Goal: Transaction & Acquisition: Download file/media

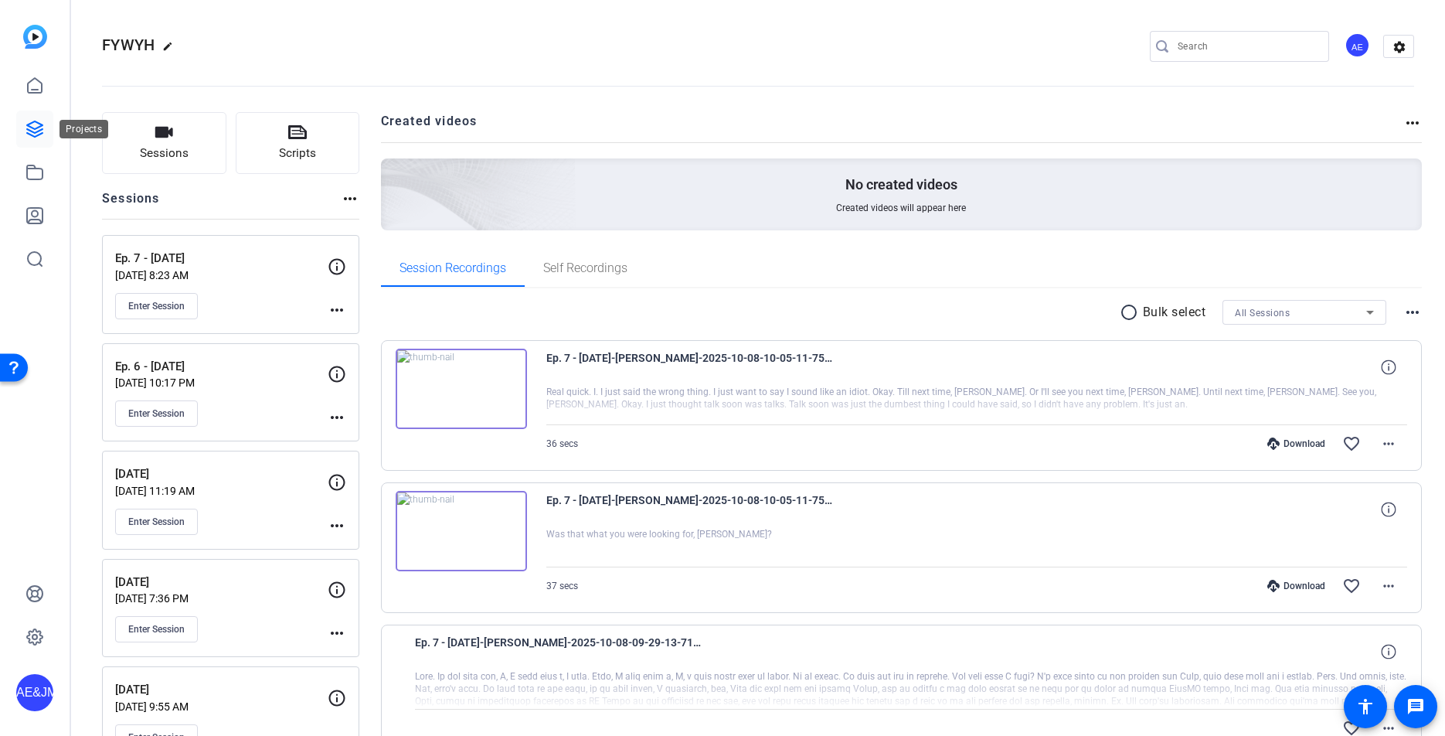
click at [31, 132] on icon at bounding box center [34, 129] width 19 height 19
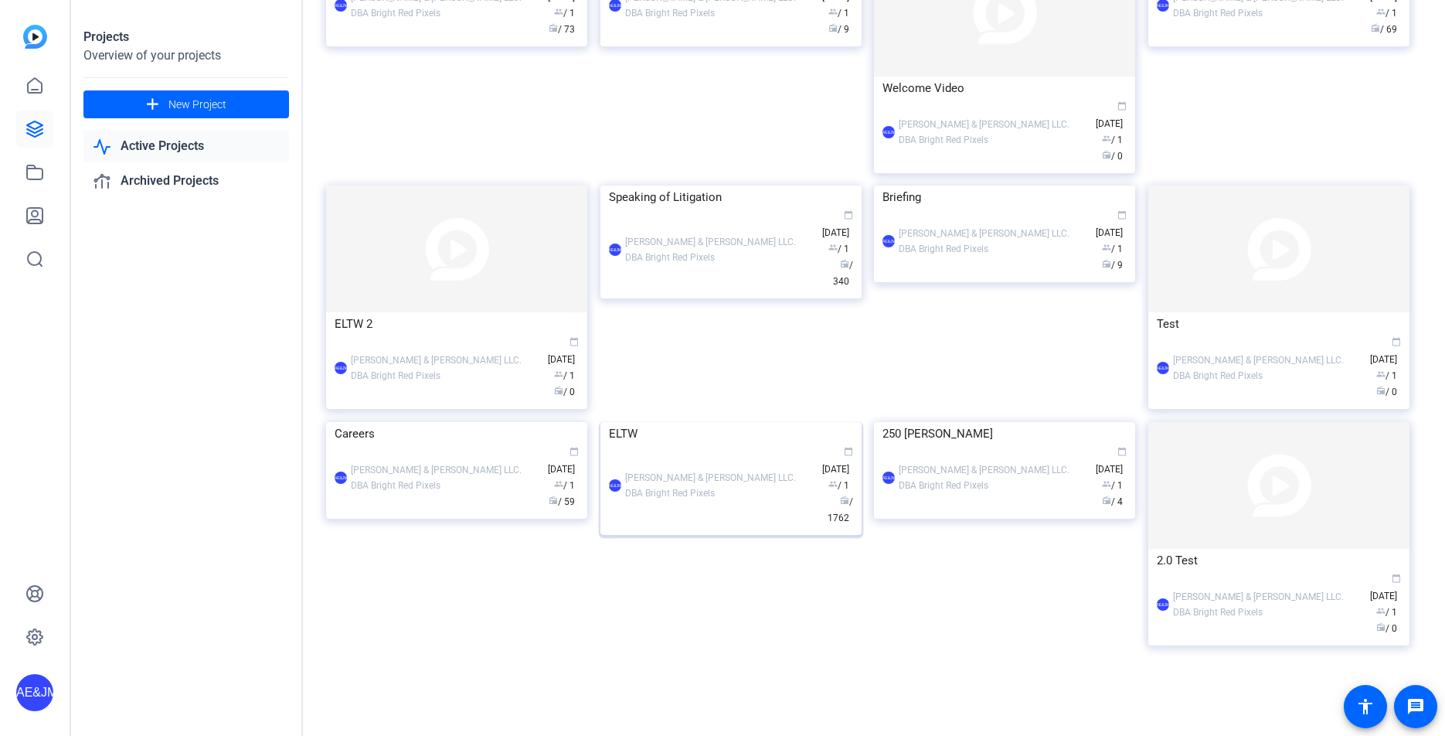
scroll to position [572, 0]
click at [747, 209] on div "Speaking of Litigation" at bounding box center [731, 196] width 244 height 23
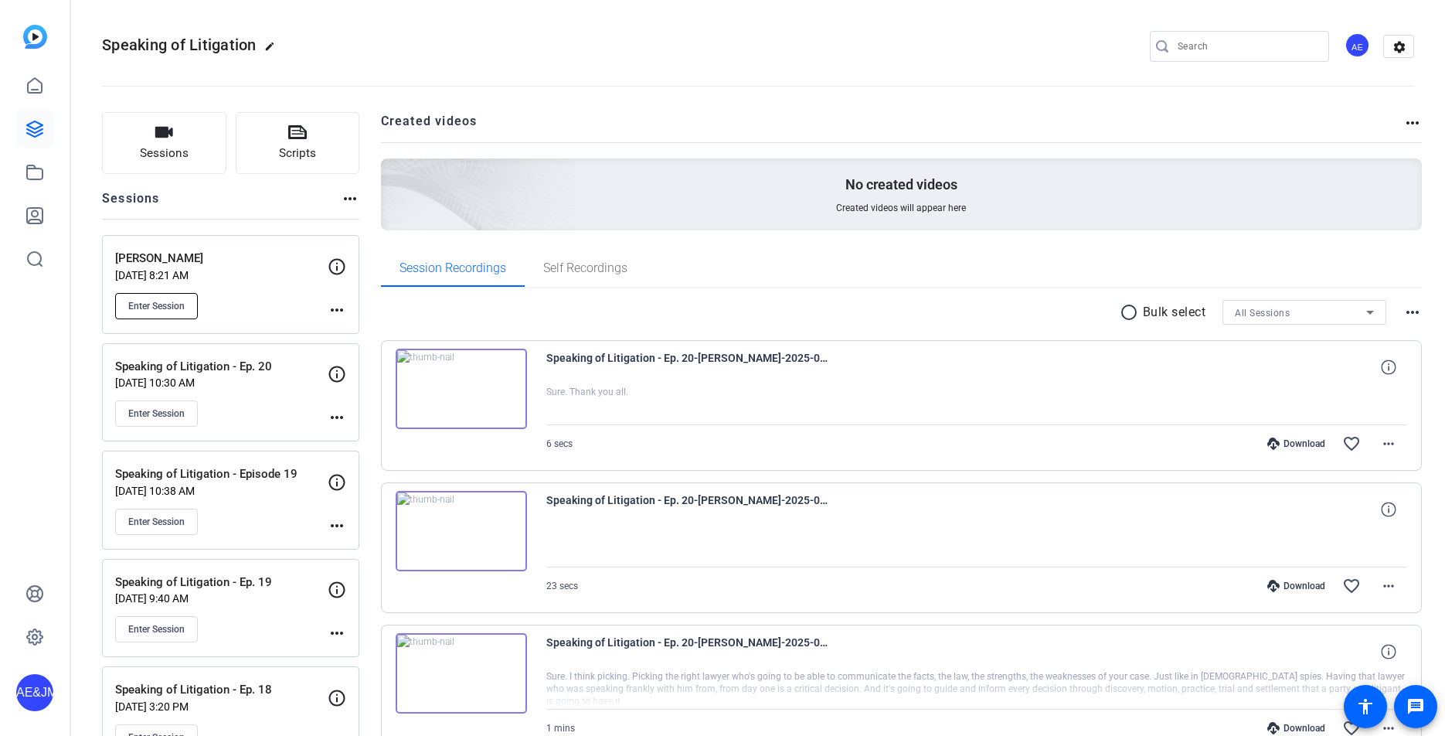
click at [142, 304] on span "Enter Session" at bounding box center [156, 306] width 56 height 12
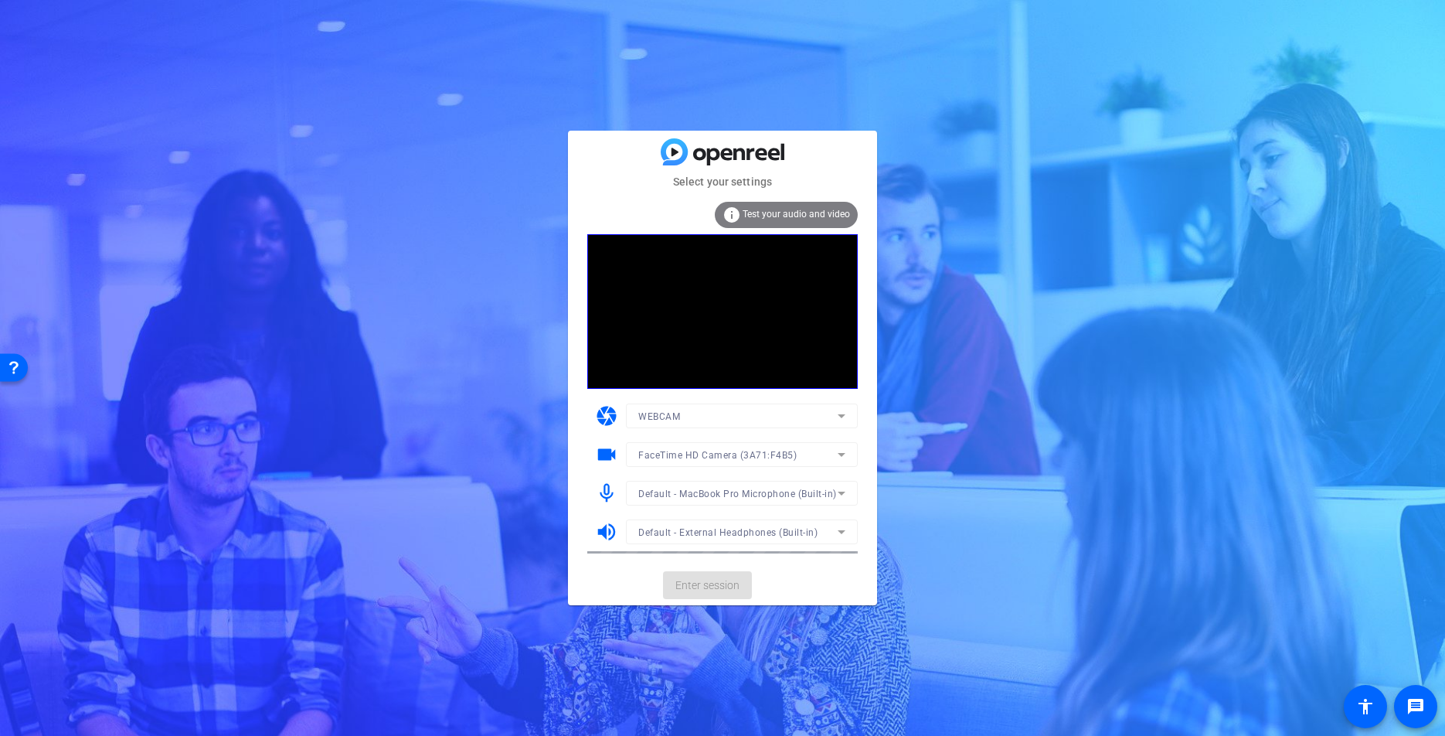
click at [716, 585] on mat-card-actions "Enter session" at bounding box center [722, 585] width 309 height 40
click at [716, 585] on span "Enter session" at bounding box center [707, 585] width 64 height 16
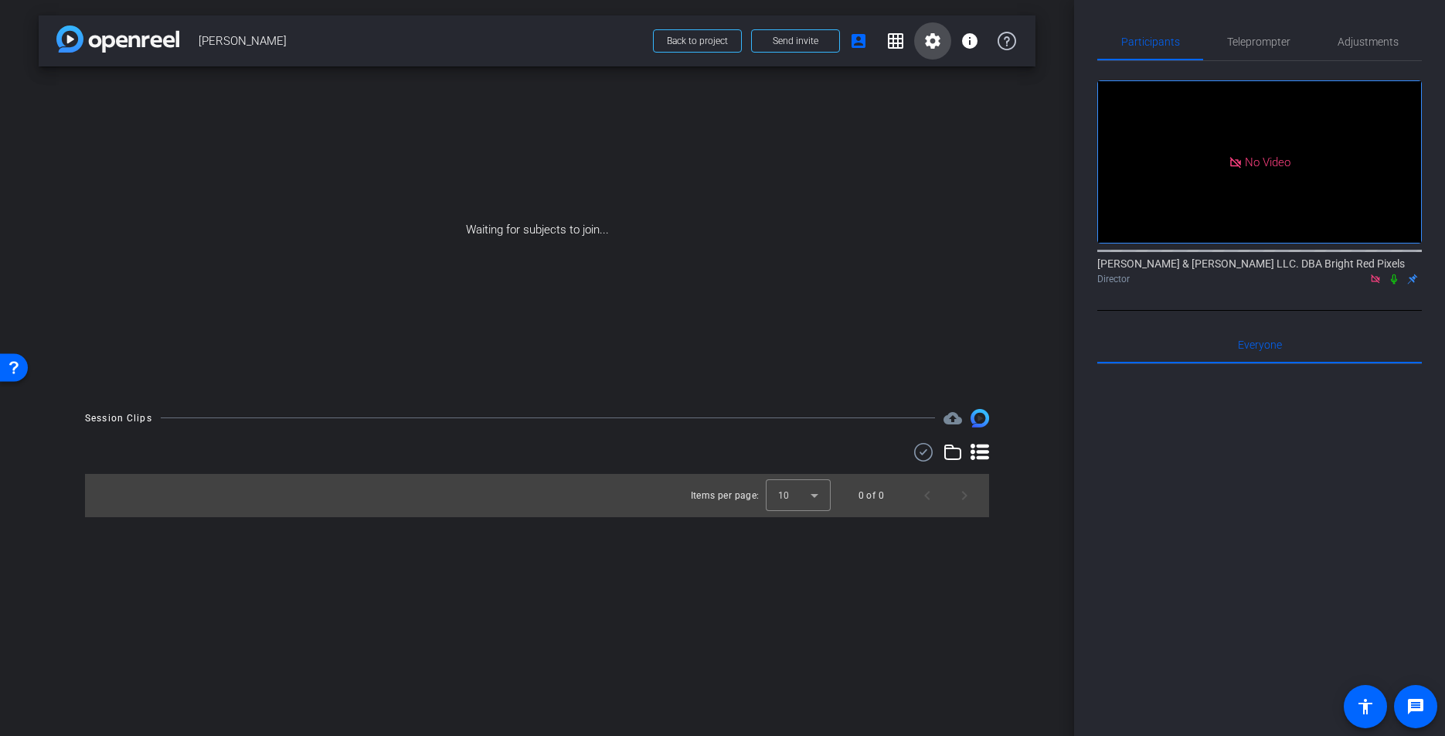
click at [923, 42] on mat-icon "settings" at bounding box center [932, 41] width 19 height 19
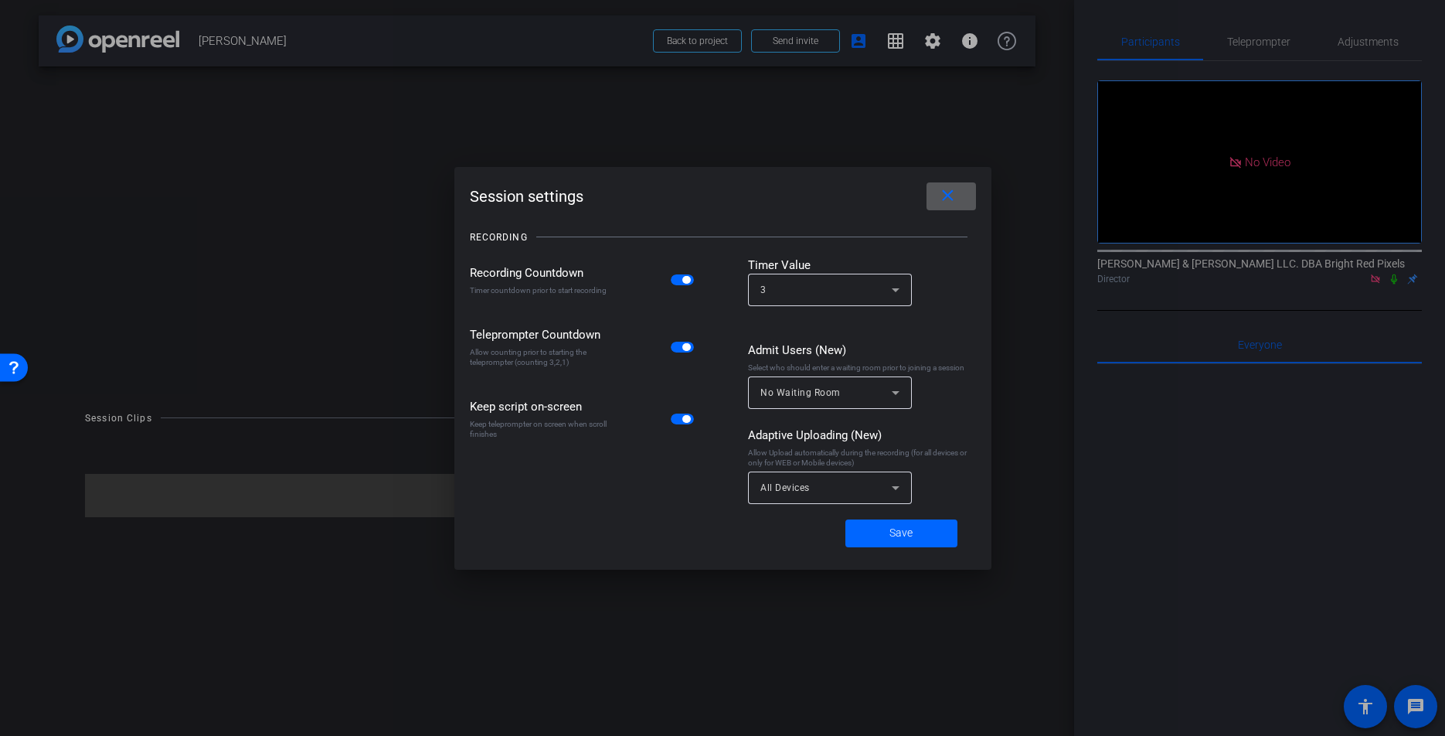
click at [676, 284] on span "button" at bounding box center [682, 279] width 23 height 11
click at [794, 489] on span "All Devices" at bounding box center [784, 487] width 49 height 11
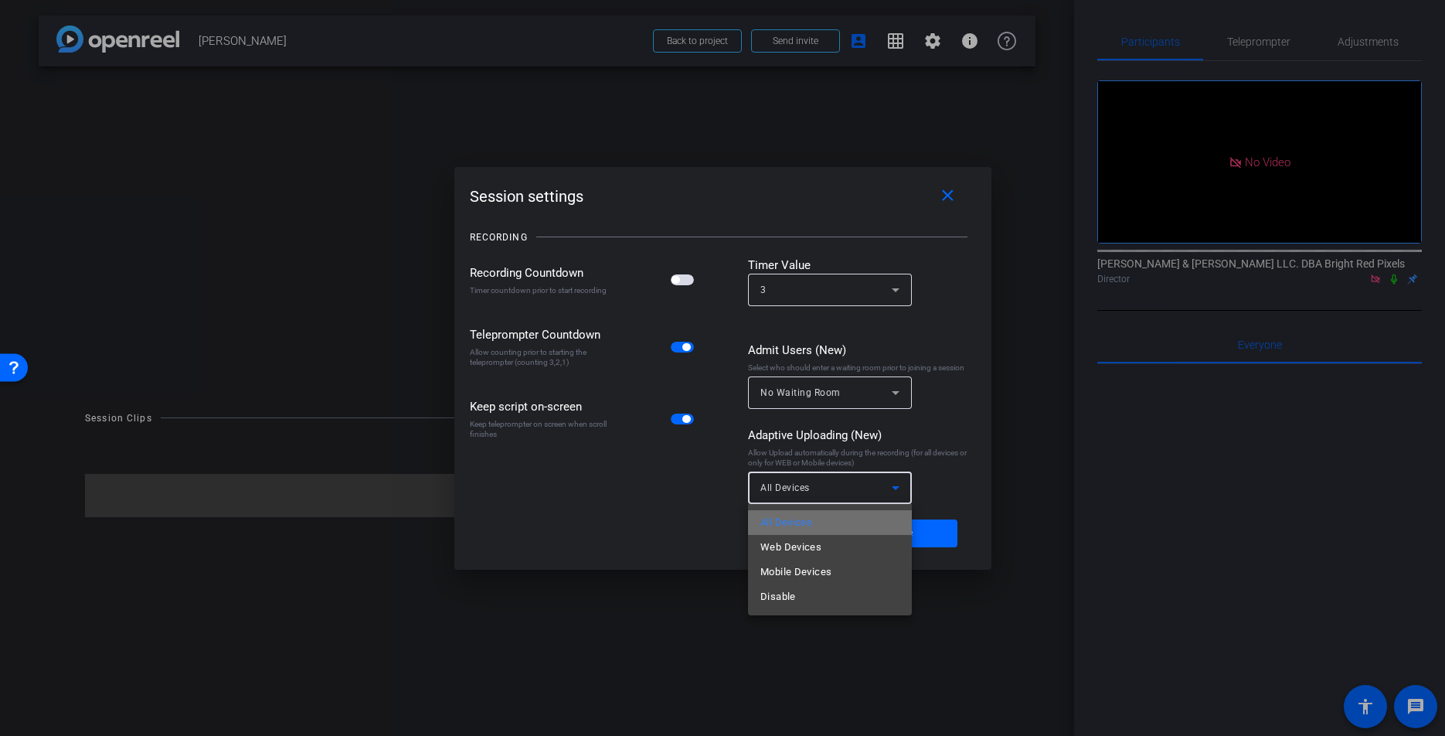
click at [797, 522] on span "All Devices" at bounding box center [786, 522] width 52 height 19
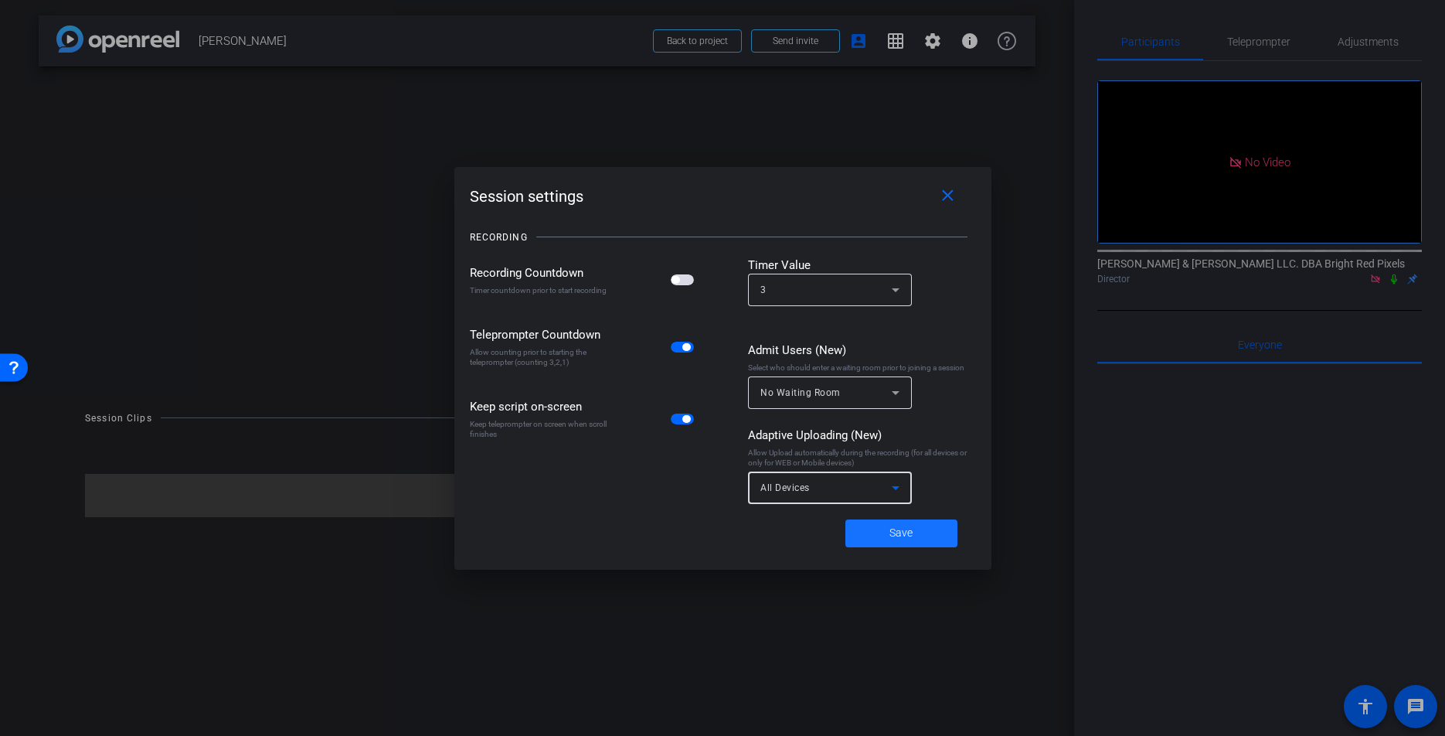
click at [903, 535] on span "Save" at bounding box center [900, 533] width 23 height 16
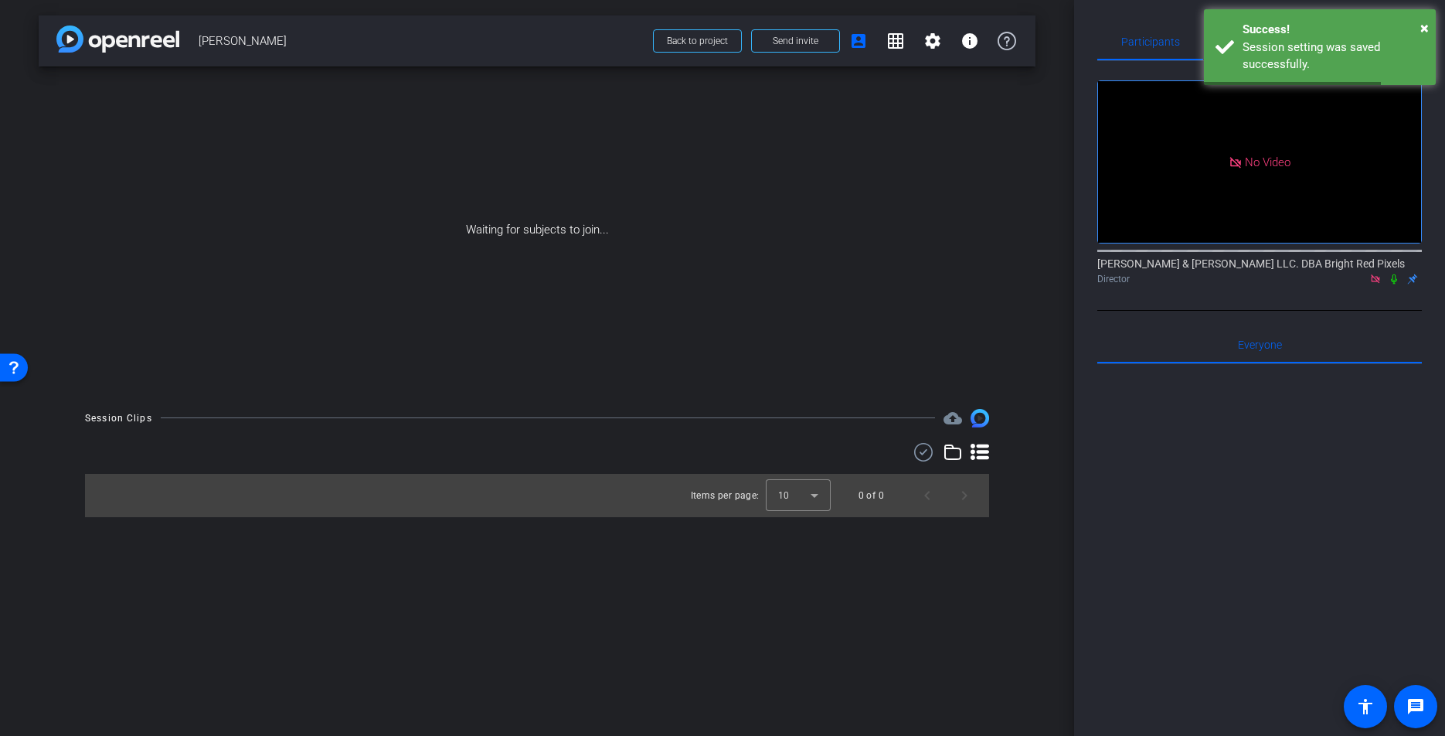
click at [1395, 283] on icon at bounding box center [1394, 279] width 6 height 10
click at [1212, 628] on div at bounding box center [1259, 555] width 325 height 382
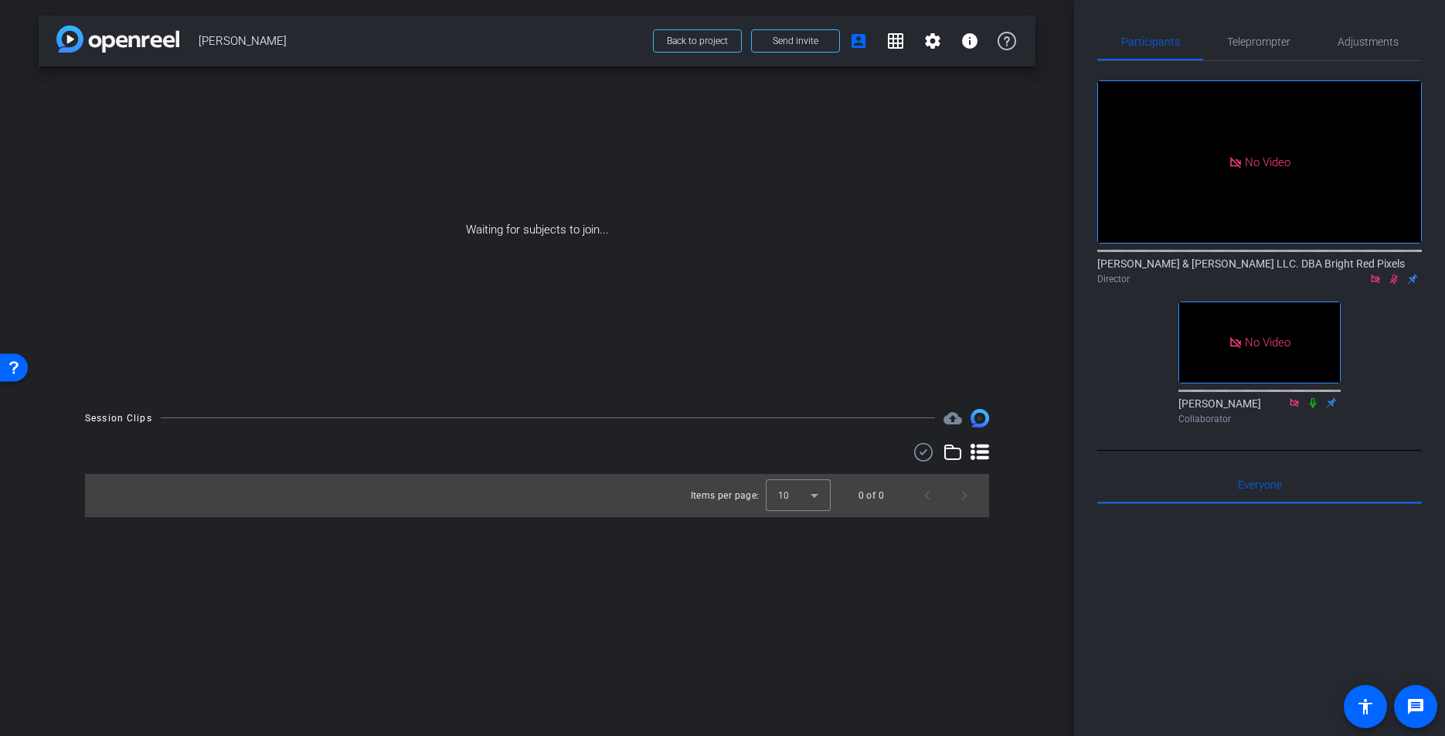
click at [1395, 284] on icon at bounding box center [1394, 279] width 12 height 11
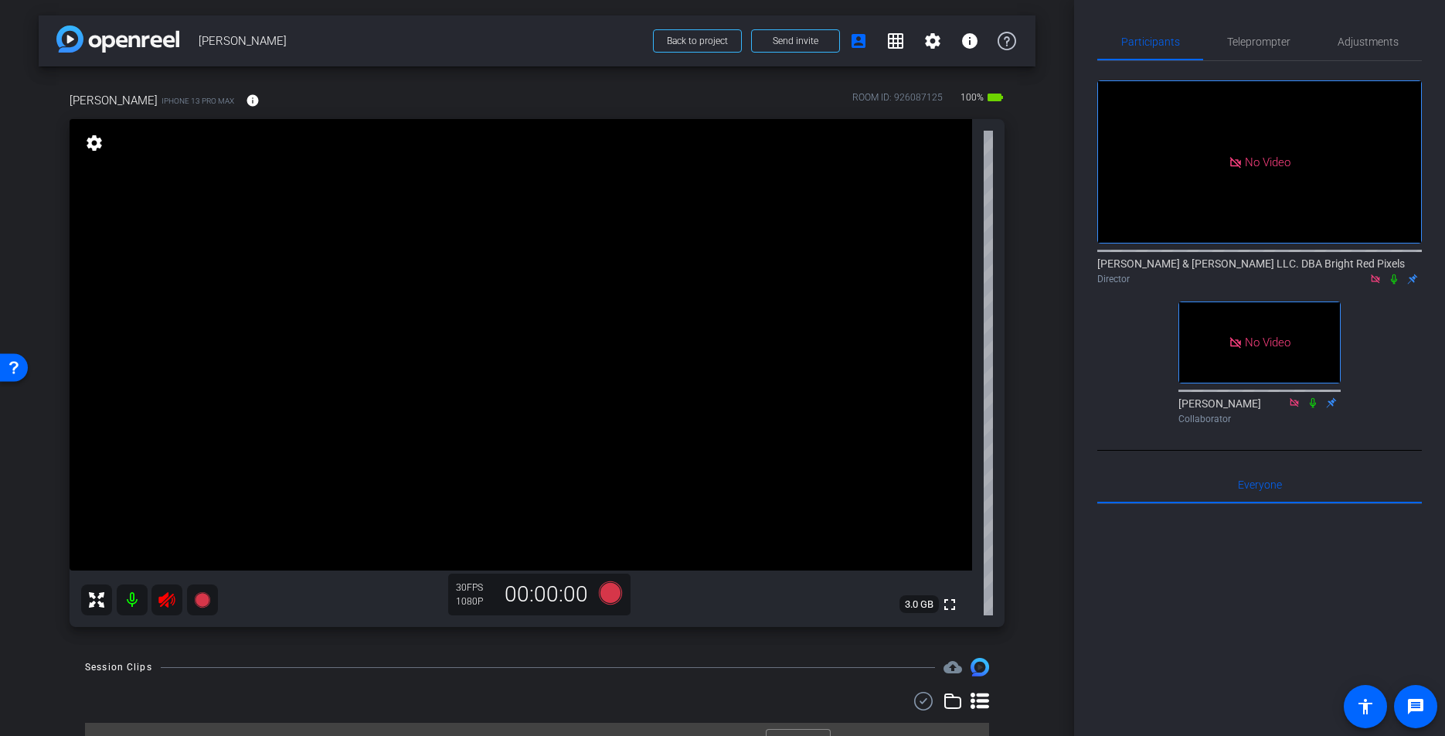
scroll to position [30, 0]
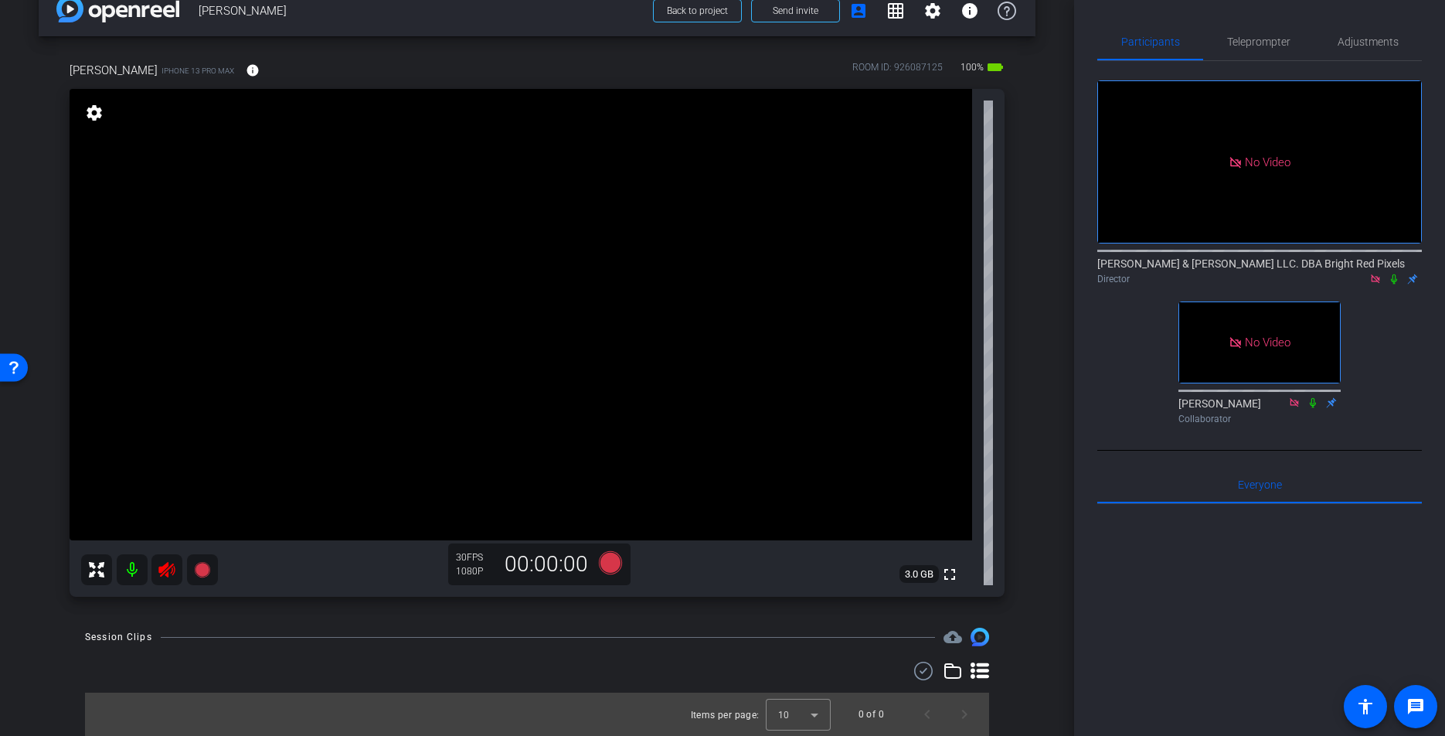
click at [171, 570] on icon at bounding box center [167, 569] width 19 height 19
click at [310, 645] on div "Session Clips cloud_upload" at bounding box center [537, 636] width 904 height 19
click at [316, 642] on div "Session Clips cloud_upload" at bounding box center [537, 636] width 904 height 19
click at [1387, 44] on span "Adjustments" at bounding box center [1367, 41] width 61 height 11
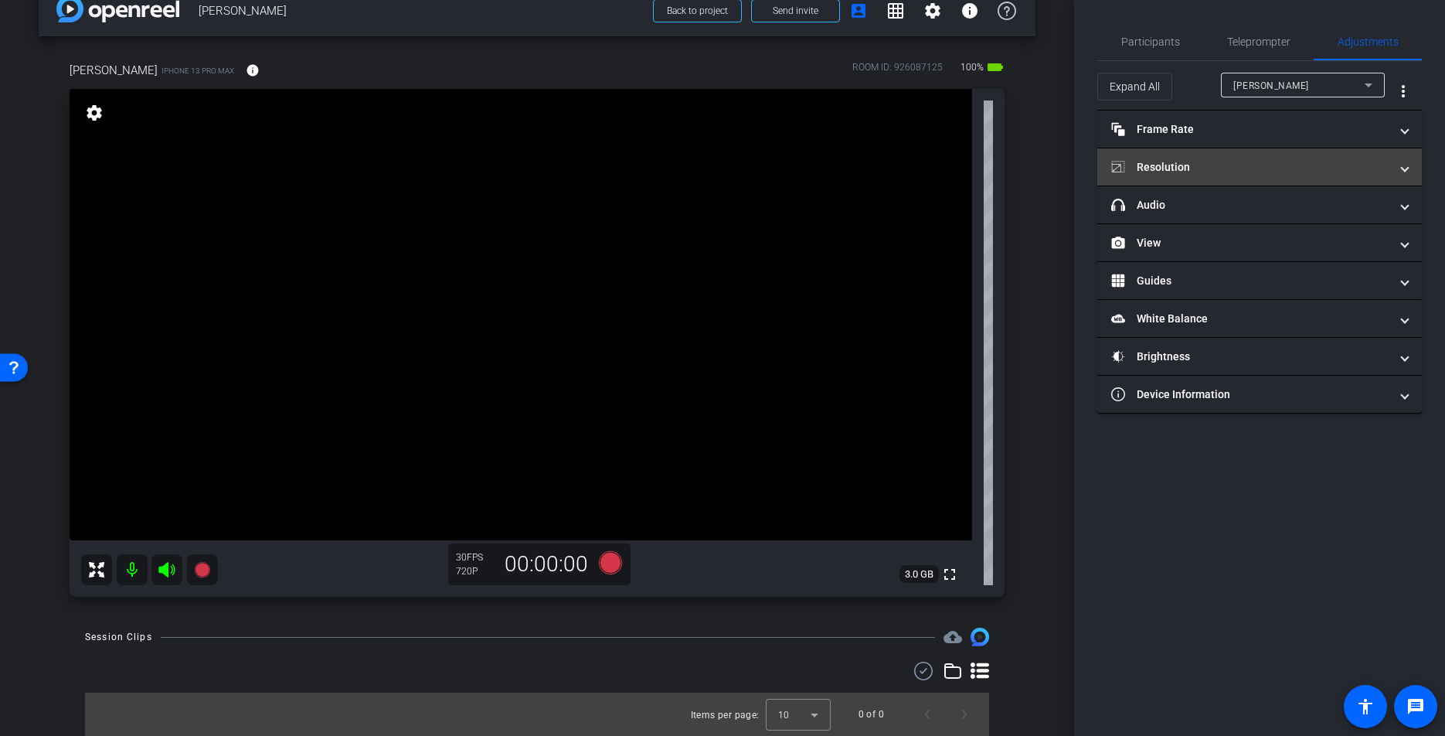
click at [1172, 166] on mat-panel-title "Resolution" at bounding box center [1250, 167] width 278 height 16
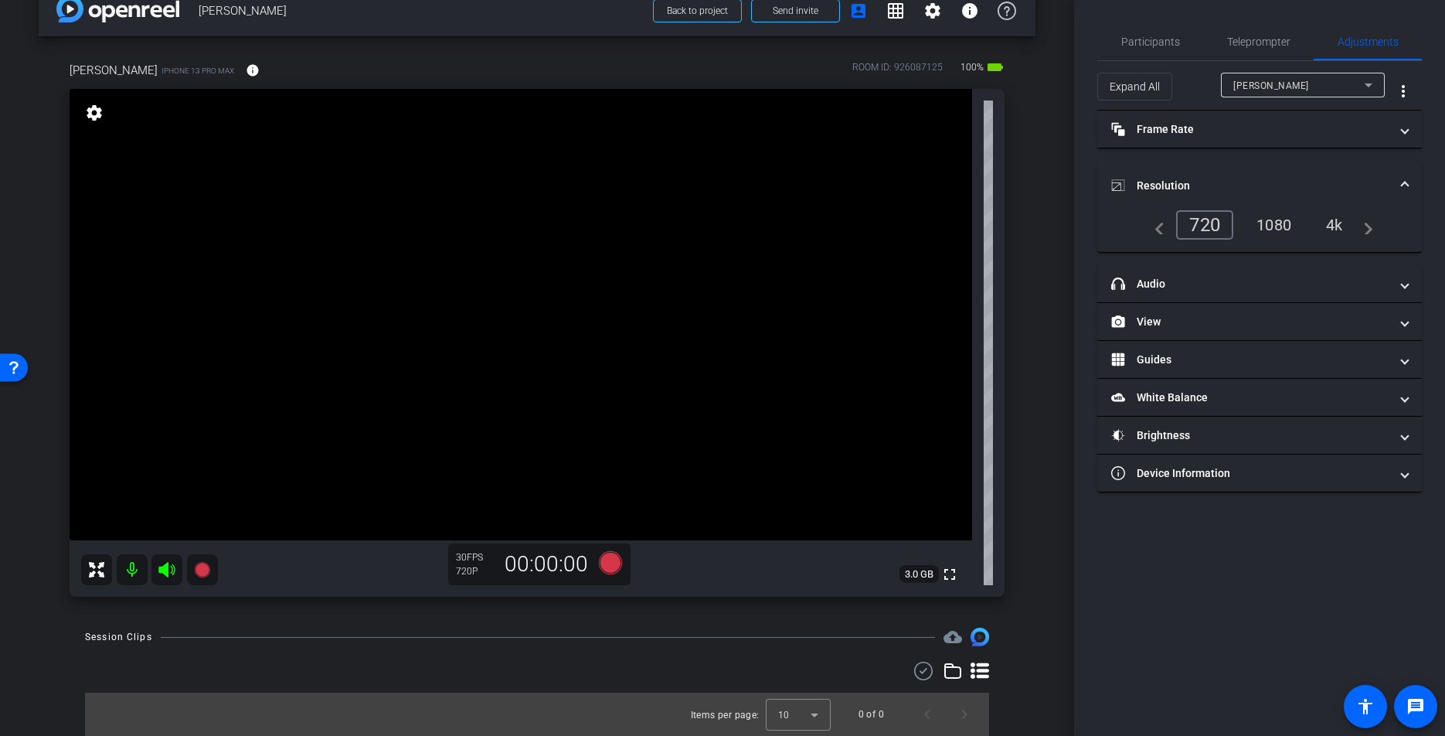
click at [1269, 219] on div "1080" at bounding box center [1274, 225] width 58 height 26
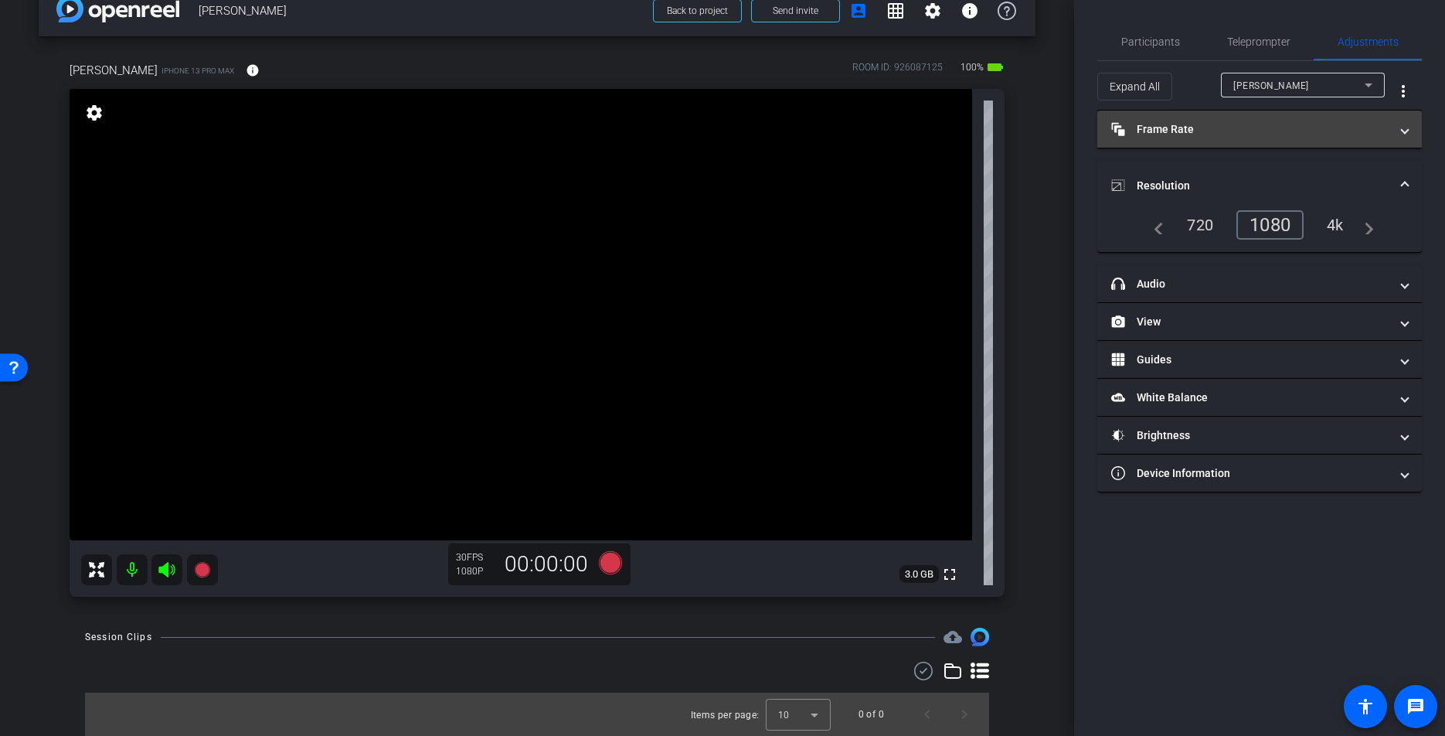
click at [1208, 133] on mat-panel-title "Frame Rate Frame Rate" at bounding box center [1250, 129] width 278 height 16
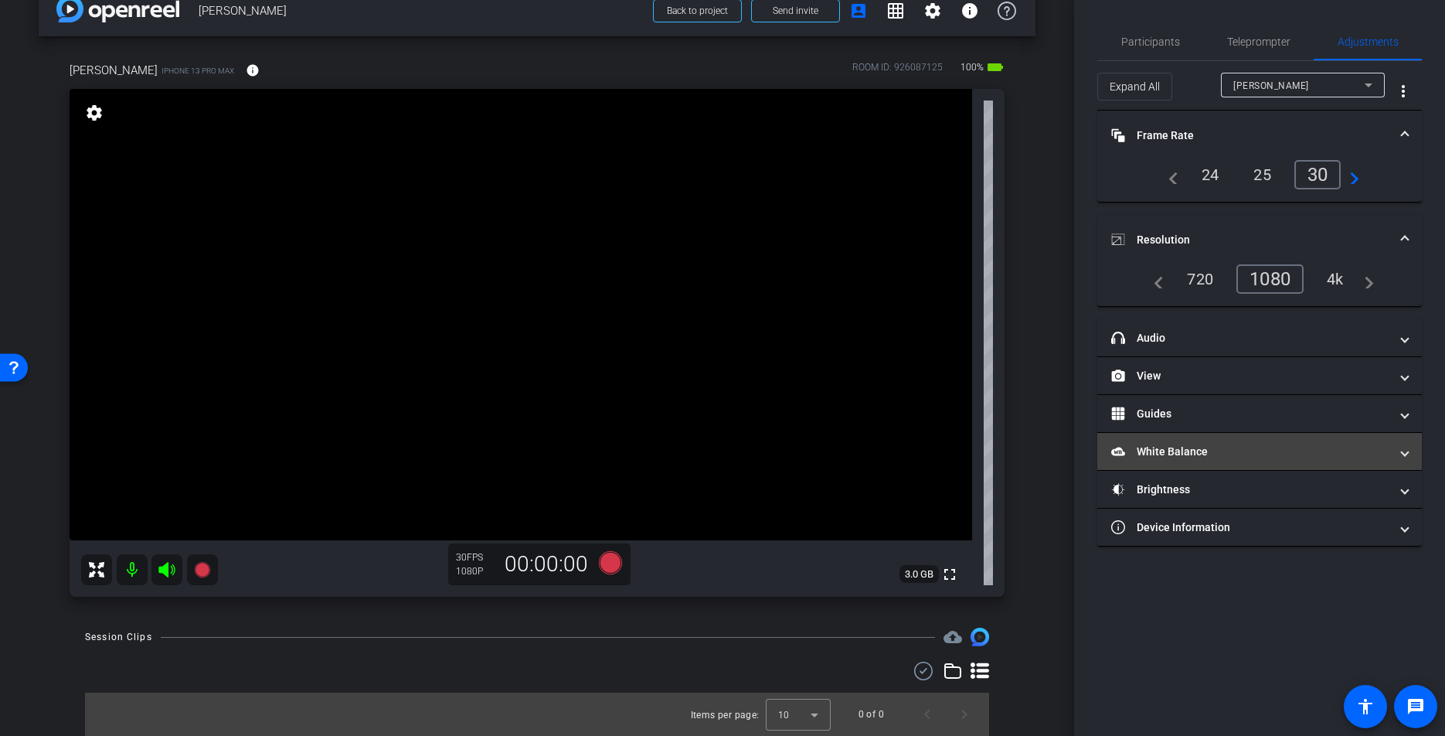
click at [1173, 447] on mat-panel-title "White Balance White Balance" at bounding box center [1250, 452] width 278 height 16
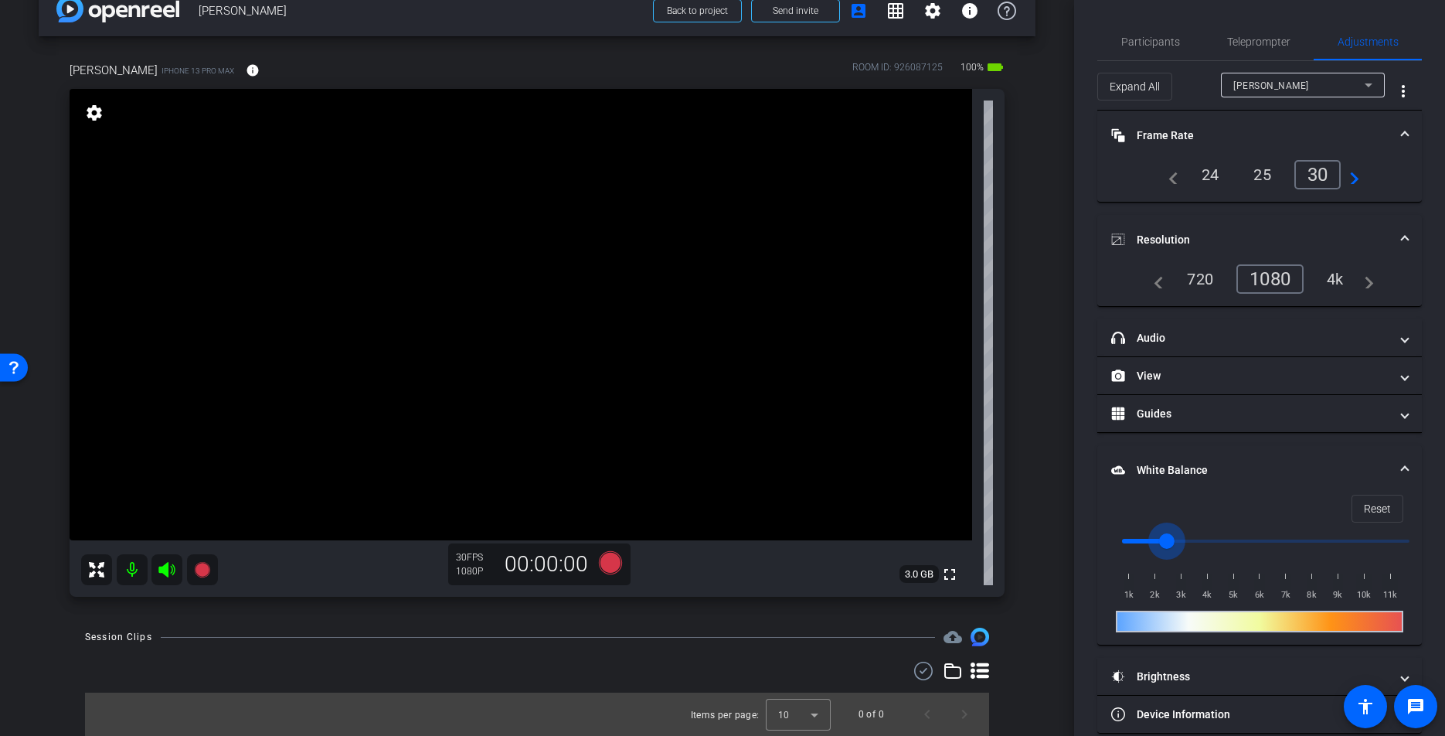
type input "2500"
click at [1173, 539] on input "range" at bounding box center [1266, 541] width 320 height 34
click at [1130, 45] on span "Participants" at bounding box center [1150, 41] width 59 height 11
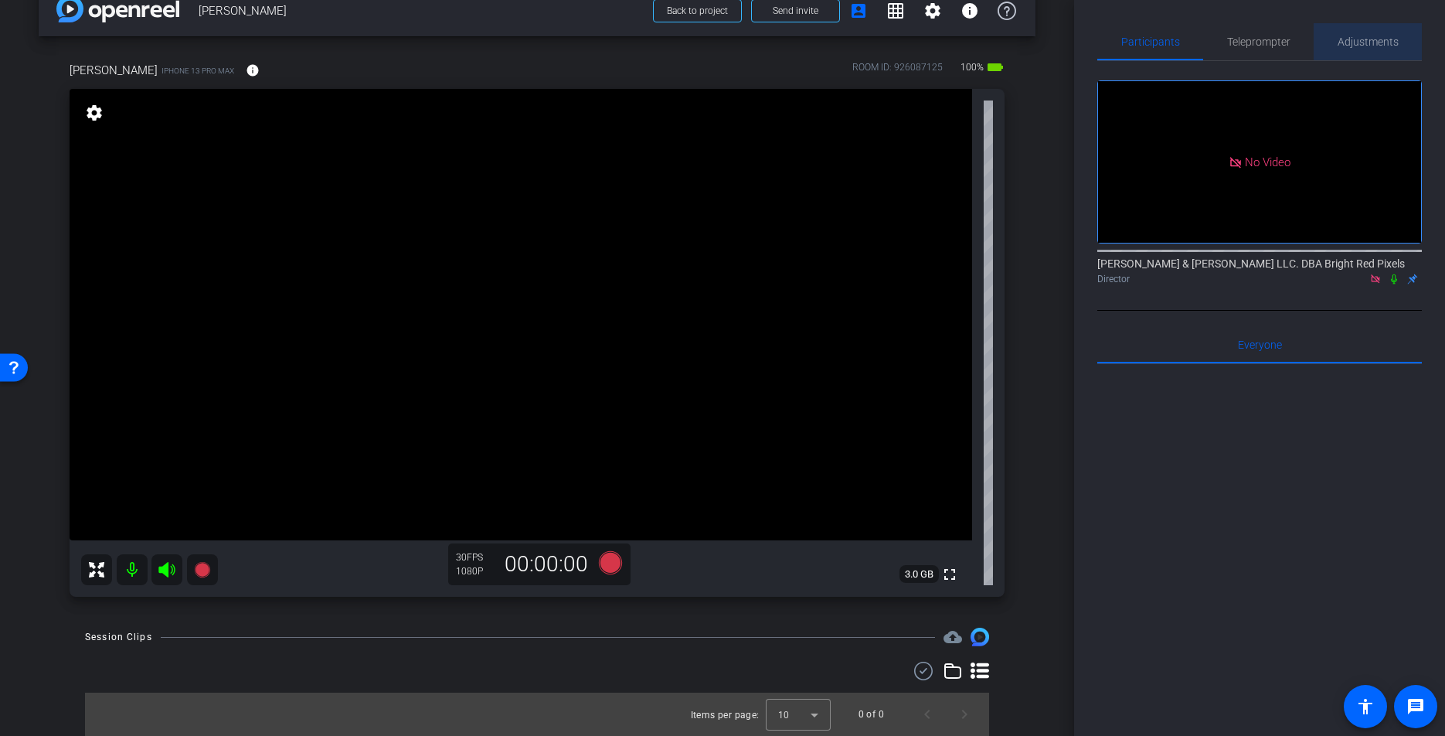
click at [1371, 38] on span "Adjustments" at bounding box center [1367, 41] width 61 height 11
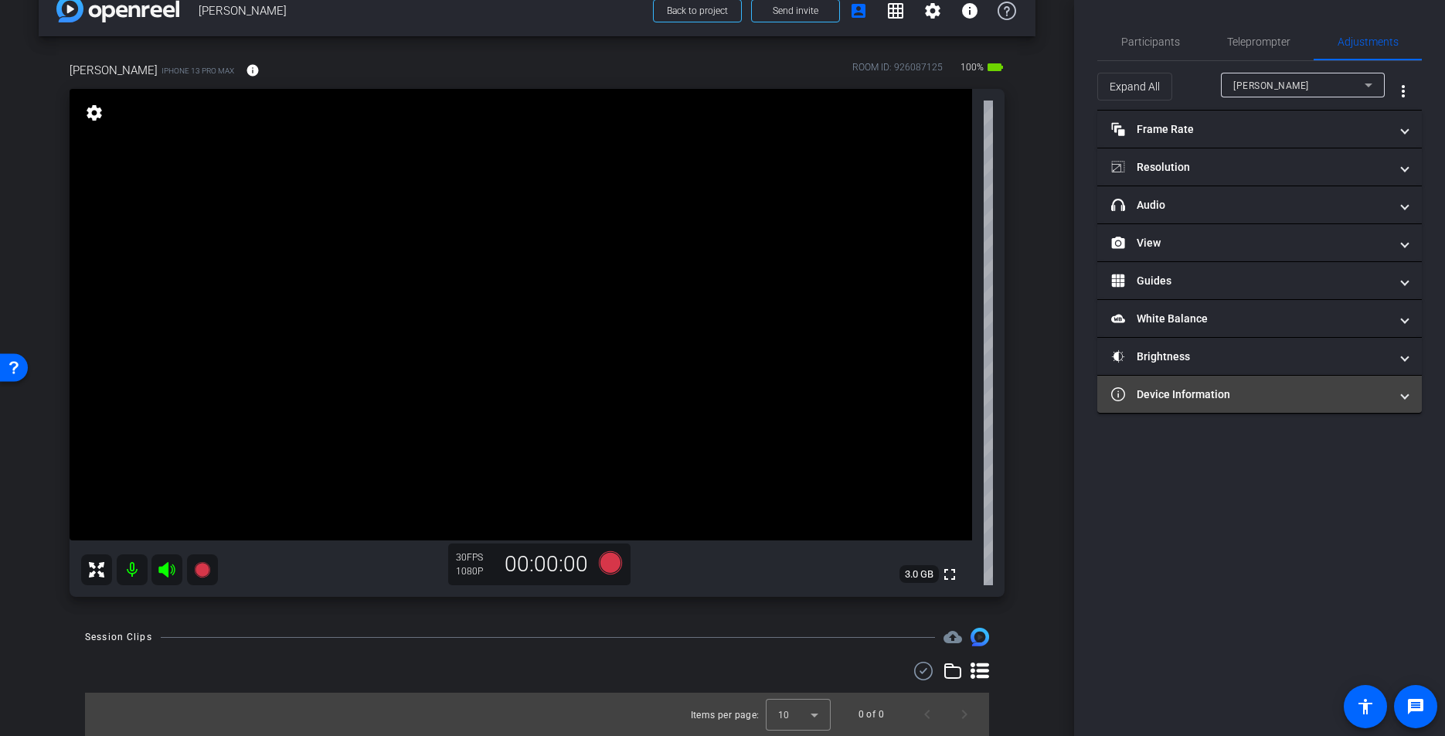
click at [1167, 376] on mat-expansion-panel "Device Information Device Model iPhone 13 Pro Max Internet Download Speed 81.96…" at bounding box center [1259, 395] width 325 height 38
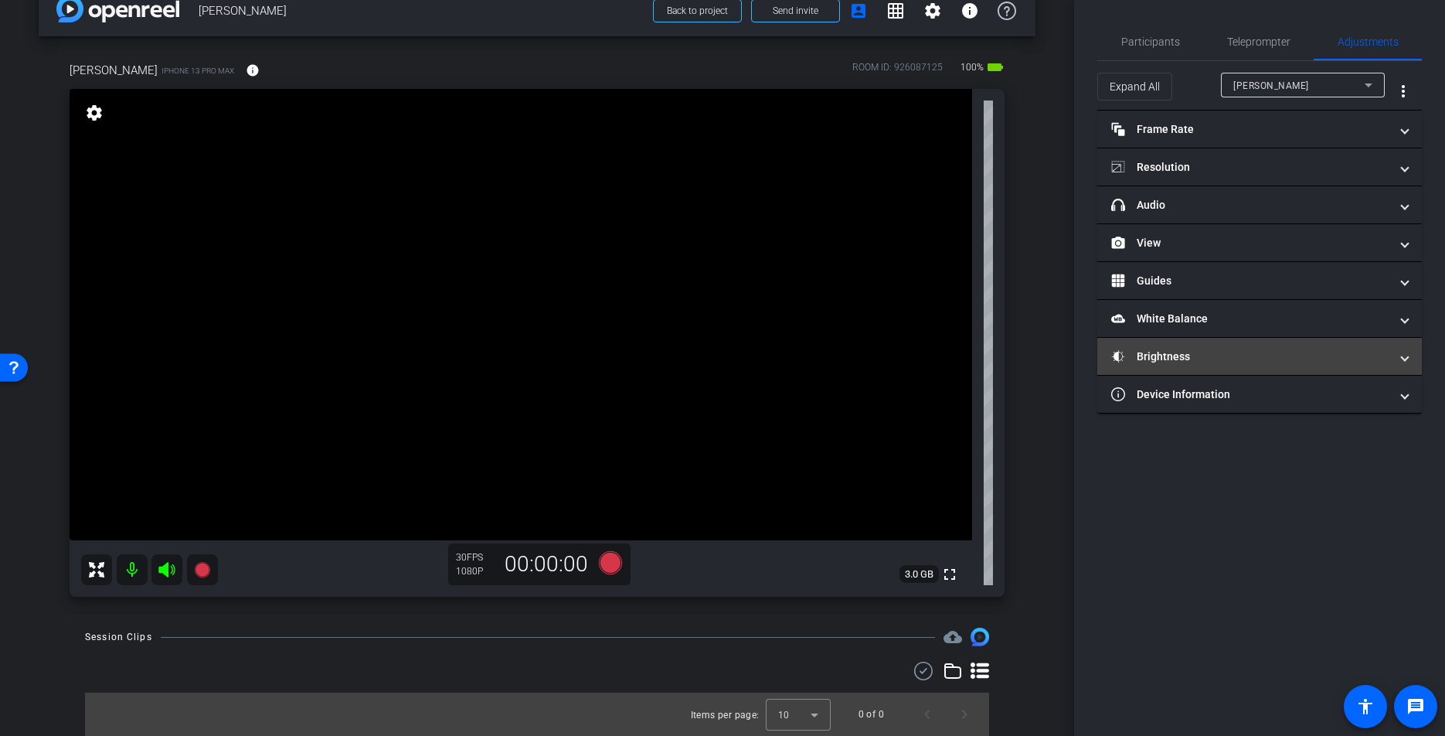
click at [1163, 363] on mat-panel-title "Brightness" at bounding box center [1250, 356] width 278 height 16
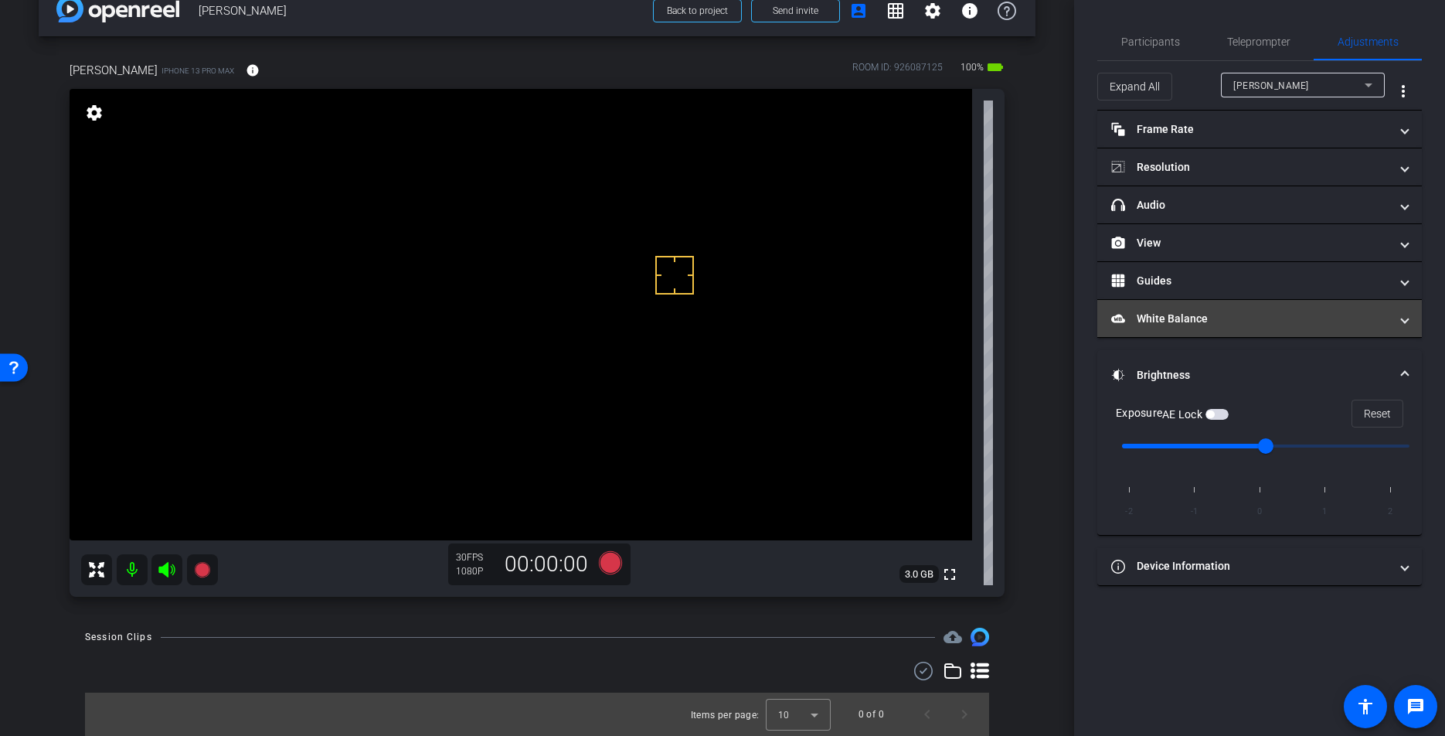
click at [1159, 315] on mat-panel-title "White Balance White Balance" at bounding box center [1250, 319] width 278 height 16
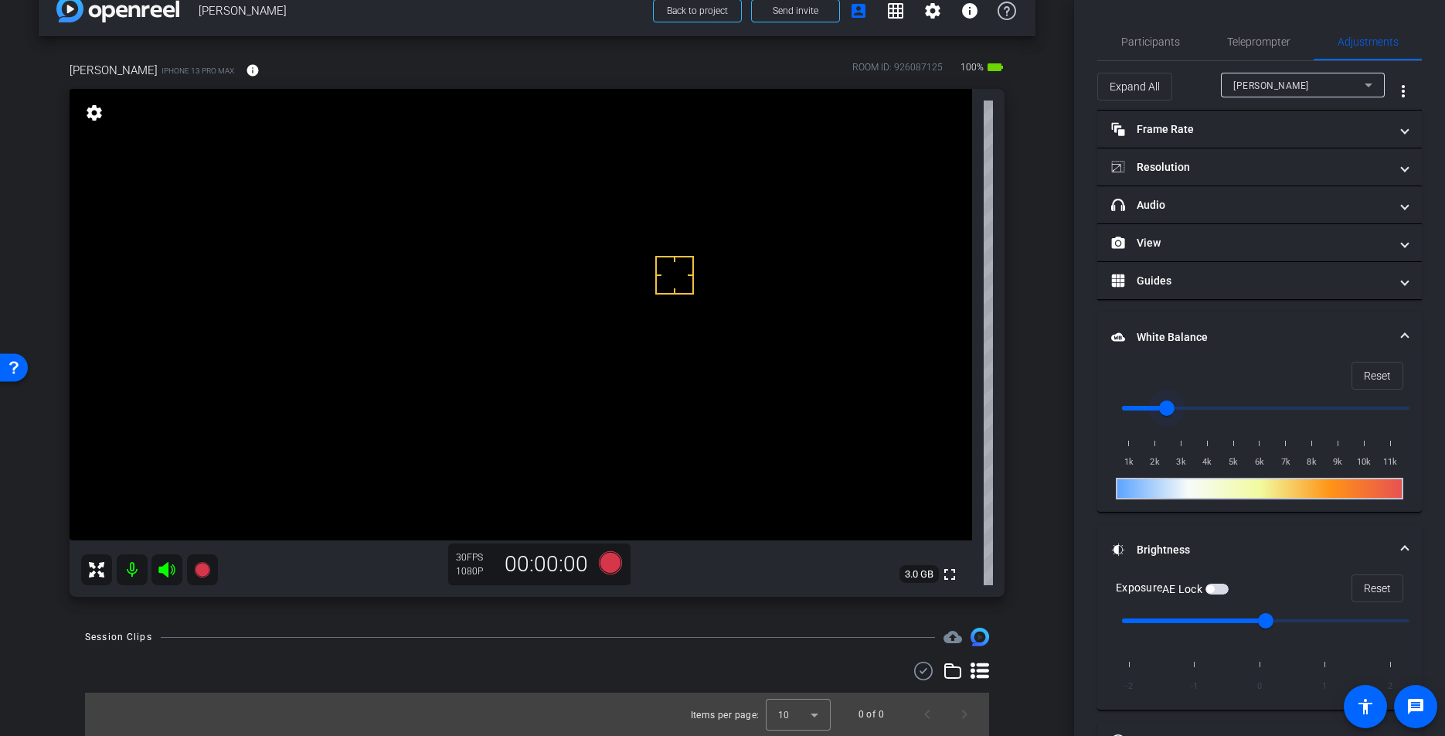
click at [1157, 406] on input "range" at bounding box center [1266, 408] width 320 height 34
click at [1186, 406] on input "range" at bounding box center [1266, 408] width 320 height 34
click at [1171, 406] on input "range" at bounding box center [1266, 408] width 320 height 34
click at [1181, 406] on input "range" at bounding box center [1266, 408] width 320 height 34
click at [1174, 406] on input "range" at bounding box center [1266, 408] width 320 height 34
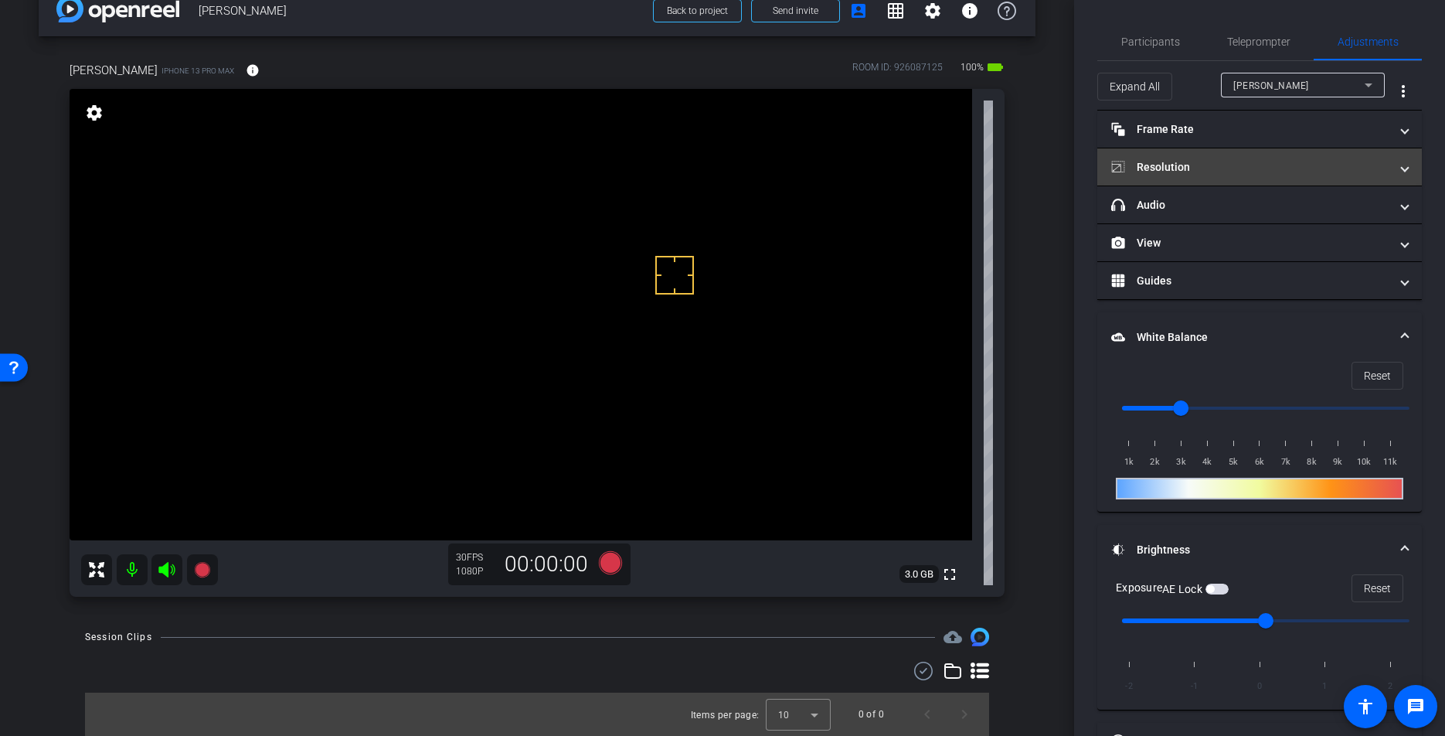
click at [1184, 168] on mat-panel-title "Resolution" at bounding box center [1250, 167] width 278 height 16
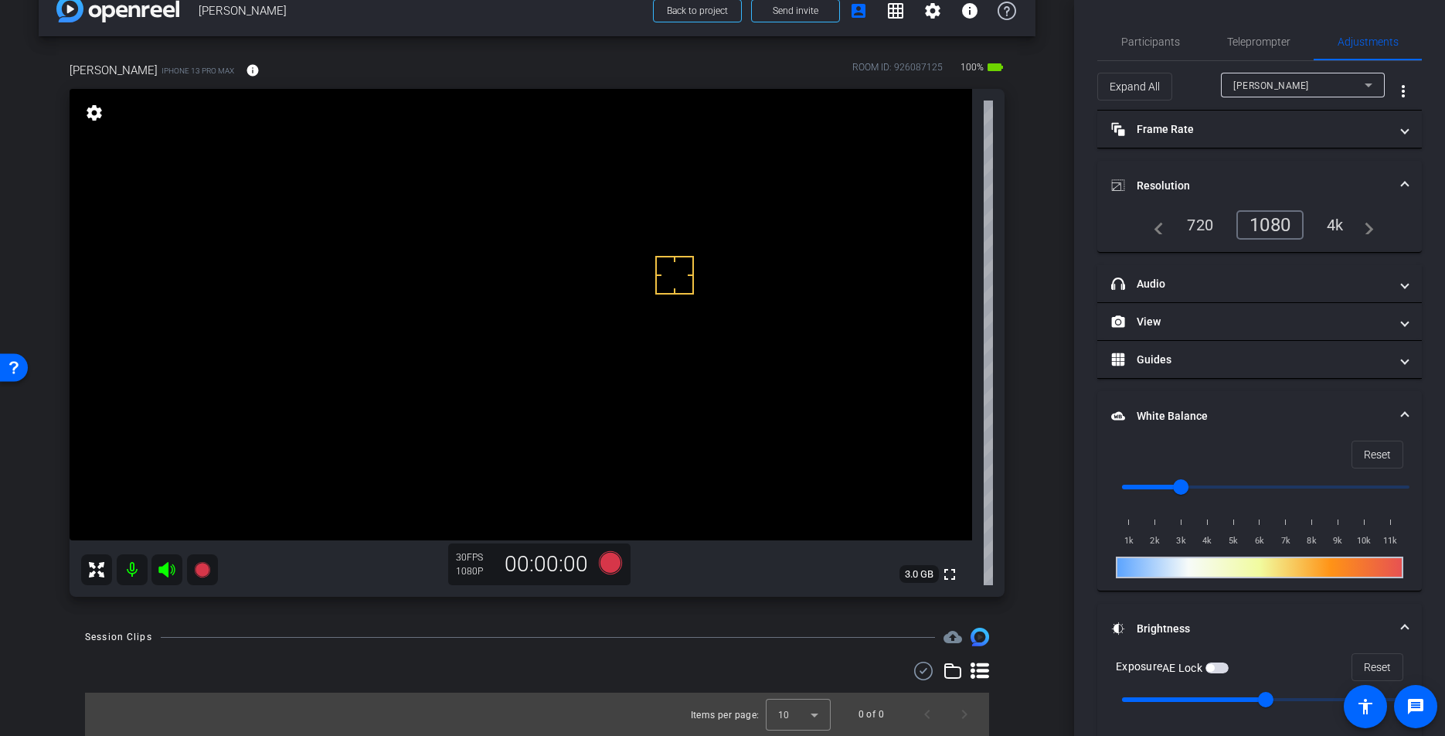
click at [1185, 170] on mat-expansion-panel-header "Resolution" at bounding box center [1259, 185] width 325 height 49
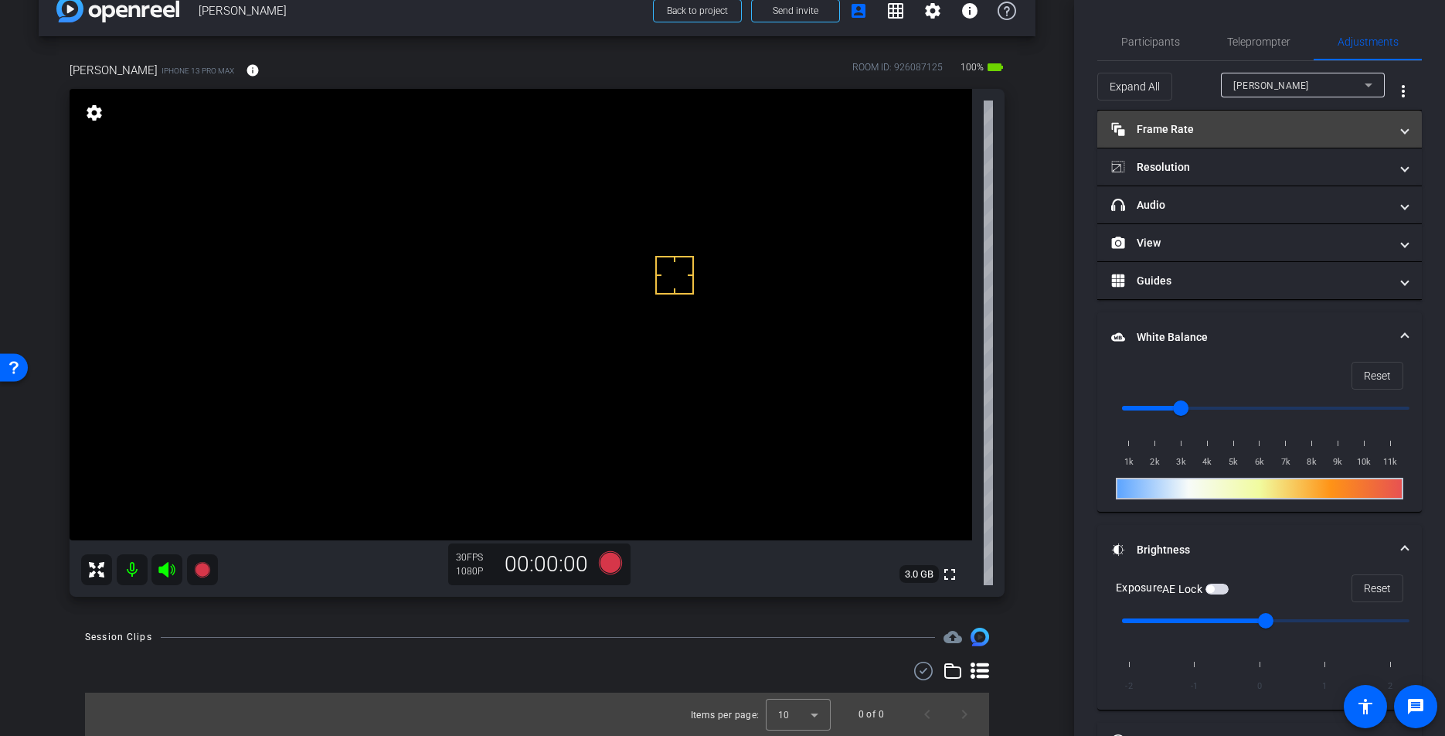
click at [1181, 127] on mat-panel-title "Frame Rate Frame Rate" at bounding box center [1250, 129] width 278 height 16
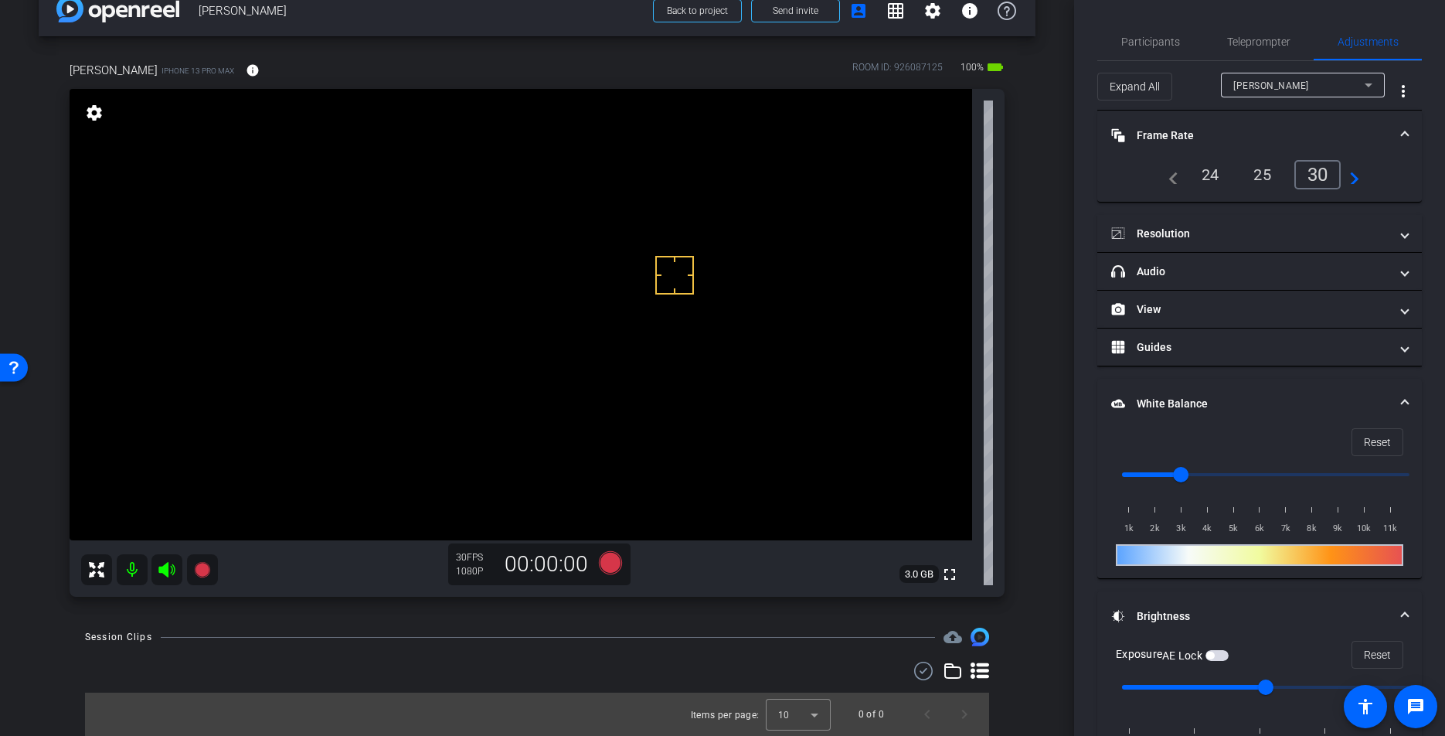
click at [1181, 127] on mat-panel-title "Frame Rate Frame Rate" at bounding box center [1250, 135] width 278 height 16
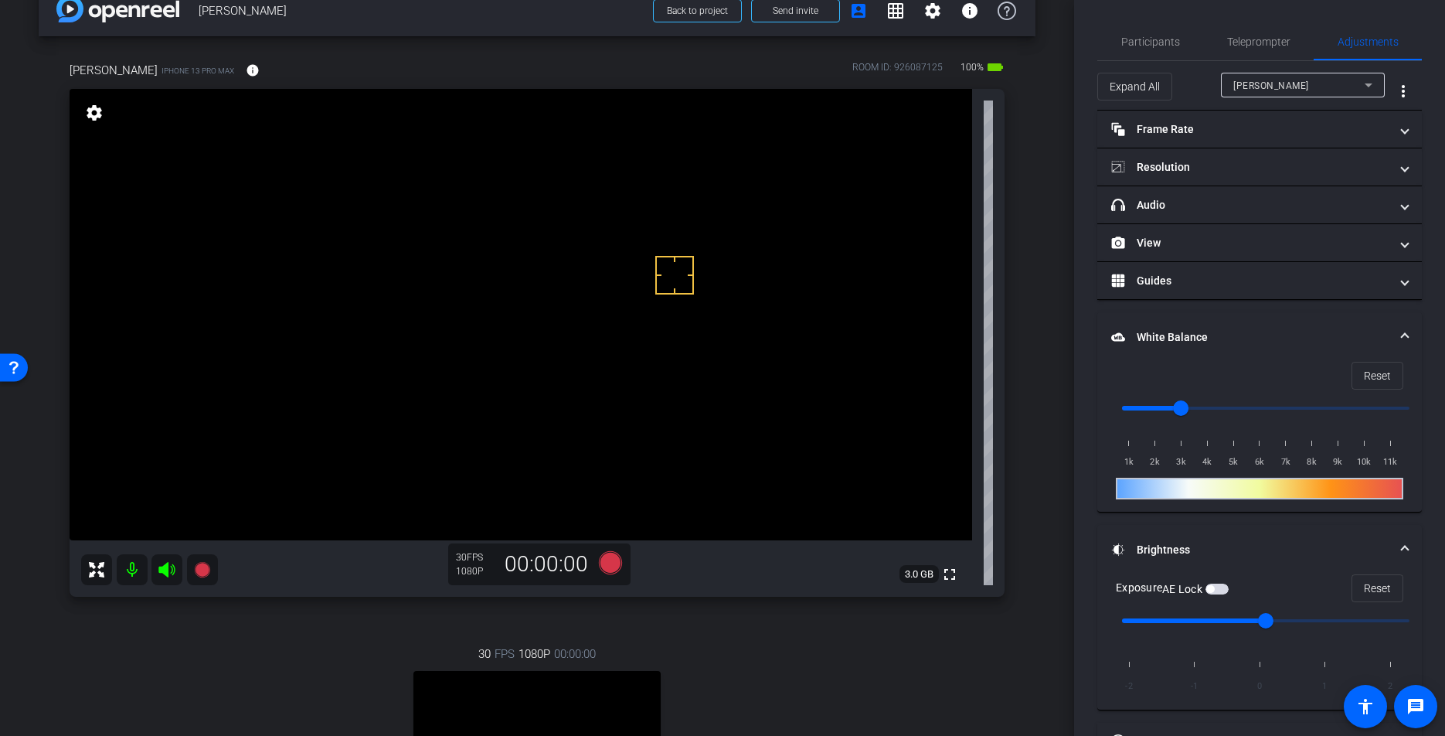
type input "1000"
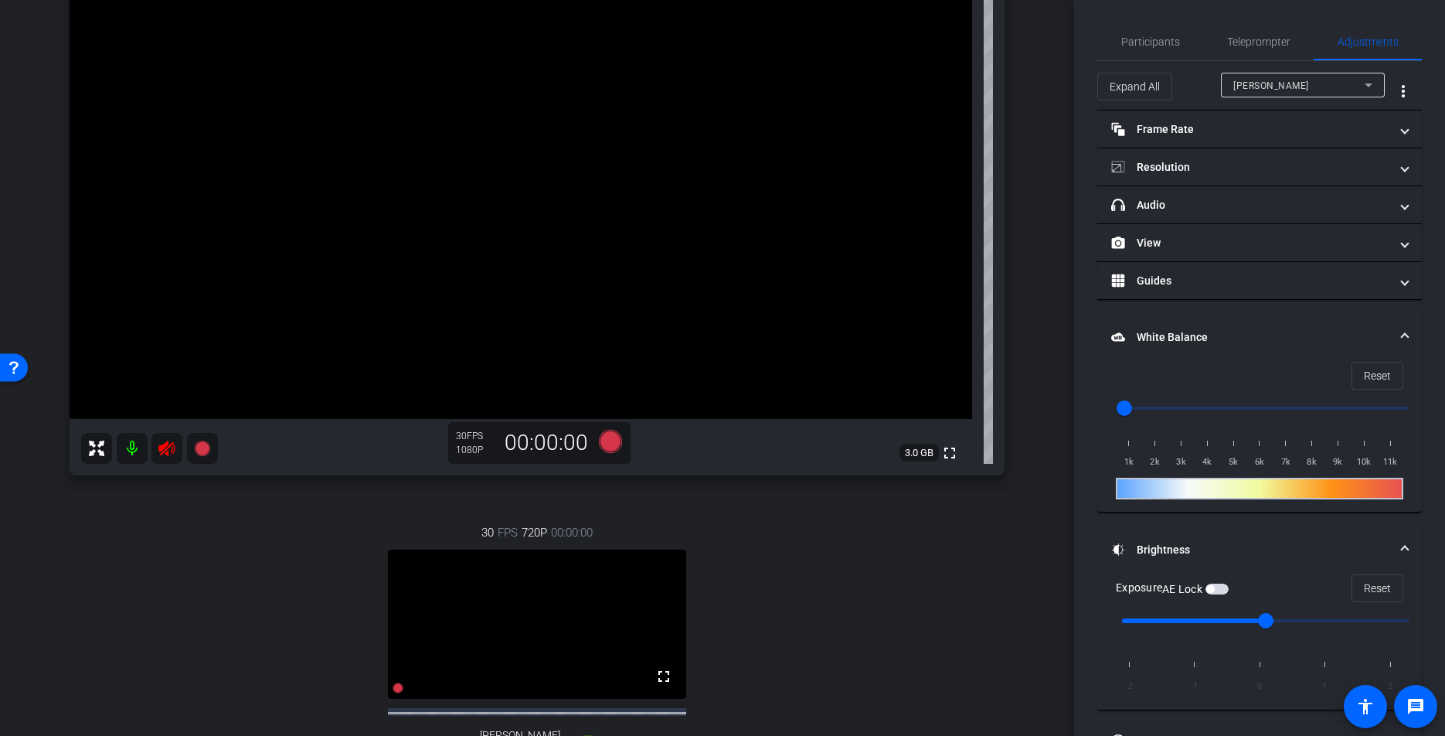
scroll to position [279, 0]
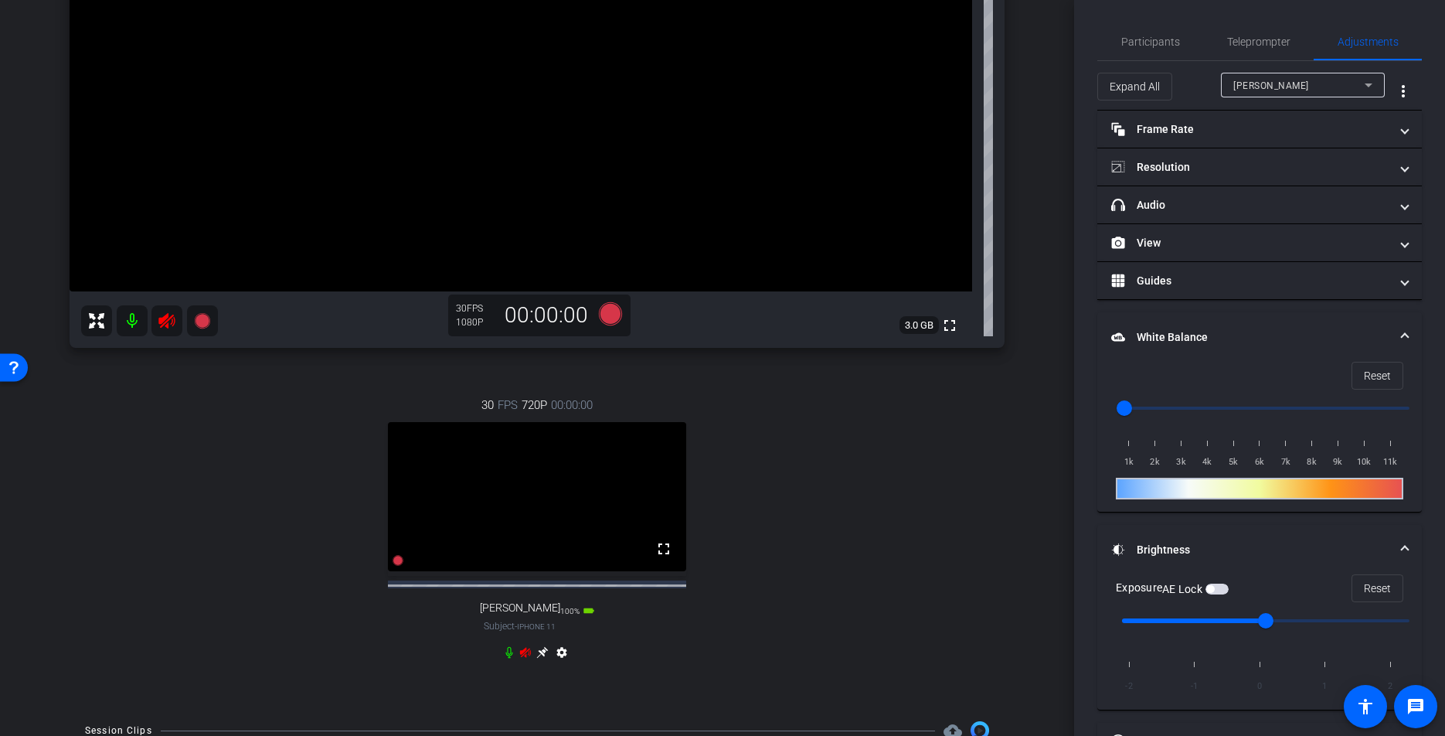
click at [166, 321] on icon at bounding box center [166, 320] width 16 height 15
click at [524, 657] on icon at bounding box center [525, 652] width 11 height 10
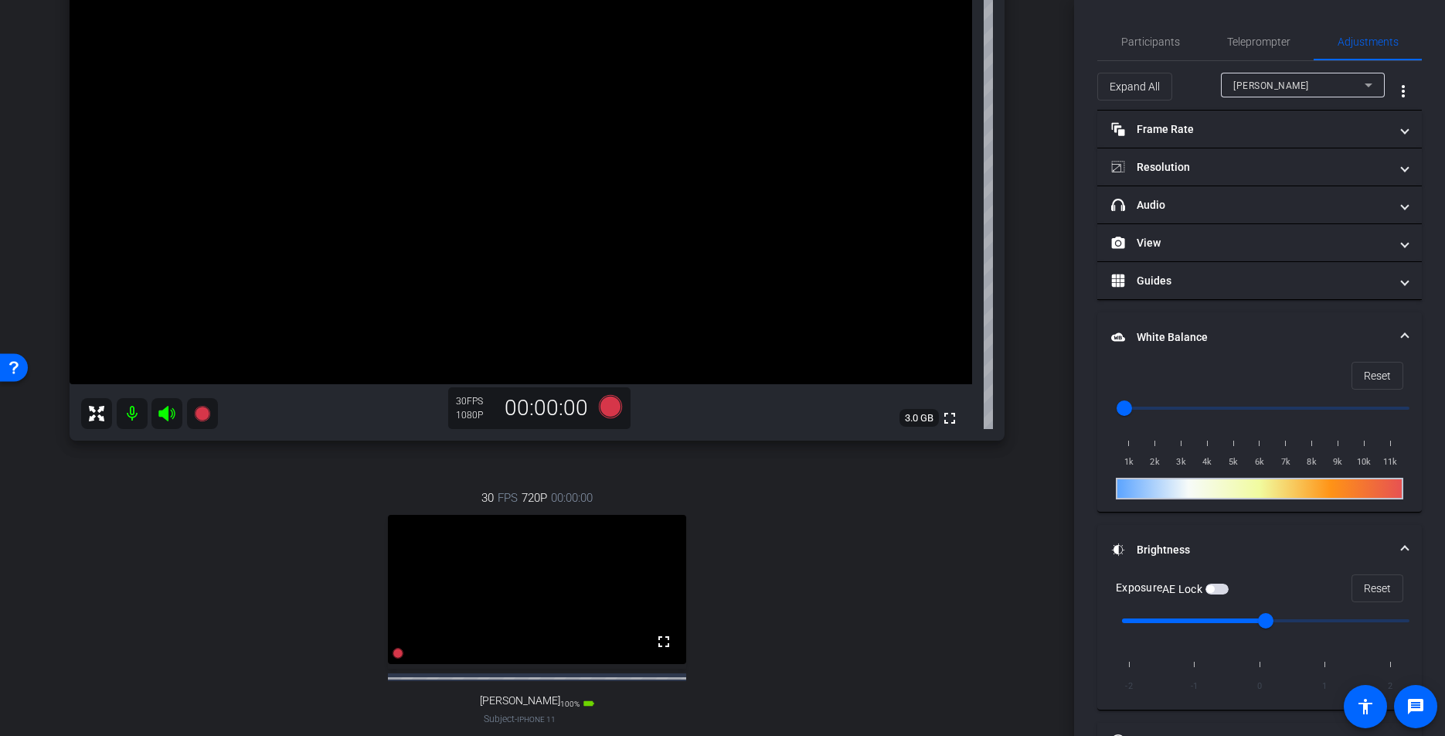
scroll to position [185, 0]
click at [1157, 58] on span "Participants" at bounding box center [1150, 41] width 59 height 37
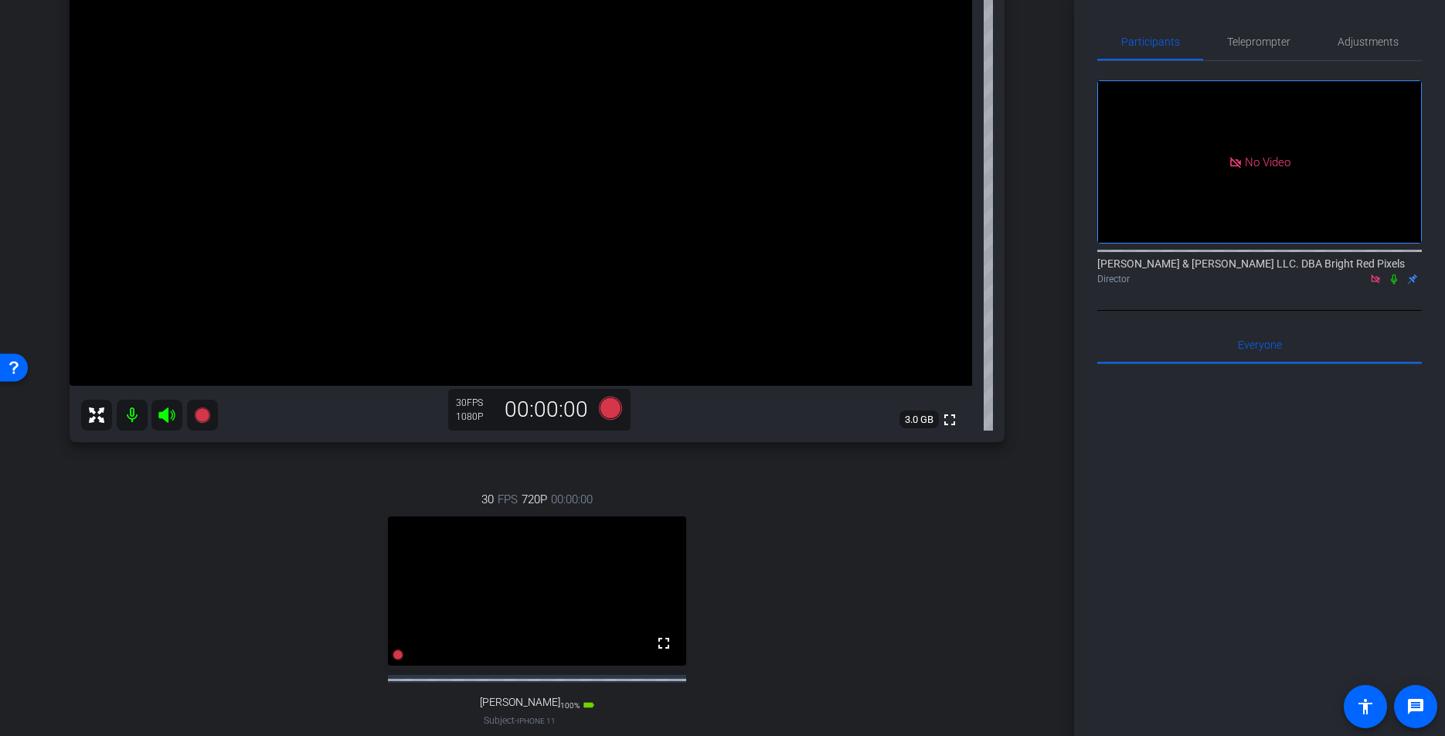
click at [857, 511] on div "30 FPS 720P 00:00:00 fullscreen Kenneth Kelly Subject - iPhone 11 100% battery_…" at bounding box center [537, 624] width 935 height 319
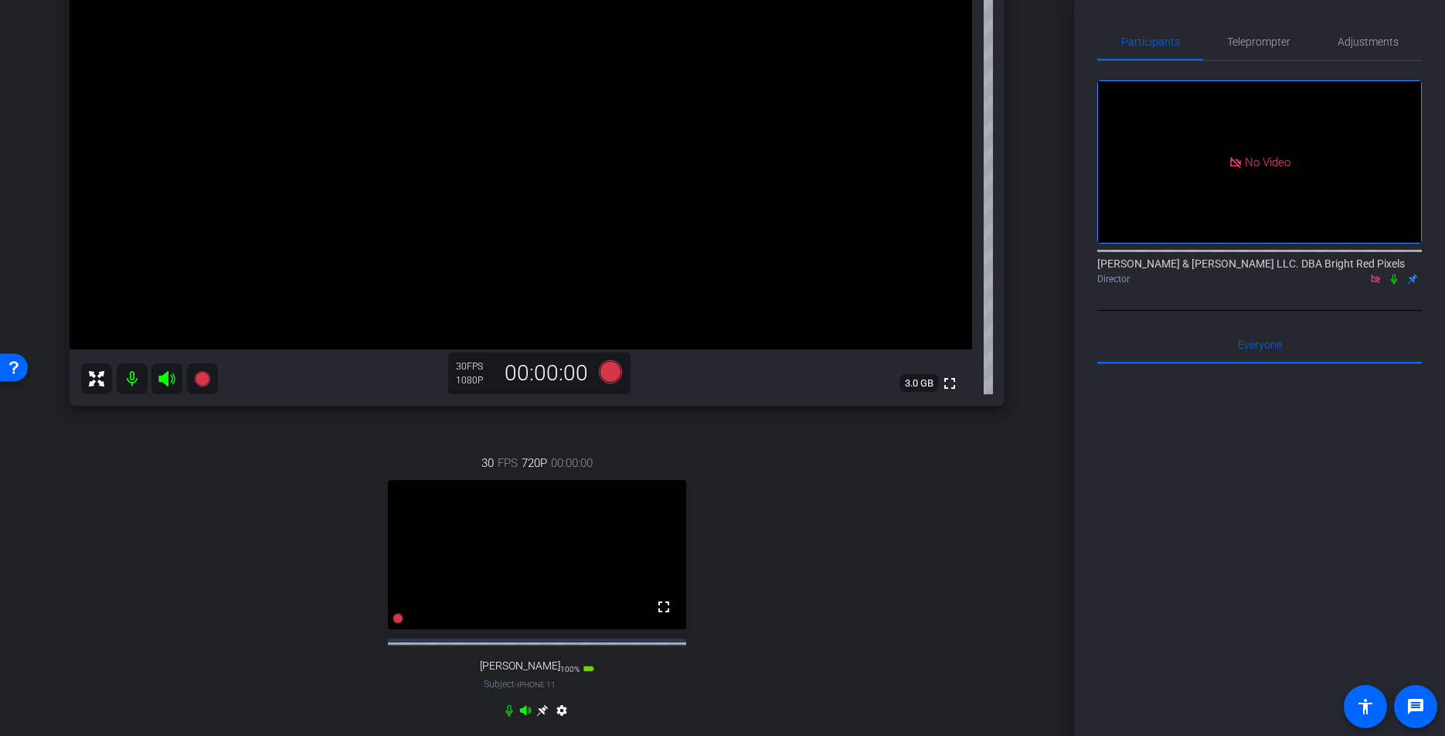
scroll to position [71, 0]
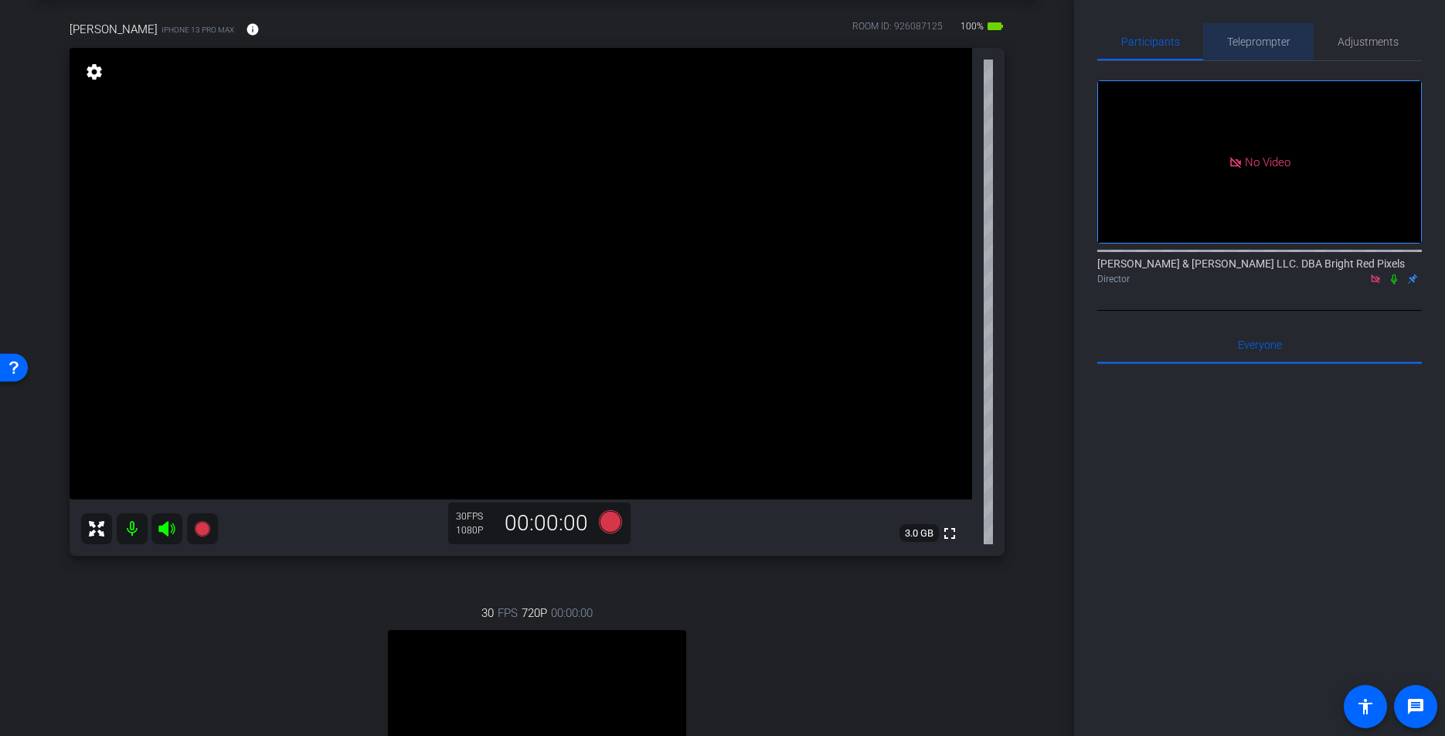
click at [1238, 51] on span "Teleprompter" at bounding box center [1258, 41] width 63 height 37
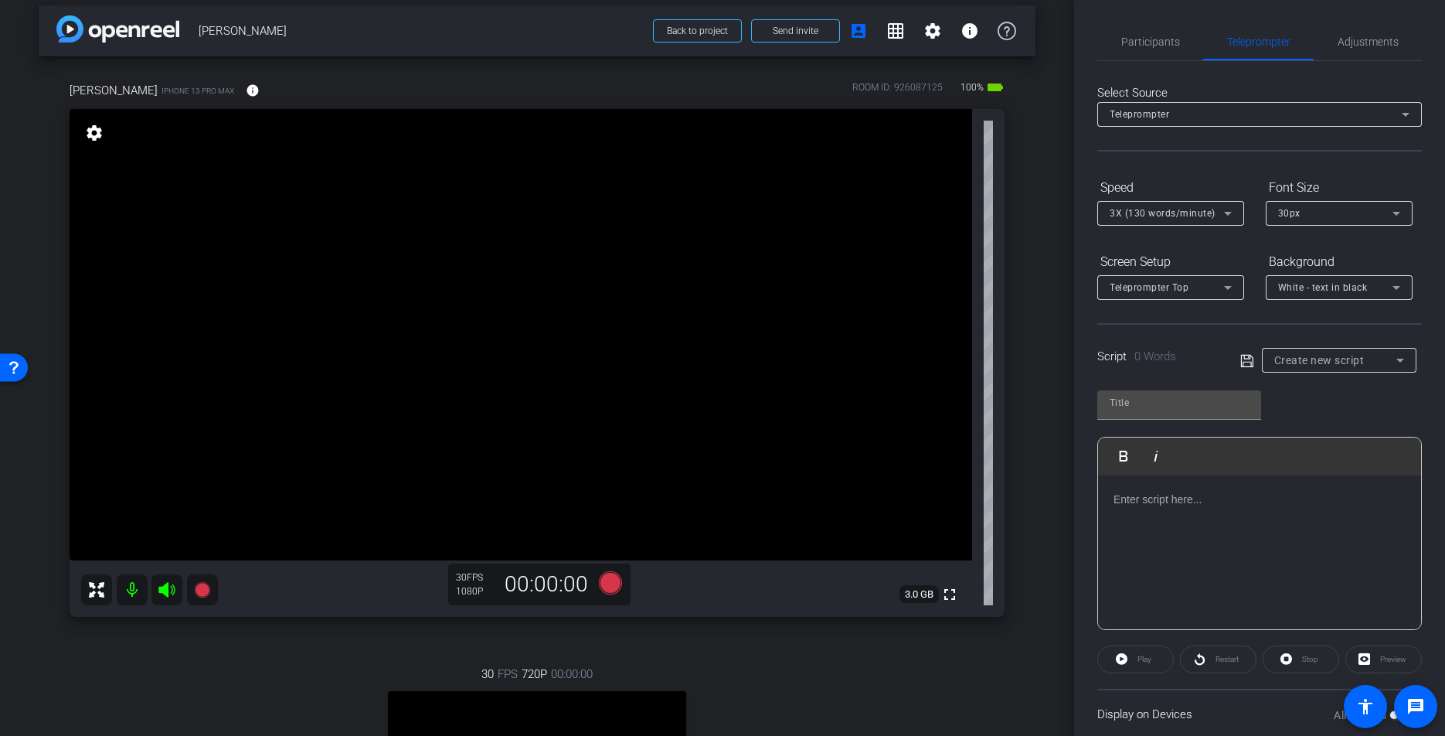
scroll to position [25, 0]
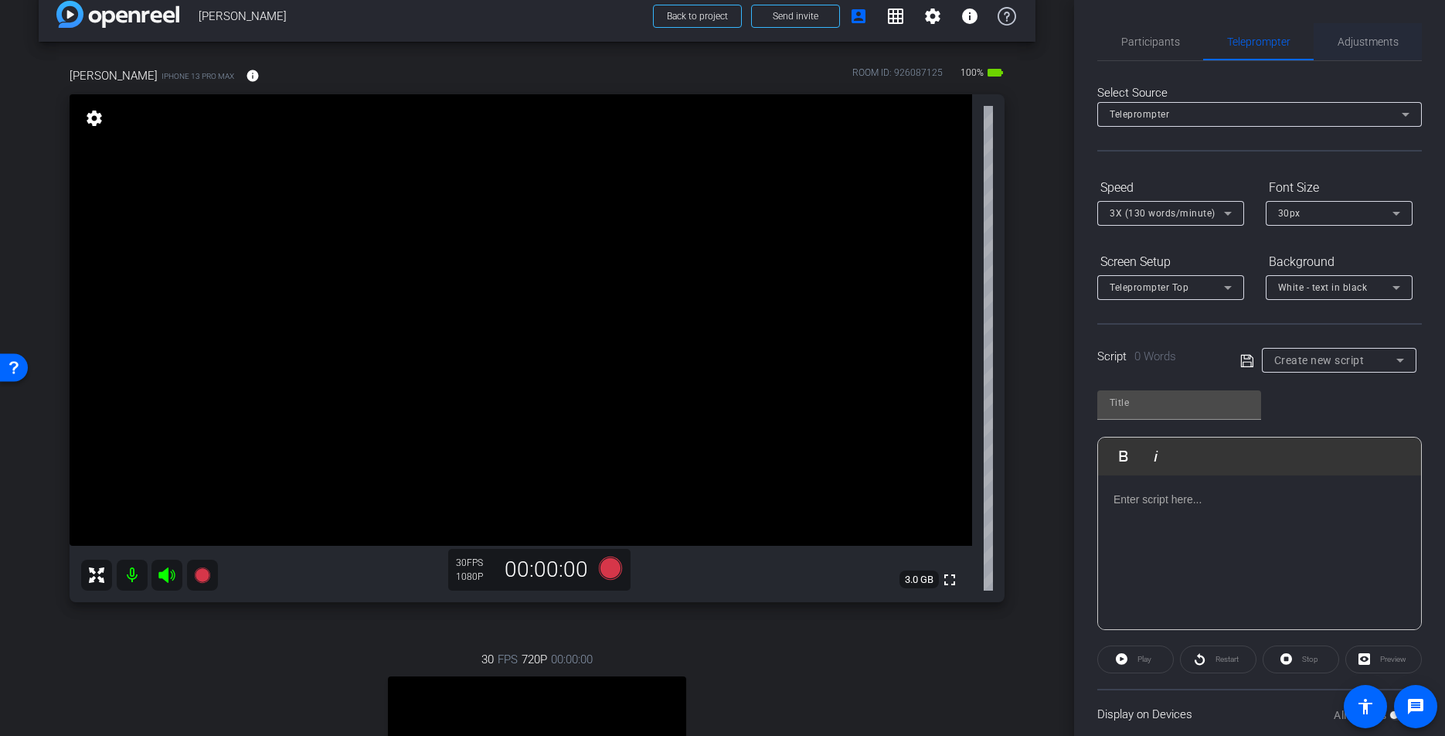
click at [1348, 46] on span "Adjustments" at bounding box center [1367, 41] width 61 height 11
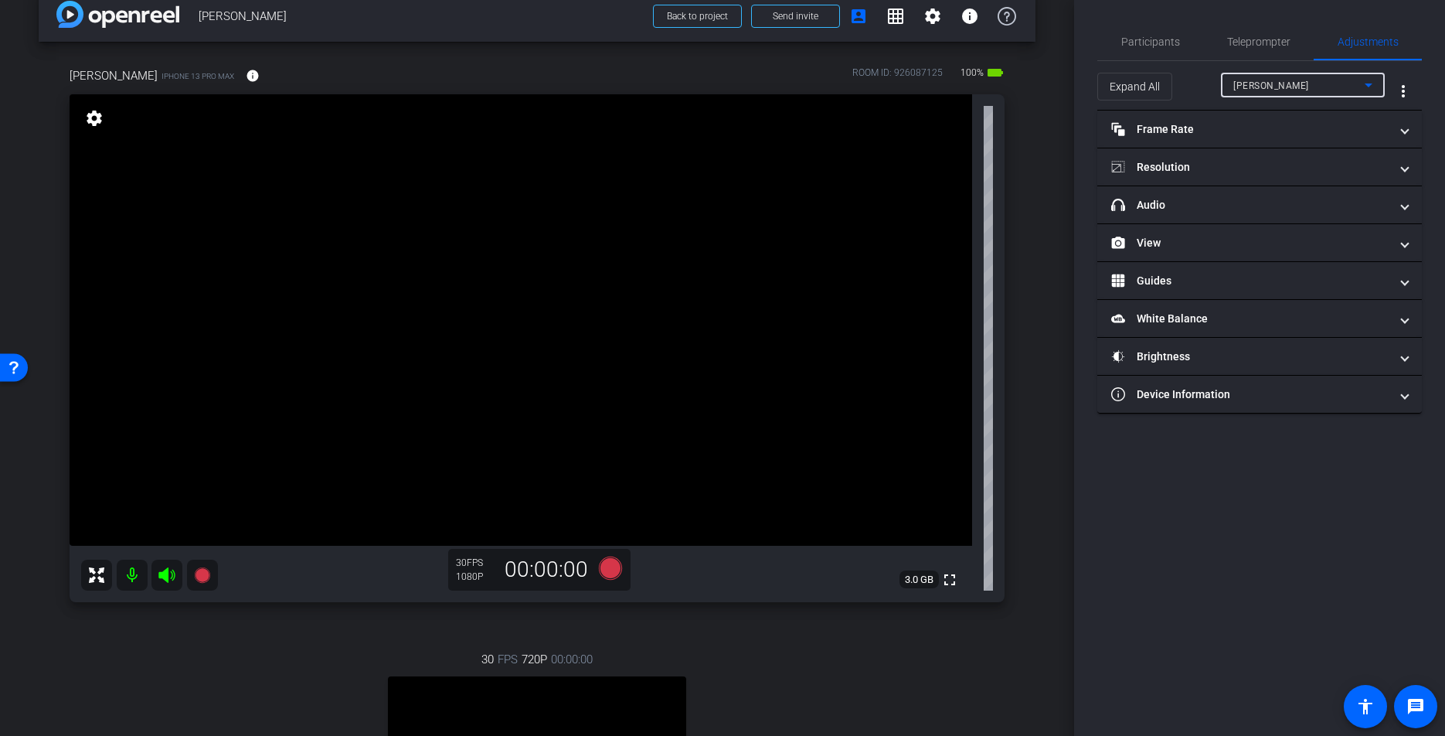
click at [1245, 90] on span "[PERSON_NAME]" at bounding box center [1271, 85] width 76 height 11
click at [1251, 87] on div at bounding box center [722, 368] width 1445 height 736
click at [1141, 358] on mat-panel-title "Brightness" at bounding box center [1250, 356] width 278 height 16
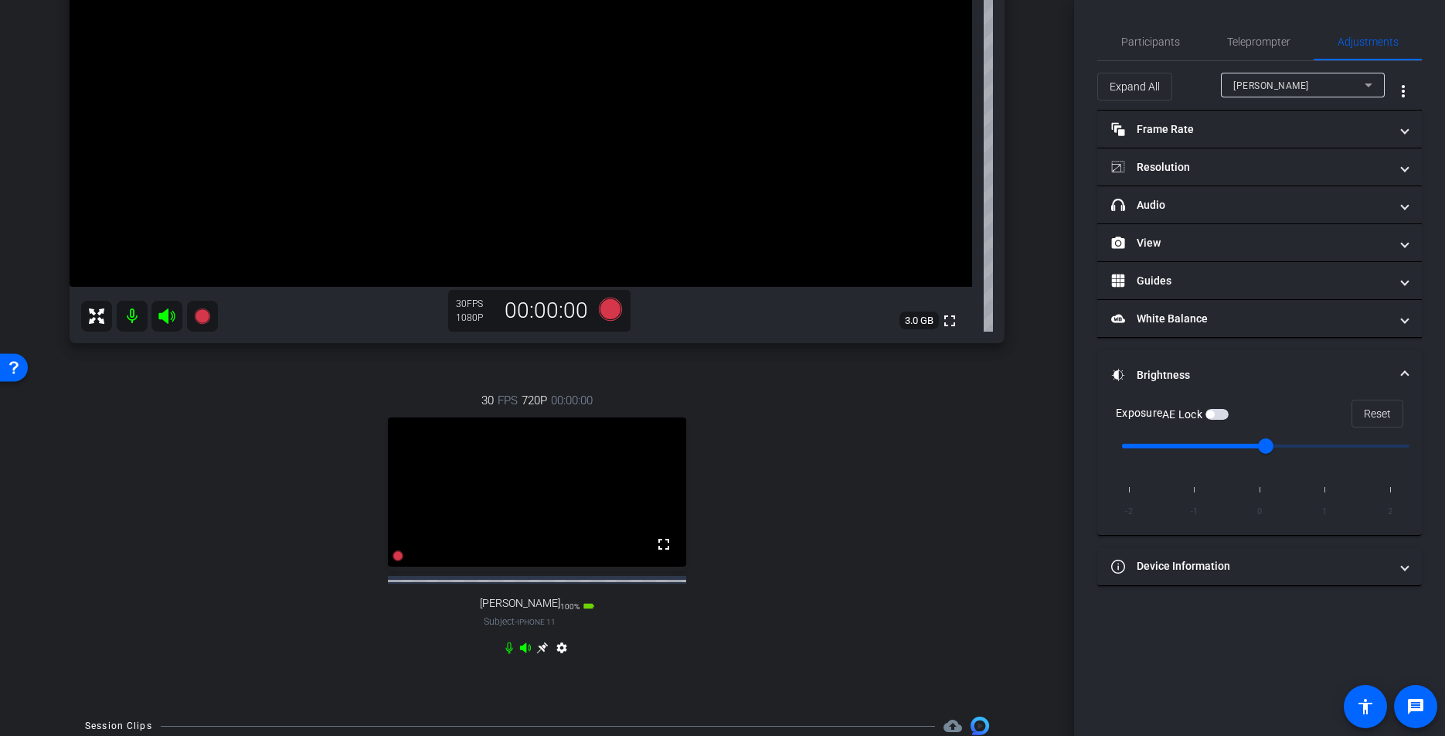
scroll to position [283, 0]
click at [862, 436] on div "30 FPS 720P 00:00:00 fullscreen Kenneth Kelly Subject - iPhone 11 100% battery_…" at bounding box center [537, 526] width 935 height 319
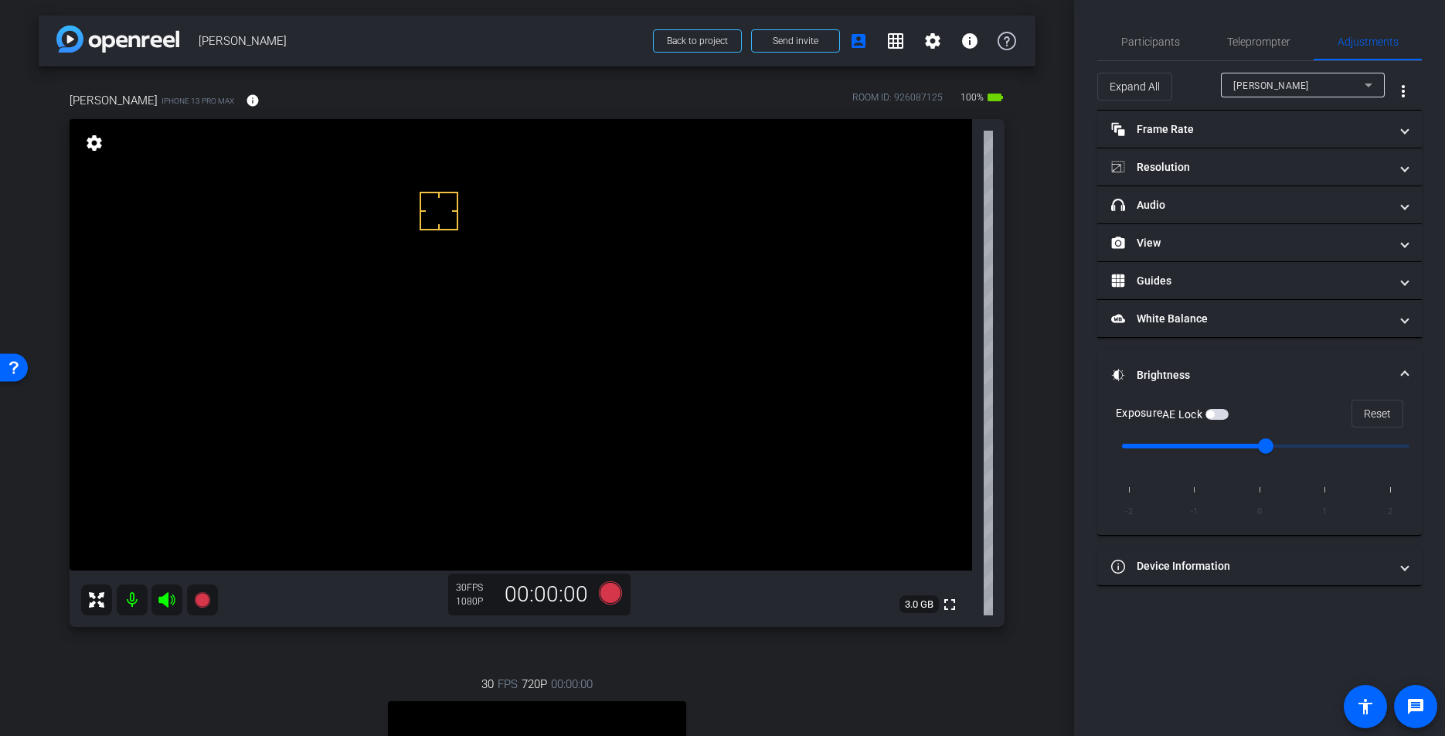
click at [1258, 85] on span "[PERSON_NAME]" at bounding box center [1271, 85] width 76 height 11
click at [1260, 121] on span "[PERSON_NAME]" at bounding box center [1272, 116] width 78 height 19
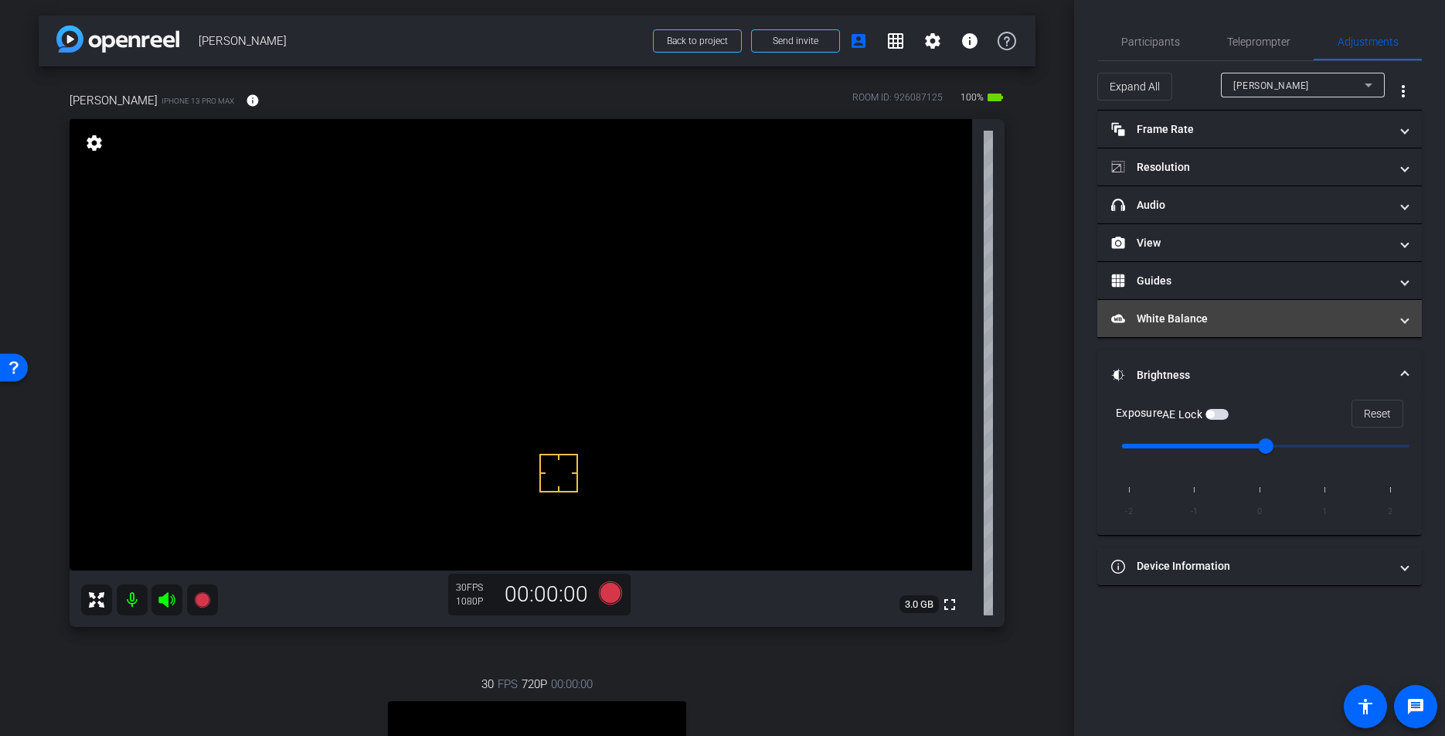
click at [1213, 316] on mat-panel-title "White Balance White Balance" at bounding box center [1250, 319] width 278 height 16
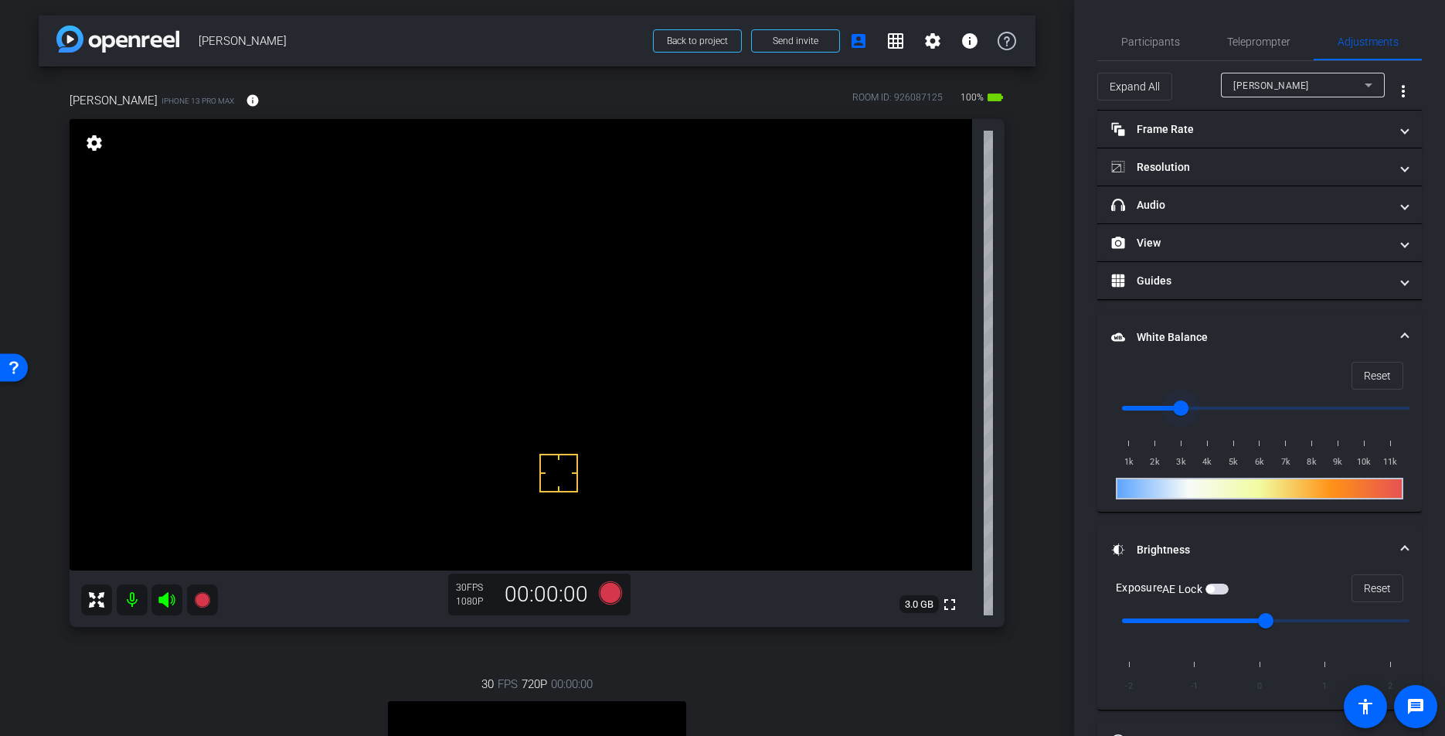
type input "2500"
click at [1167, 406] on input "range" at bounding box center [1266, 408] width 320 height 34
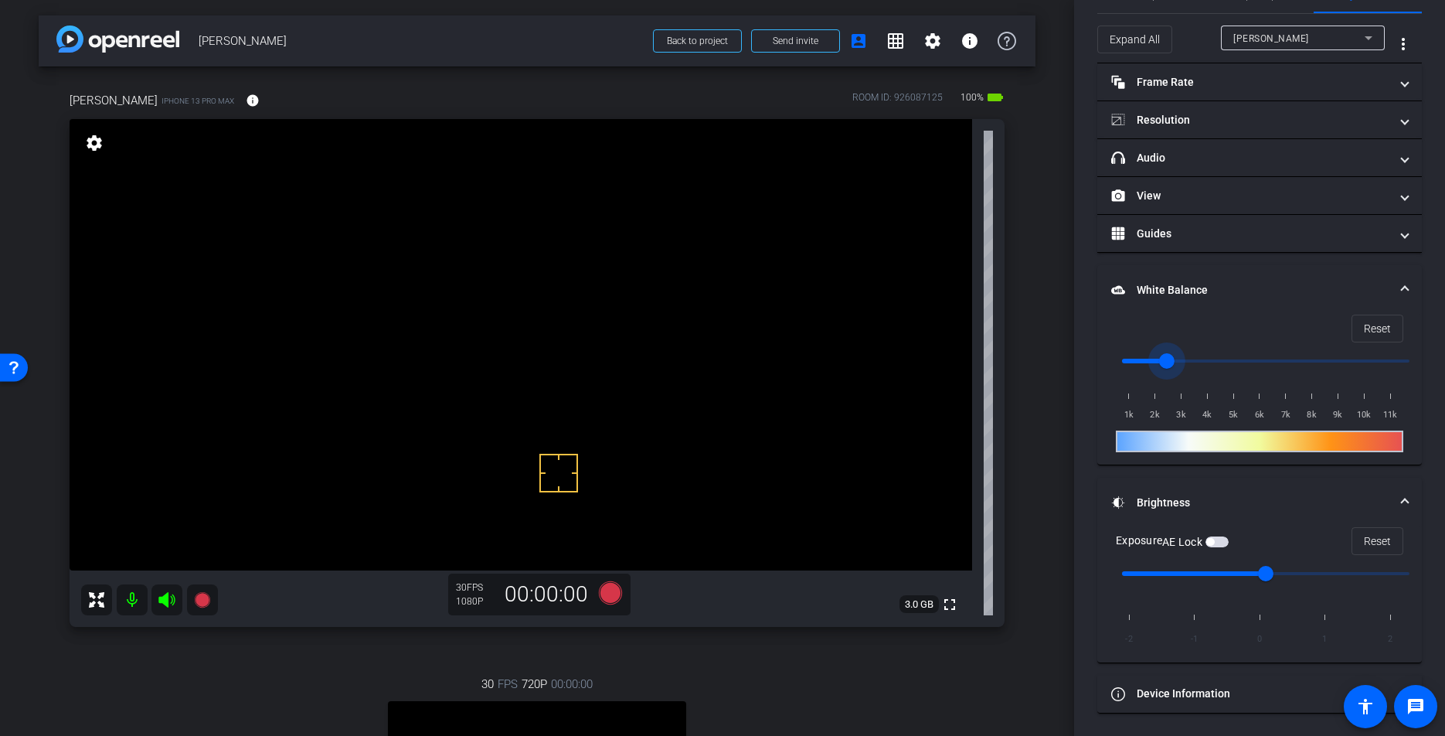
scroll to position [46, 0]
click at [1218, 542] on span "button" at bounding box center [1216, 542] width 23 height 11
click at [1218, 543] on span "button" at bounding box center [1216, 542] width 23 height 11
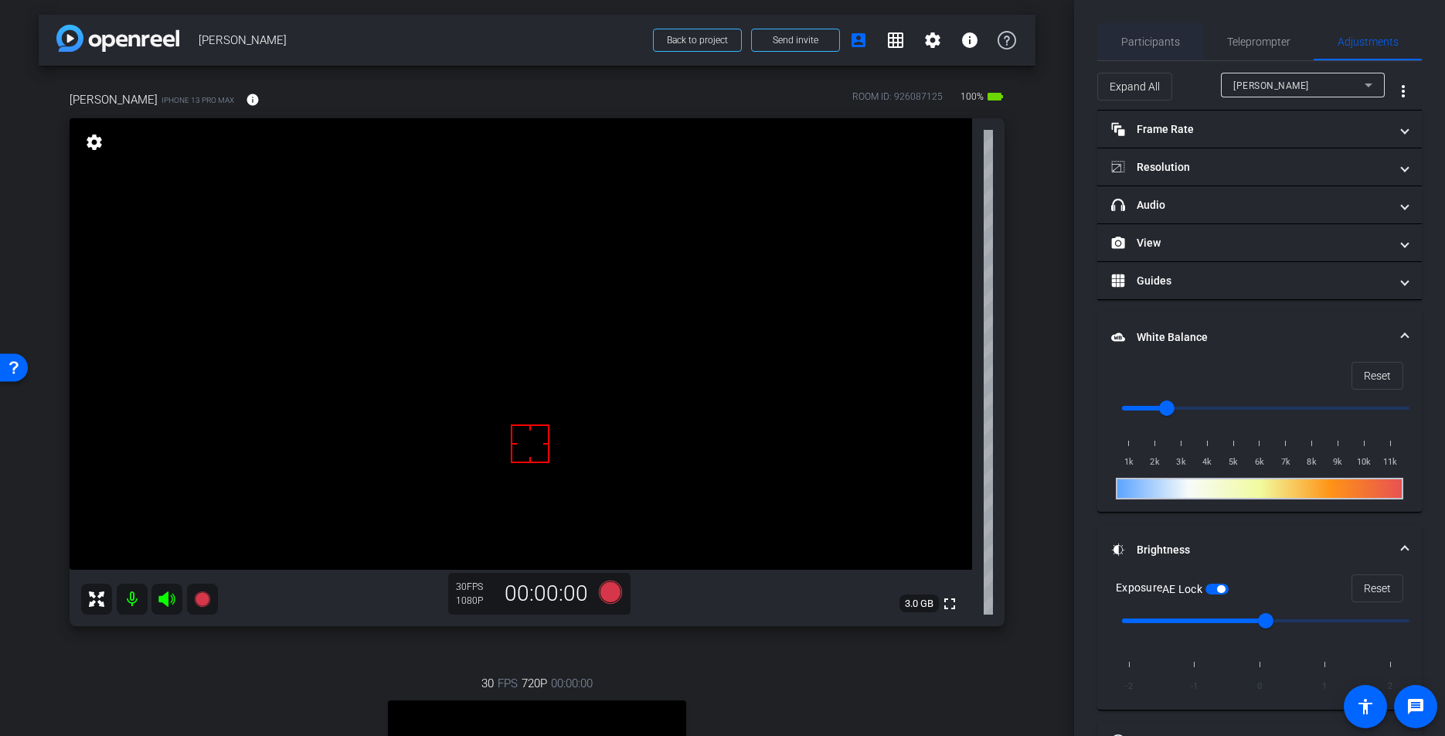
click at [1134, 46] on span "Participants" at bounding box center [1150, 41] width 59 height 11
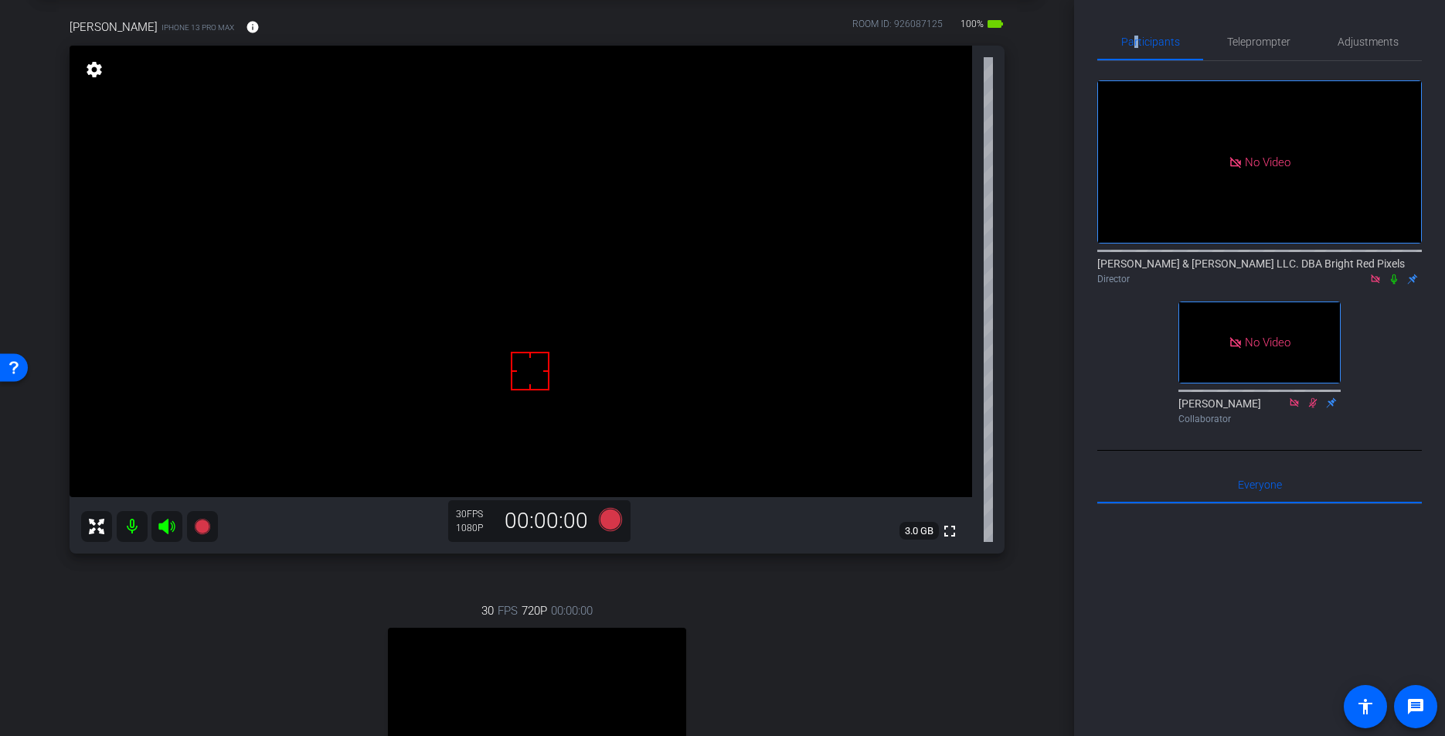
scroll to position [55, 0]
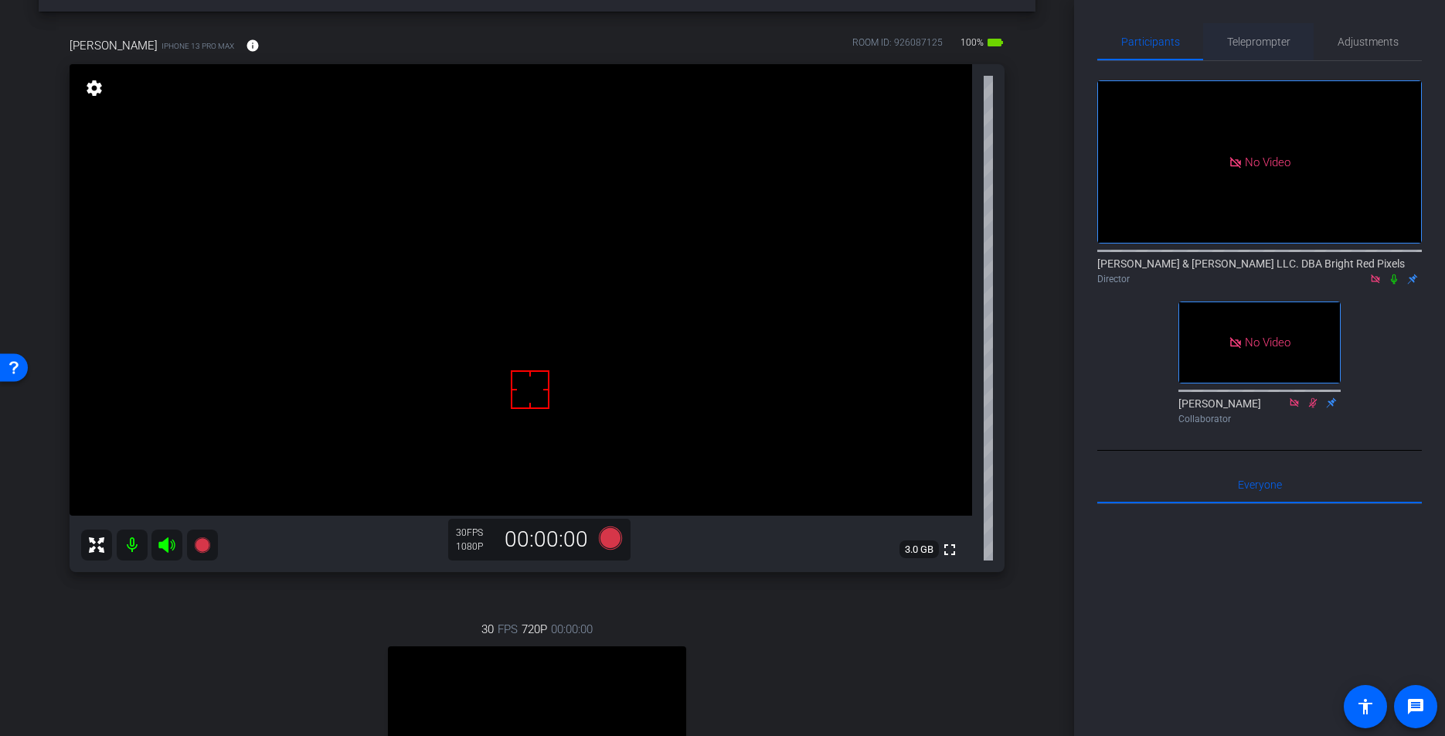
click at [1258, 41] on span "Teleprompter" at bounding box center [1258, 41] width 63 height 11
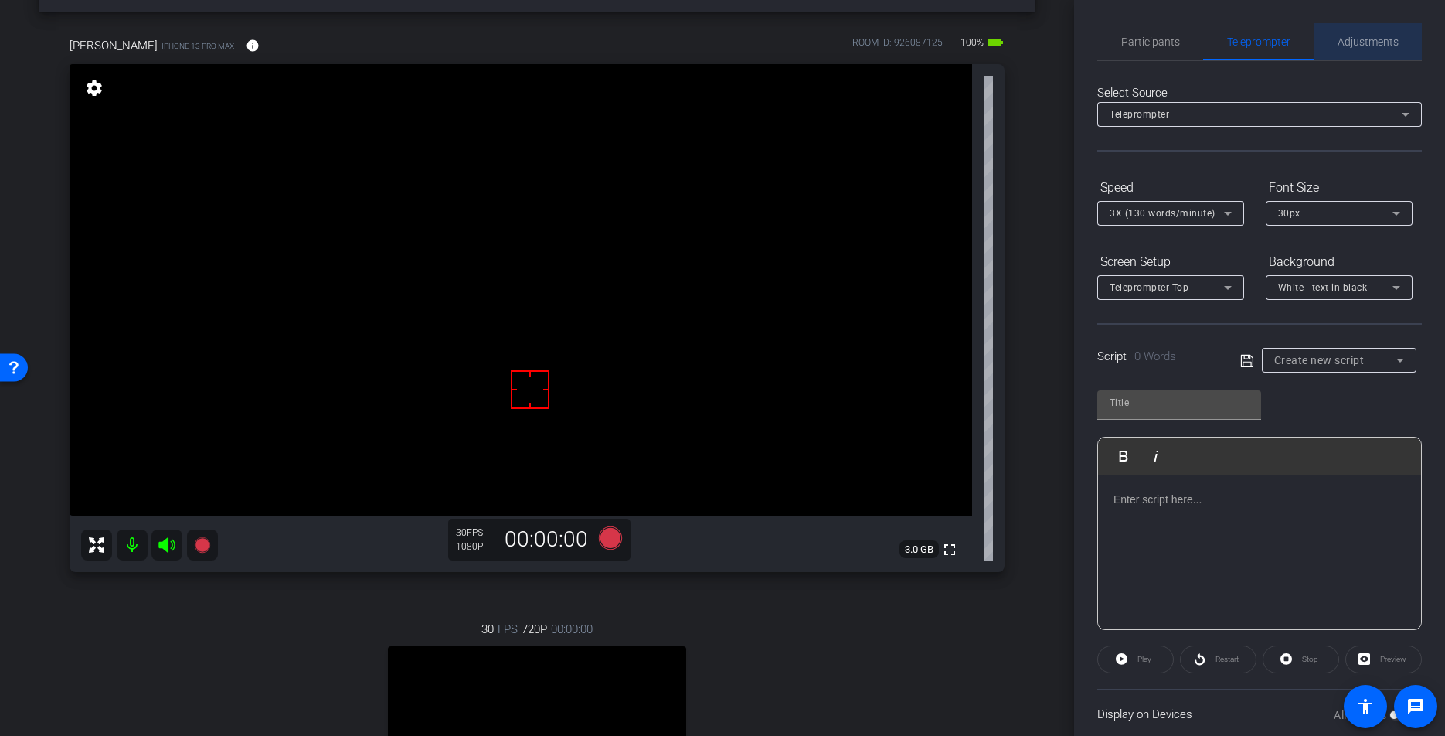
click at [1367, 40] on span "Adjustments" at bounding box center [1367, 41] width 61 height 11
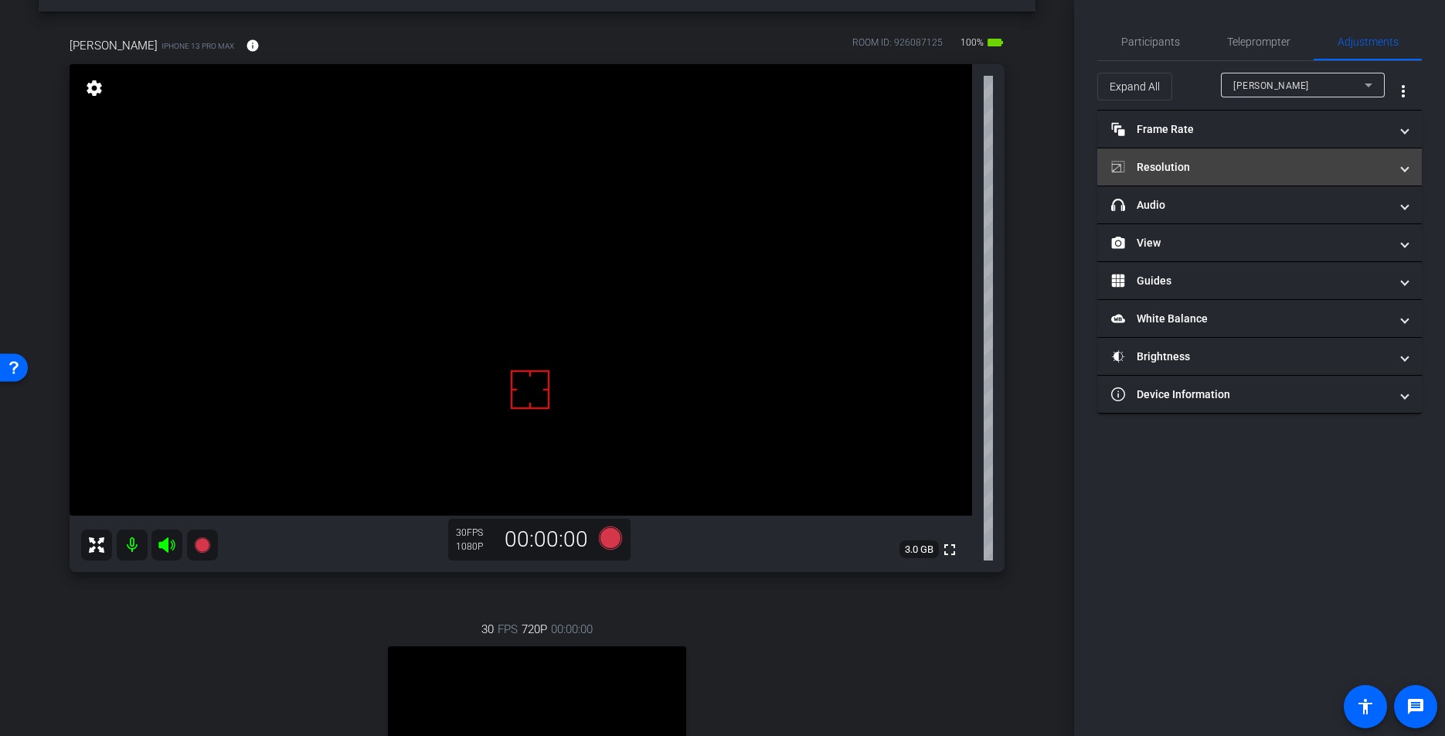
click at [1168, 169] on mat-panel-title "Resolution" at bounding box center [1250, 167] width 278 height 16
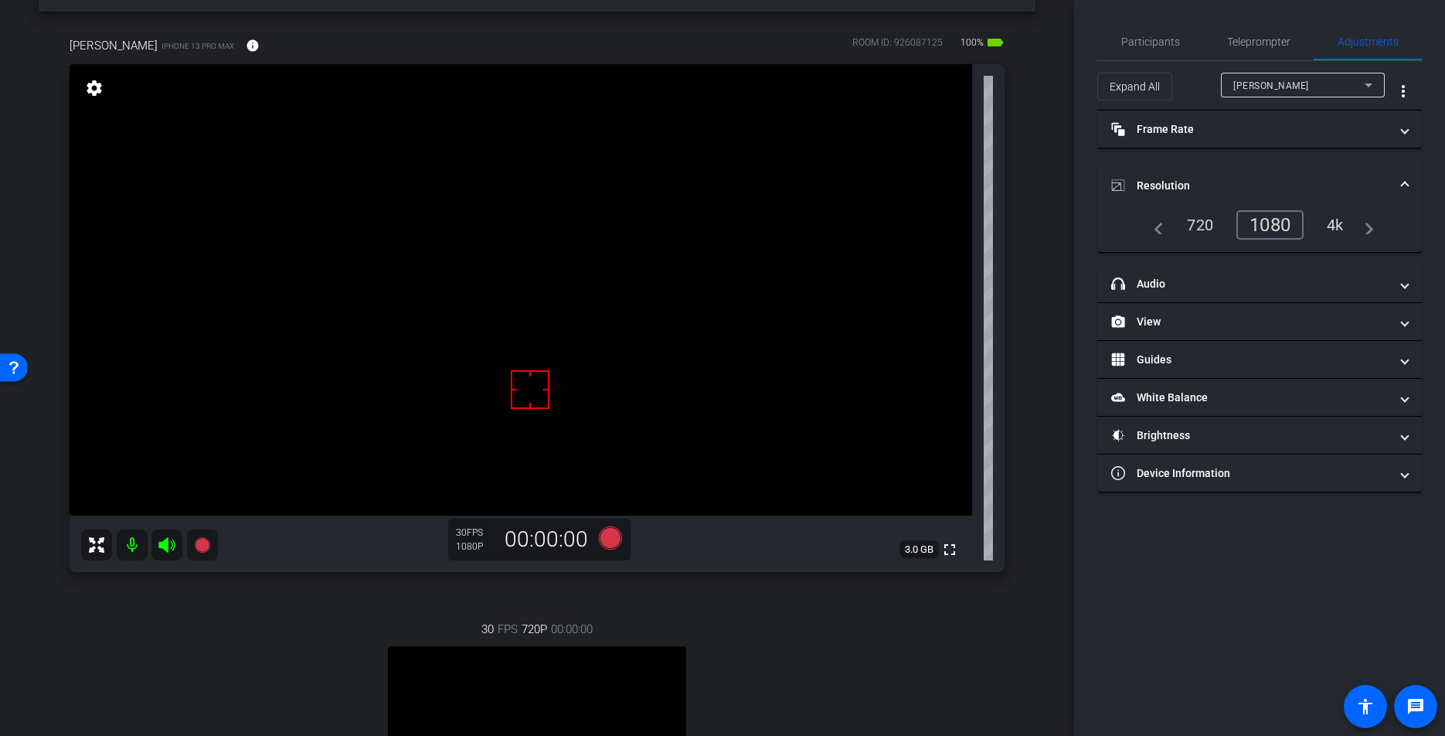
click at [1168, 169] on mat-expansion-panel-header "Resolution" at bounding box center [1259, 185] width 325 height 49
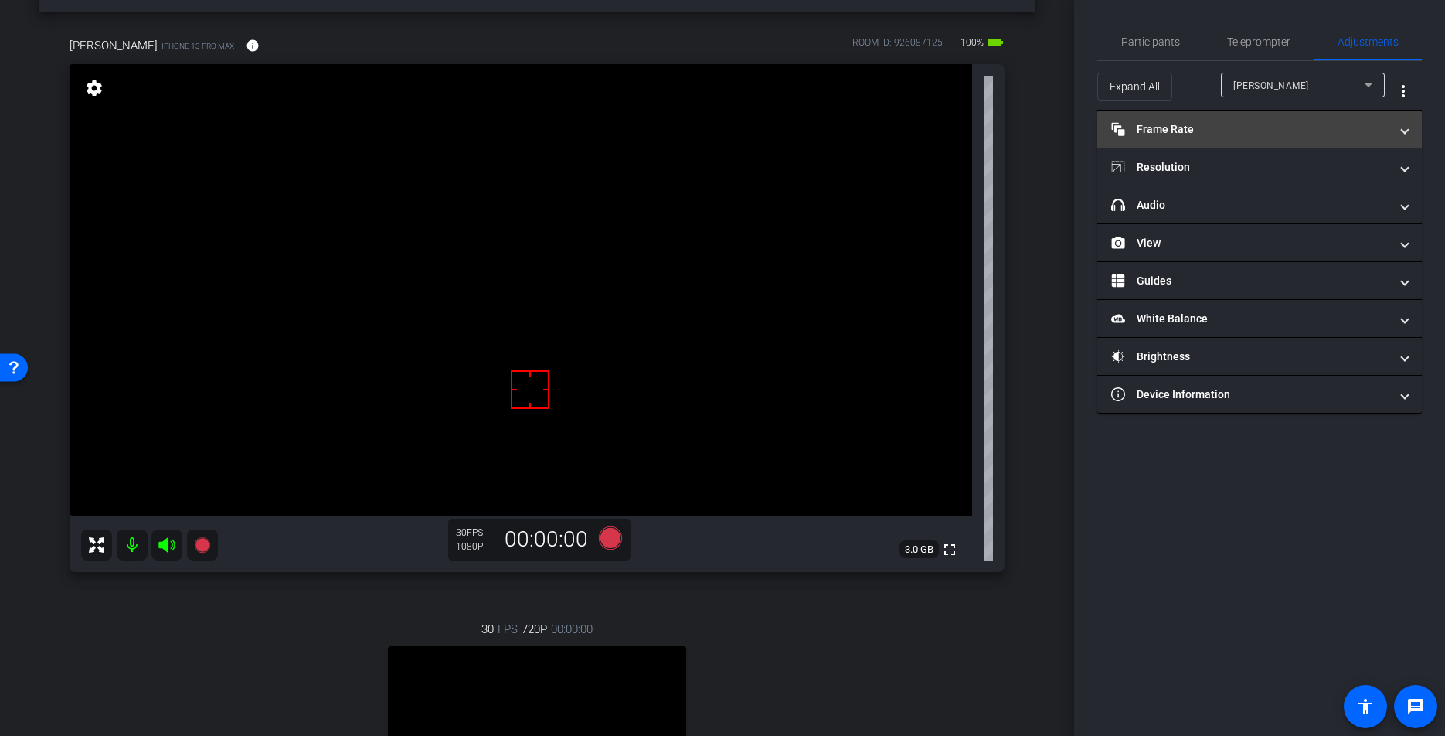
click at [1168, 128] on mat-panel-title "Frame Rate Frame Rate" at bounding box center [1250, 129] width 278 height 16
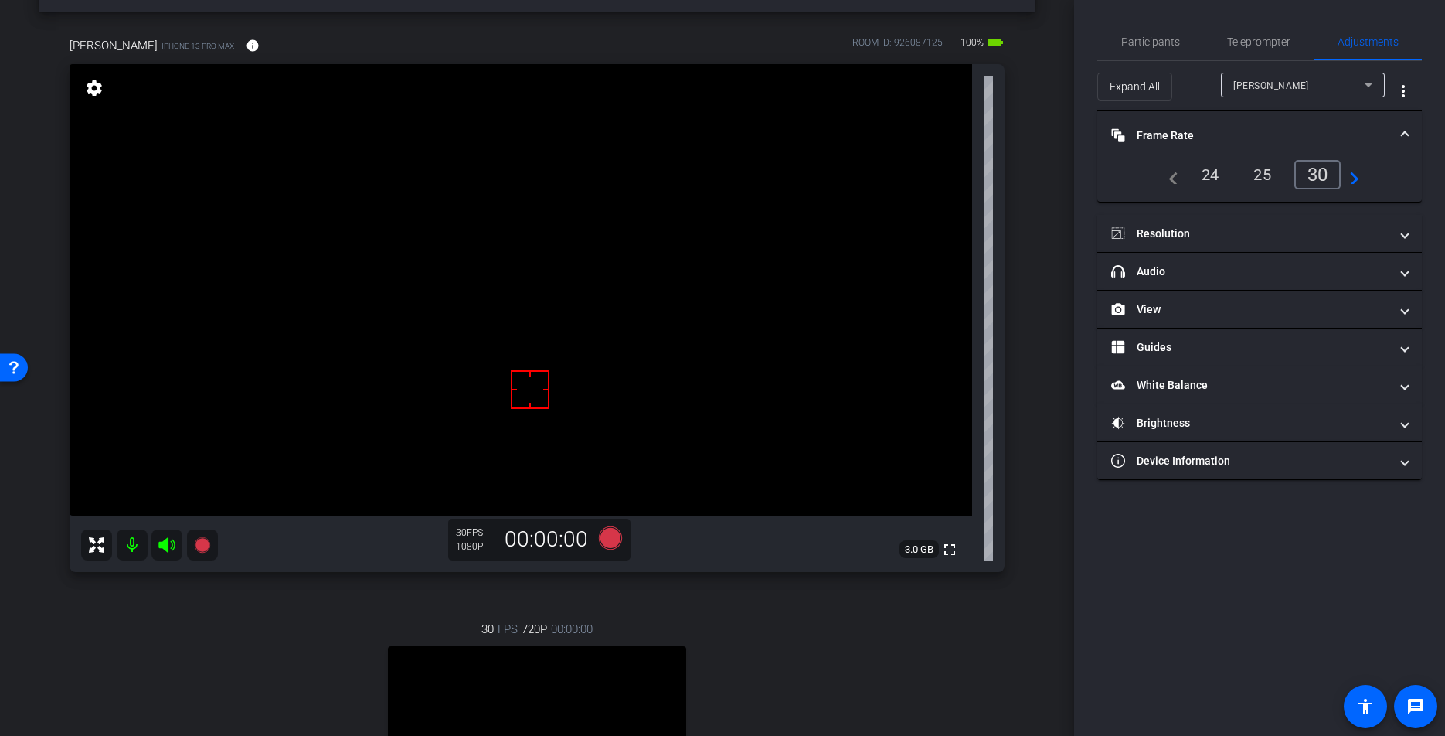
click at [1177, 130] on mat-panel-title "Frame Rate Frame Rate" at bounding box center [1250, 135] width 278 height 16
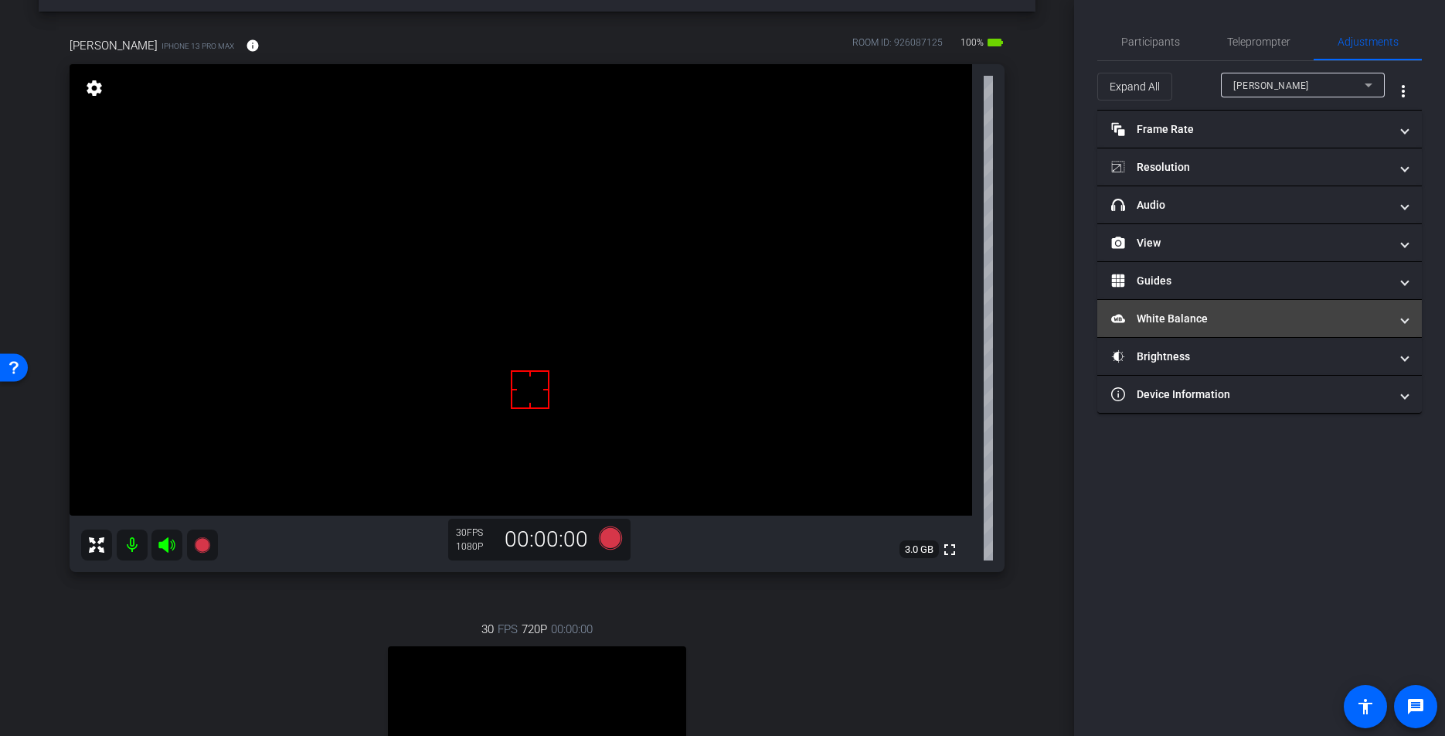
click at [1132, 321] on mat-panel-title "White Balance White Balance" at bounding box center [1250, 319] width 278 height 16
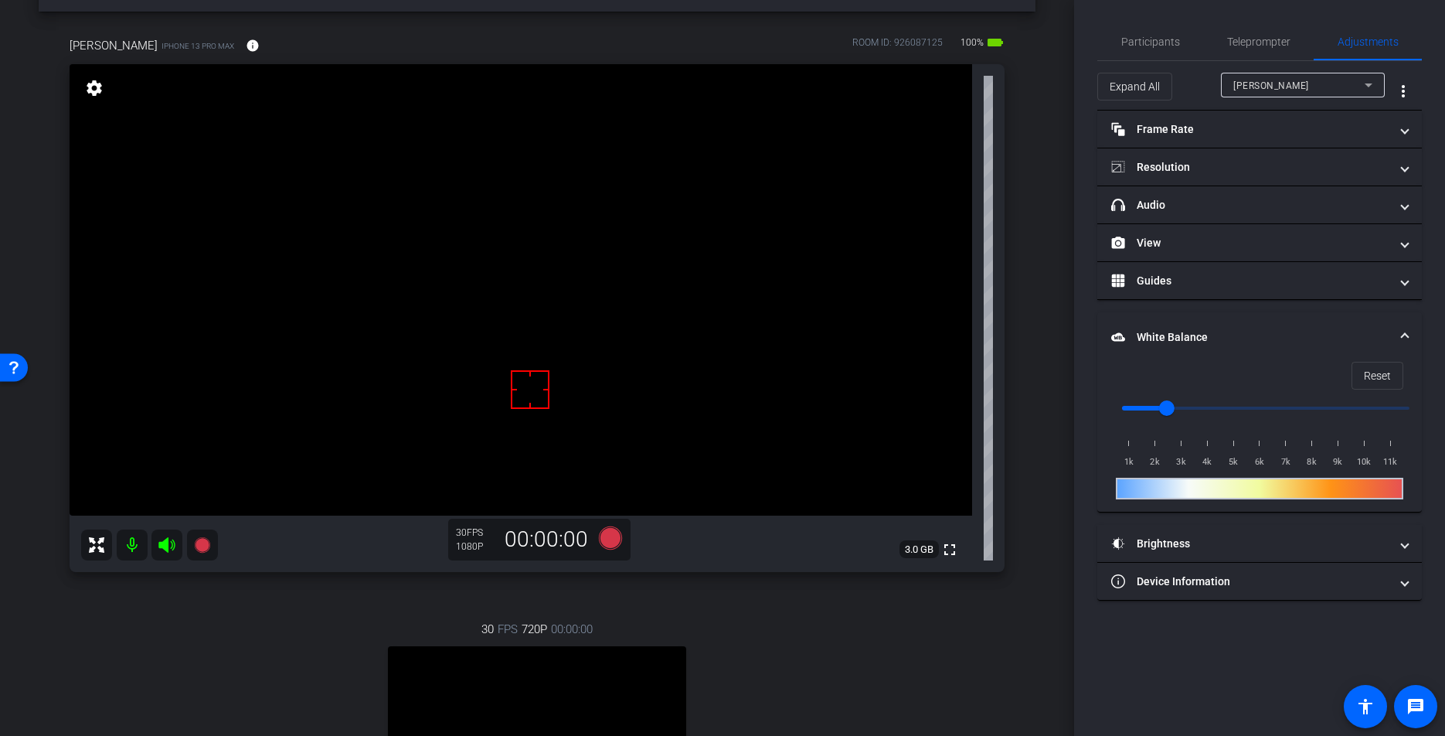
click at [1132, 321] on mat-expansion-panel-header "White Balance White Balance" at bounding box center [1259, 336] width 325 height 49
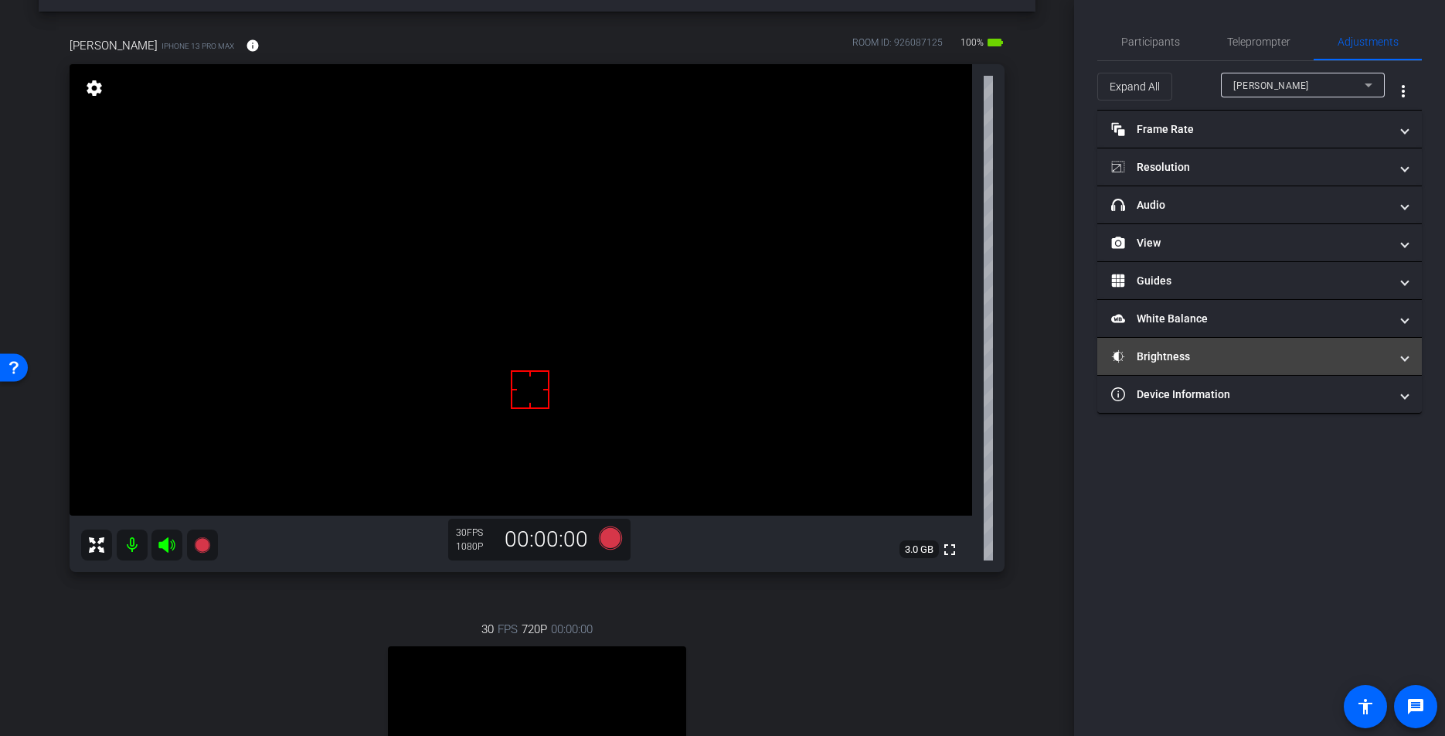
click at [1155, 358] on mat-panel-title "Brightness" at bounding box center [1250, 356] width 278 height 16
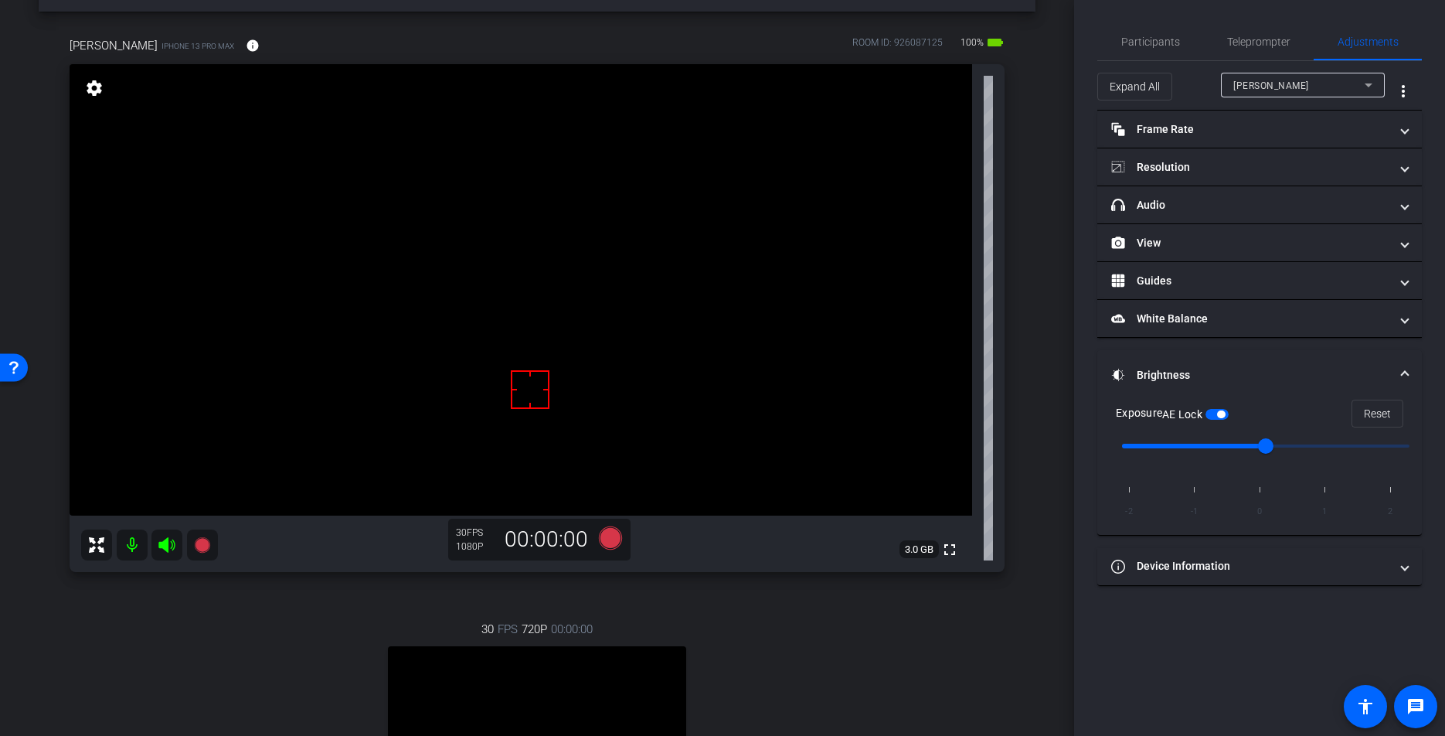
click at [1155, 369] on mat-panel-title "Brightness" at bounding box center [1250, 375] width 278 height 16
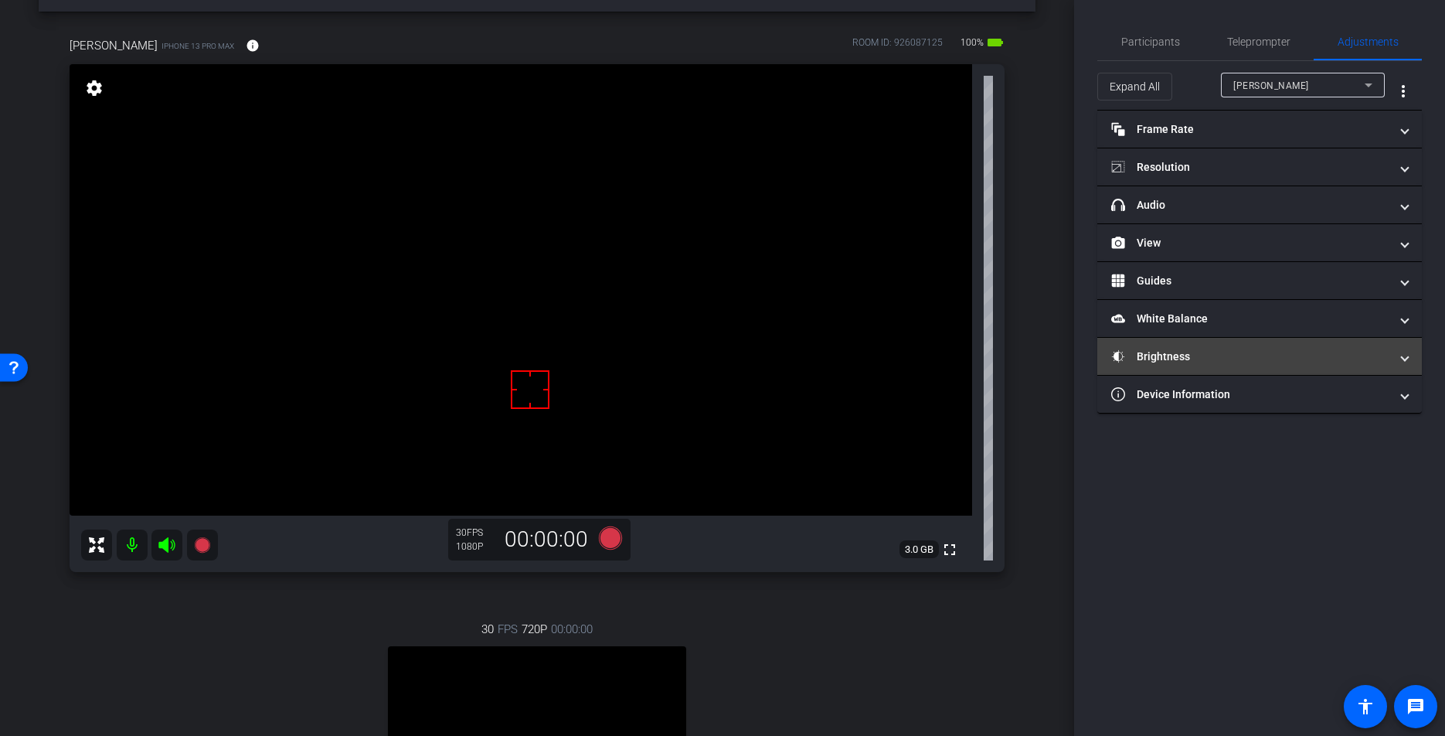
click at [1154, 358] on mat-panel-title "Brightness" at bounding box center [1250, 356] width 278 height 16
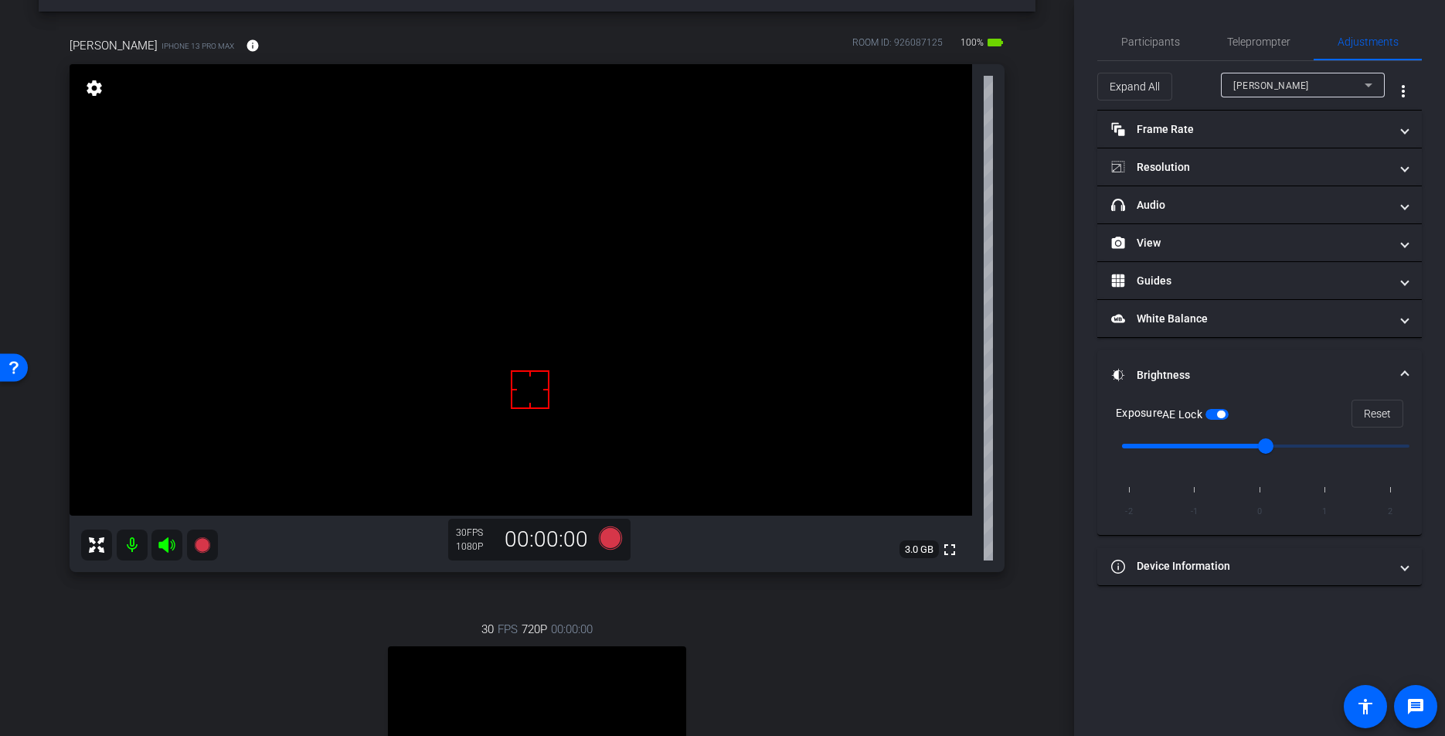
click at [1157, 365] on mat-expansion-panel-header "Brightness" at bounding box center [1259, 374] width 325 height 49
click at [1256, 84] on span "[PERSON_NAME]" at bounding box center [1271, 85] width 76 height 11
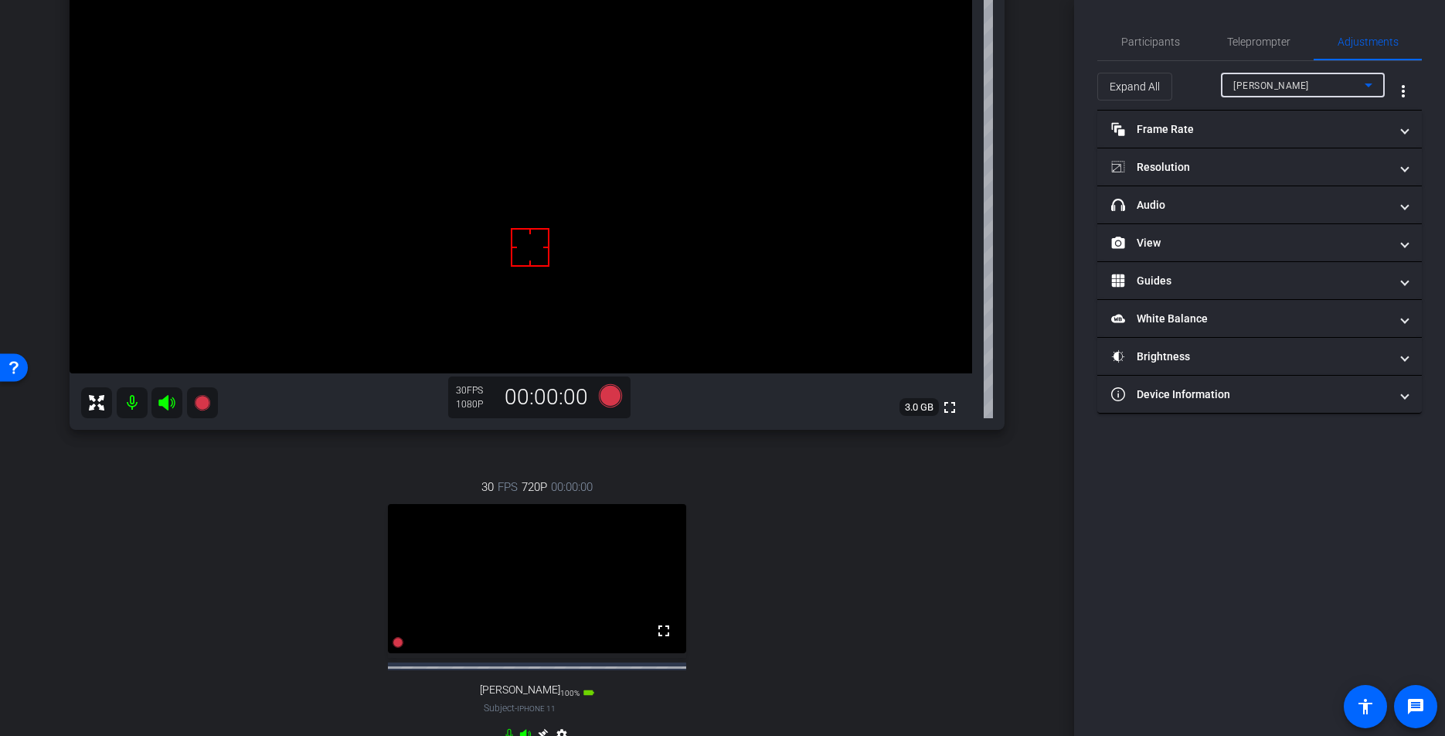
scroll to position [318, 0]
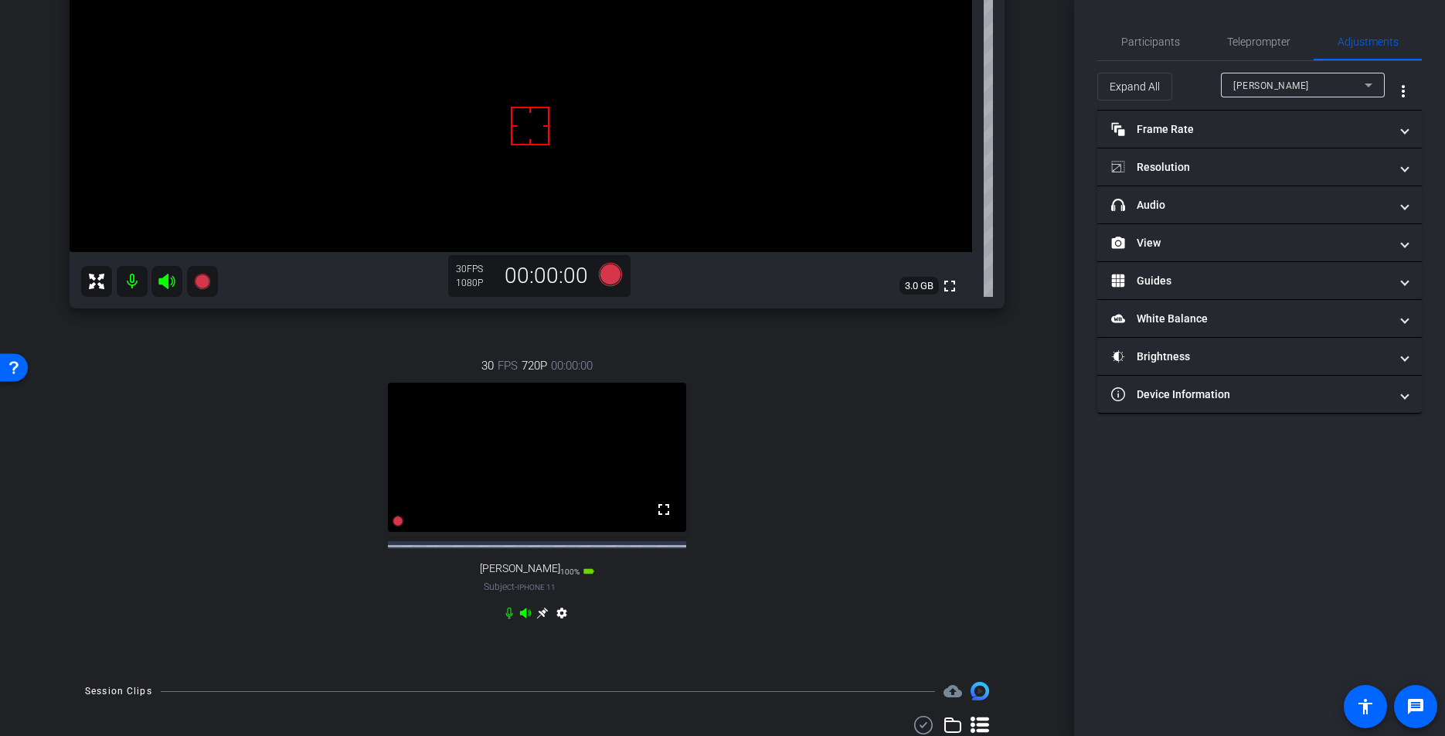
click at [544, 619] on icon at bounding box center [542, 613] width 12 height 12
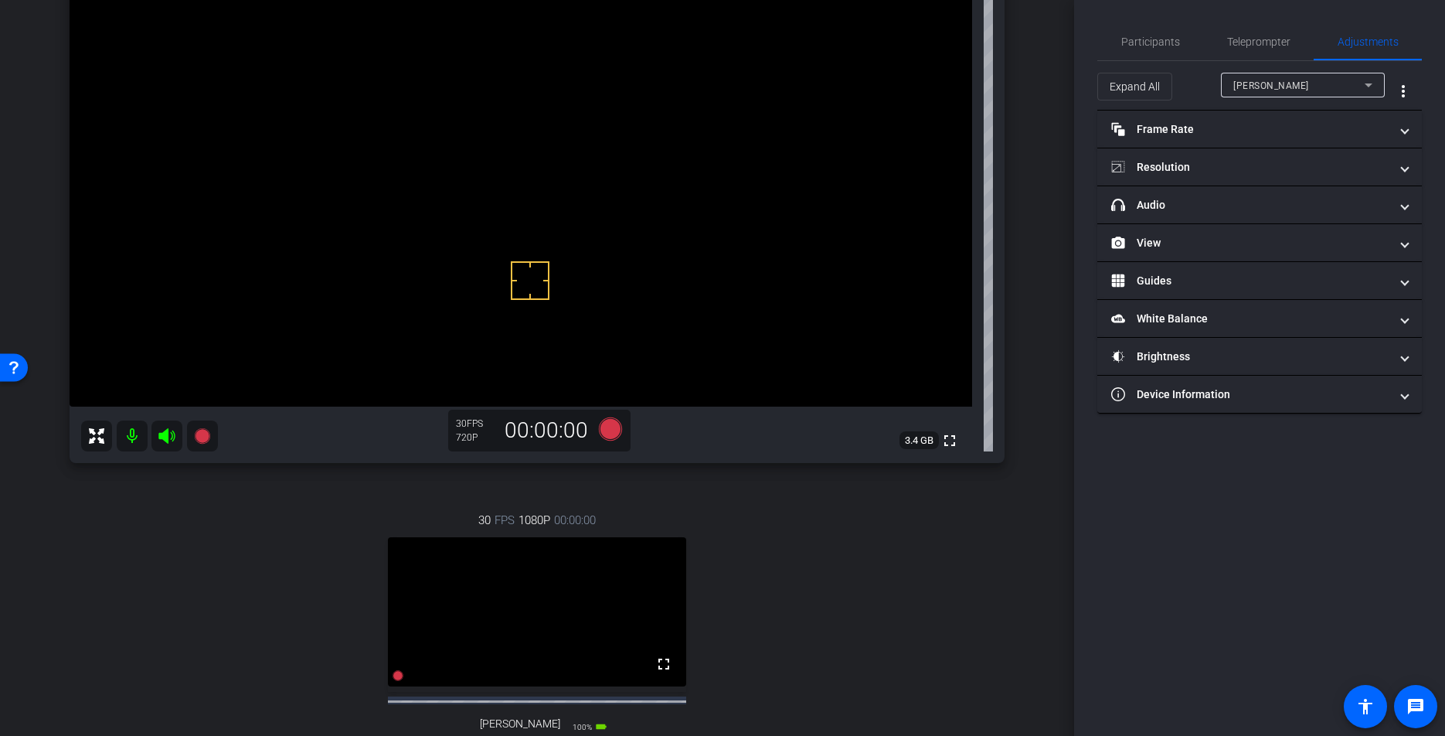
scroll to position [136, 0]
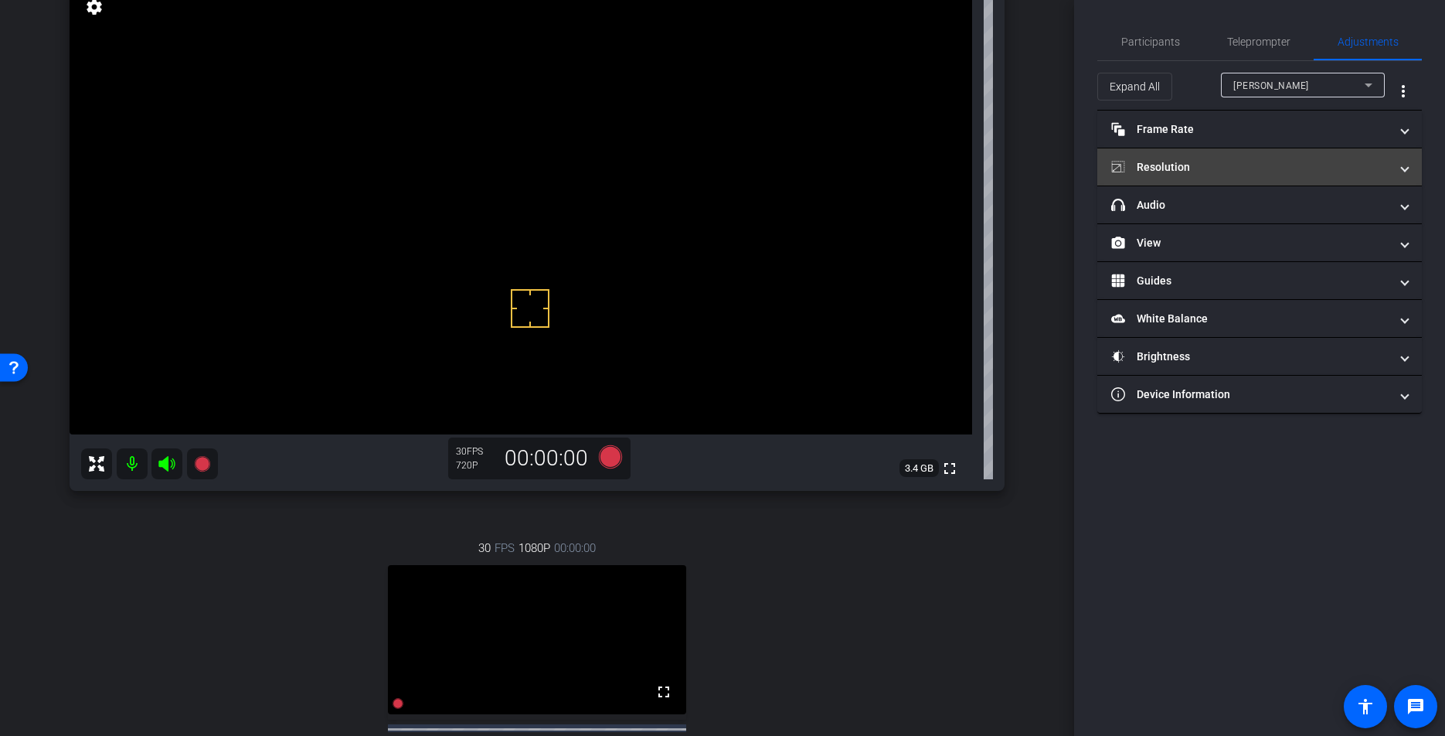
click at [1174, 168] on mat-panel-title "Resolution" at bounding box center [1250, 167] width 278 height 16
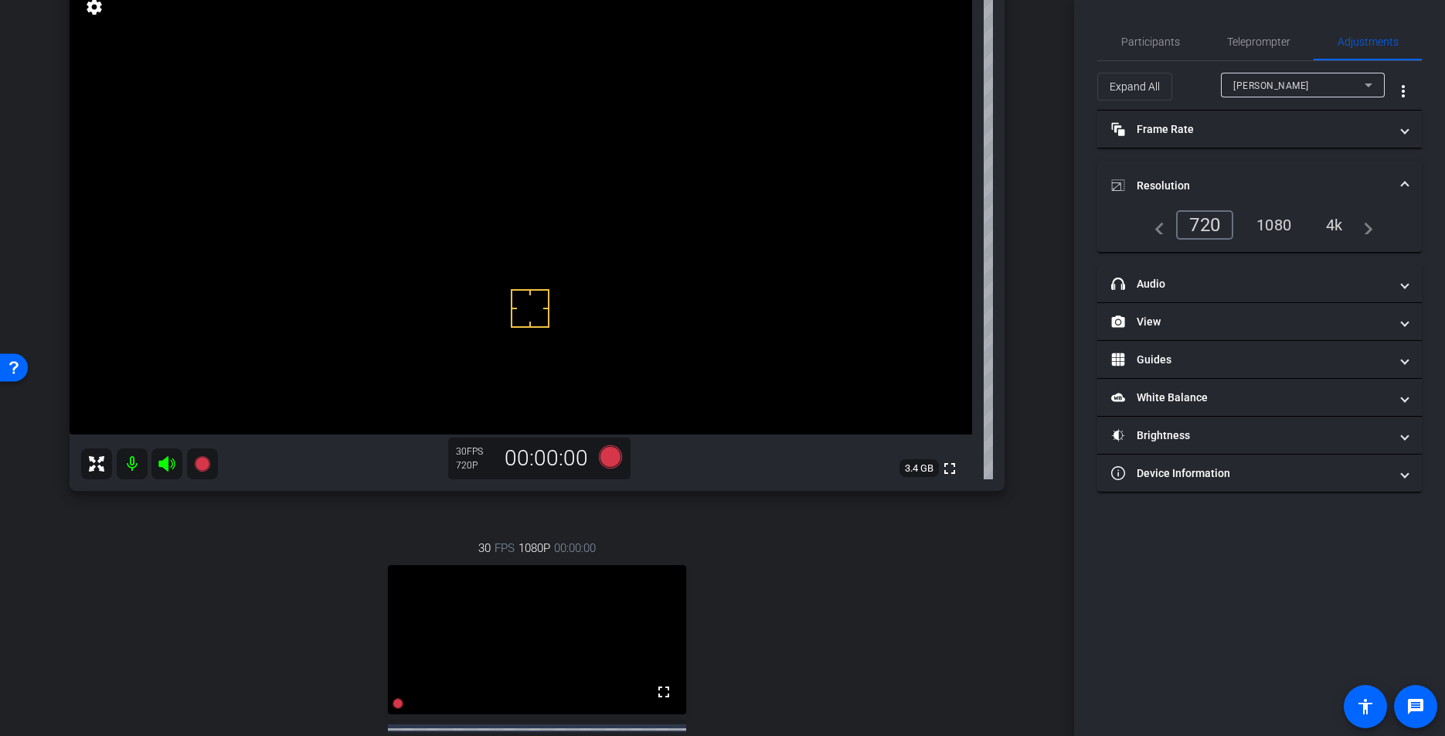
click at [1263, 226] on div "1080" at bounding box center [1274, 225] width 58 height 26
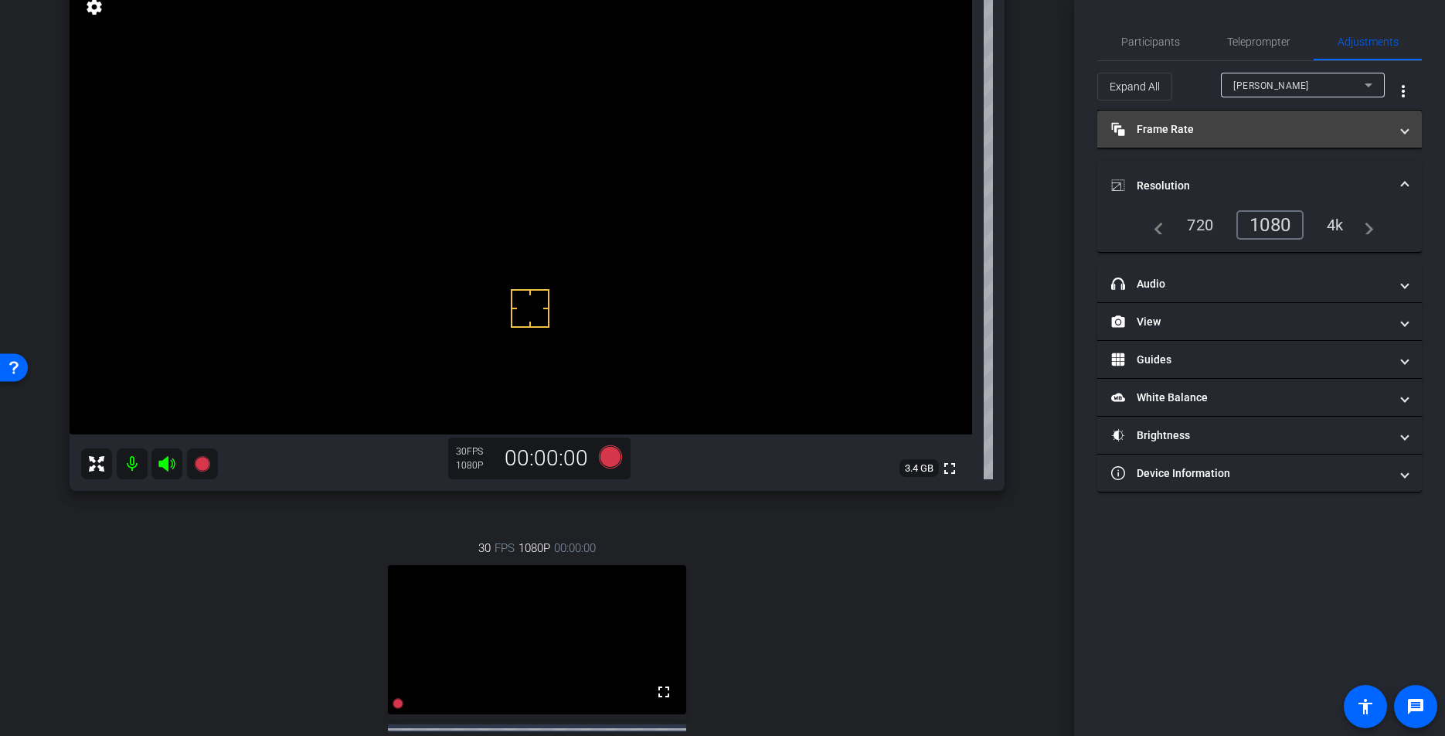
click at [1217, 122] on mat-panel-title "Frame Rate Frame Rate" at bounding box center [1250, 129] width 278 height 16
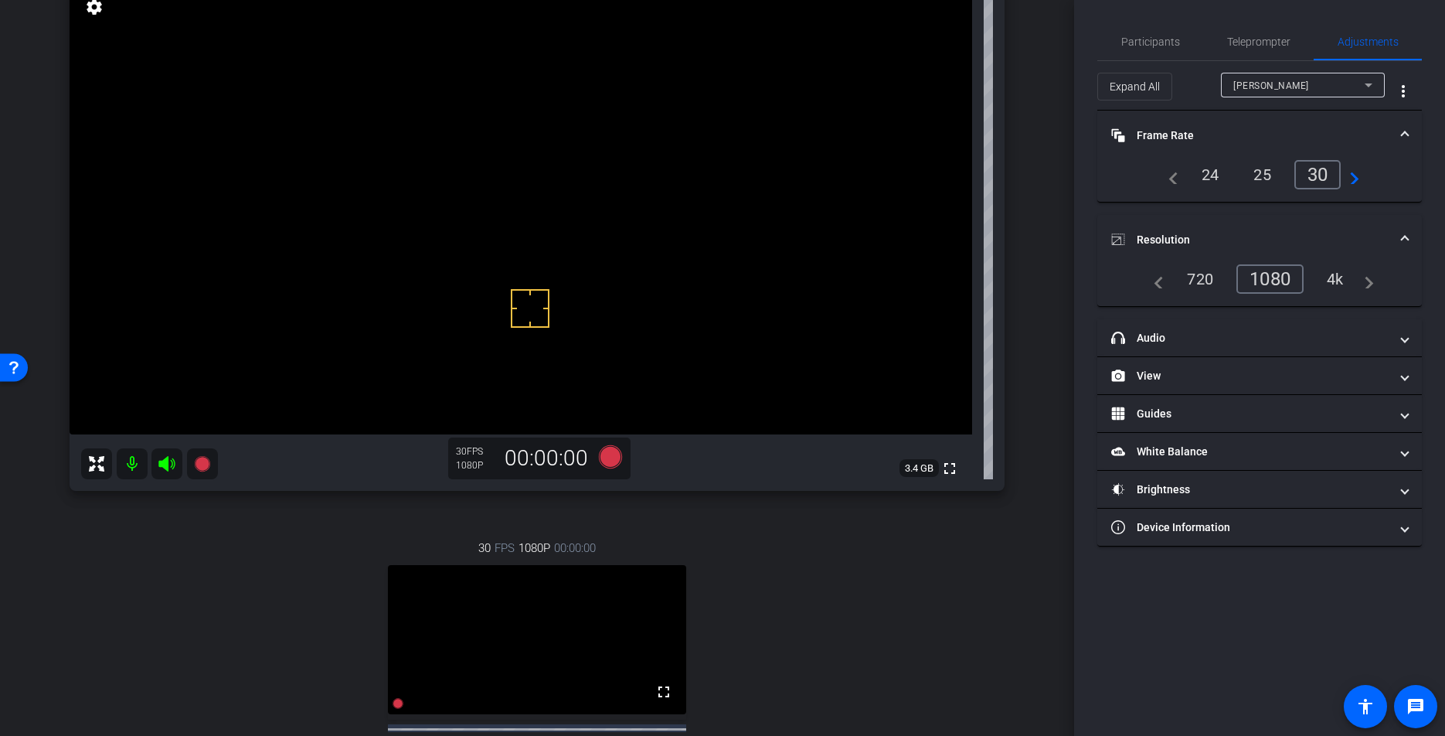
click at [1229, 128] on mat-panel-title "Frame Rate Frame Rate" at bounding box center [1250, 135] width 278 height 16
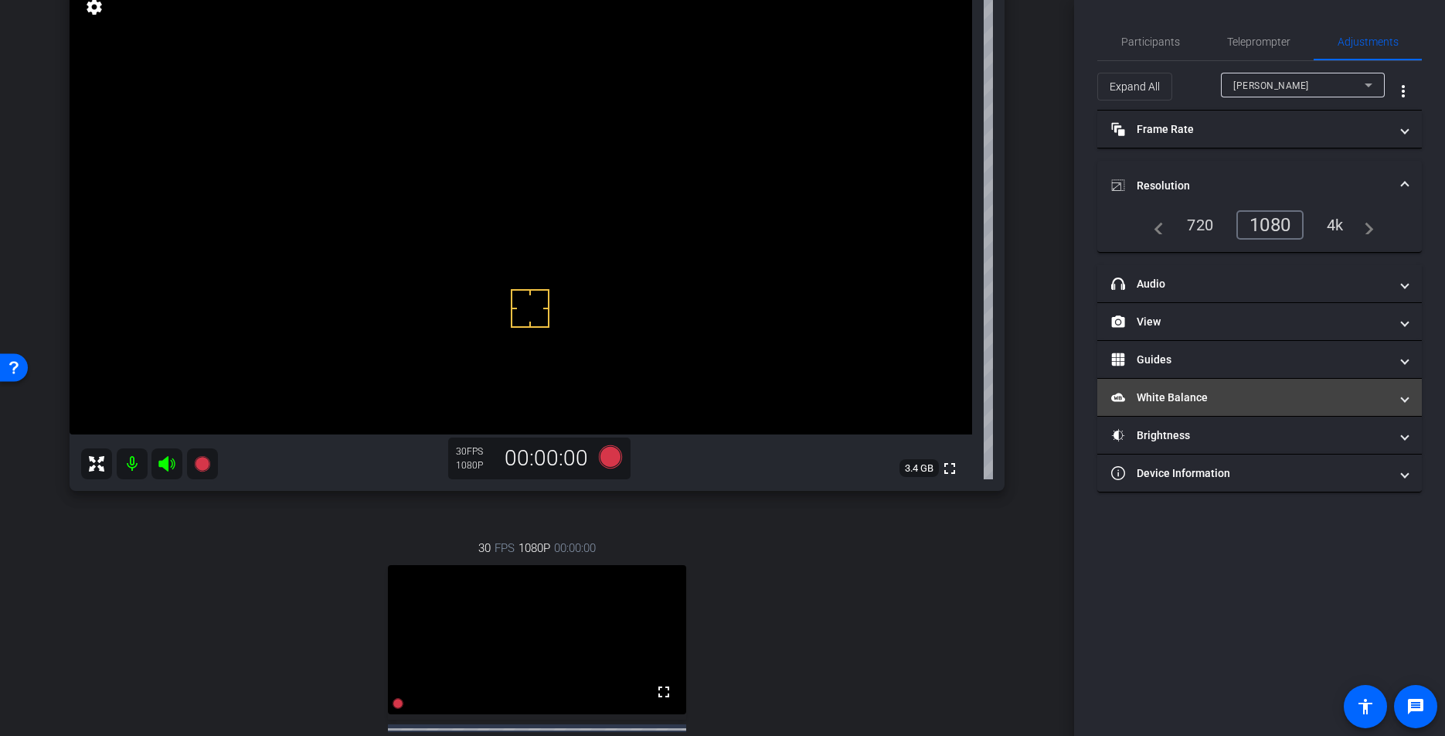
click at [1205, 404] on mat-panel-title "White Balance White Balance" at bounding box center [1250, 397] width 278 height 16
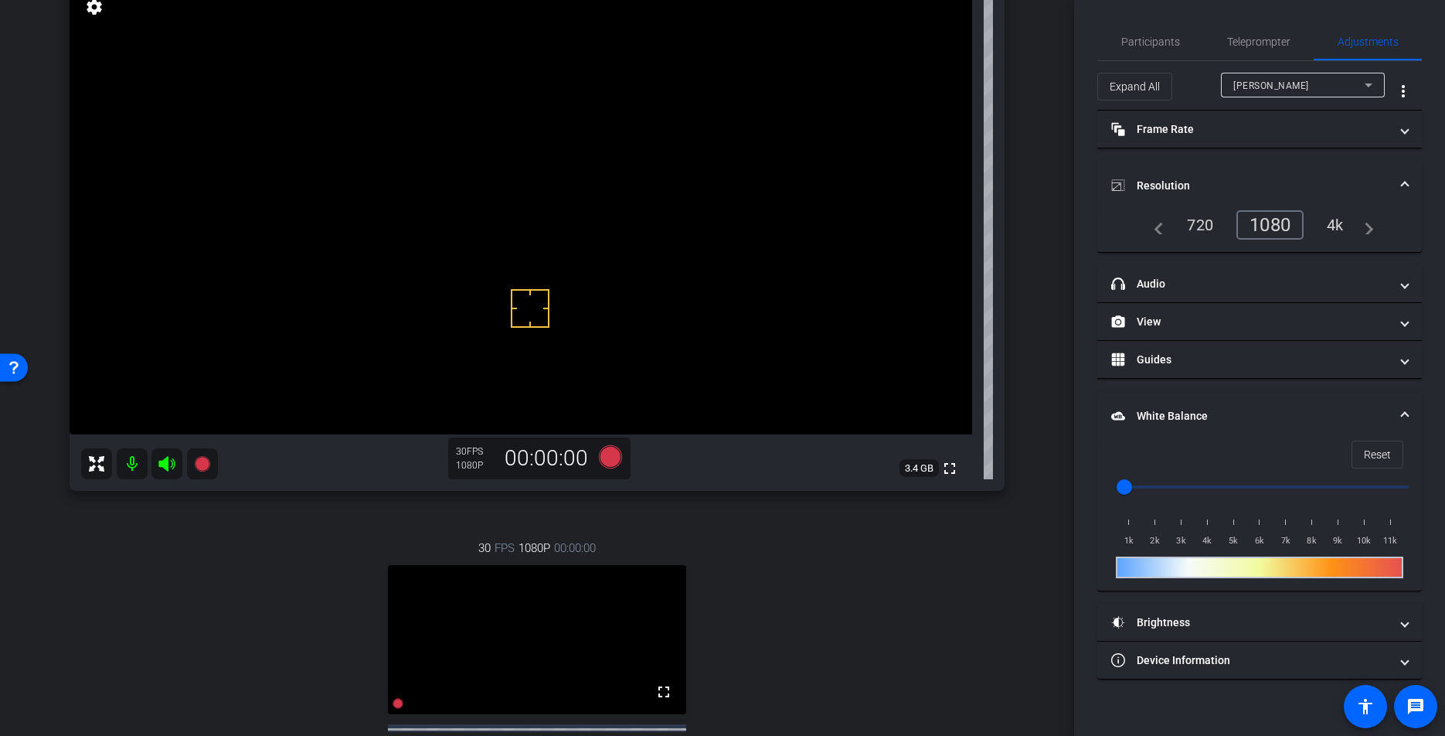
click at [1156, 488] on input "range" at bounding box center [1266, 487] width 320 height 34
type input "2500"
click at [1171, 488] on input "range" at bounding box center [1266, 487] width 320 height 34
click at [813, 579] on div "30 FPS 1080P 00:00:00 fullscreen Stuart Gerson Subject - iPhone 13 Pro Max 100%…" at bounding box center [537, 673] width 935 height 319
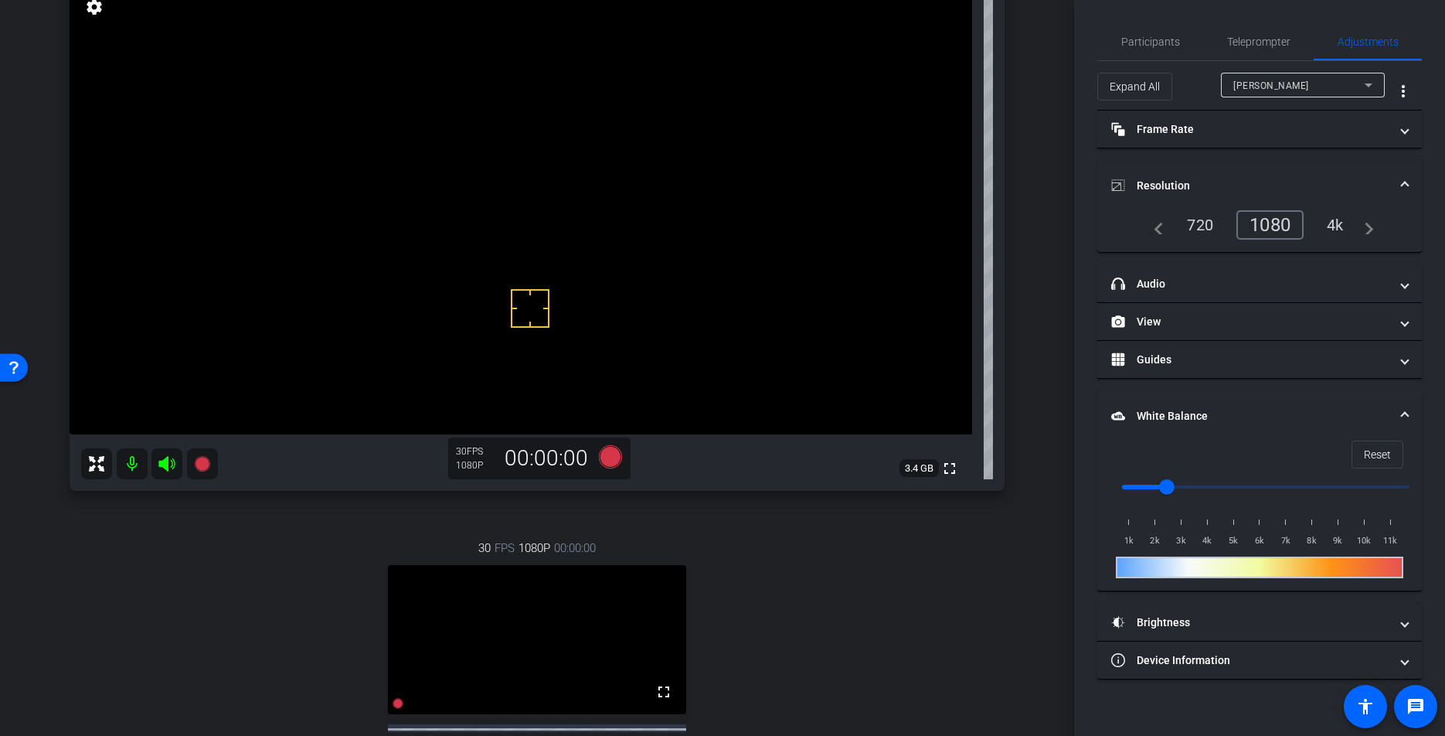
click at [813, 579] on div "30 FPS 1080P 00:00:00 fullscreen Stuart Gerson Subject - iPhone 13 Pro Max 100%…" at bounding box center [537, 673] width 935 height 319
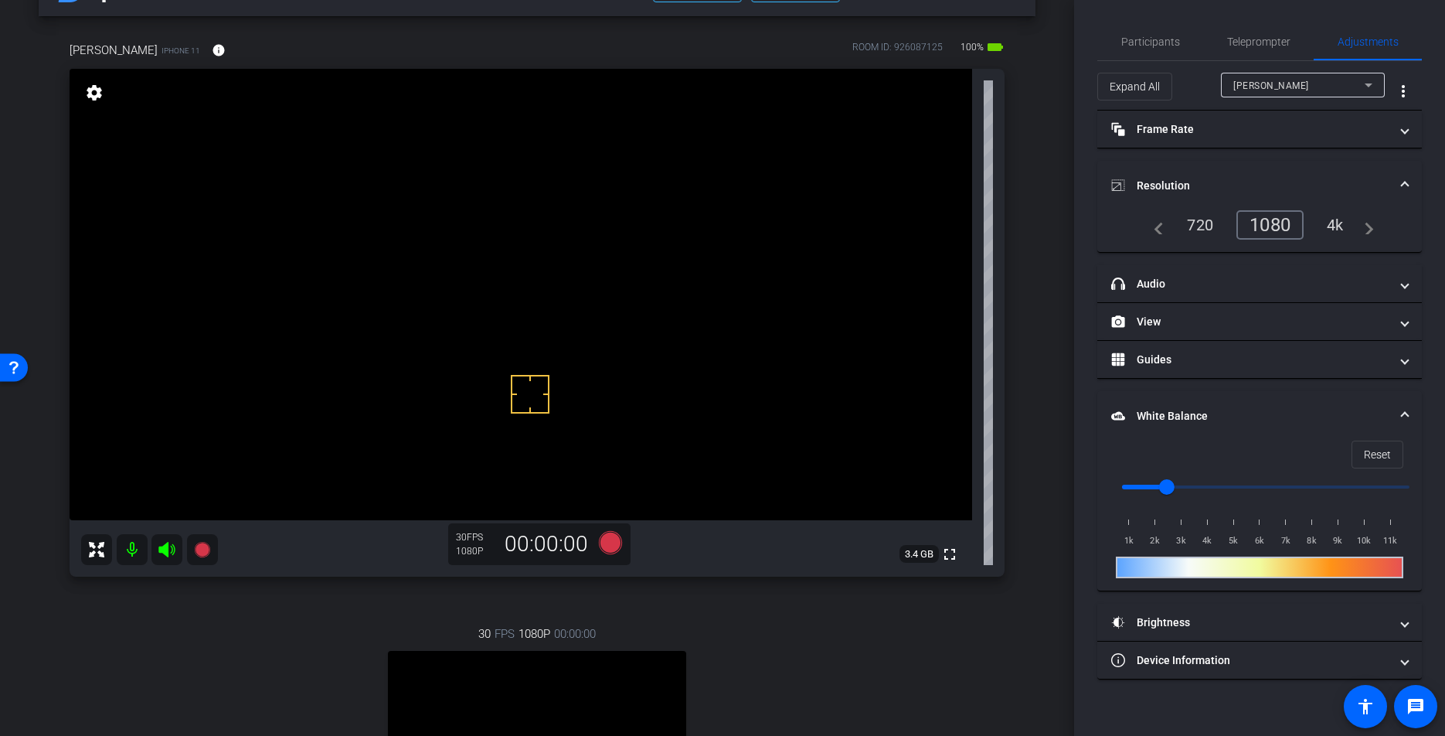
scroll to position [0, 0]
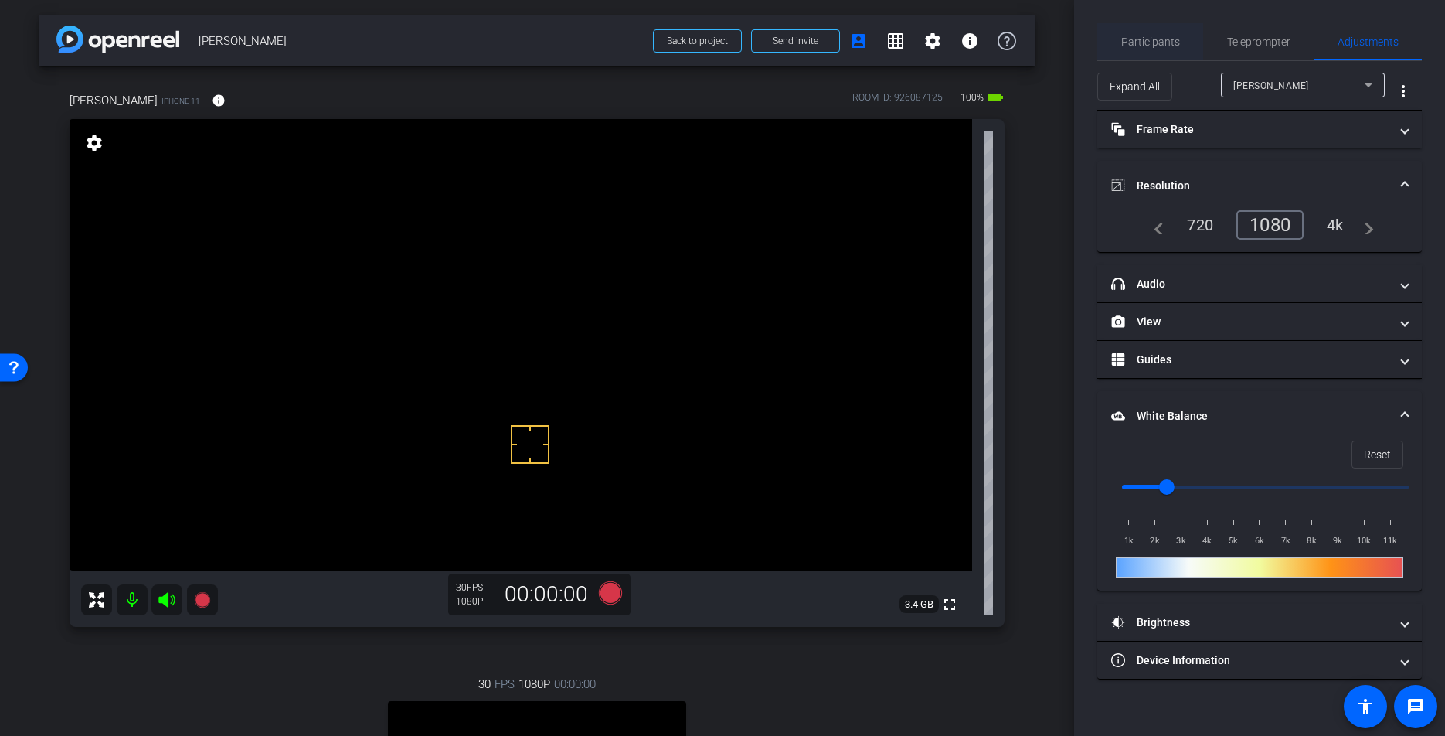
click at [1153, 41] on span "Participants" at bounding box center [1150, 41] width 59 height 11
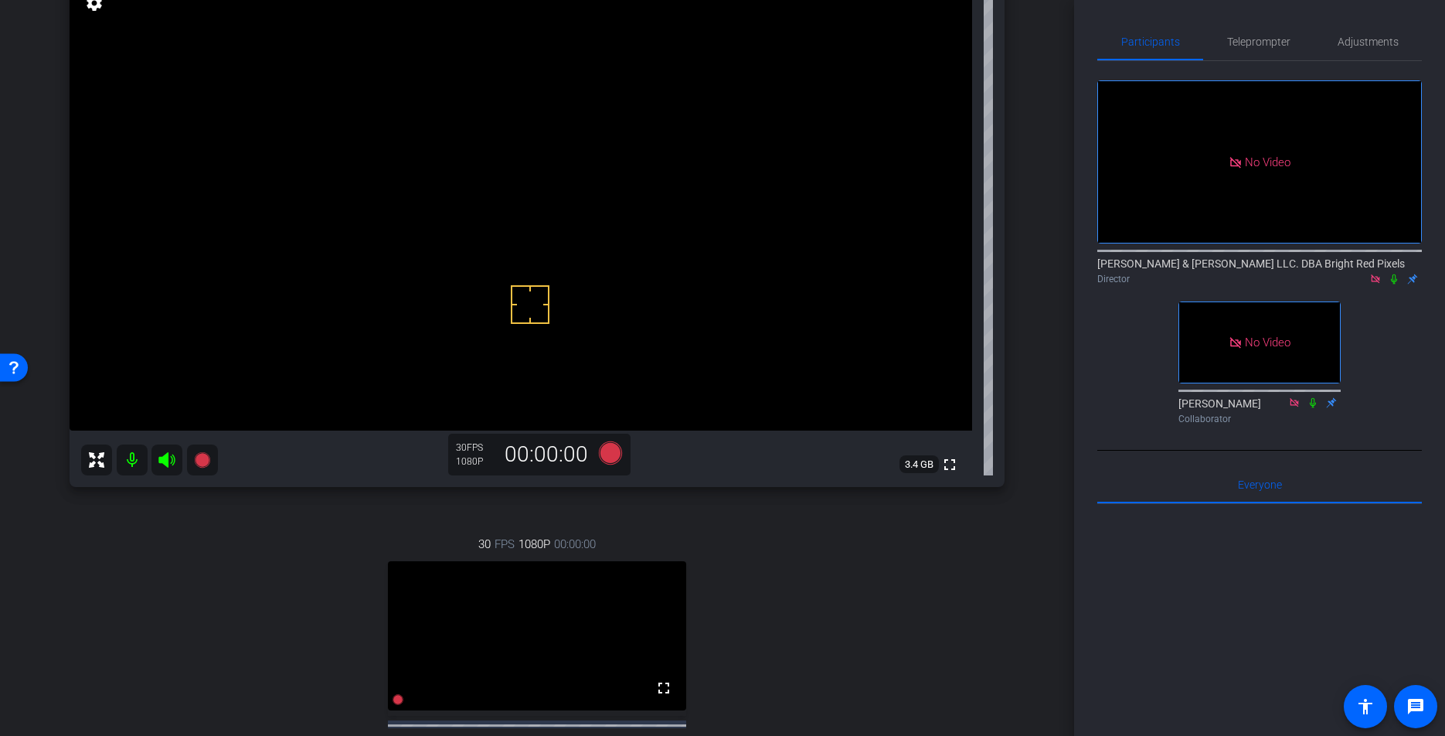
scroll to position [165, 0]
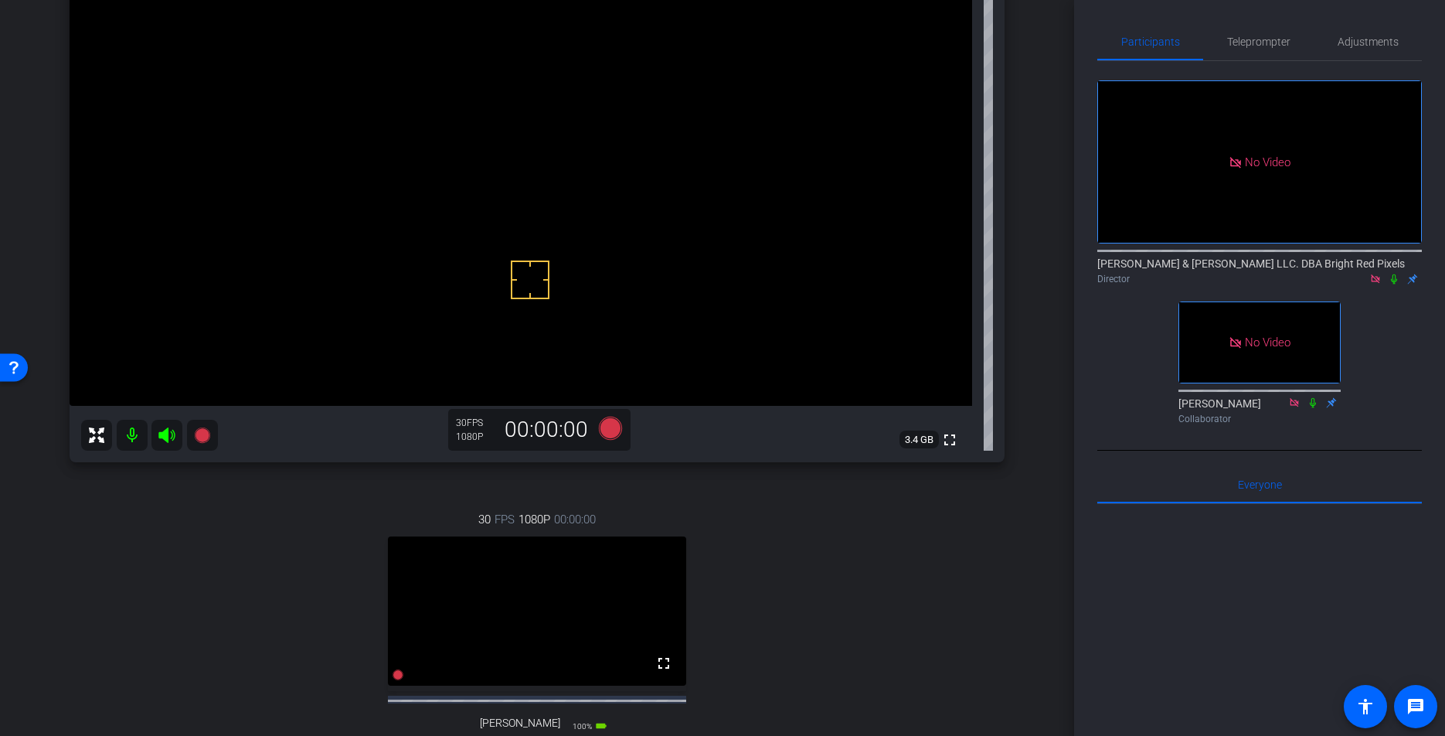
click at [893, 549] on div "30 FPS 1080P 00:00:00 fullscreen Stuart Gerson Subject - iPhone 13 Pro Max 100%…" at bounding box center [537, 644] width 935 height 319
click at [874, 556] on div "30 FPS 1080P 00:00:00 fullscreen Stuart Gerson Subject - iPhone 13 Pro Max 100%…" at bounding box center [537, 644] width 935 height 319
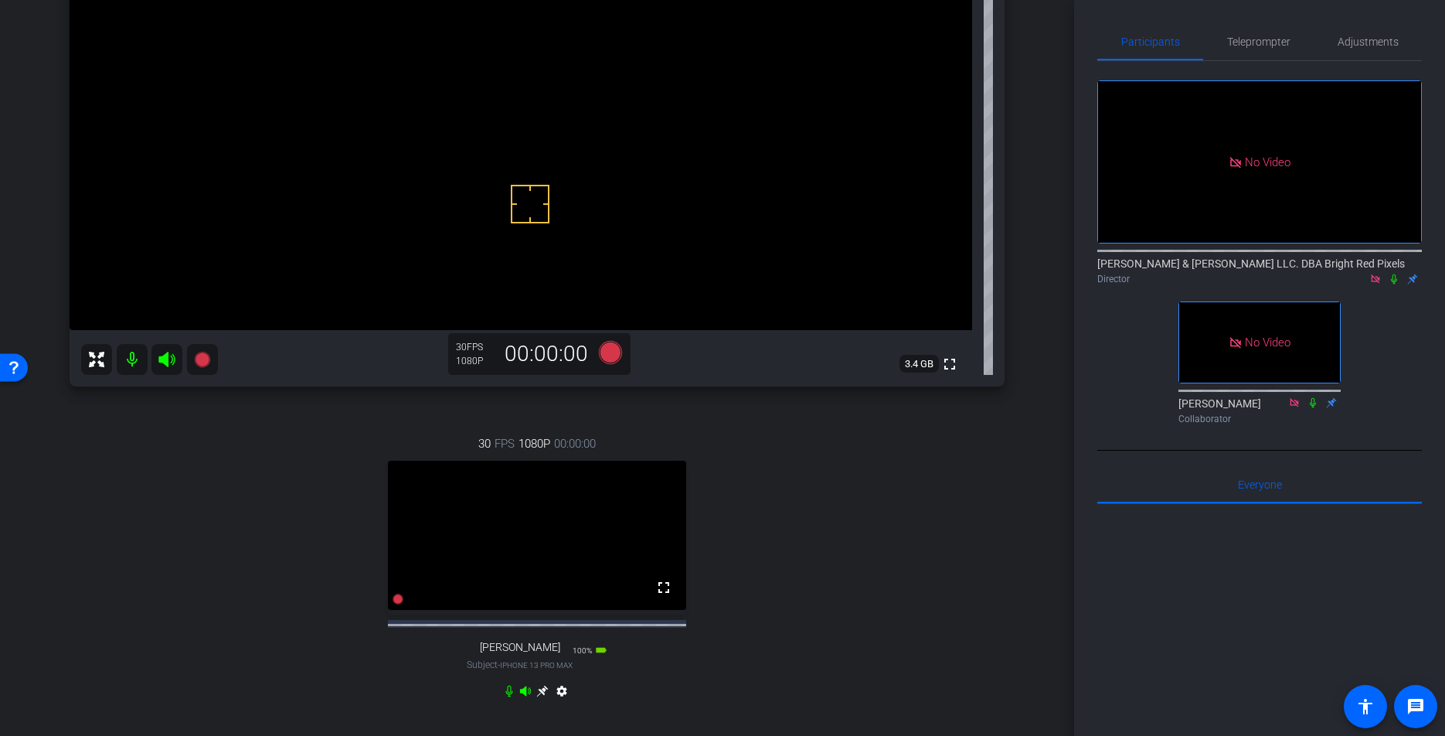
scroll to position [241, 0]
click at [866, 517] on div "30 FPS 1080P 00:00:00 fullscreen Stuart Gerson Subject - iPhone 13 Pro Max 100%…" at bounding box center [537, 568] width 935 height 319
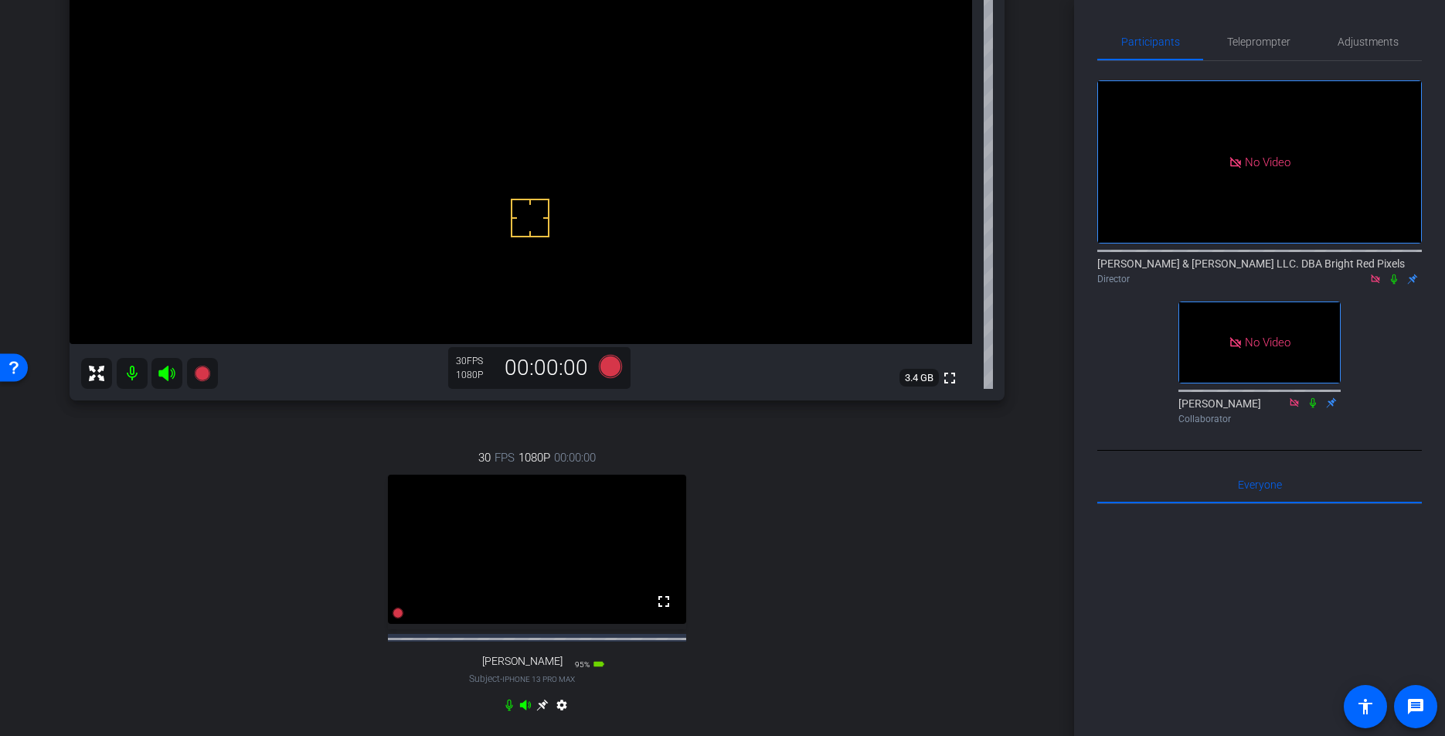
scroll to position [0, 0]
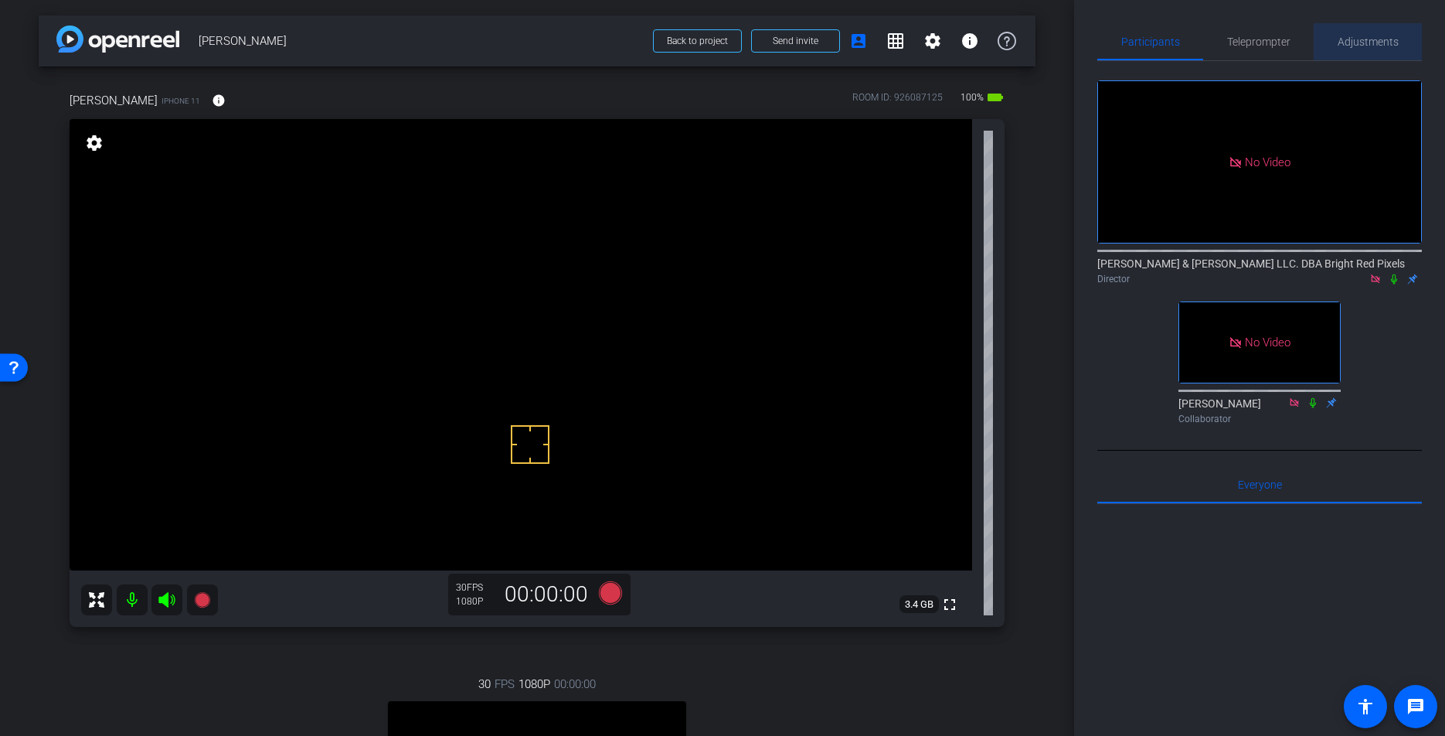
click at [1333, 42] on div "Adjustments" at bounding box center [1368, 41] width 108 height 37
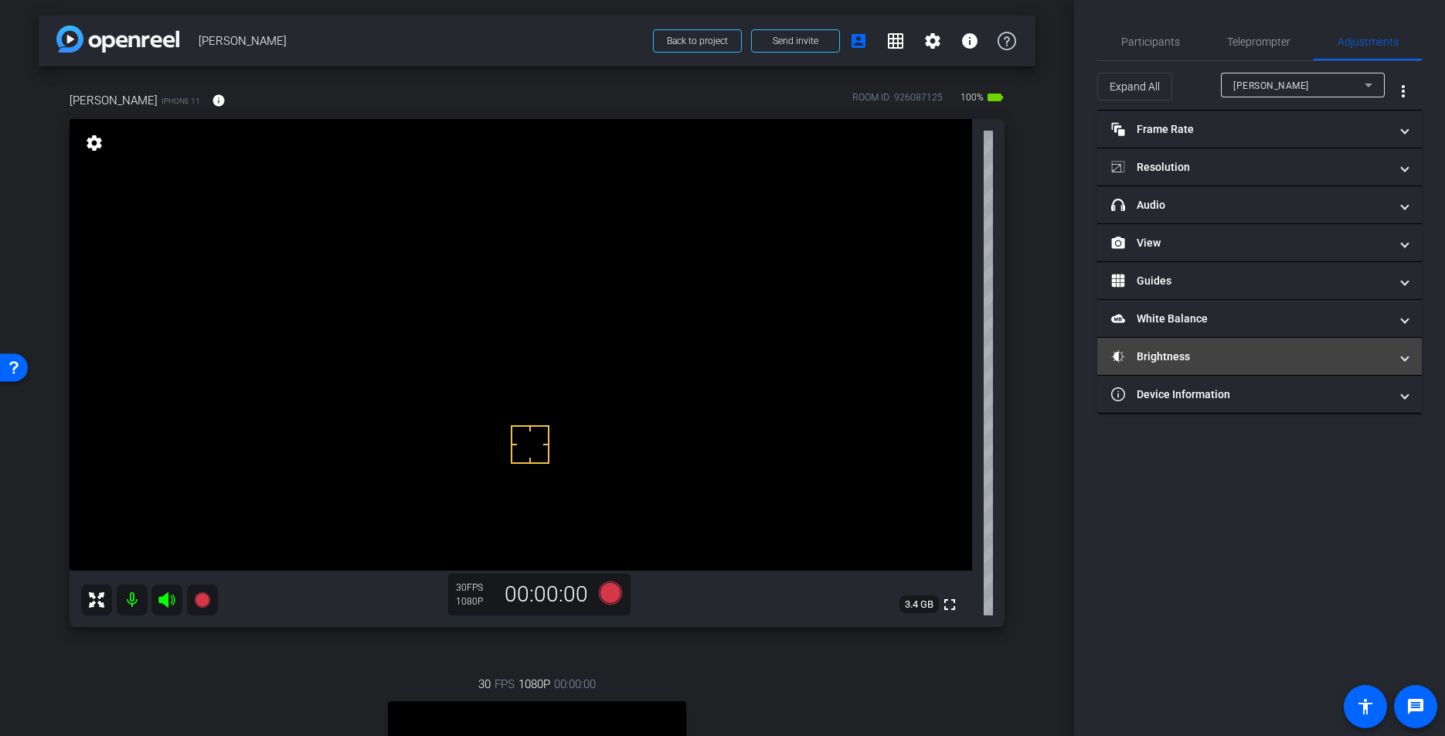
click at [1195, 364] on mat-panel-title "Brightness" at bounding box center [1250, 356] width 278 height 16
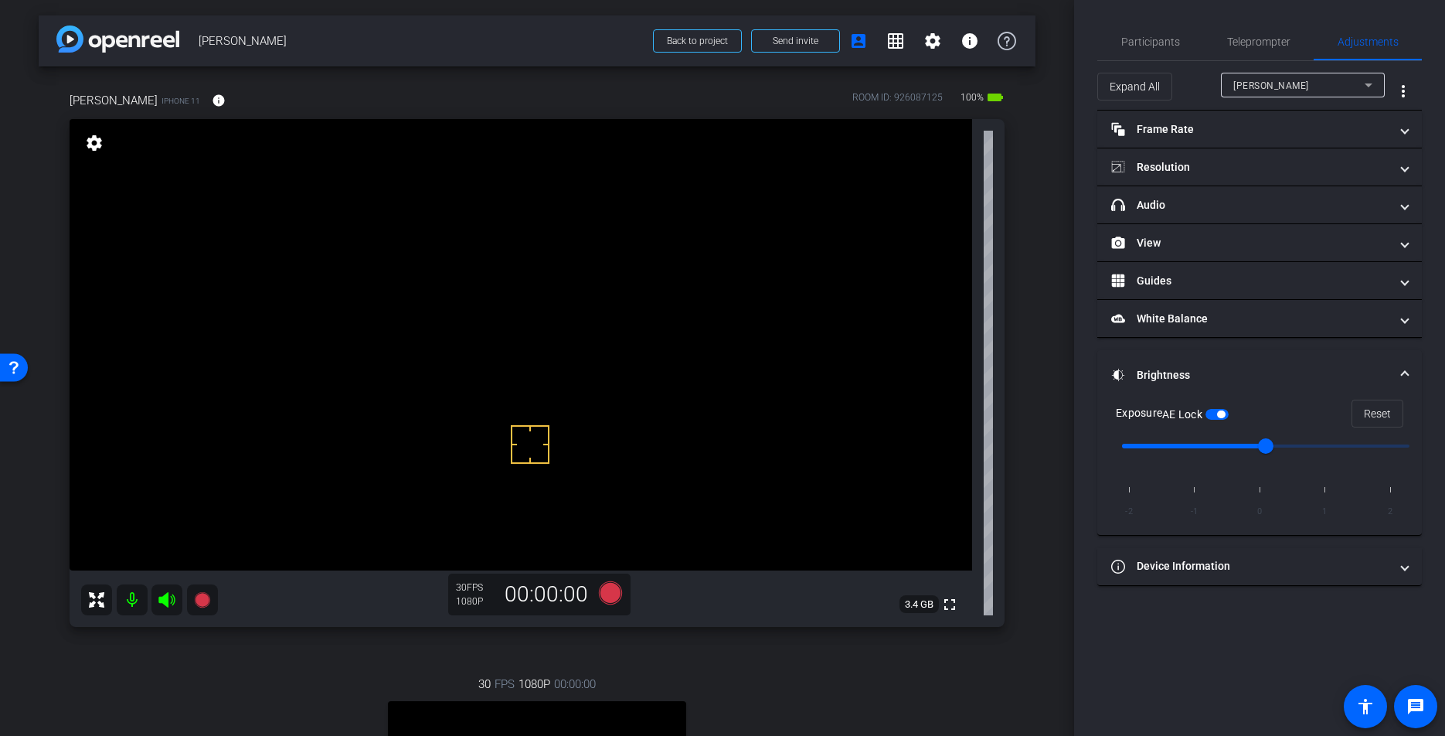
click at [1210, 362] on mat-expansion-panel-header "Brightness" at bounding box center [1259, 374] width 325 height 49
click at [1273, 81] on span "Stuart Gerson" at bounding box center [1271, 85] width 76 height 11
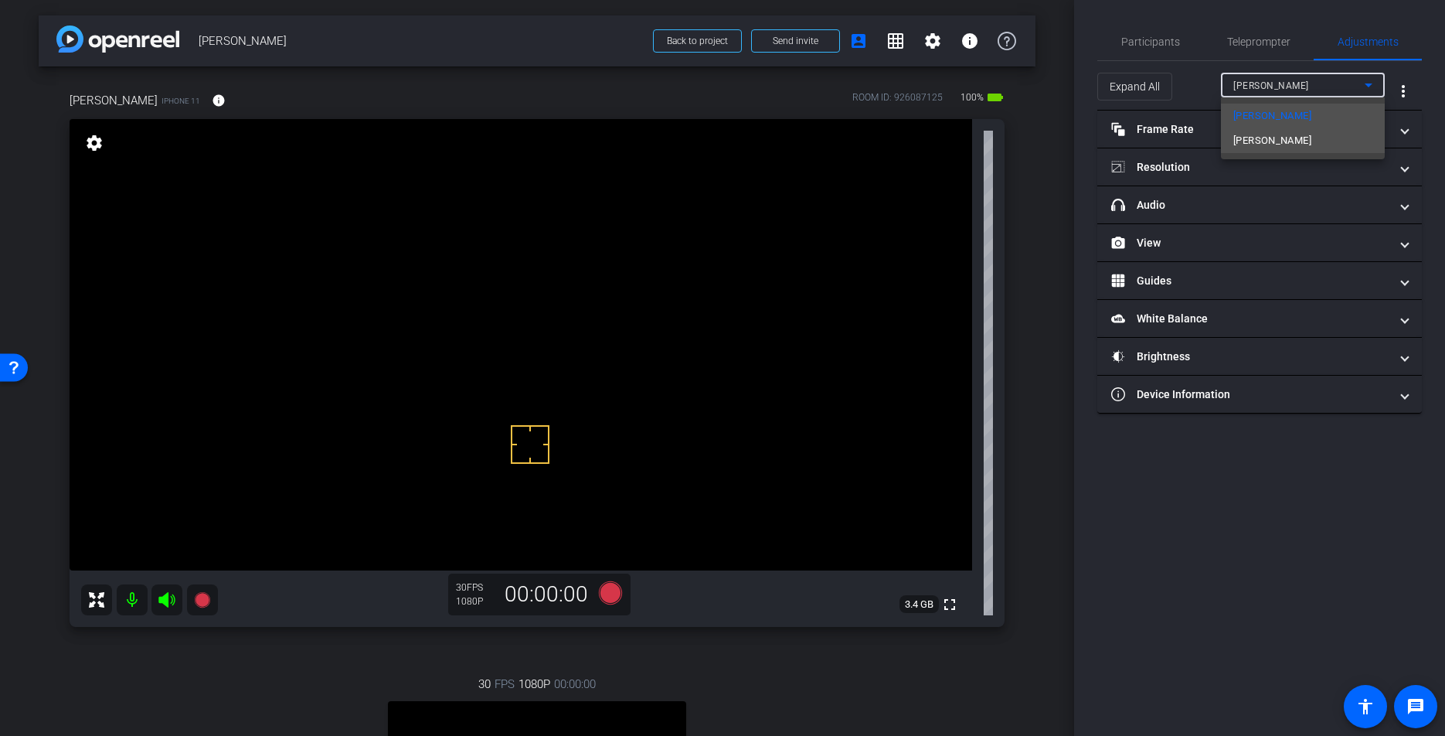
click at [1256, 138] on span "Kenneth Kelly" at bounding box center [1272, 140] width 78 height 19
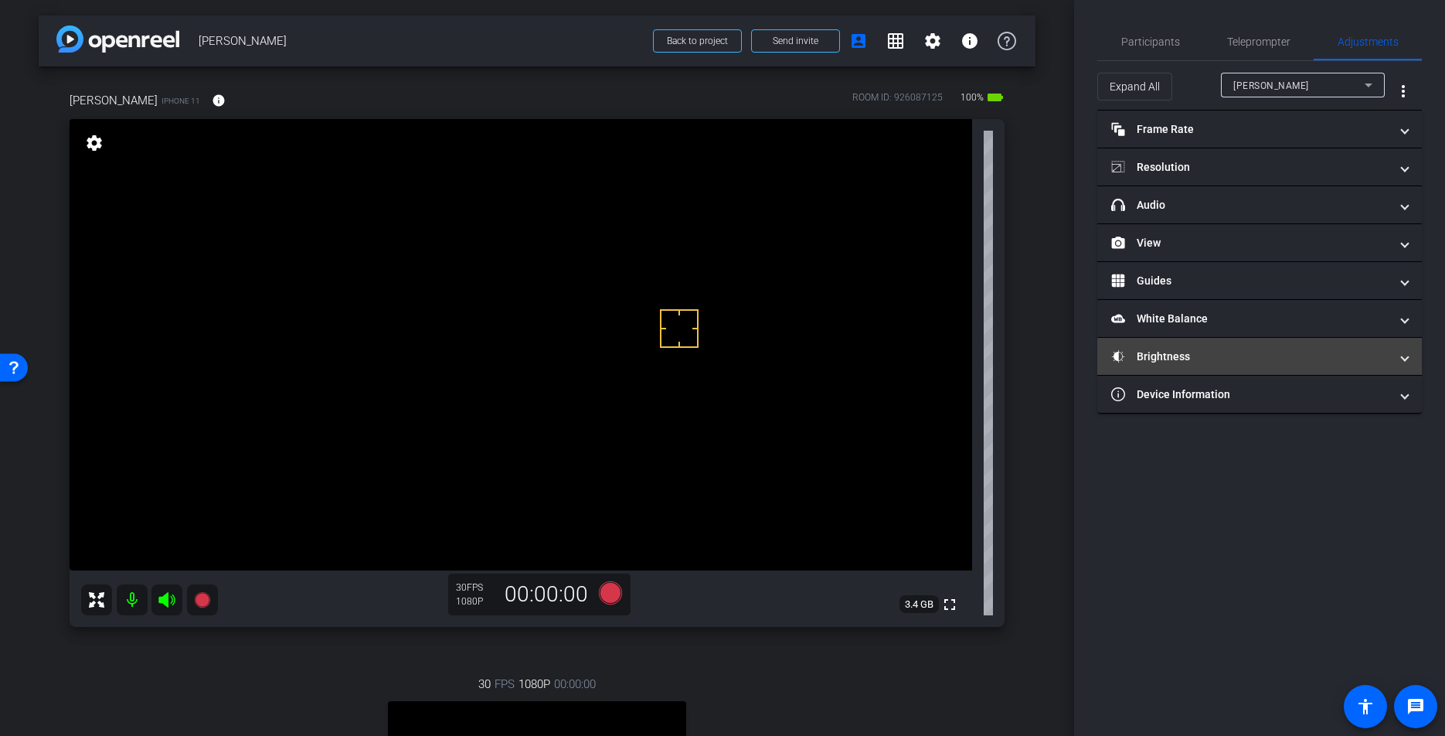
click at [1174, 352] on mat-panel-title "Brightness" at bounding box center [1250, 356] width 278 height 16
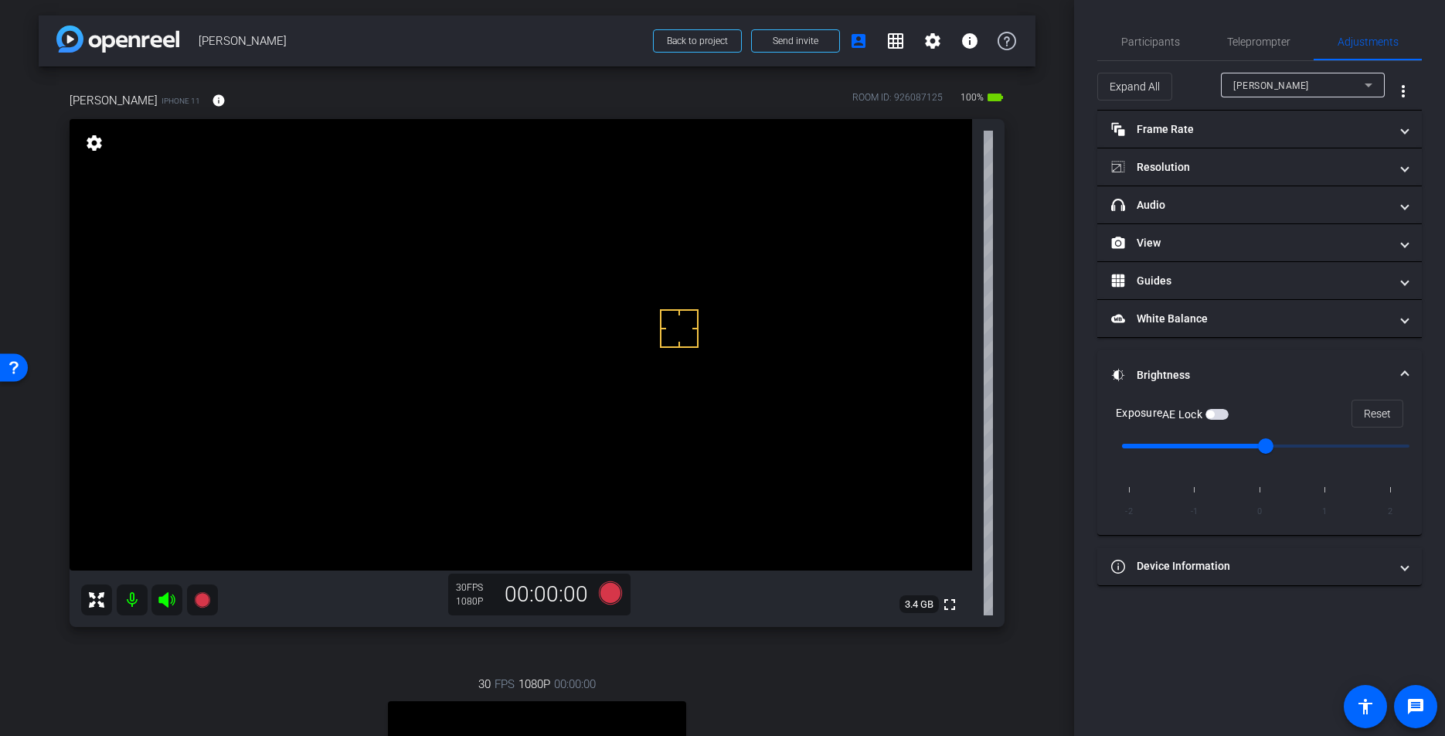
click at [1220, 412] on span "button" at bounding box center [1216, 414] width 23 height 11
click at [1040, 356] on div "arrow_back Stuart Gerson Back to project Send invite account_box grid_on settin…" at bounding box center [537, 368] width 1074 height 736
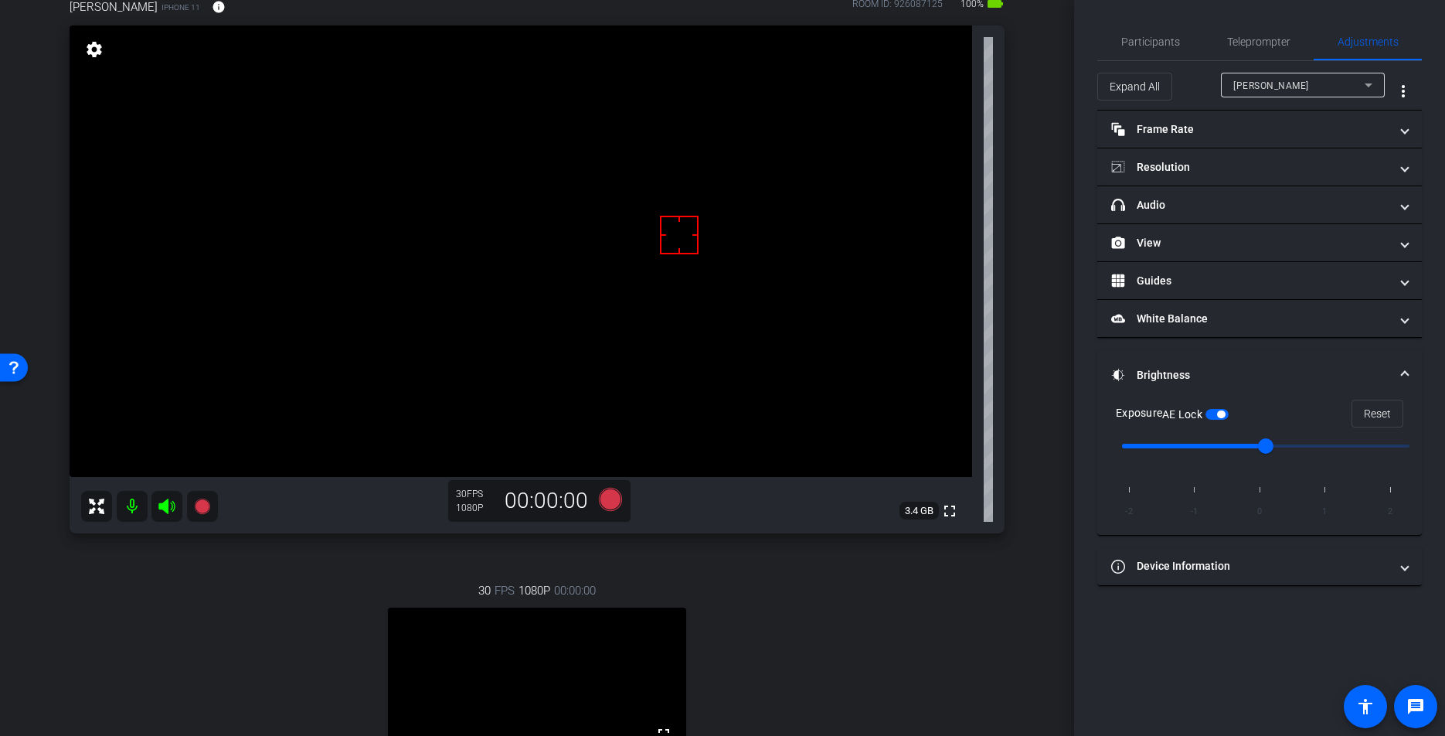
scroll to position [92, 0]
click at [1038, 409] on div "arrow_back Stuart Gerson Back to project Send invite account_box grid_on settin…" at bounding box center [537, 276] width 1074 height 736
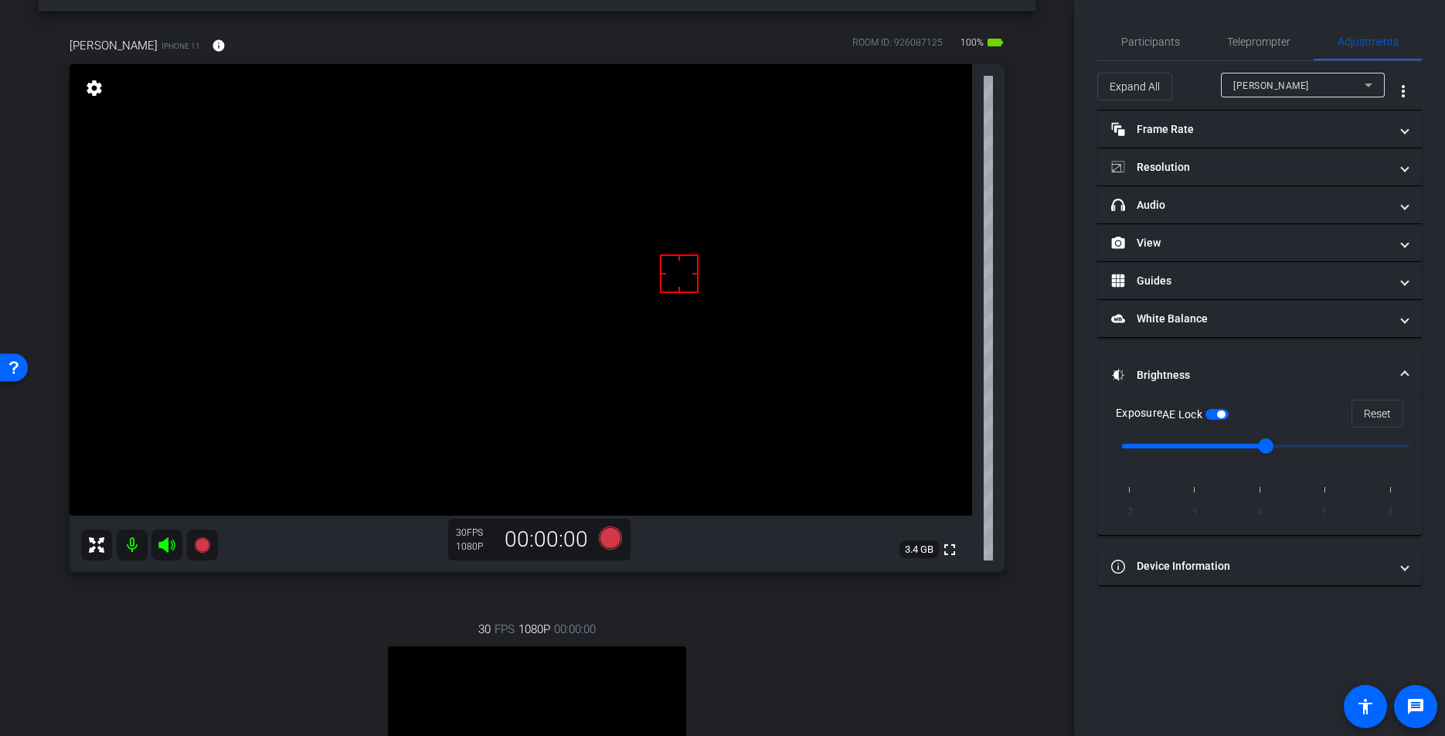
scroll to position [76, 0]
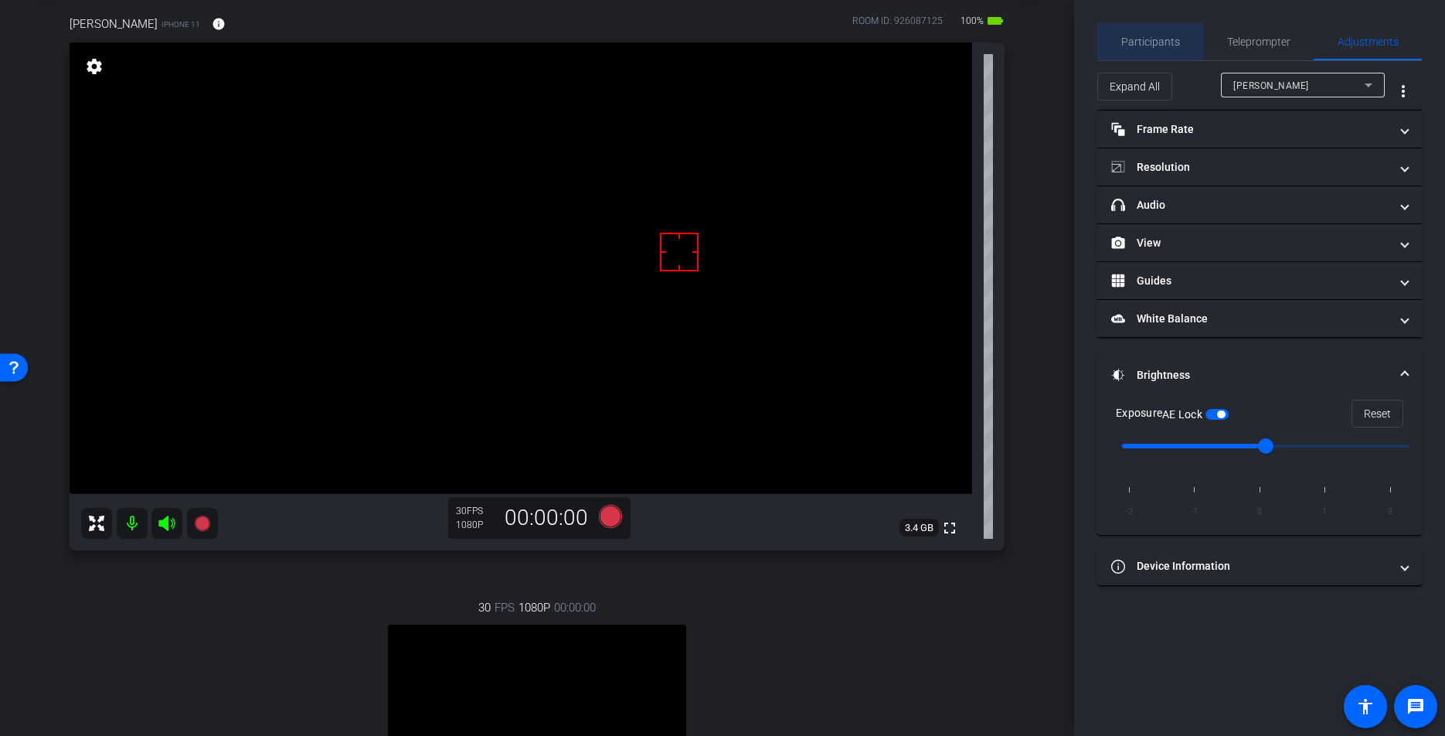
click at [1134, 37] on span "Participants" at bounding box center [1150, 41] width 59 height 11
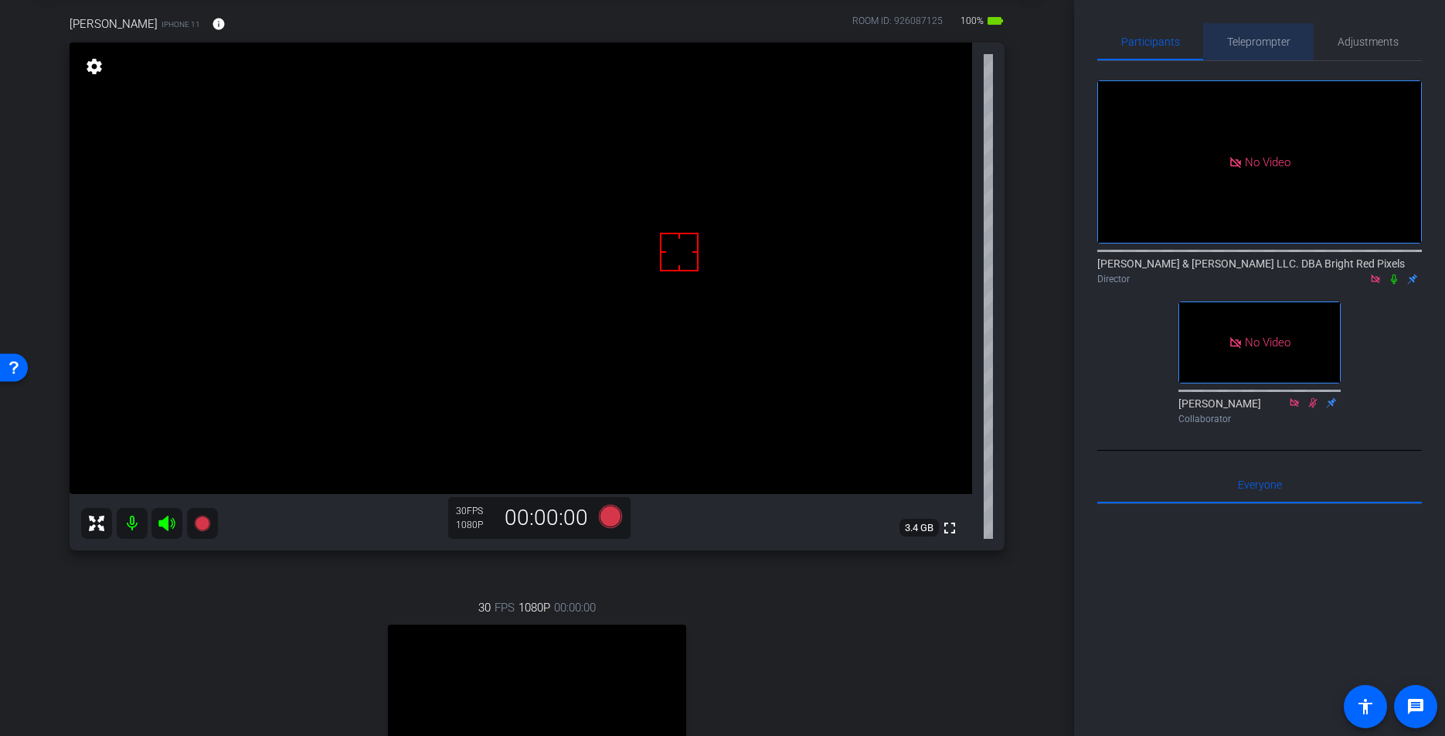
click at [1242, 36] on span "Teleprompter" at bounding box center [1258, 41] width 63 height 11
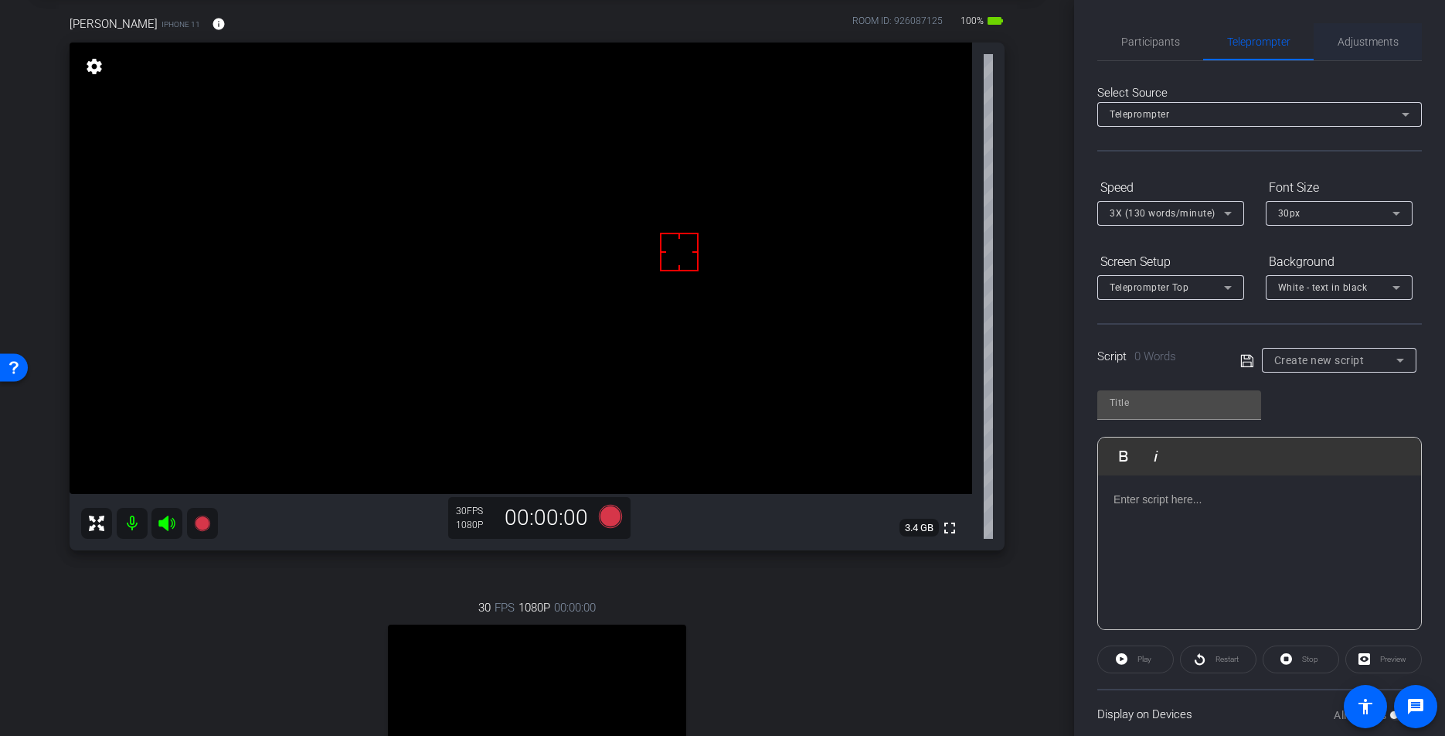
click at [1360, 43] on span "Adjustments" at bounding box center [1367, 41] width 61 height 11
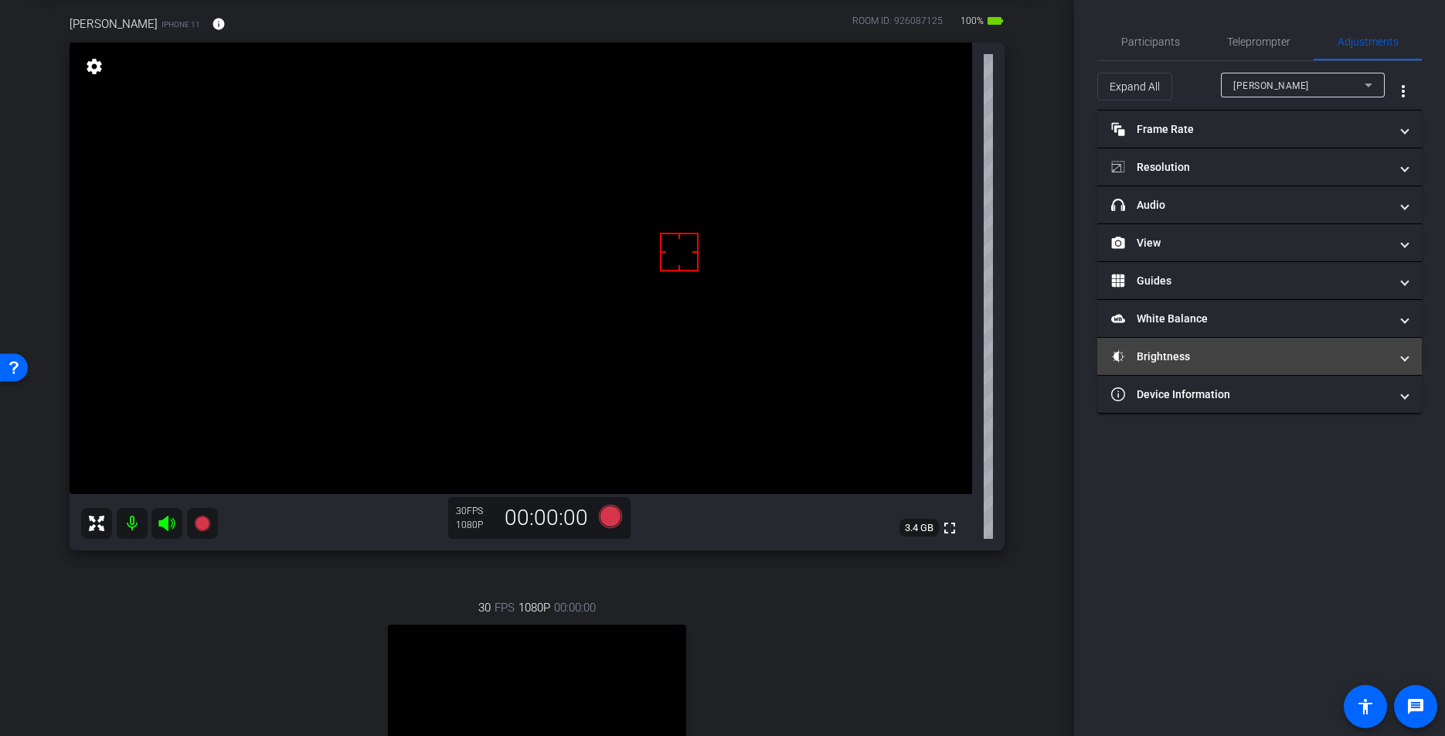
click at [1176, 359] on mat-panel-title "Brightness" at bounding box center [1250, 356] width 278 height 16
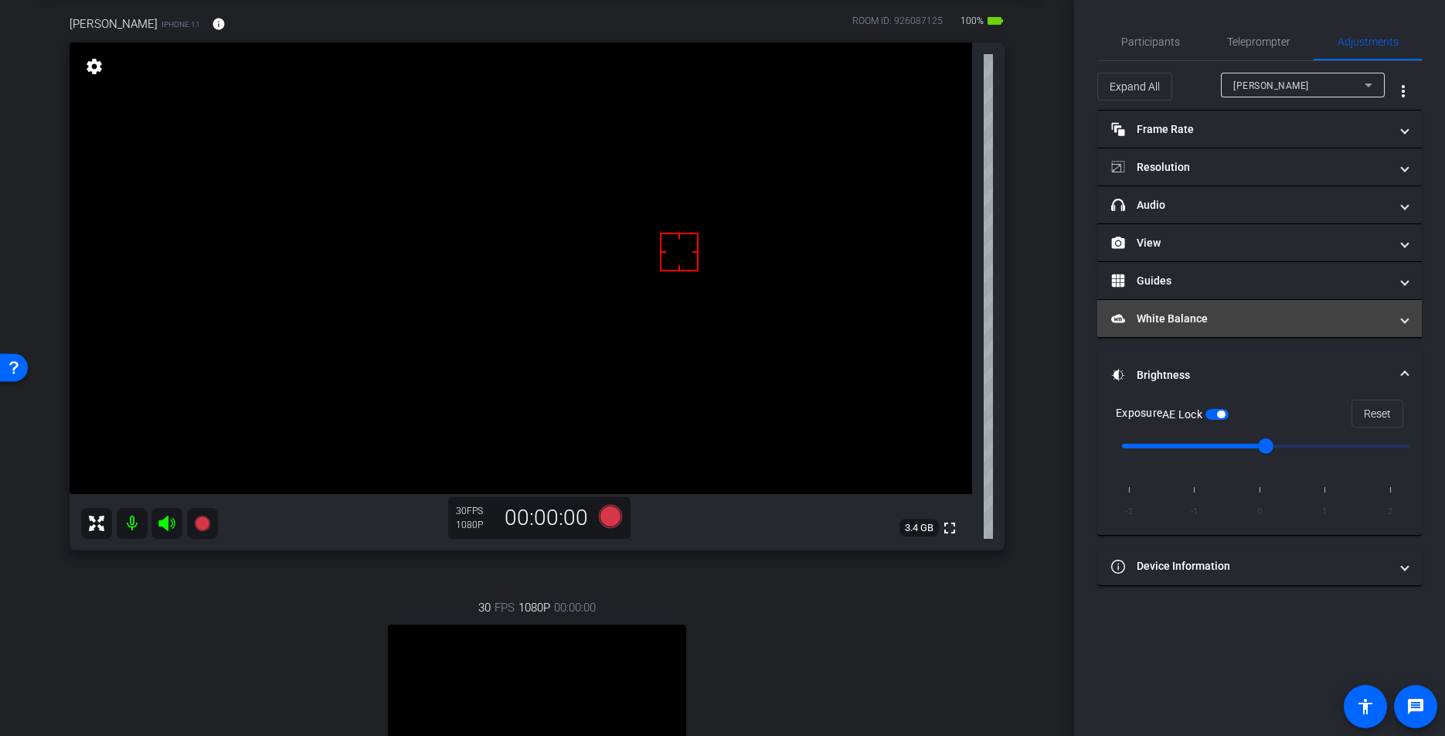
click at [1149, 318] on mat-panel-title "White Balance White Balance" at bounding box center [1250, 319] width 278 height 16
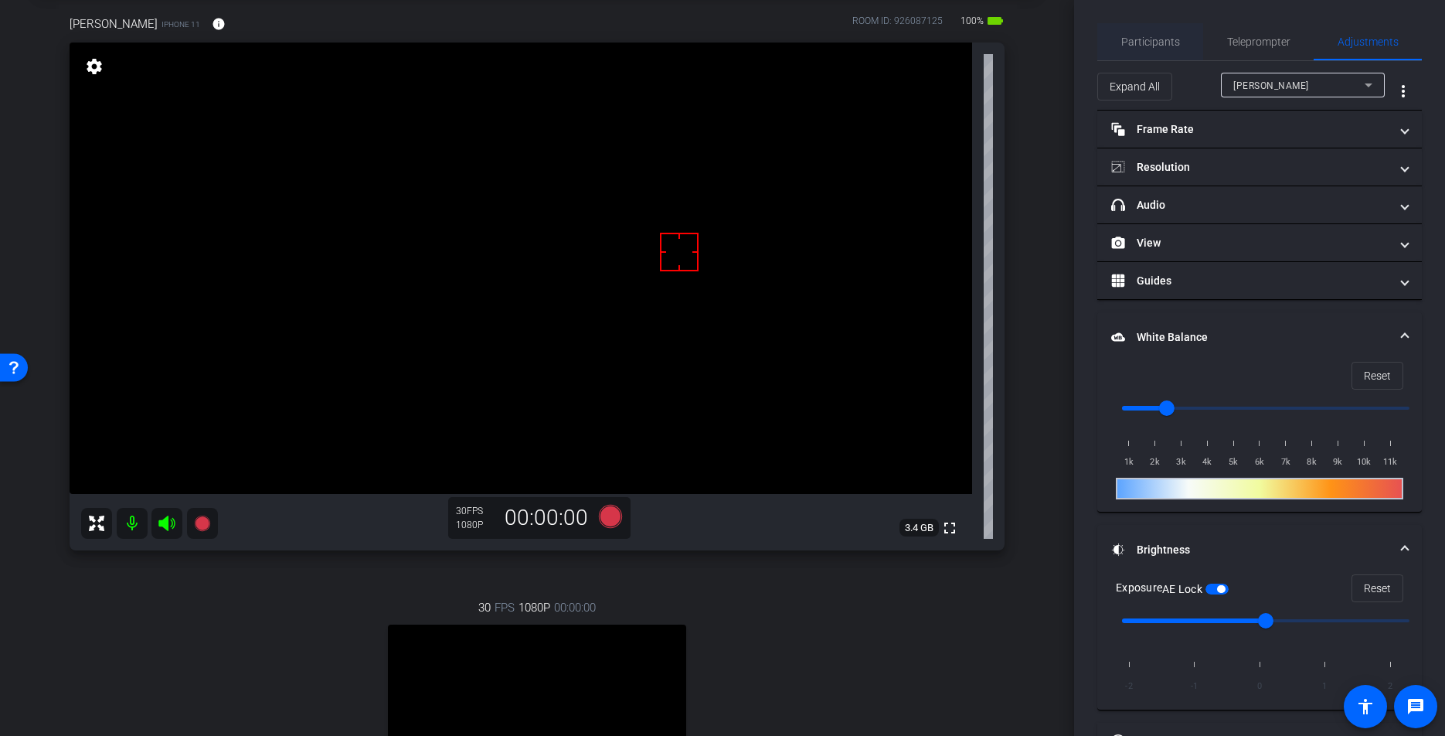
click at [1134, 32] on span "Participants" at bounding box center [1150, 41] width 59 height 37
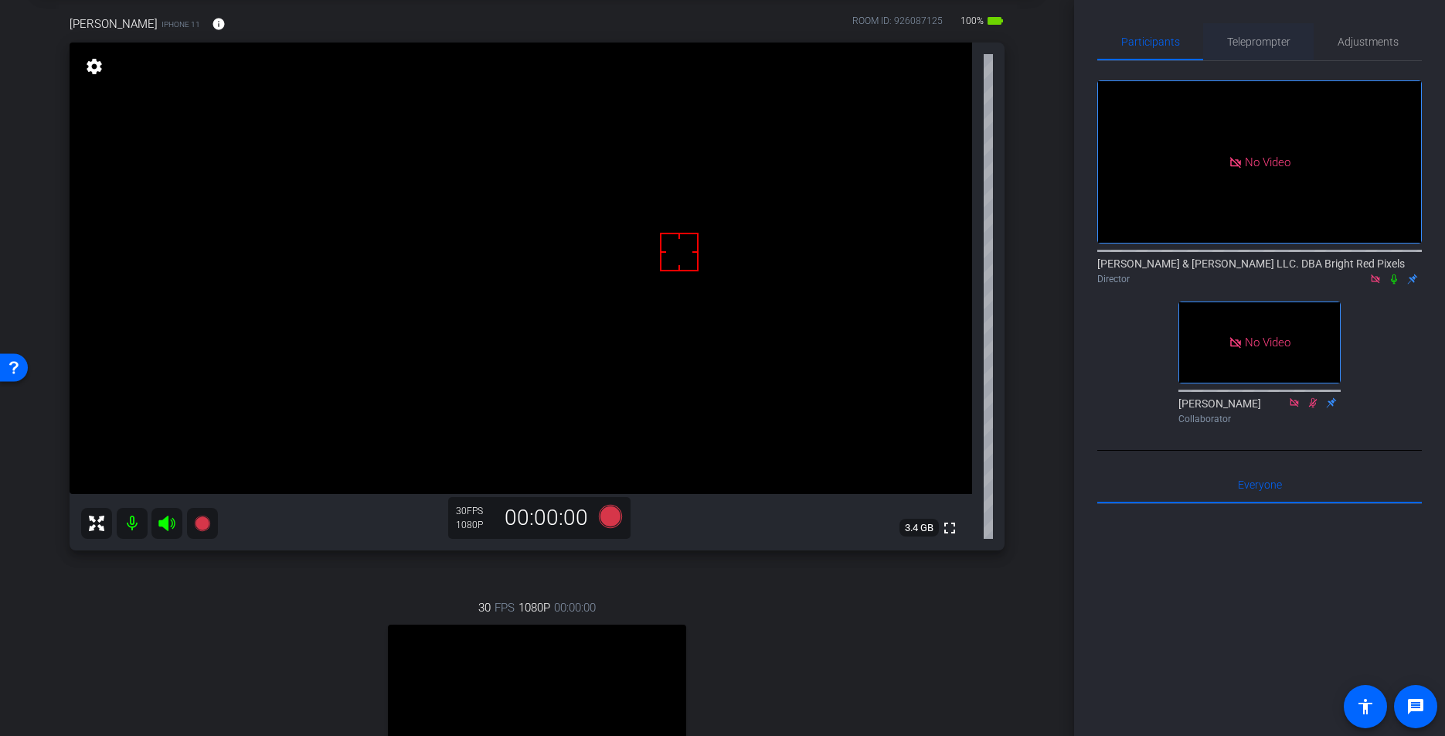
click at [1274, 47] on span "Teleprompter" at bounding box center [1258, 41] width 63 height 11
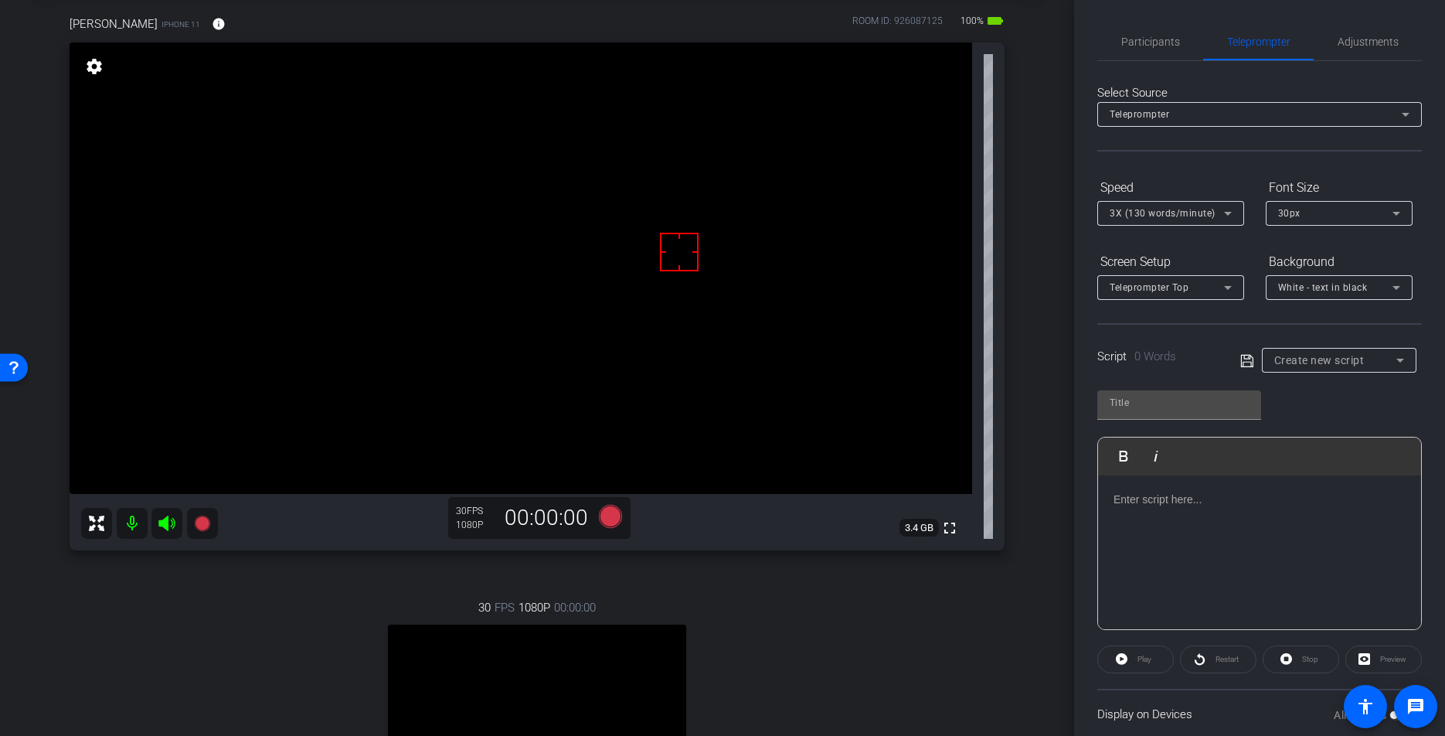
drag, startPoint x: 898, startPoint y: 607, endPoint x: 885, endPoint y: 584, distance: 26.3
click at [898, 607] on div "30 FPS 1080P 00:00:00 fullscreen Stuart Gerson Subject - iPhone 13 Pro Max 95% …" at bounding box center [537, 732] width 935 height 319
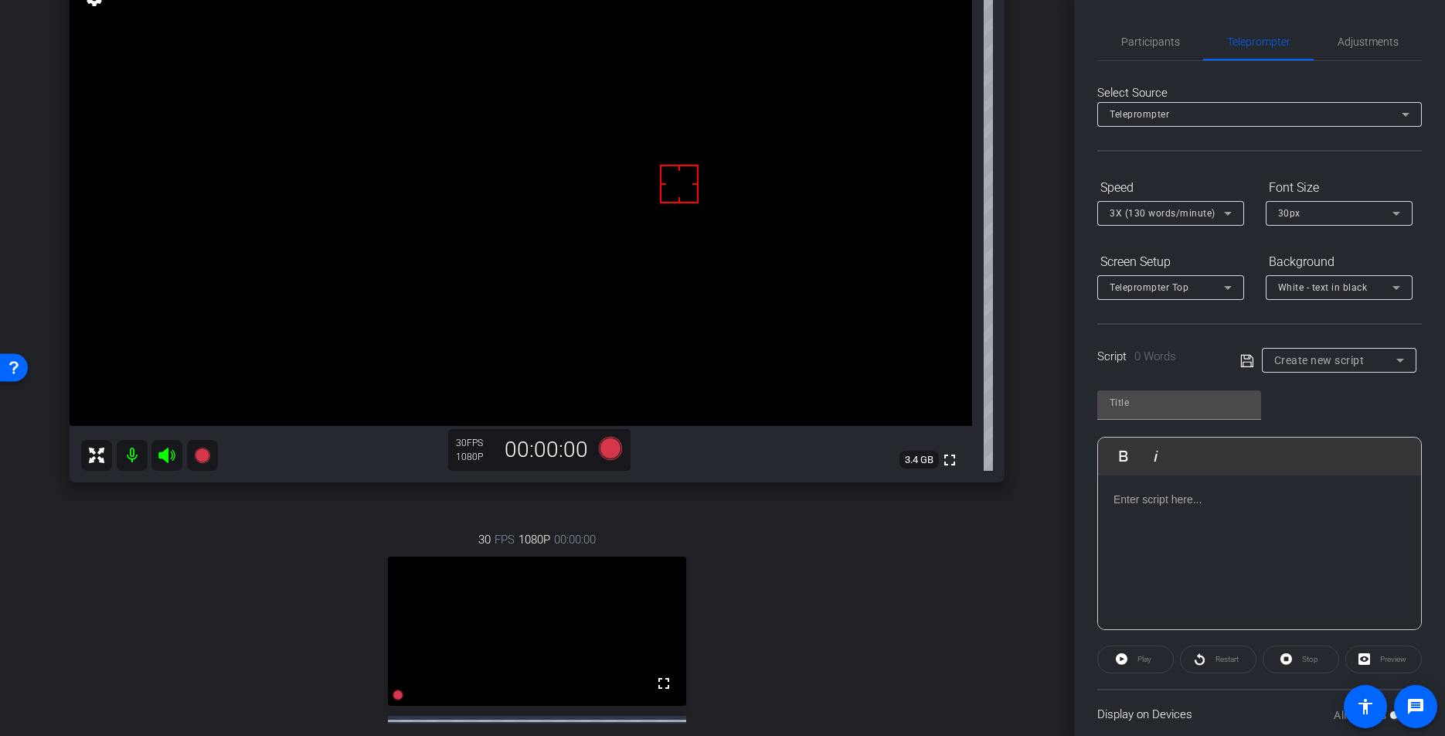
scroll to position [146, 0]
click at [1130, 42] on span "Participants" at bounding box center [1150, 41] width 59 height 11
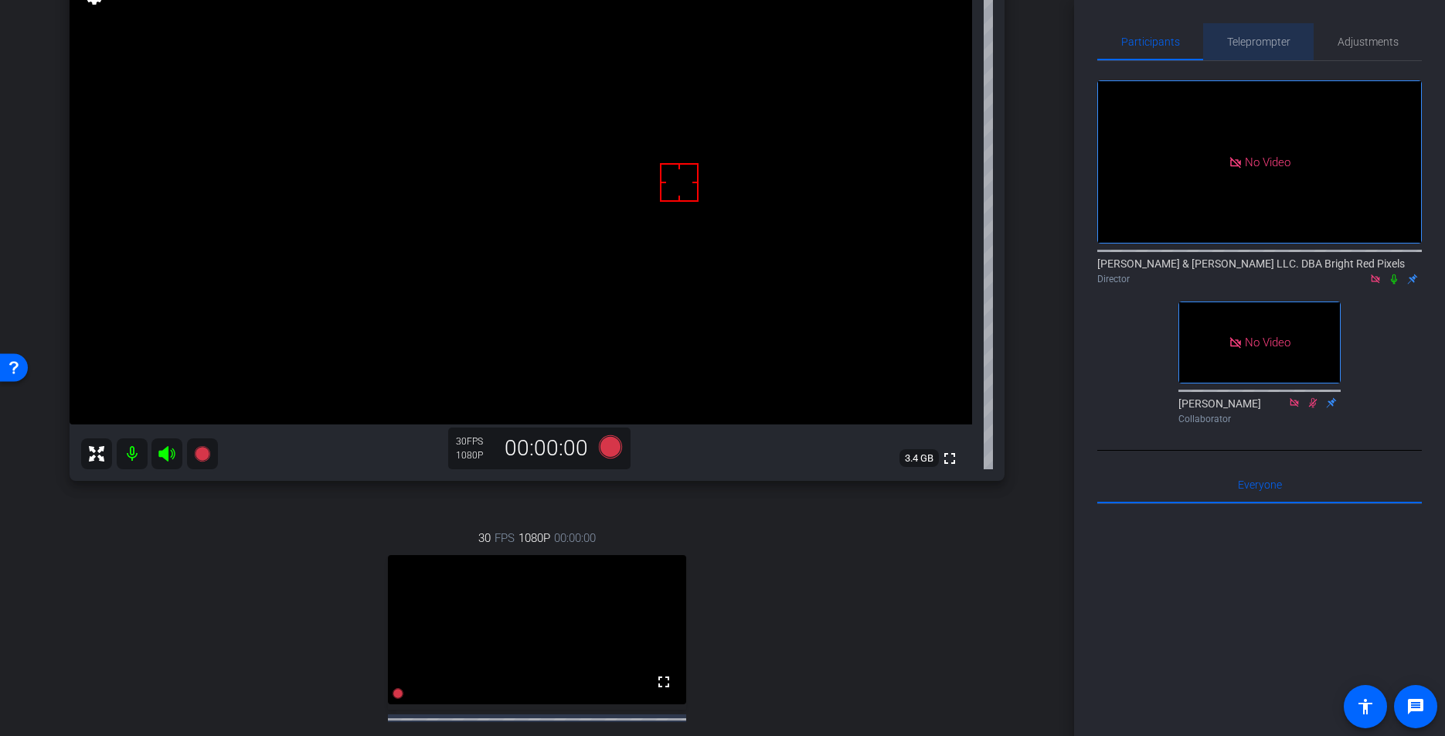
click at [1252, 54] on span "Teleprompter" at bounding box center [1258, 41] width 63 height 37
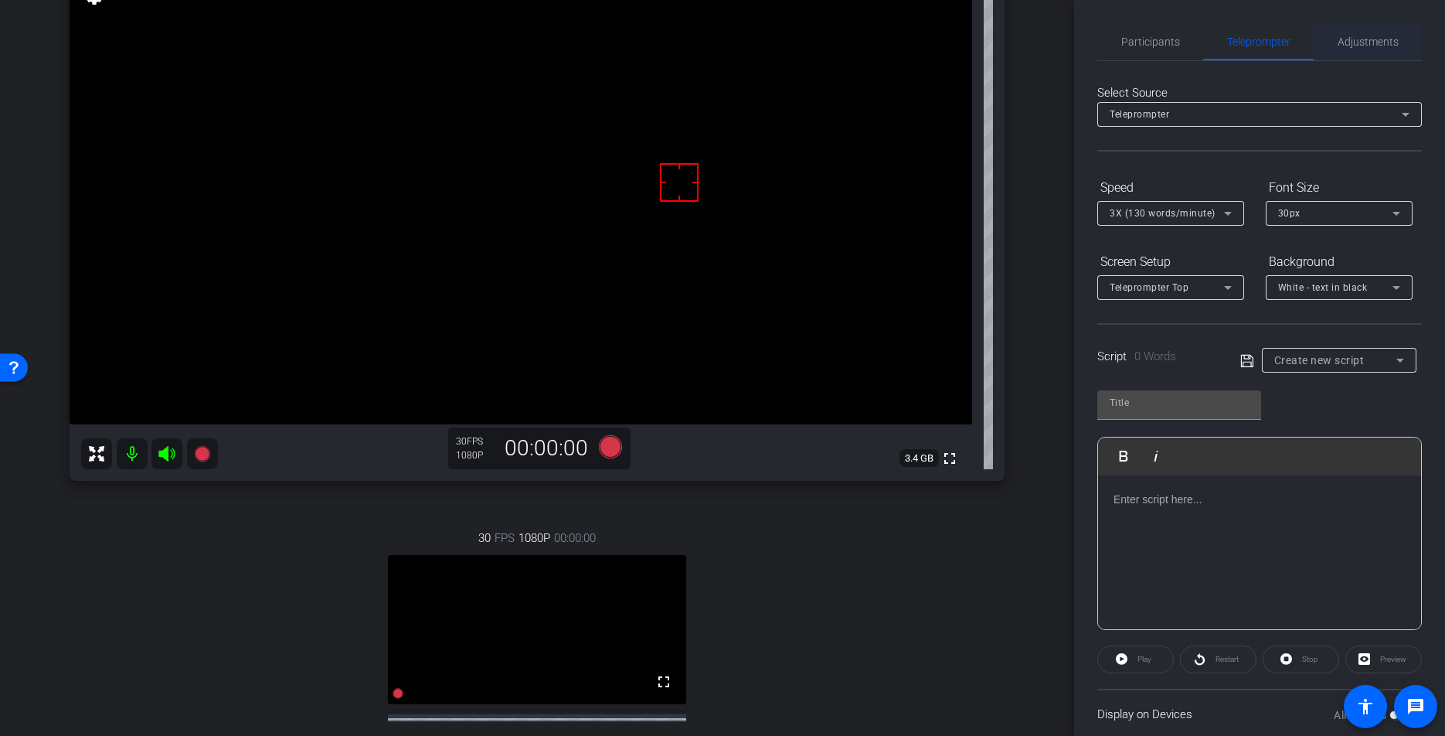
click at [1378, 41] on span "Adjustments" at bounding box center [1367, 41] width 61 height 11
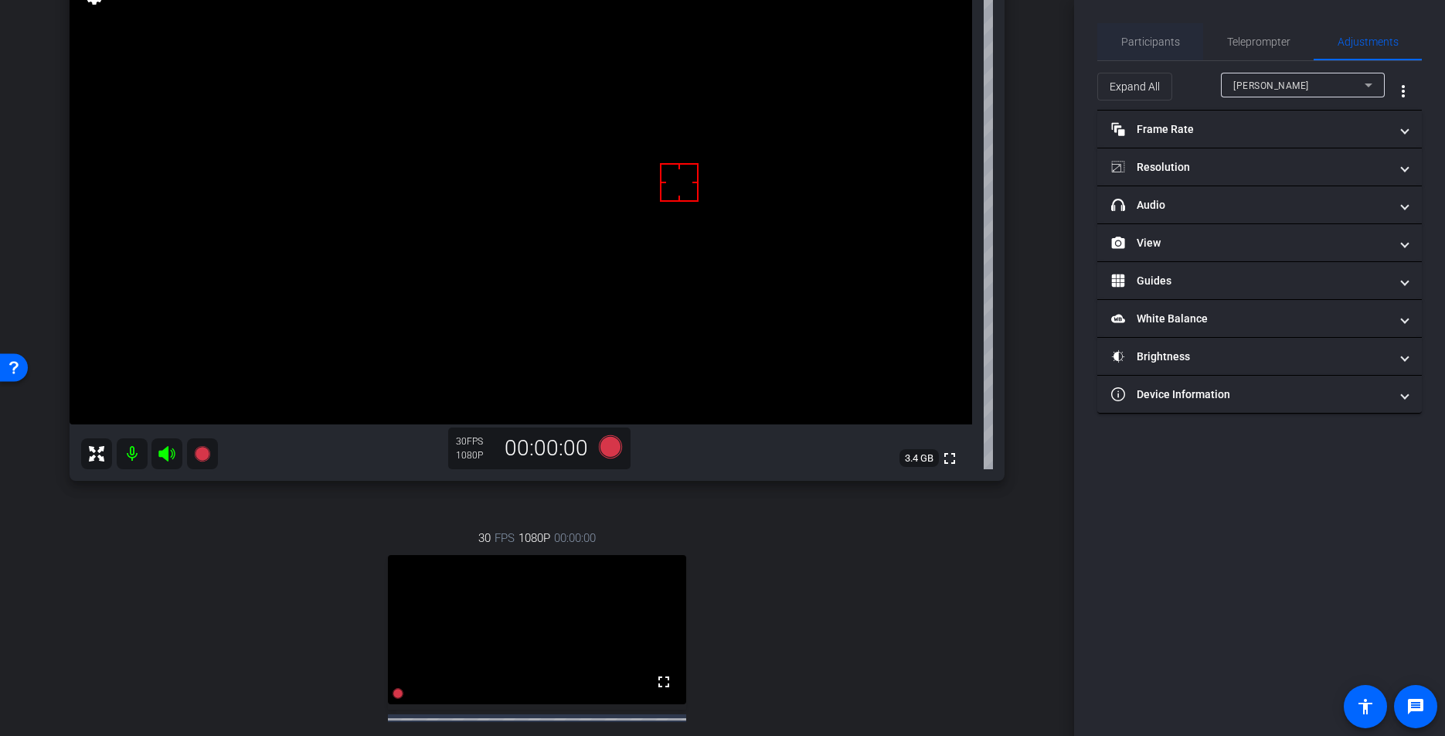
click at [1156, 41] on span "Participants" at bounding box center [1150, 41] width 59 height 11
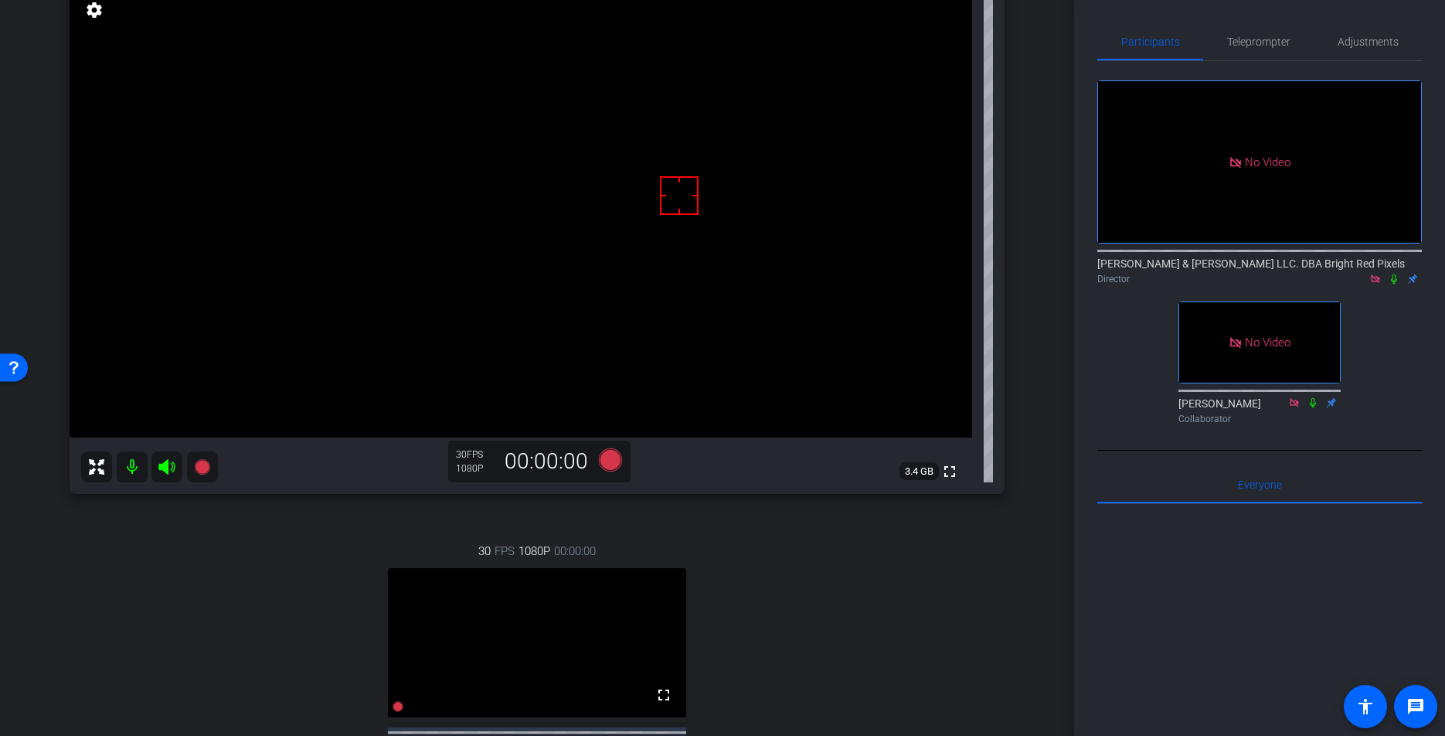
scroll to position [181, 0]
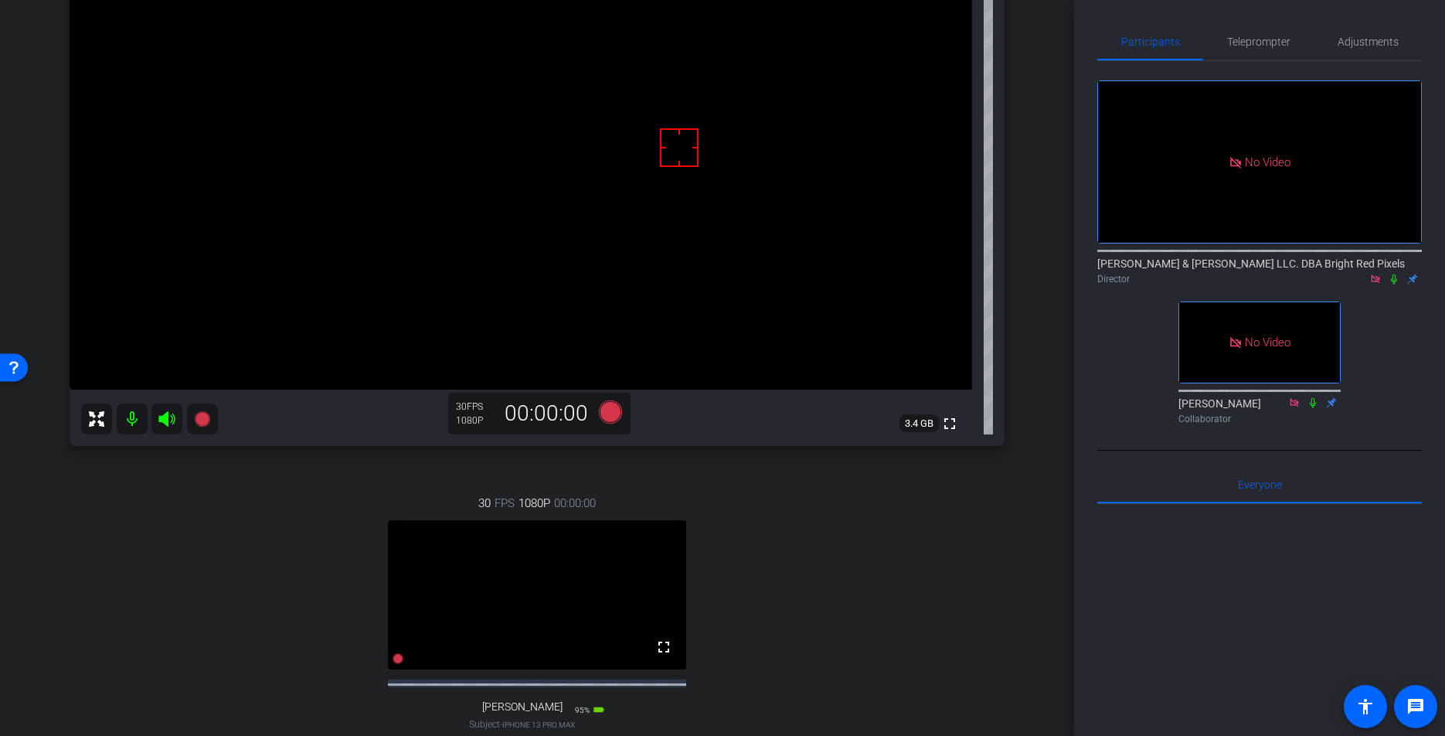
click at [930, 541] on div "30 FPS 1080P 00:00:00 fullscreen Stuart Gerson Subject - iPhone 13 Pro Max 95% …" at bounding box center [537, 628] width 935 height 319
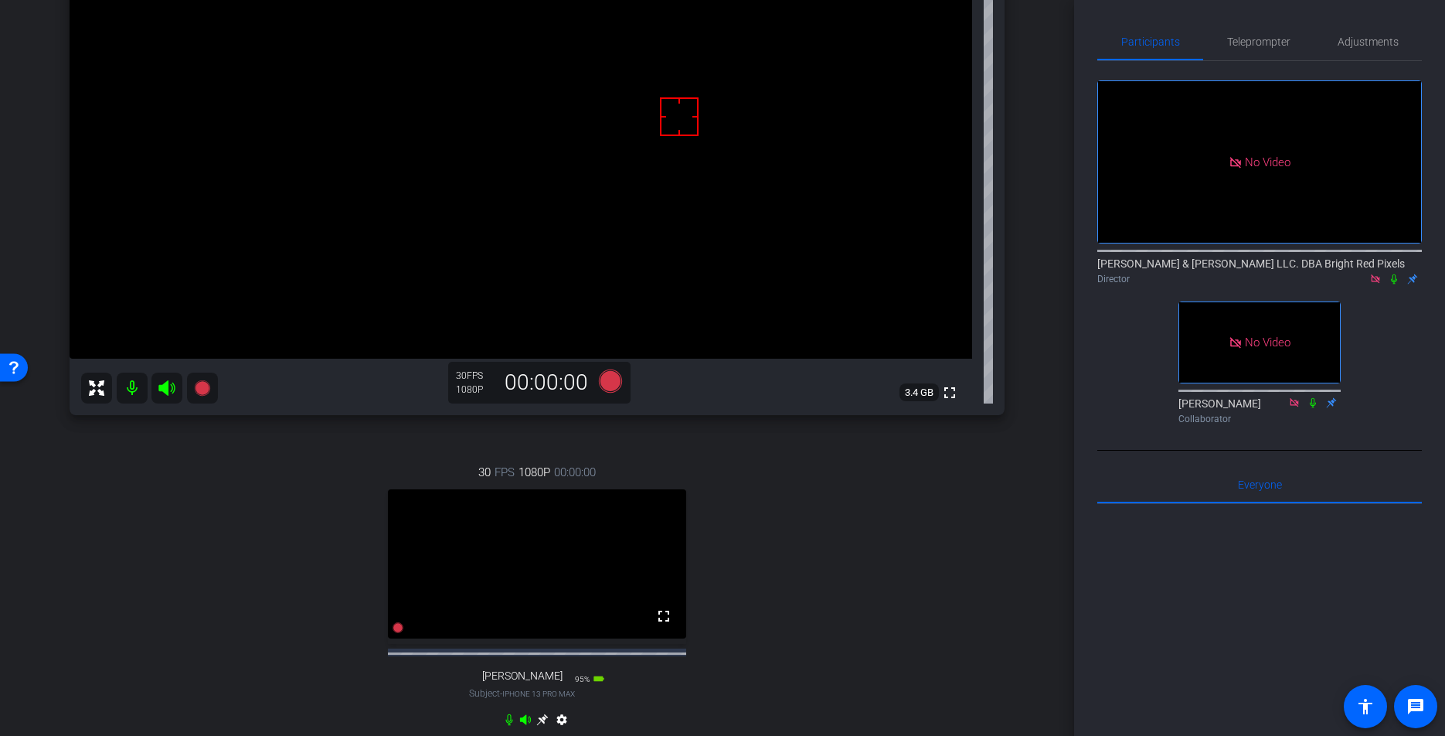
scroll to position [214, 0]
click at [1268, 48] on span "Teleprompter" at bounding box center [1258, 41] width 63 height 37
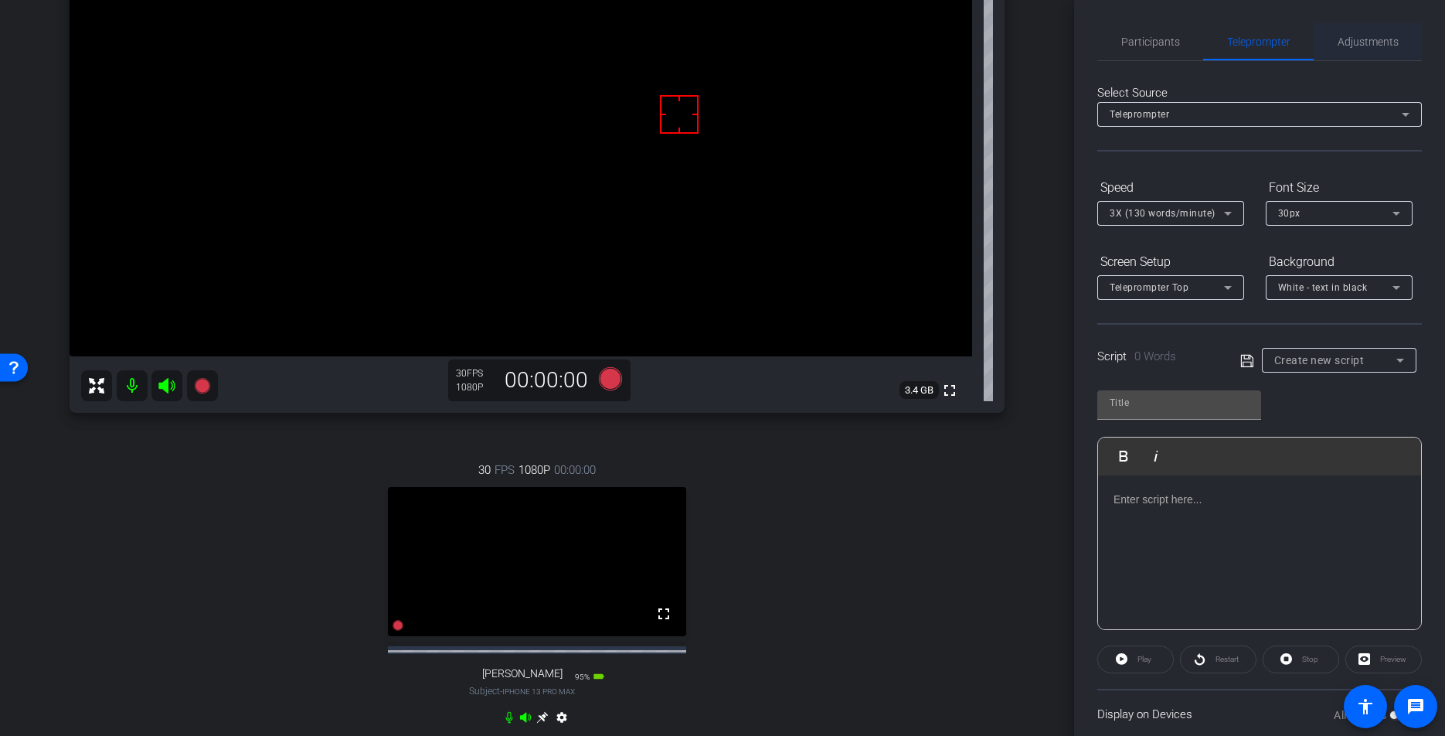
click at [1342, 45] on span "Adjustments" at bounding box center [1367, 41] width 61 height 11
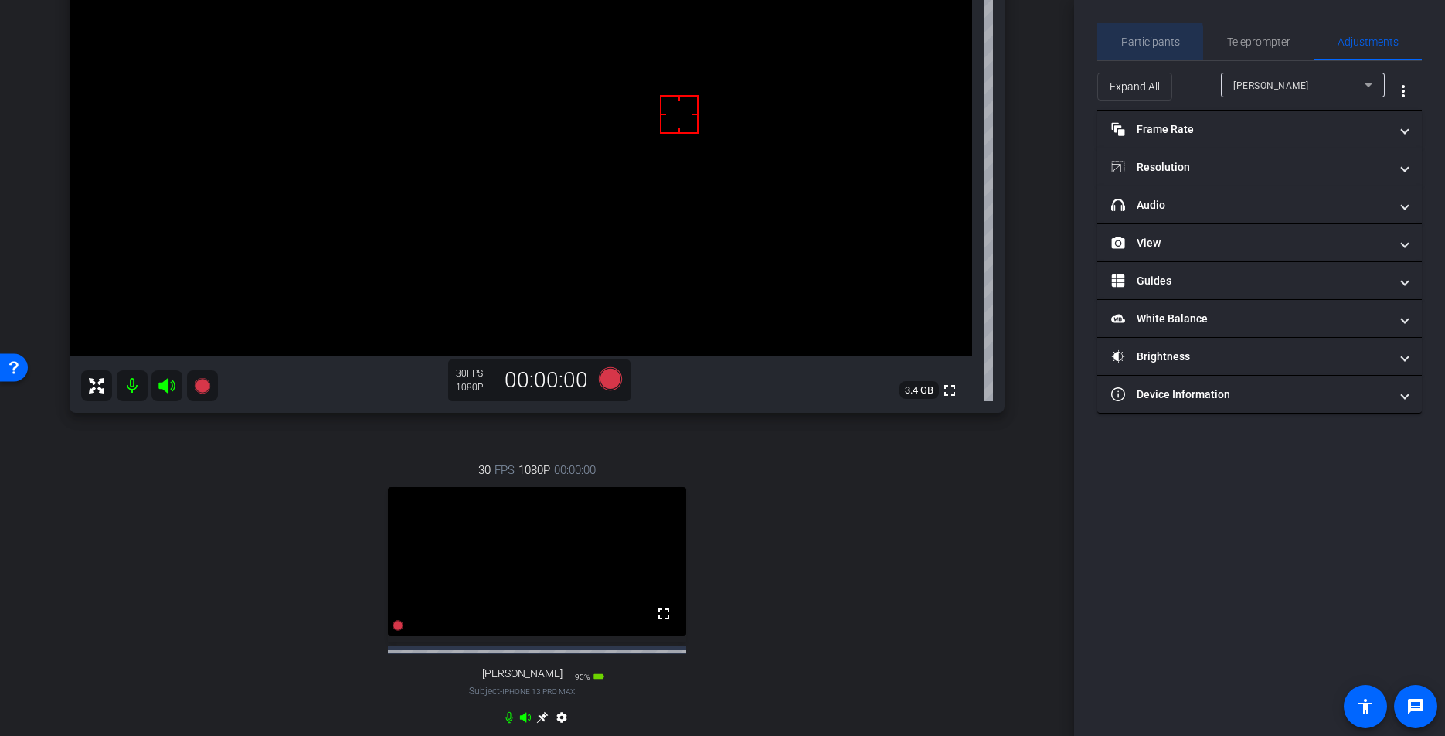
click at [1139, 44] on span "Participants" at bounding box center [1150, 41] width 59 height 11
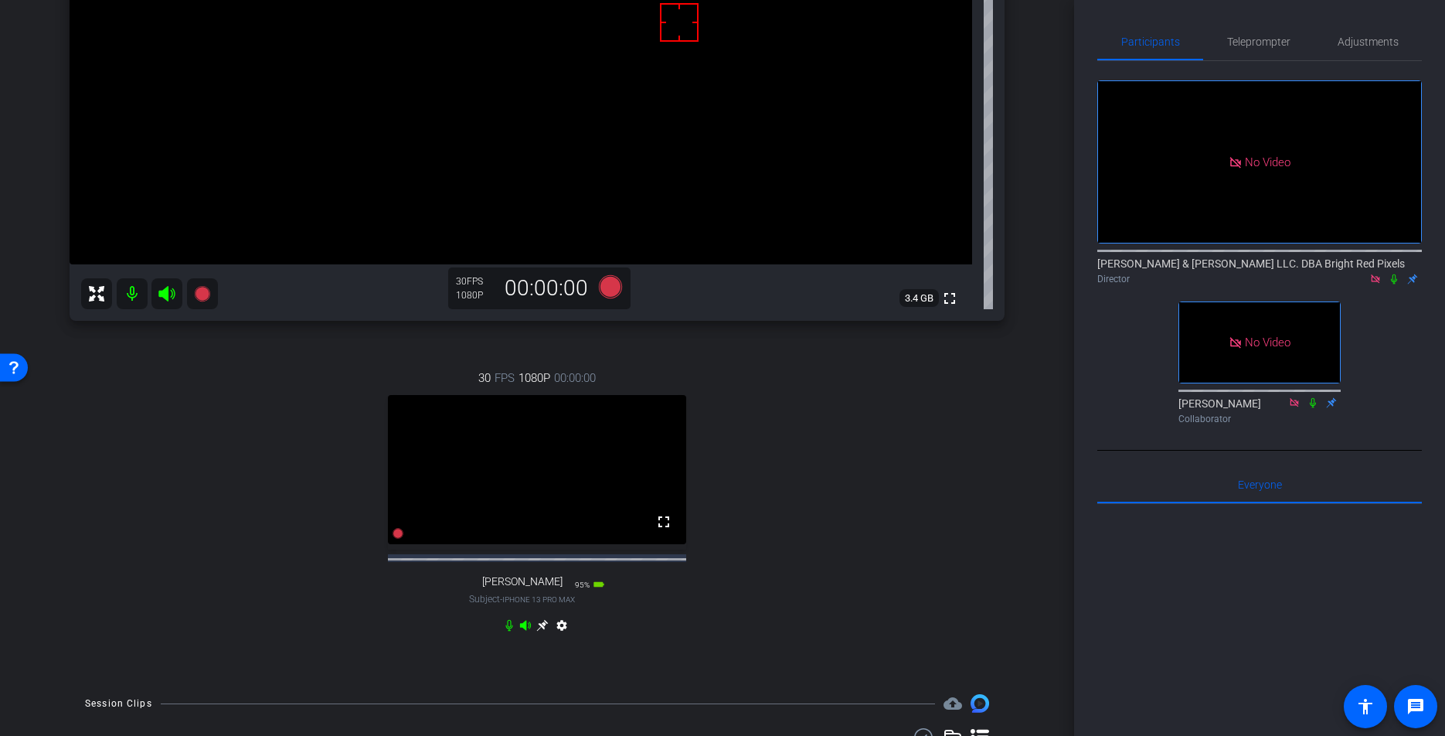
scroll to position [386, 0]
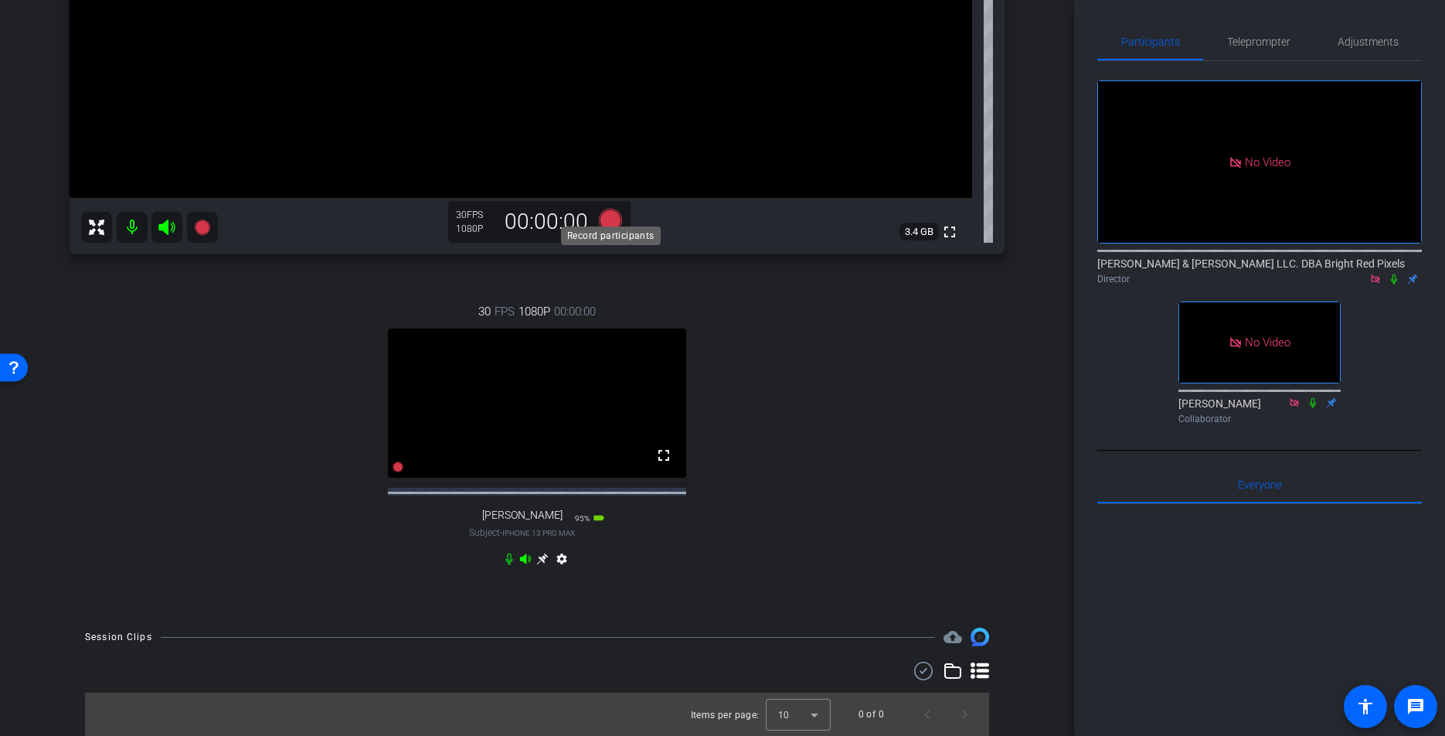
click at [613, 209] on icon at bounding box center [610, 220] width 23 height 23
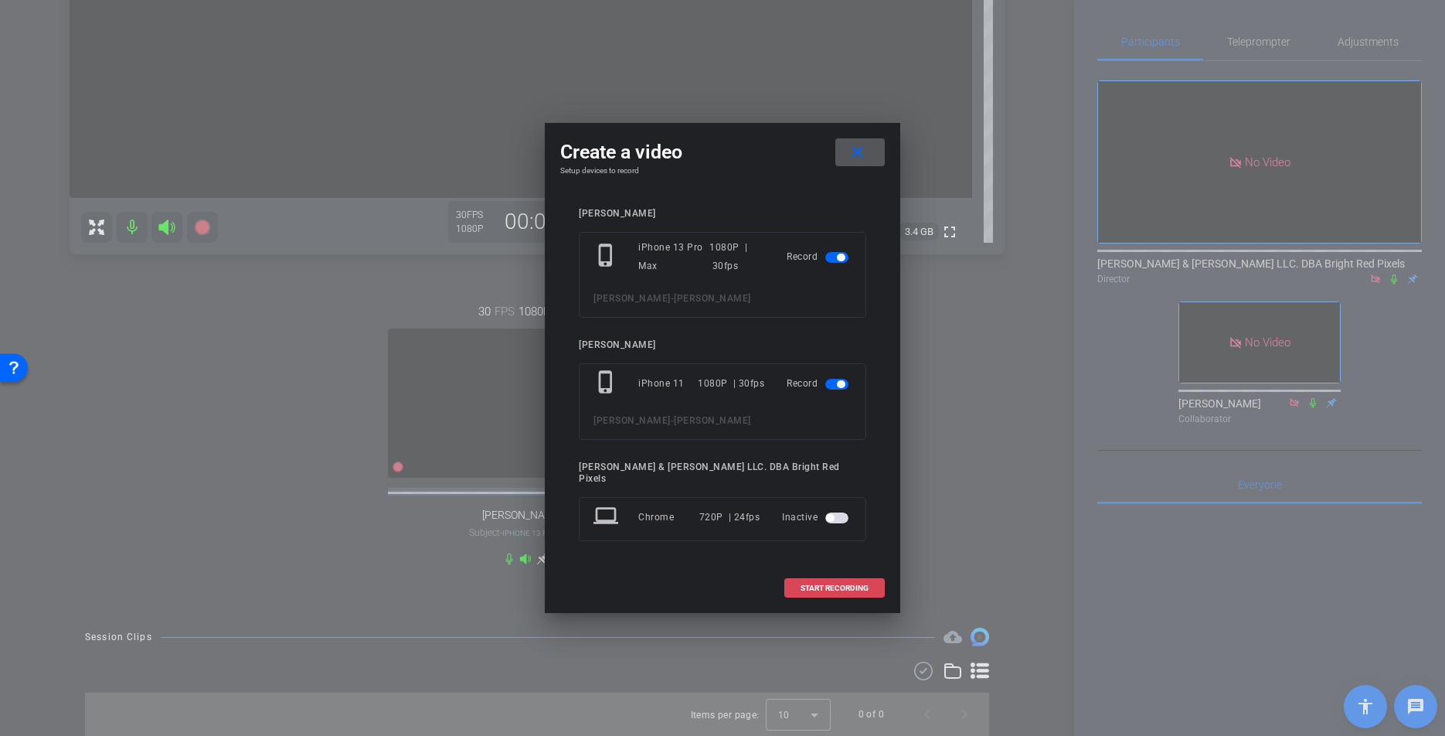
click at [814, 584] on span "START RECORDING" at bounding box center [834, 588] width 68 height 8
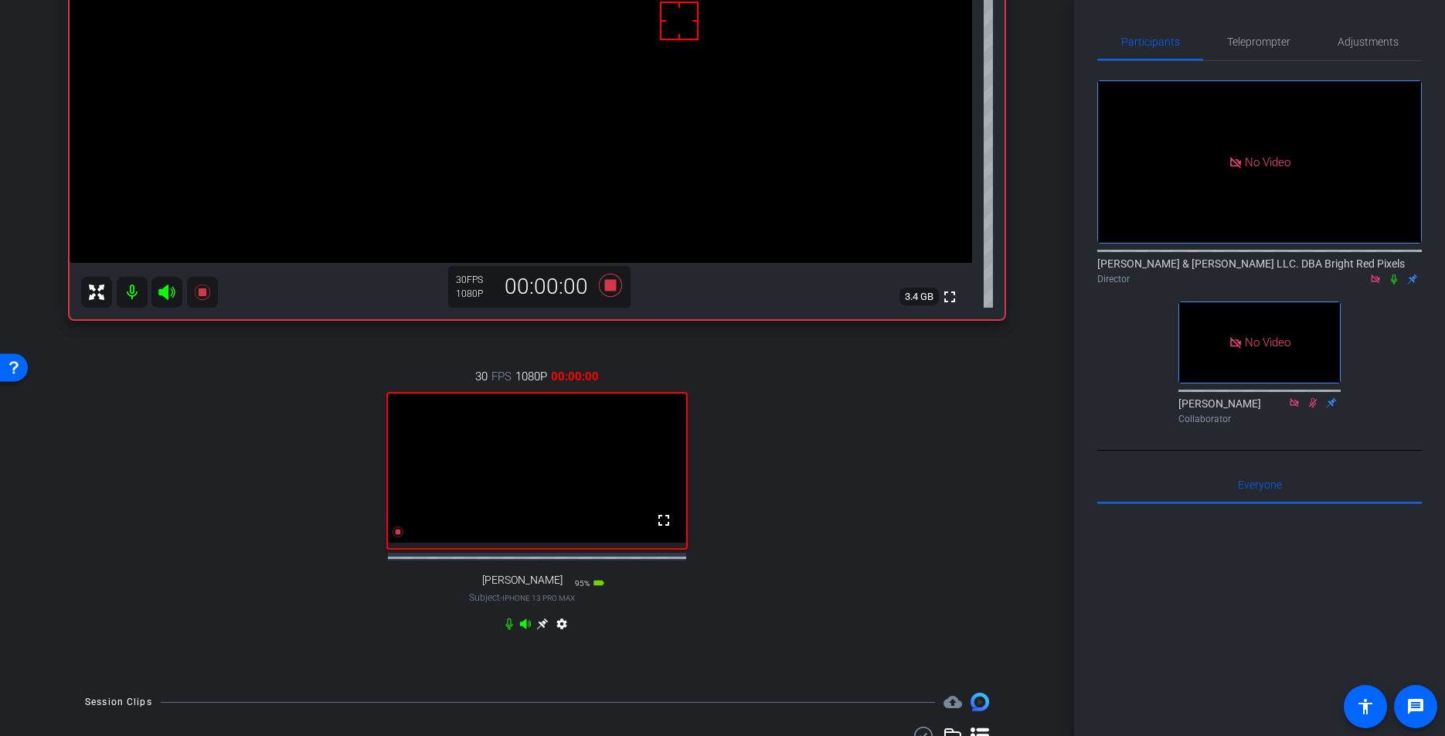
scroll to position [283, 0]
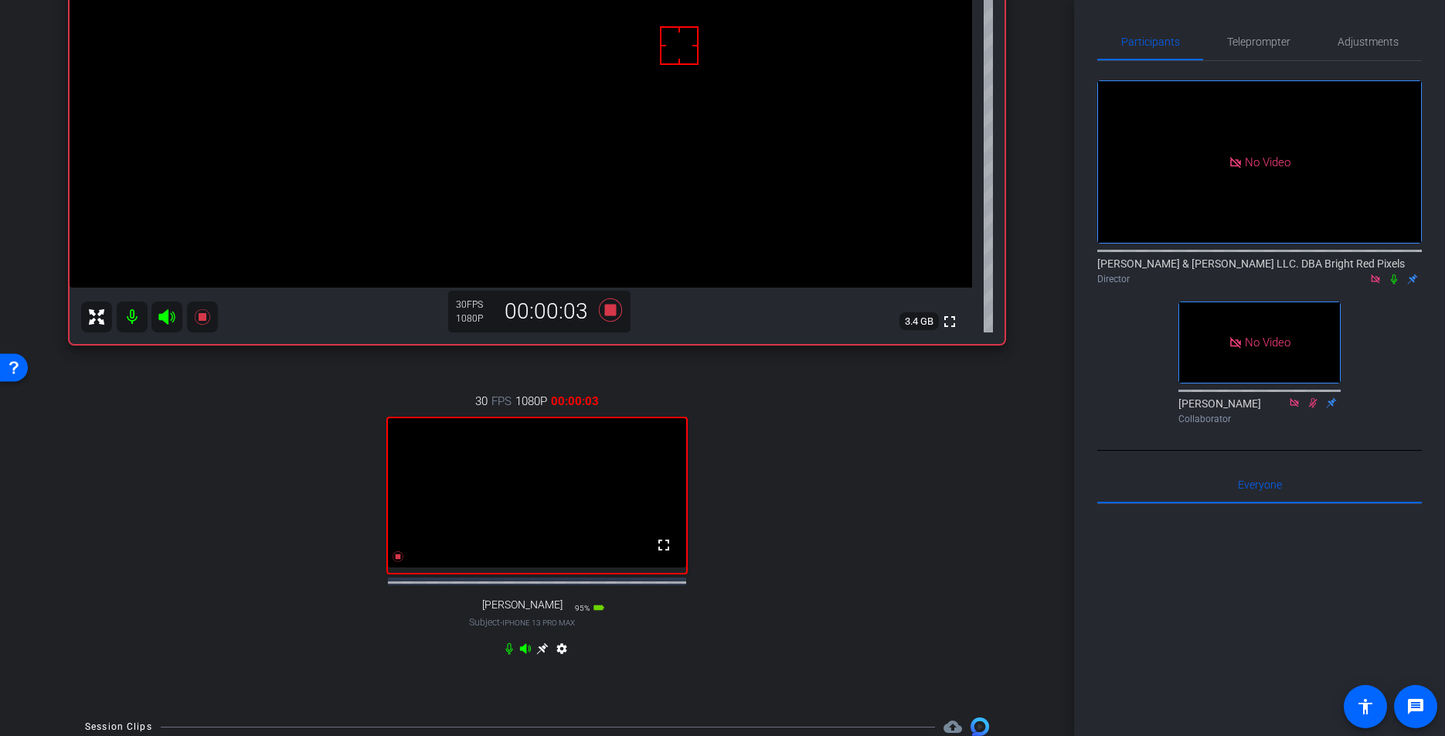
click at [1394, 274] on icon at bounding box center [1394, 279] width 6 height 10
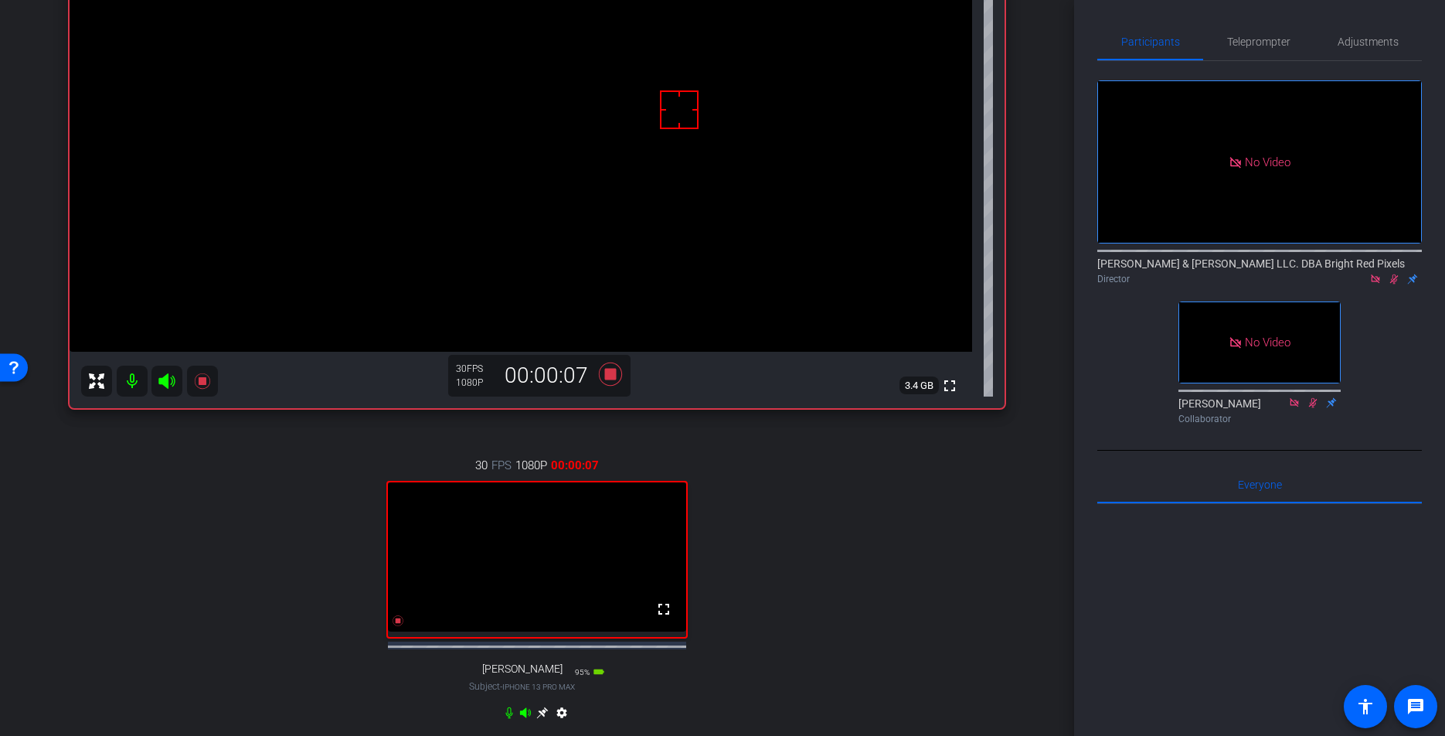
scroll to position [217, 0]
click at [963, 501] on div "30 FPS 1080P 00:00:09 fullscreen Stuart Gerson Subject - iPhone 13 Pro Max 95% …" at bounding box center [537, 592] width 935 height 319
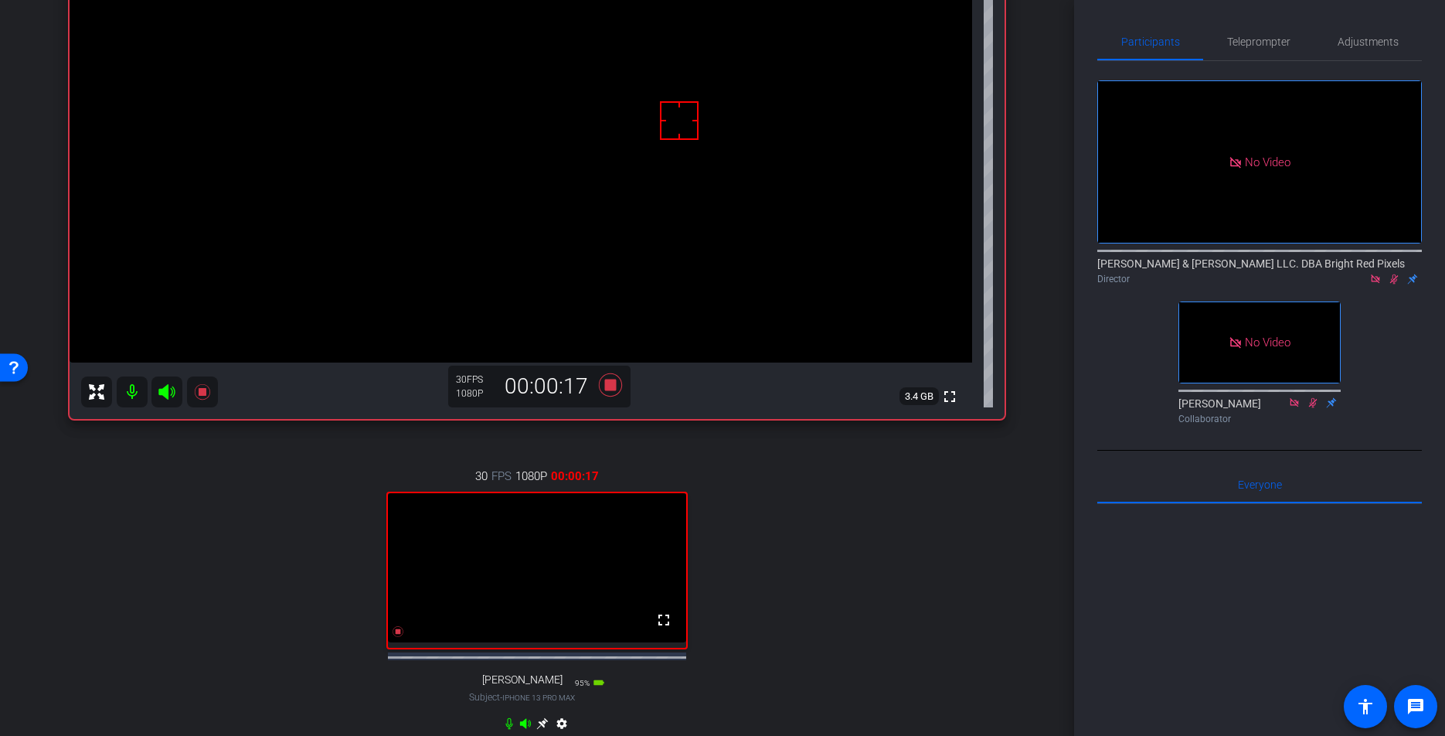
scroll to position [219, 0]
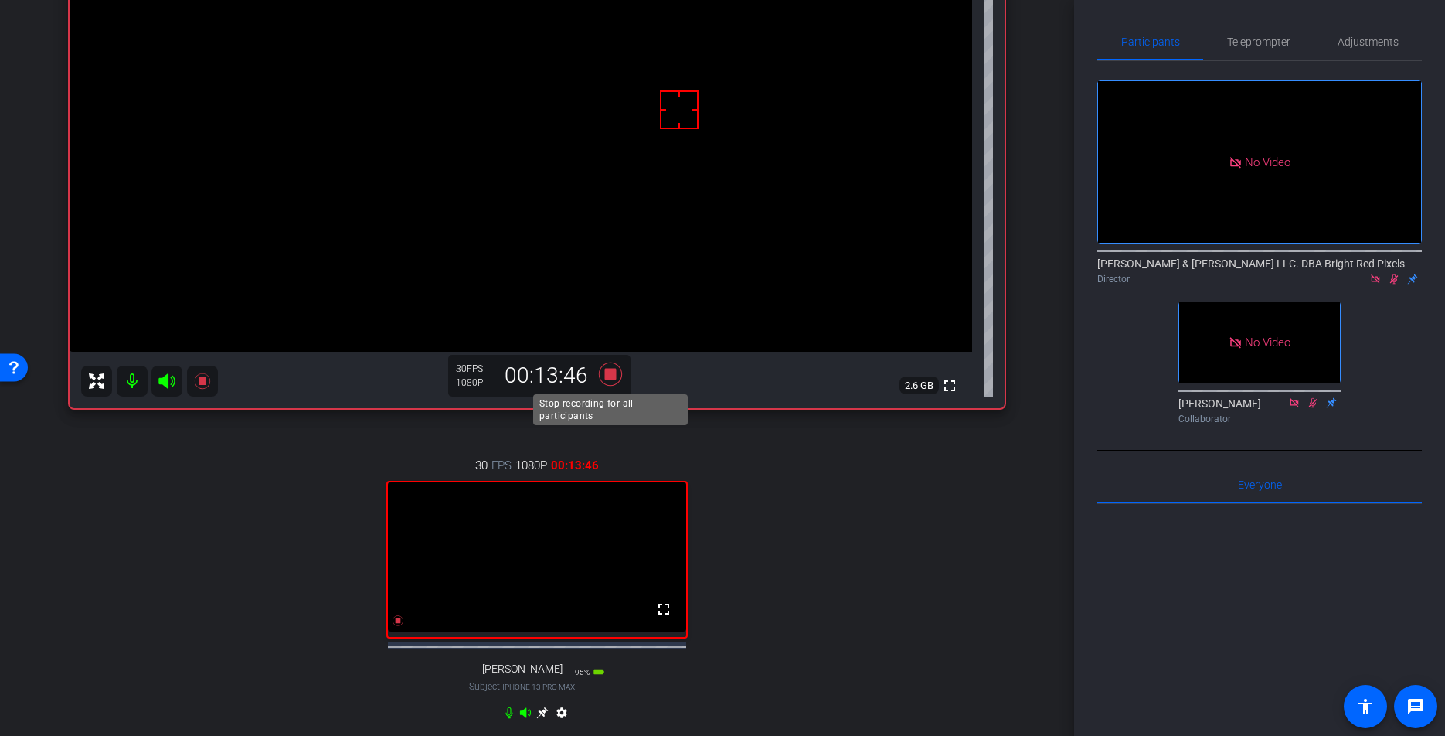
click at [609, 370] on icon at bounding box center [610, 373] width 23 height 23
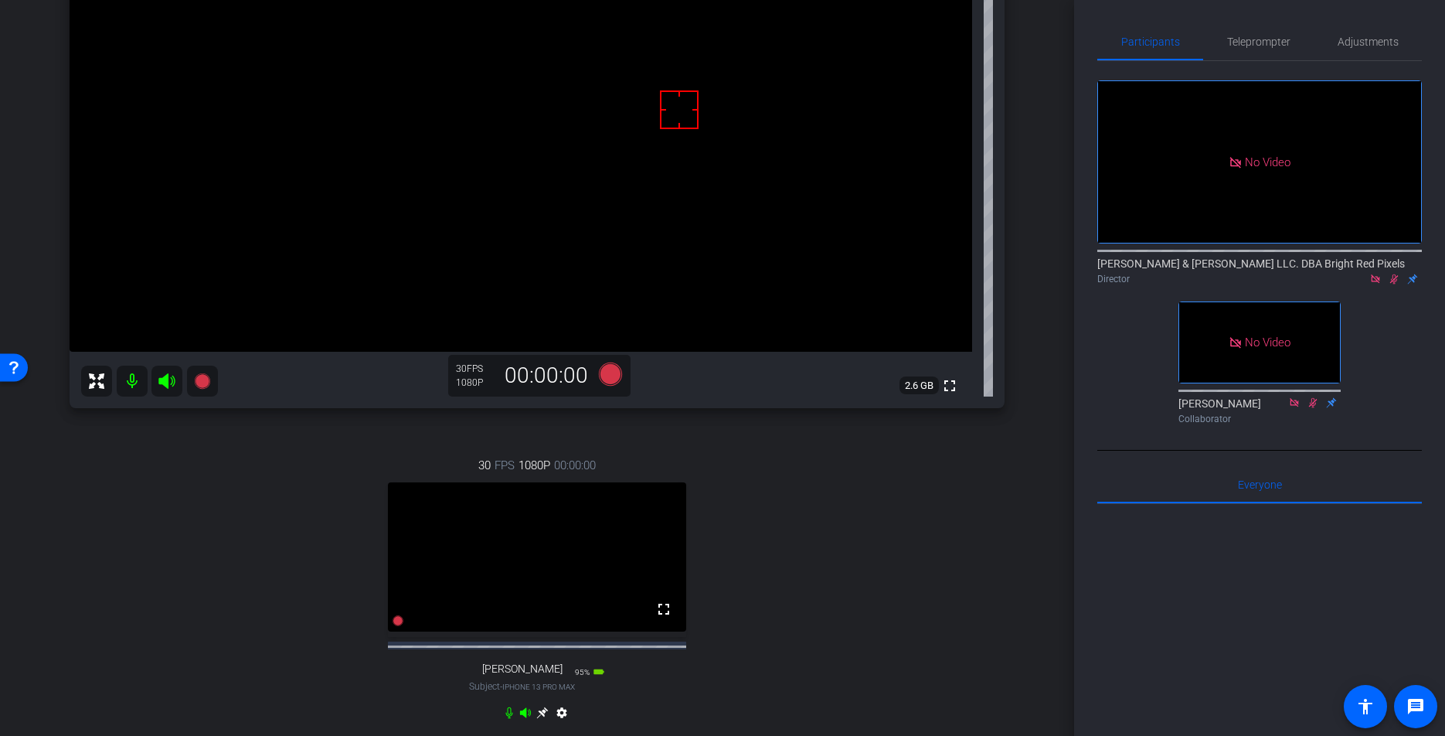
click at [1399, 274] on icon at bounding box center [1394, 279] width 12 height 11
click at [894, 533] on div "30 FPS 1080P 00:00:00 fullscreen Stuart Gerson Subject - iPhone 13 Pro Max 95% …" at bounding box center [537, 590] width 935 height 319
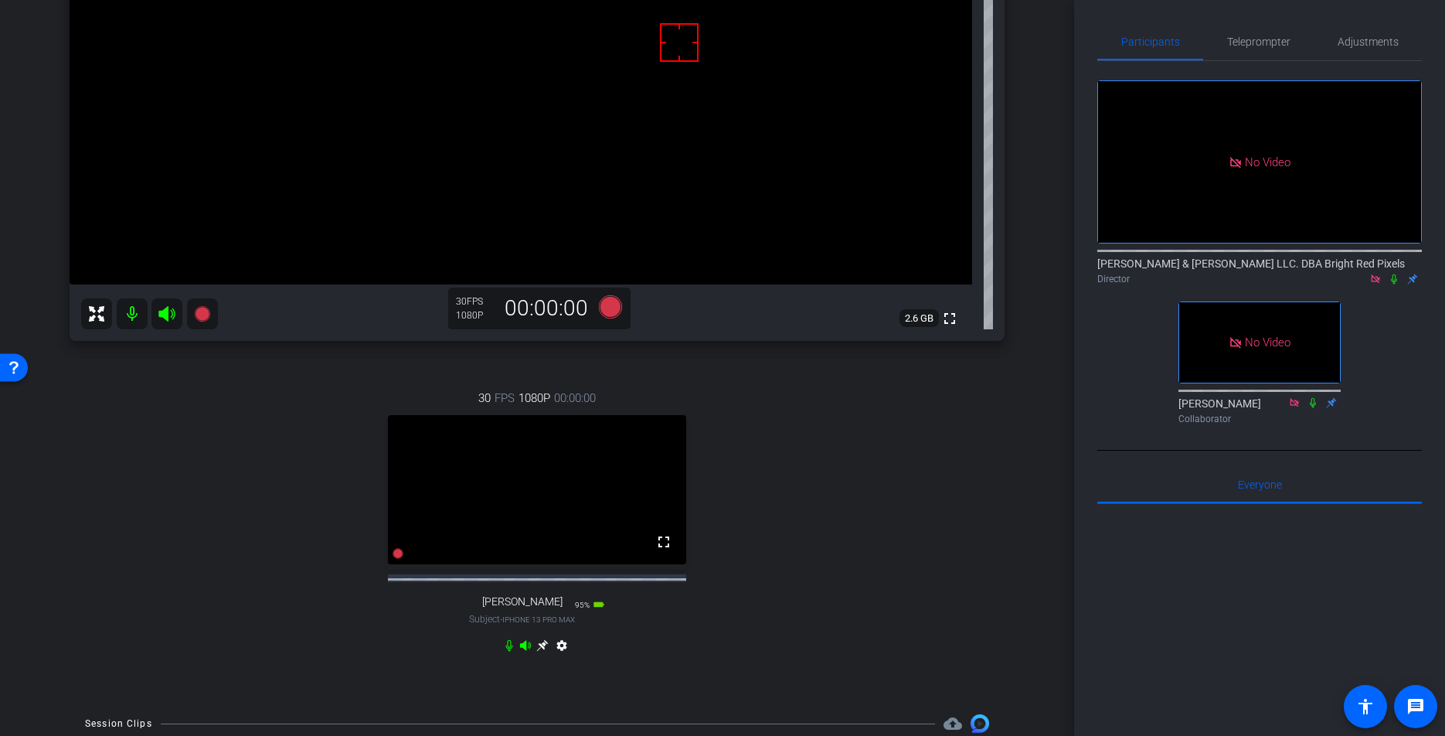
scroll to position [421, 0]
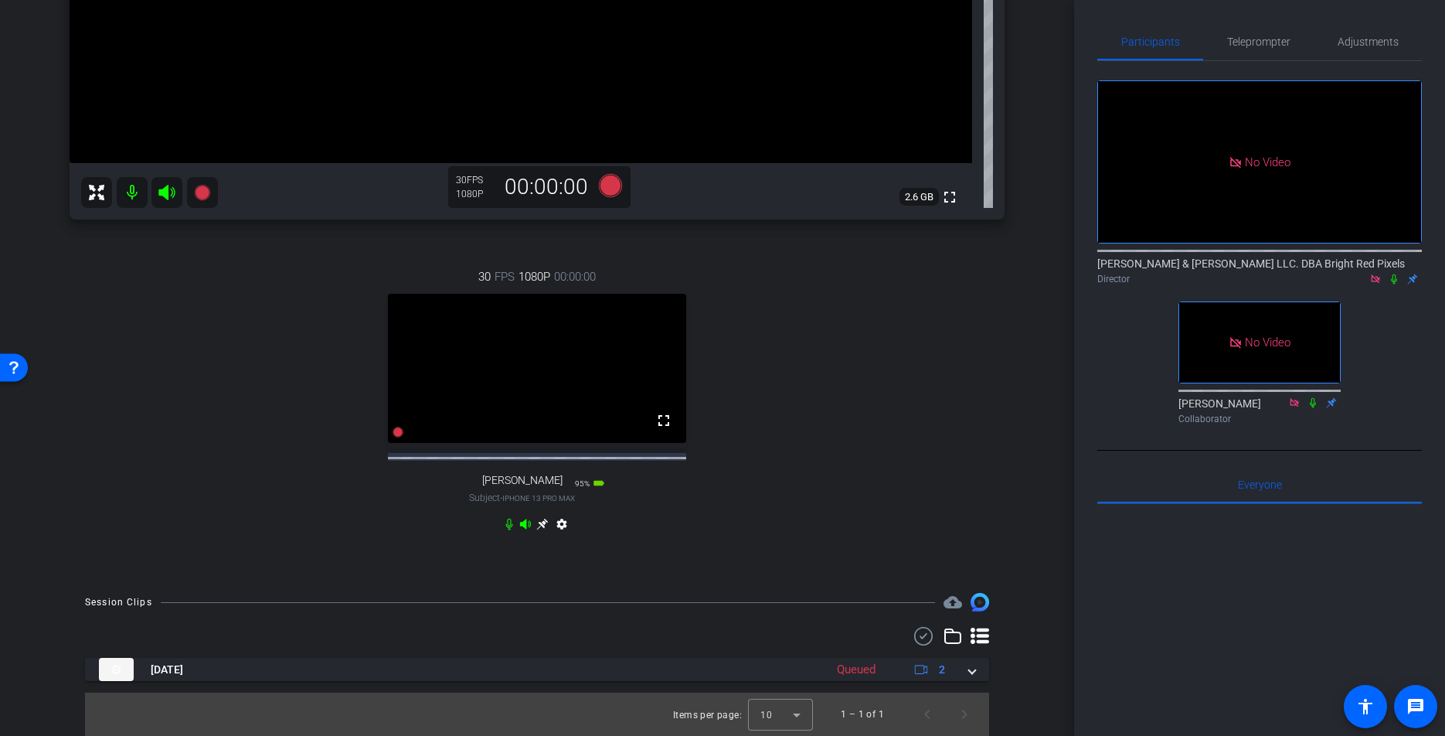
drag, startPoint x: 973, startPoint y: 668, endPoint x: 968, endPoint y: 538, distance: 129.9
click at [973, 668] on span at bounding box center [972, 669] width 6 height 16
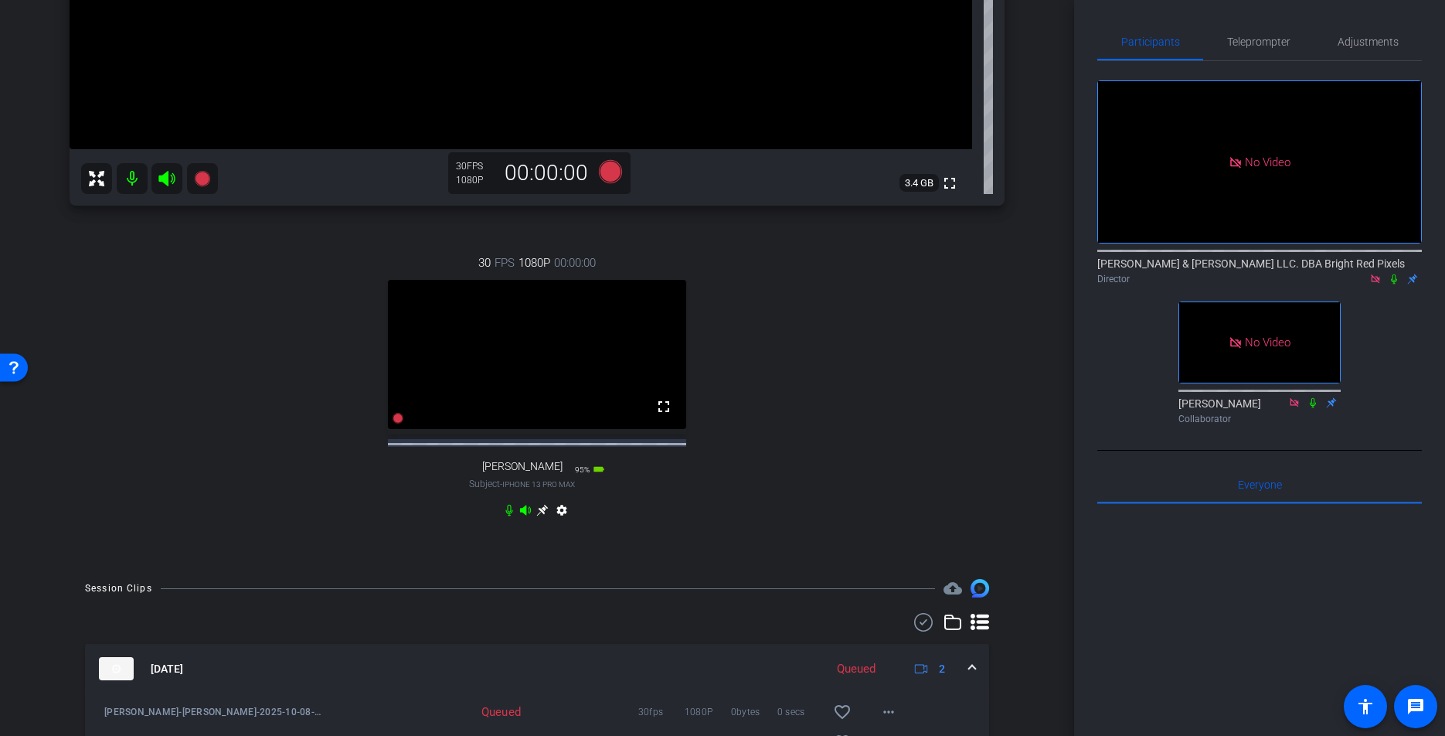
scroll to position [531, 0]
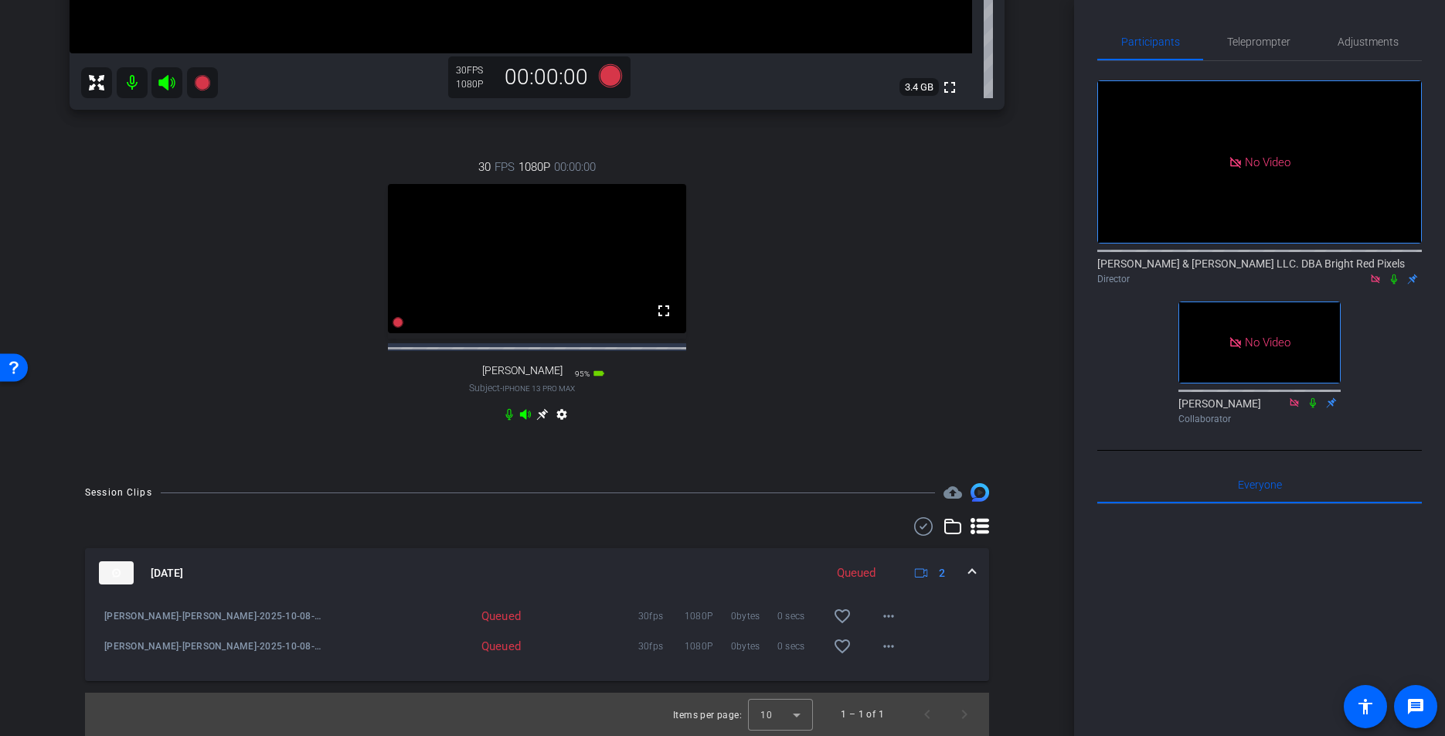
click at [962, 371] on div "30 FPS 1080P 00:00:00 fullscreen Stuart Gerson Subject - iPhone 13 Pro Max 95% …" at bounding box center [537, 292] width 935 height 319
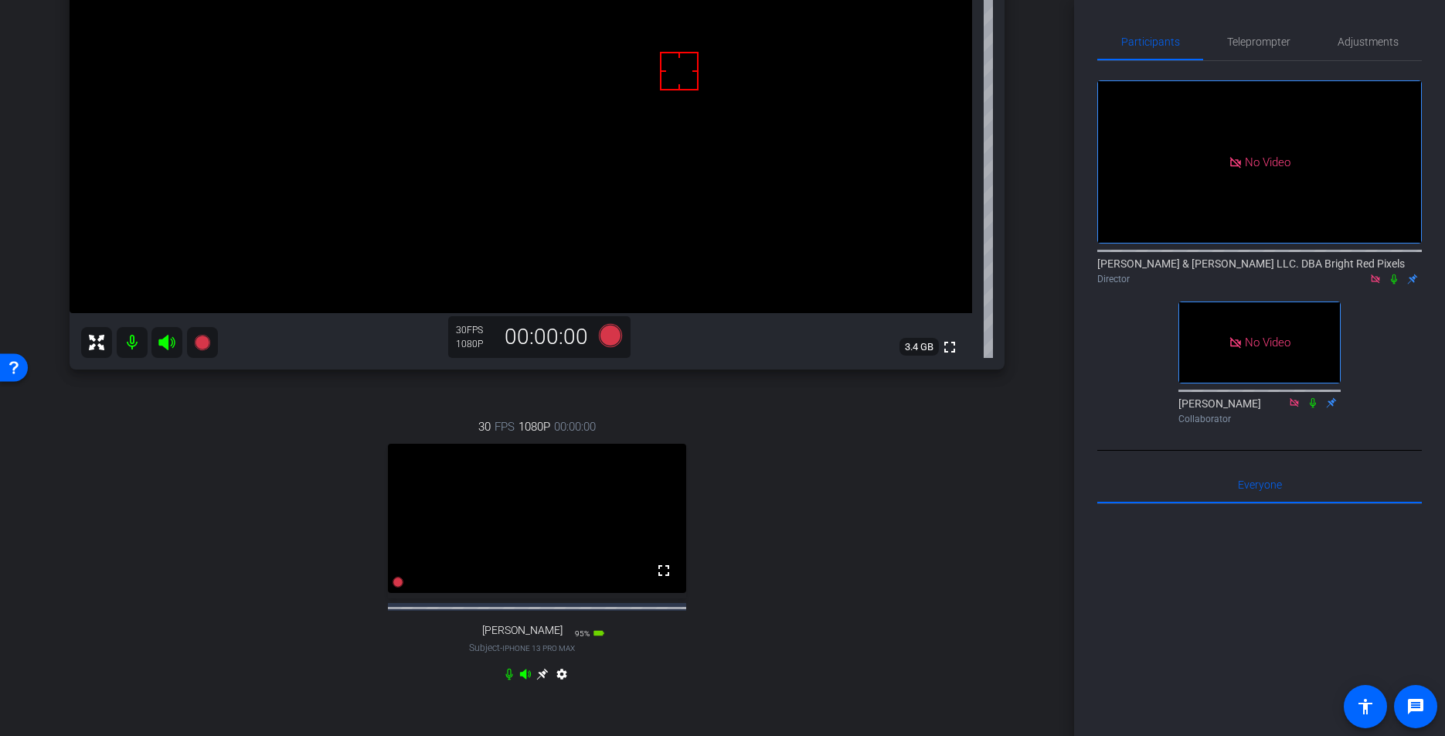
scroll to position [490, 0]
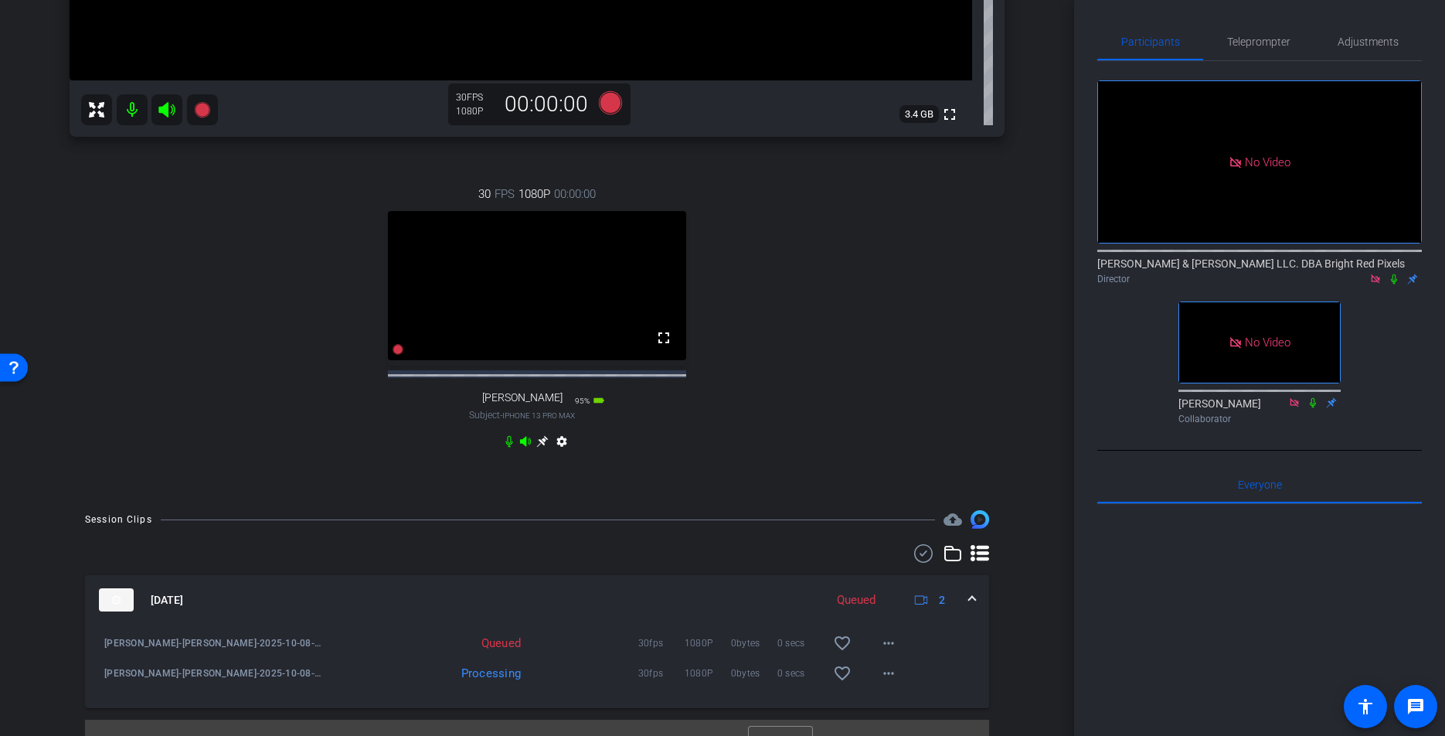
click at [974, 381] on div "30 FPS 1080P 00:00:00 fullscreen Stuart Gerson Subject - iPhone 13 Pro Max 95% …" at bounding box center [537, 319] width 935 height 319
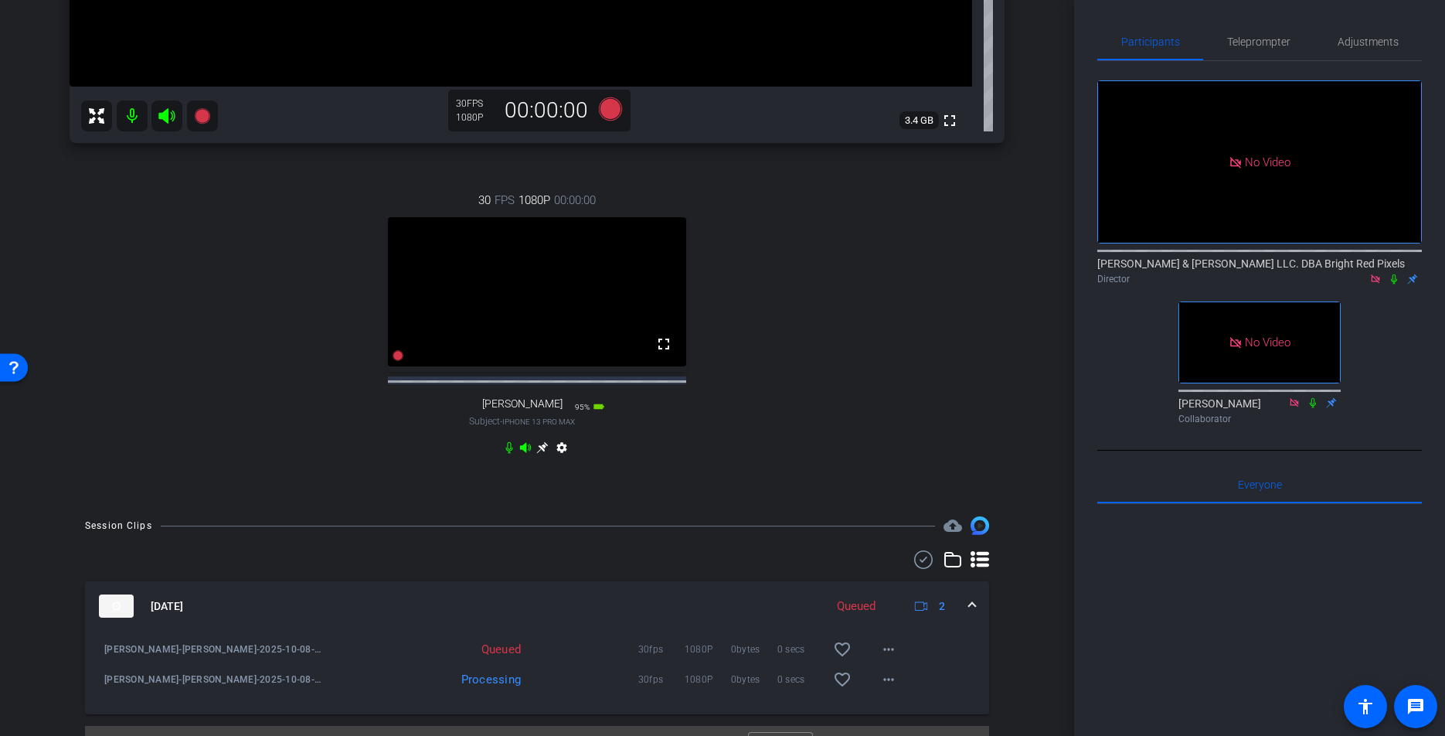
scroll to position [531, 0]
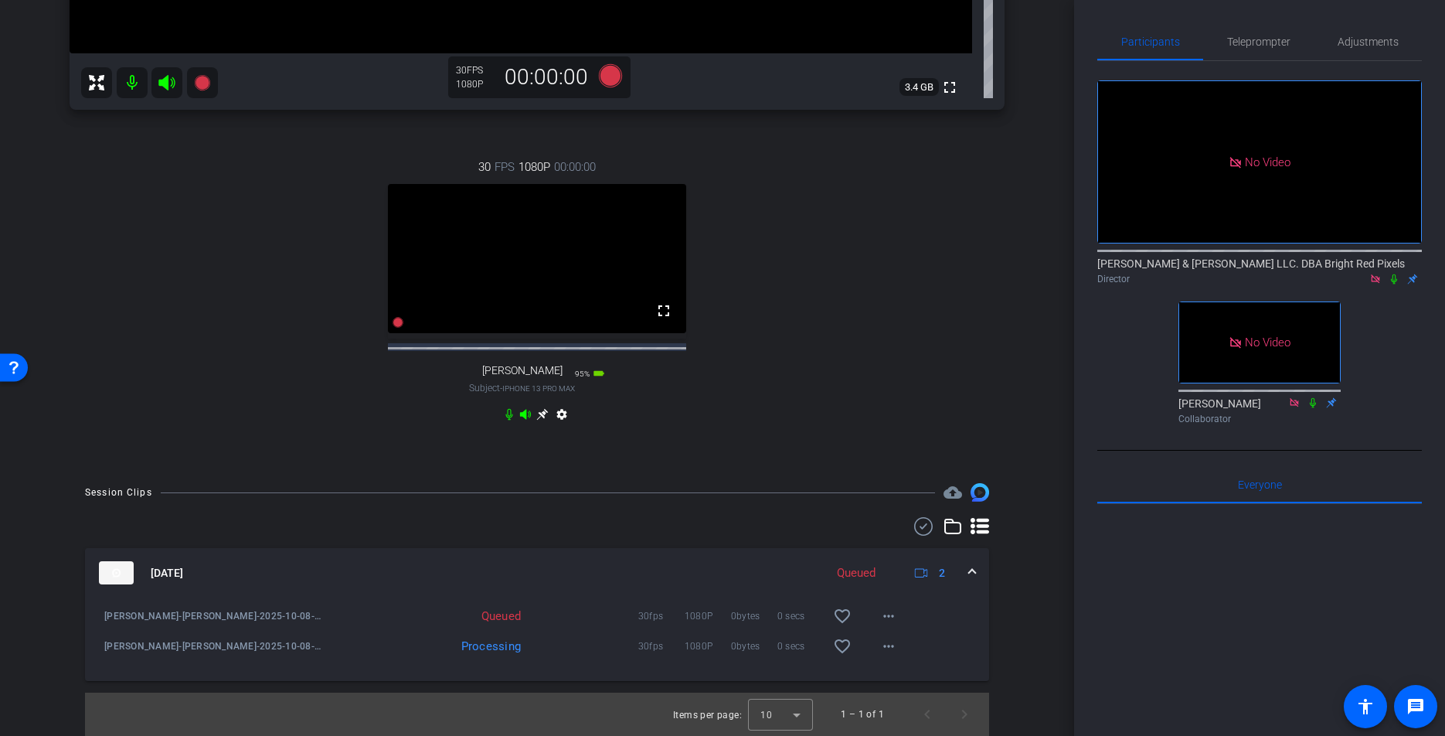
click at [976, 378] on div "30 FPS 1080P 00:00:00 fullscreen Stuart Gerson Subject - iPhone 13 Pro Max 95% …" at bounding box center [537, 292] width 935 height 319
click at [954, 353] on div "30 FPS 1080P 00:00:00 fullscreen Stuart Gerson Subject - iPhone 13 Pro Max 95% …" at bounding box center [537, 292] width 935 height 319
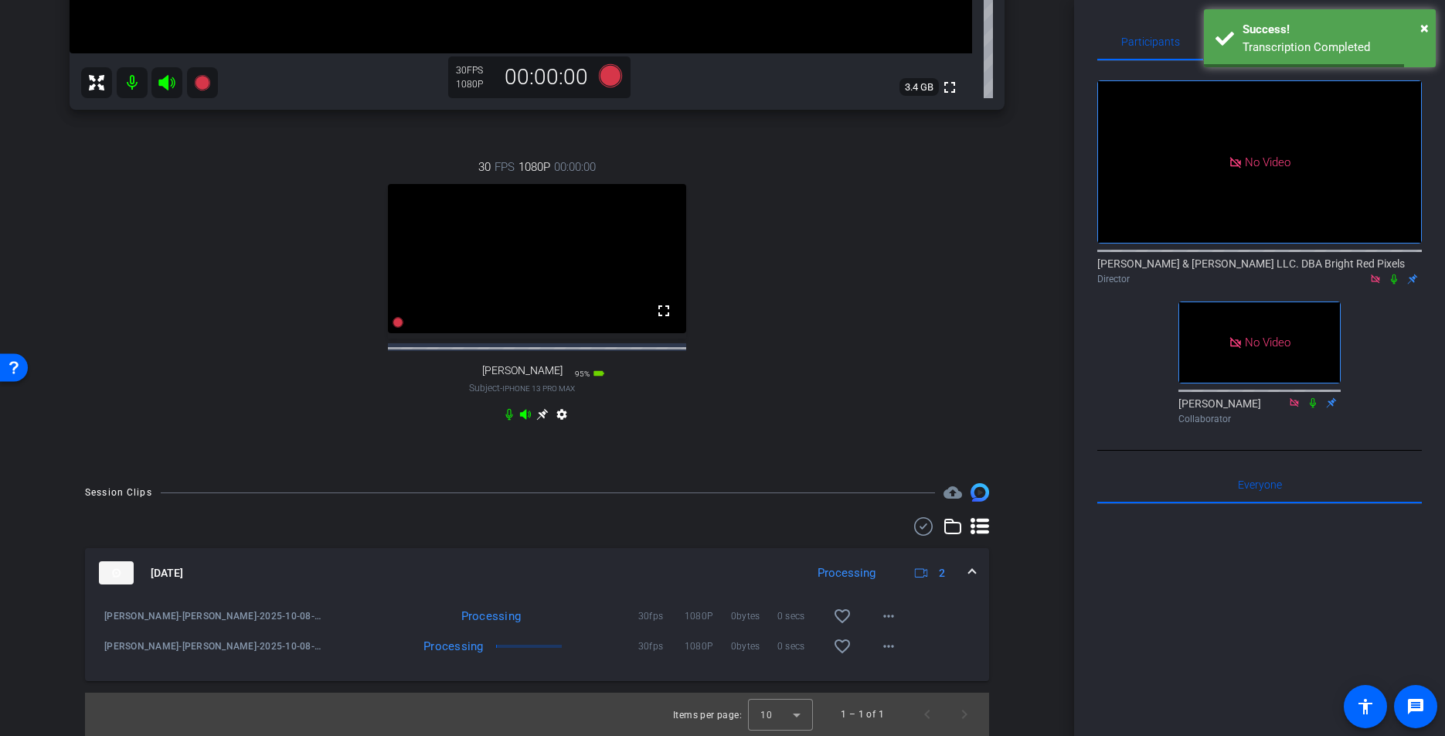
click at [950, 345] on div "30 FPS 1080P 00:00:00 fullscreen Stuart Gerson Subject - iPhone 13 Pro Max 95% …" at bounding box center [537, 292] width 935 height 319
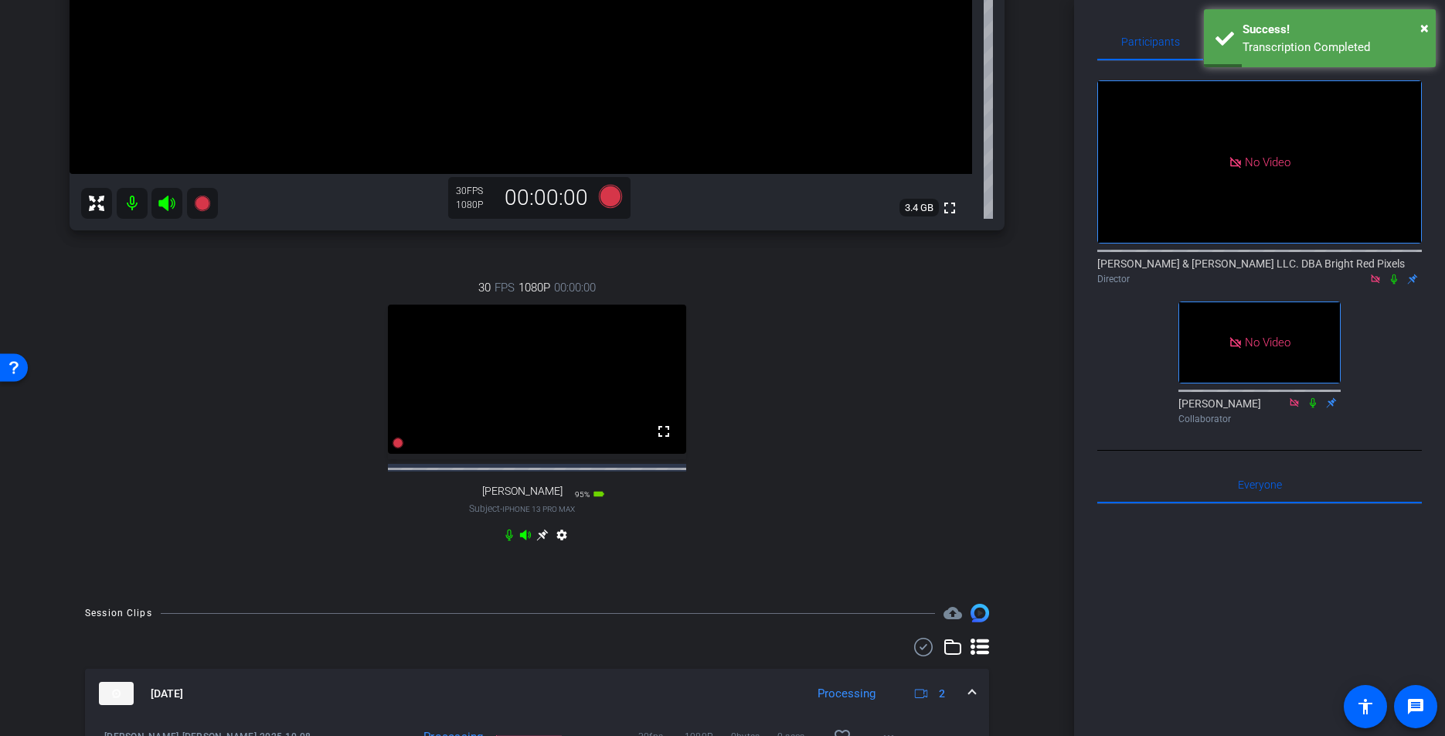
scroll to position [246, 0]
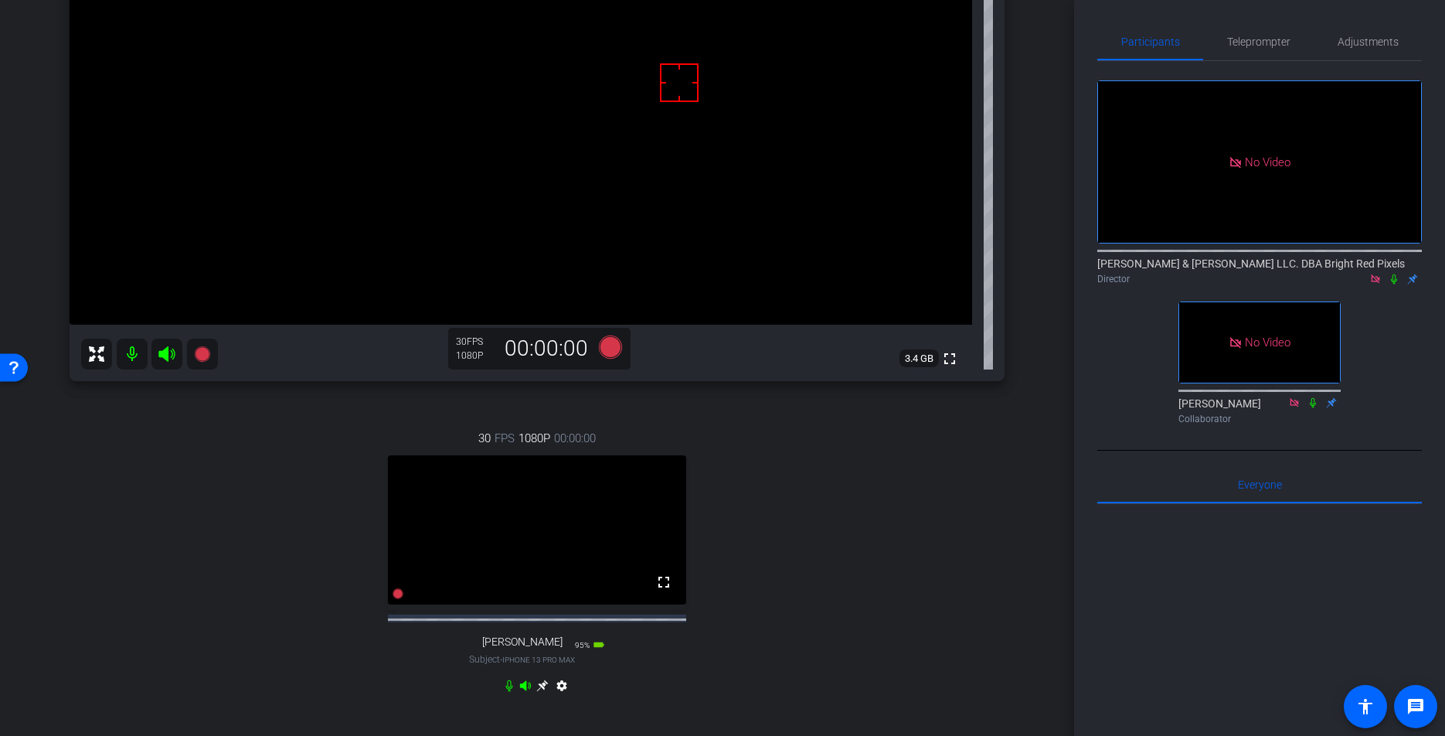
click at [974, 489] on div "30 FPS 1080P 00:00:00 fullscreen Stuart Gerson Subject - iPhone 13 Pro Max 95% …" at bounding box center [537, 563] width 935 height 319
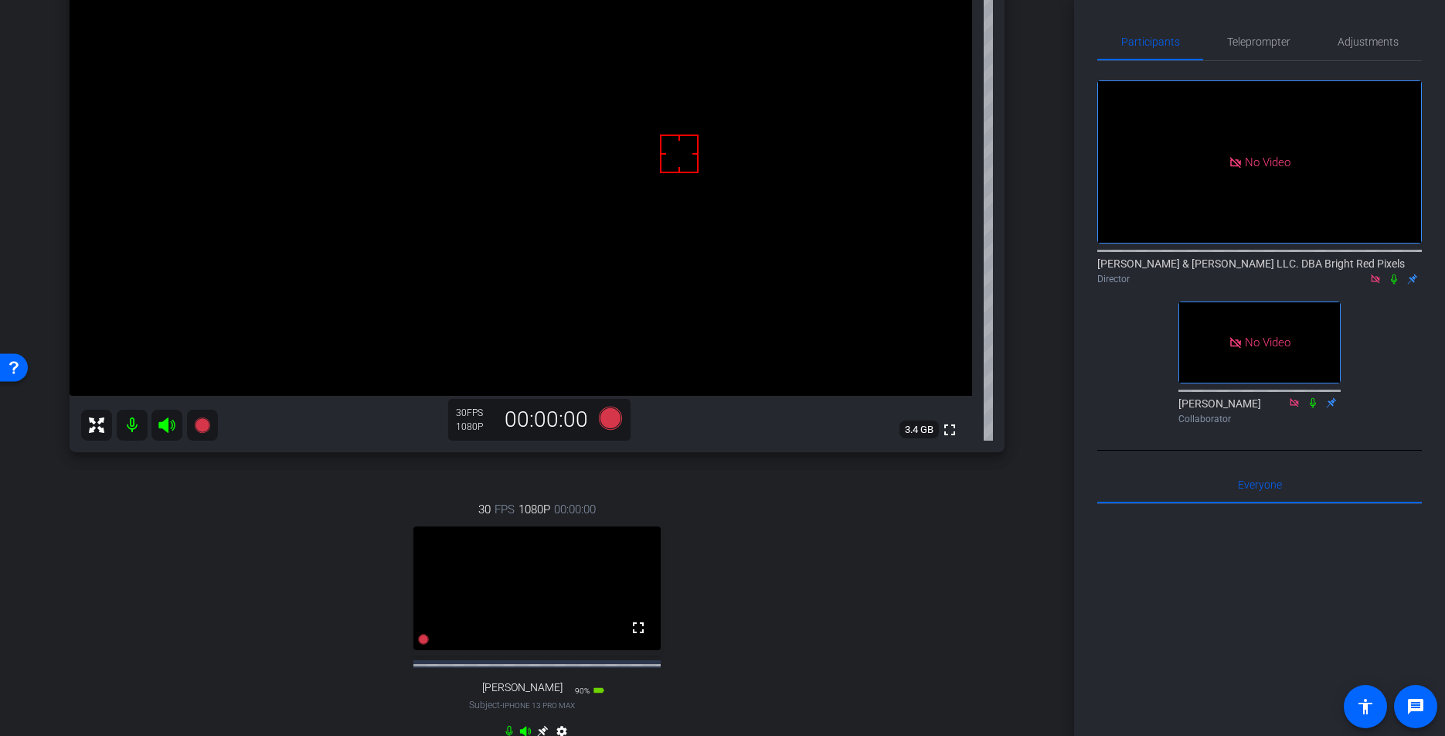
scroll to position [0, 0]
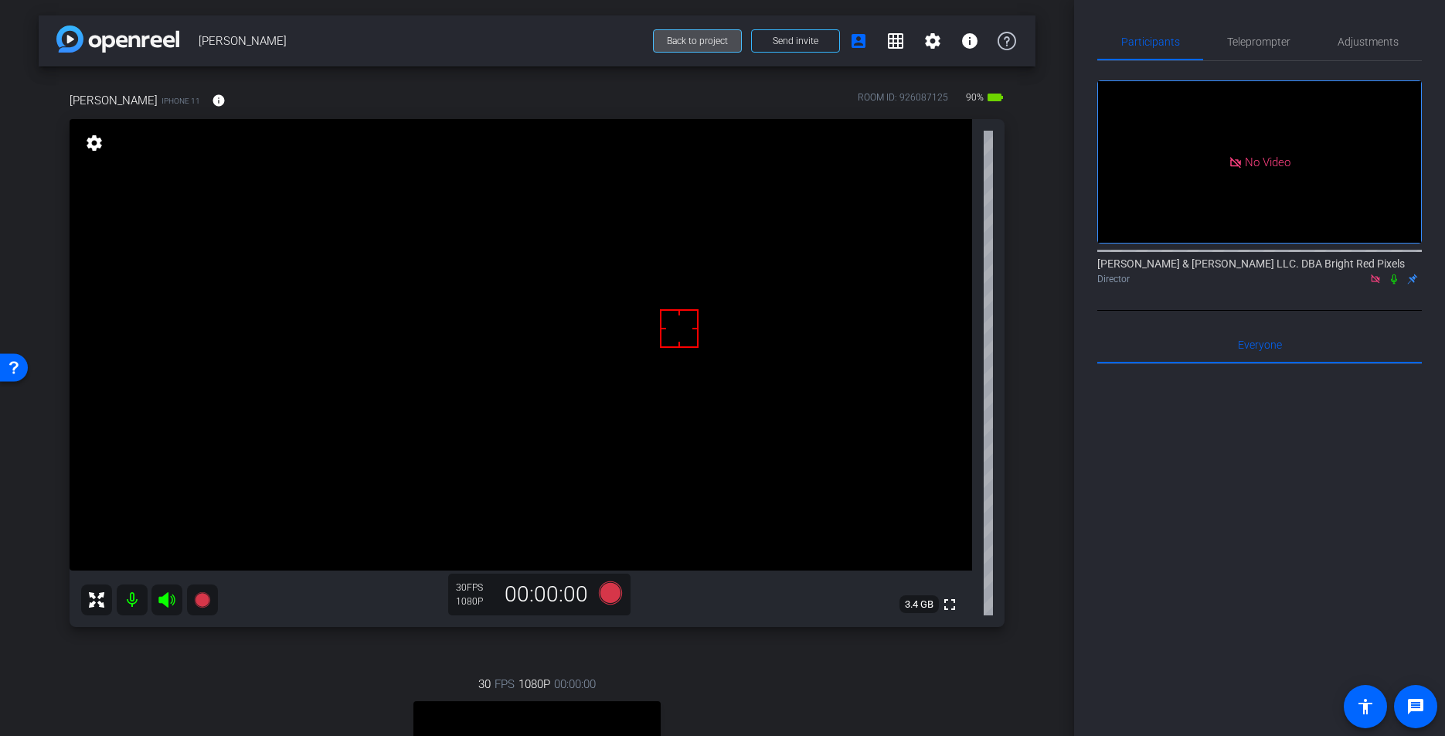
click at [681, 51] on span at bounding box center [697, 40] width 87 height 37
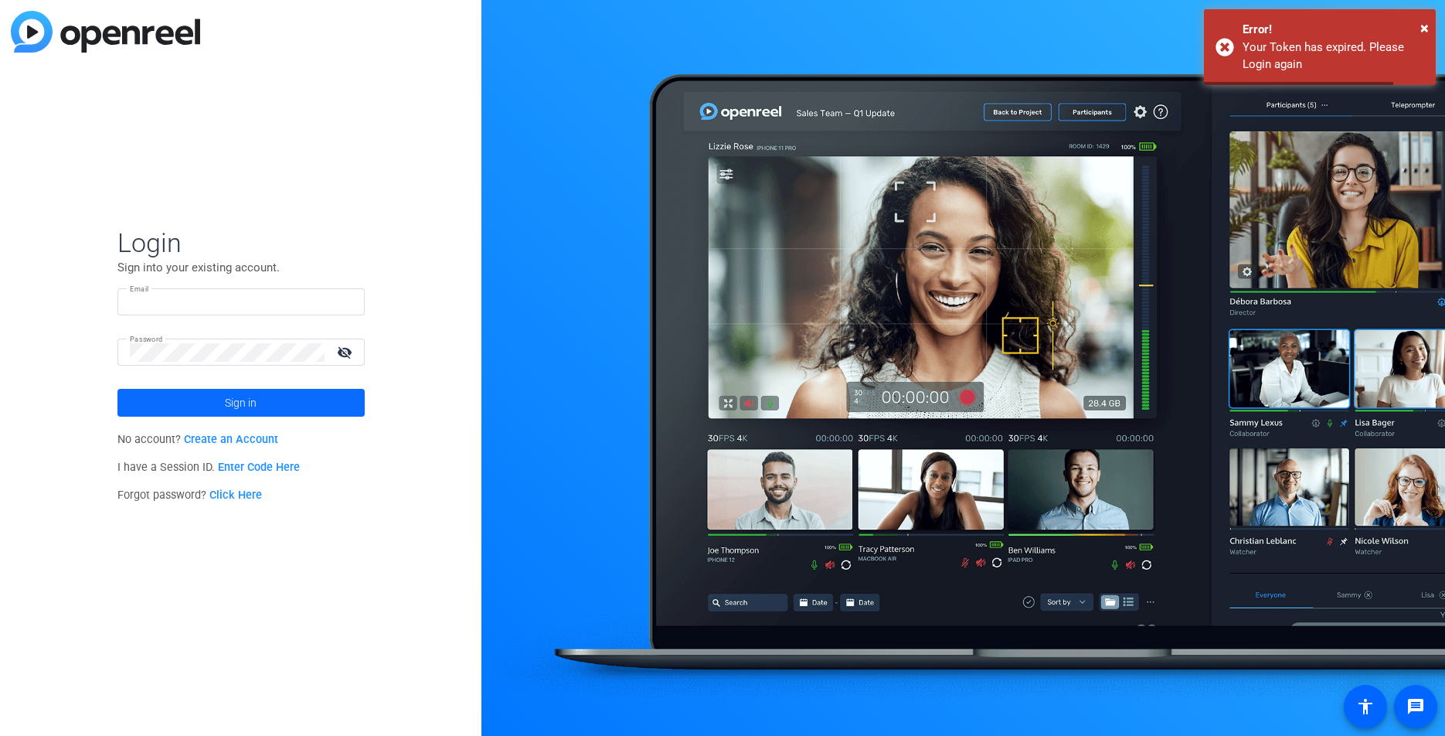
type input "roman.bodnar@brightredpixels.com"
click at [277, 393] on span at bounding box center [240, 402] width 247 height 37
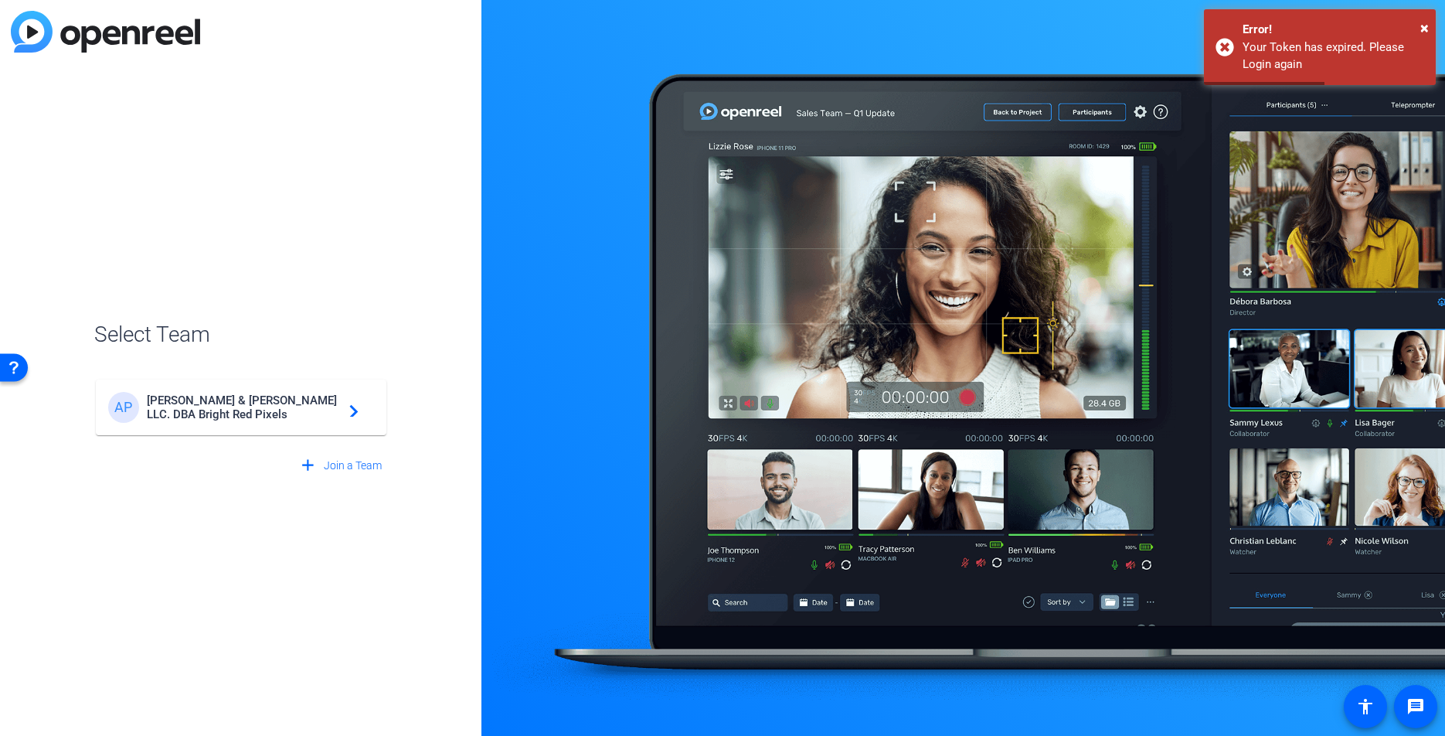
click at [258, 400] on span "[PERSON_NAME] & [PERSON_NAME] LLC. DBA Bright Red Pixels" at bounding box center [243, 407] width 193 height 28
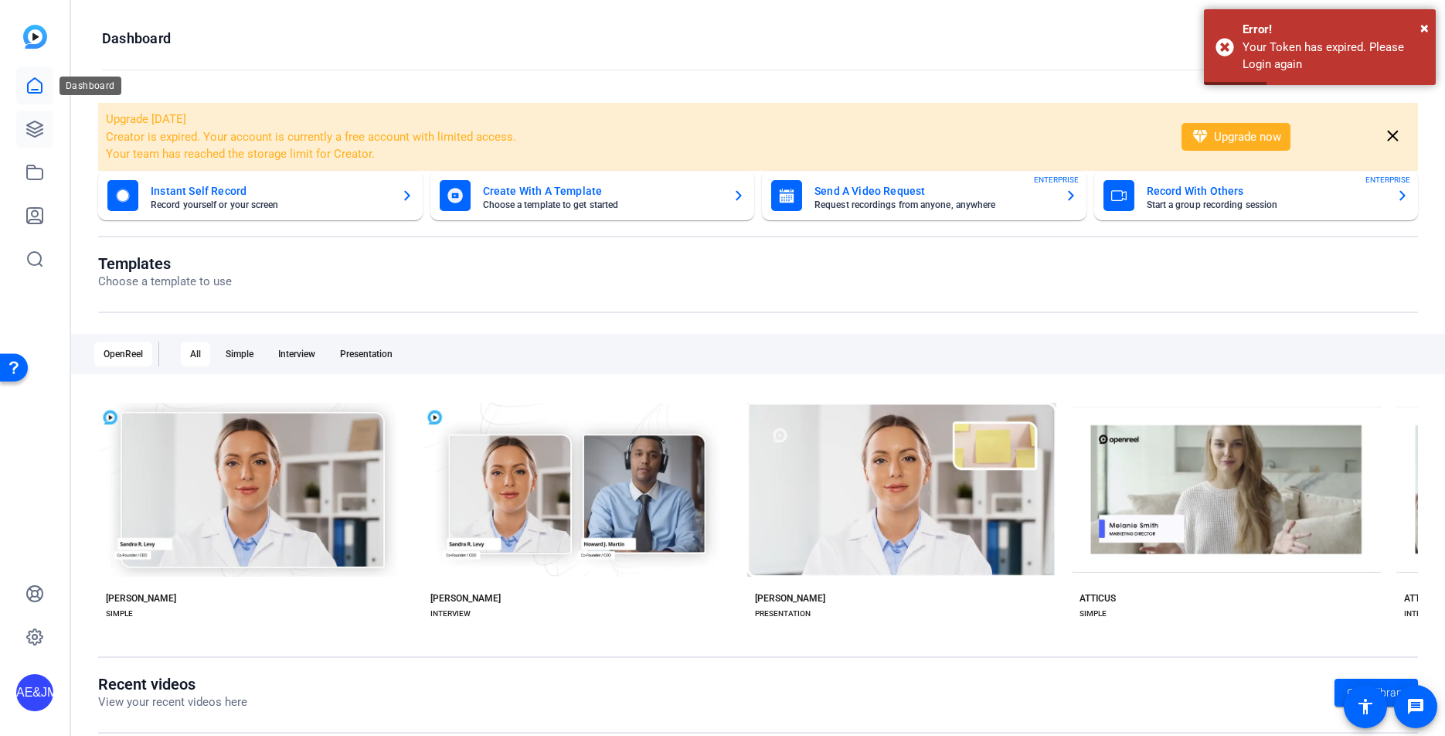
click at [30, 121] on icon at bounding box center [34, 129] width 19 height 19
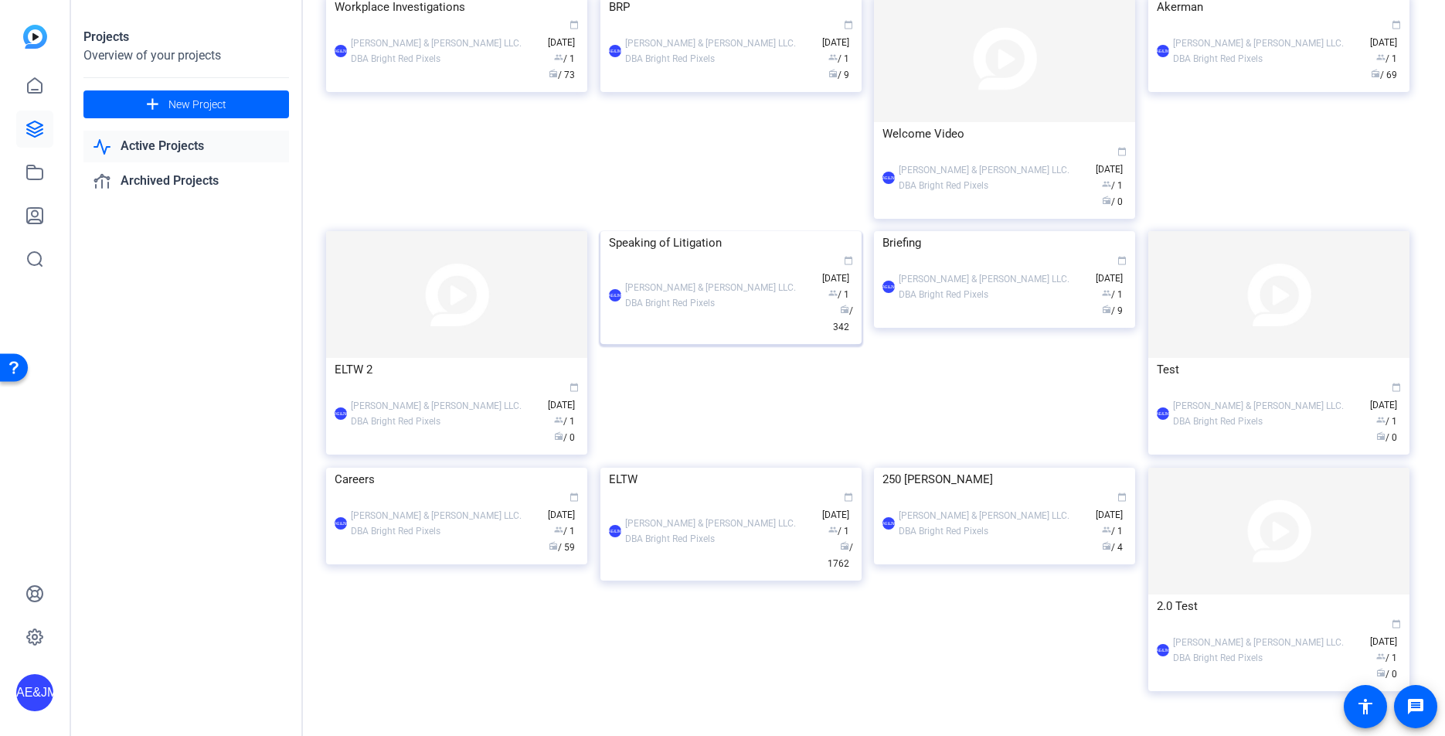
scroll to position [345, 0]
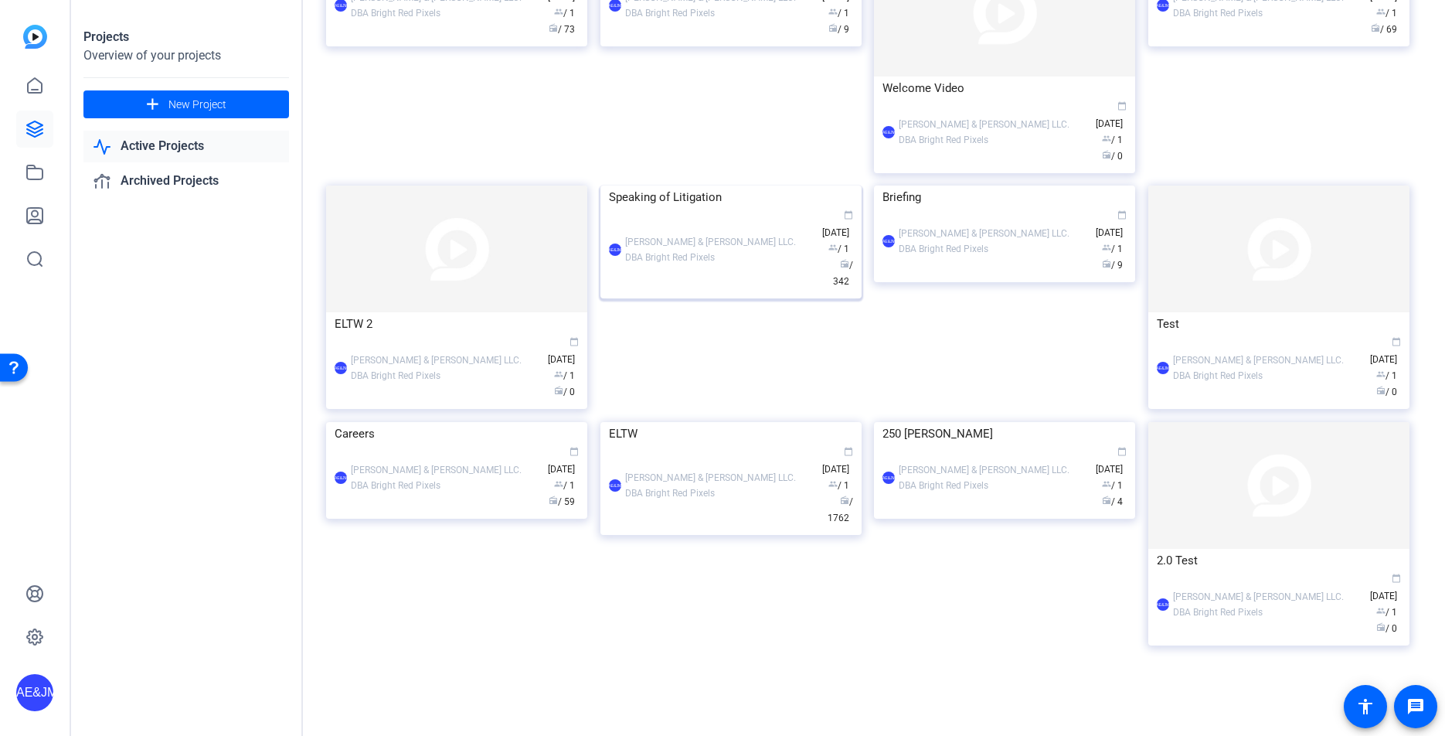
click at [685, 290] on div "AE&JMLDBRP Adam Elend & Jeff Marks LLC. DBA Bright Red Pixels calendar_today Ap…" at bounding box center [731, 249] width 244 height 81
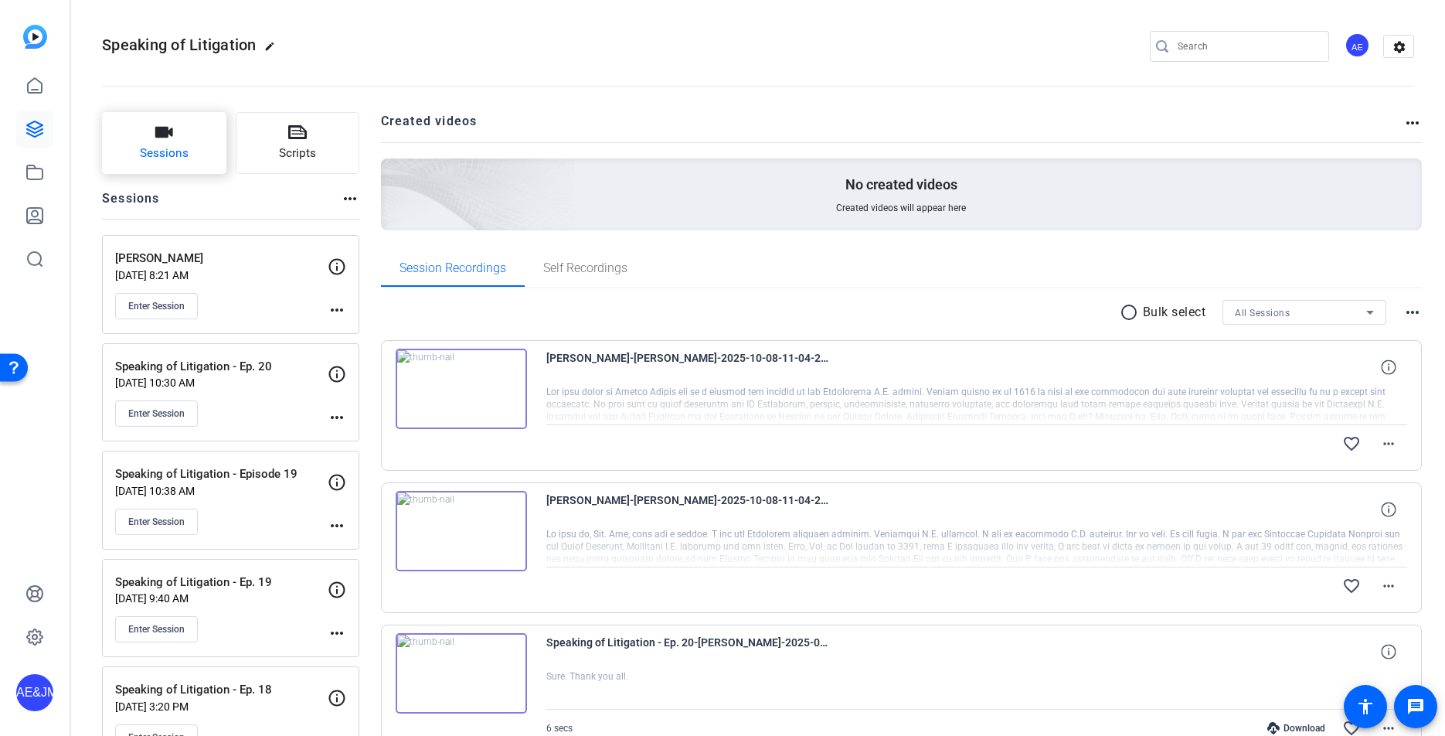
click at [176, 144] on button "Sessions" at bounding box center [164, 143] width 124 height 62
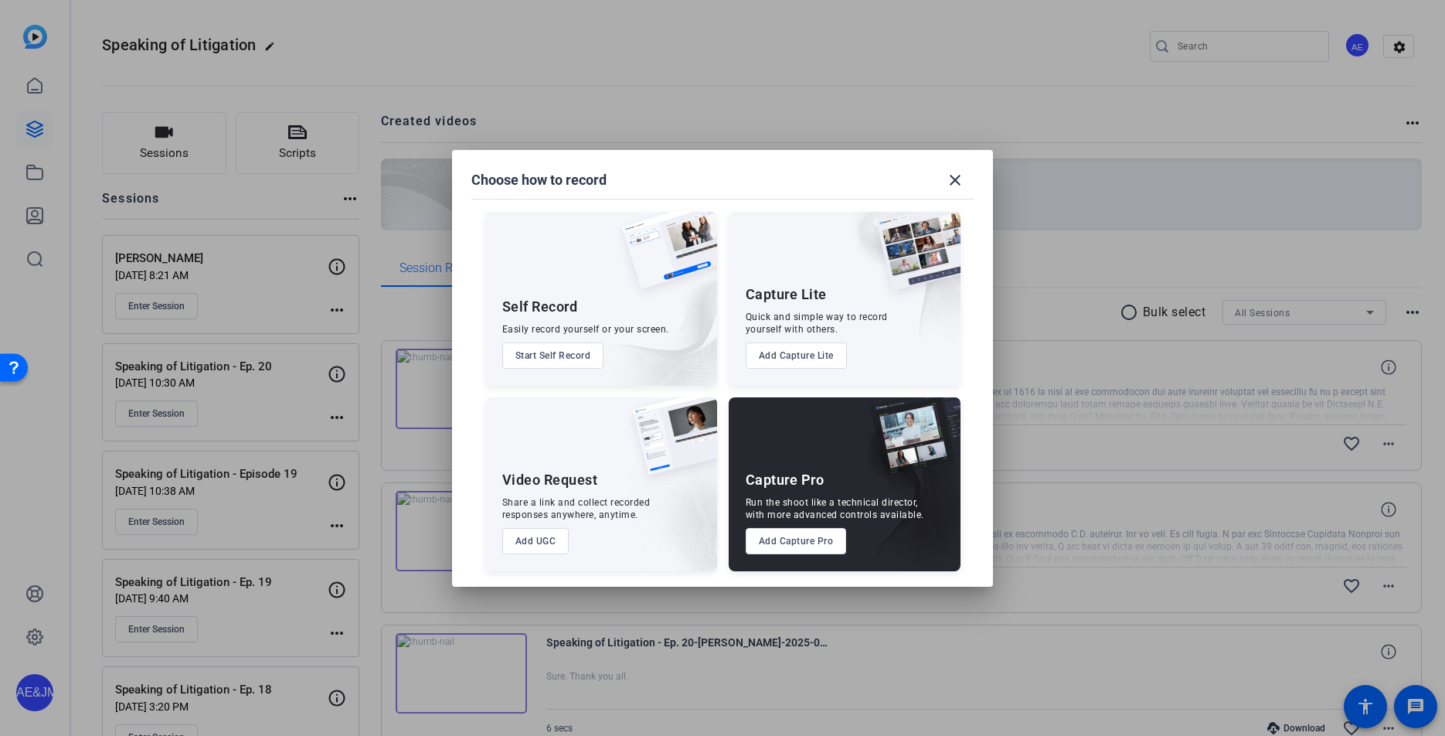
click at [778, 534] on button "Add Capture Pro" at bounding box center [796, 541] width 101 height 26
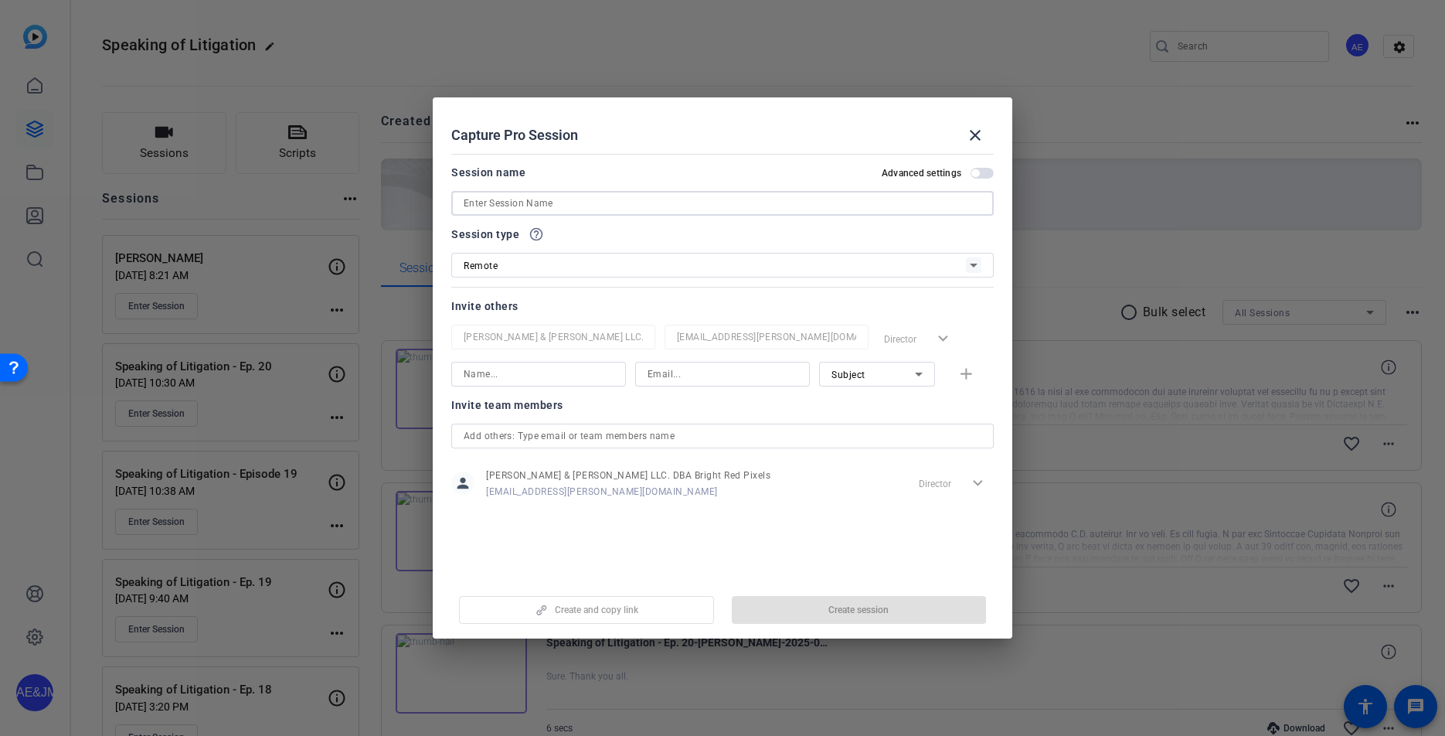
click at [512, 199] on input at bounding box center [723, 203] width 518 height 19
paste input "[EMAIL_ADDRESS][DOMAIN_NAME]"
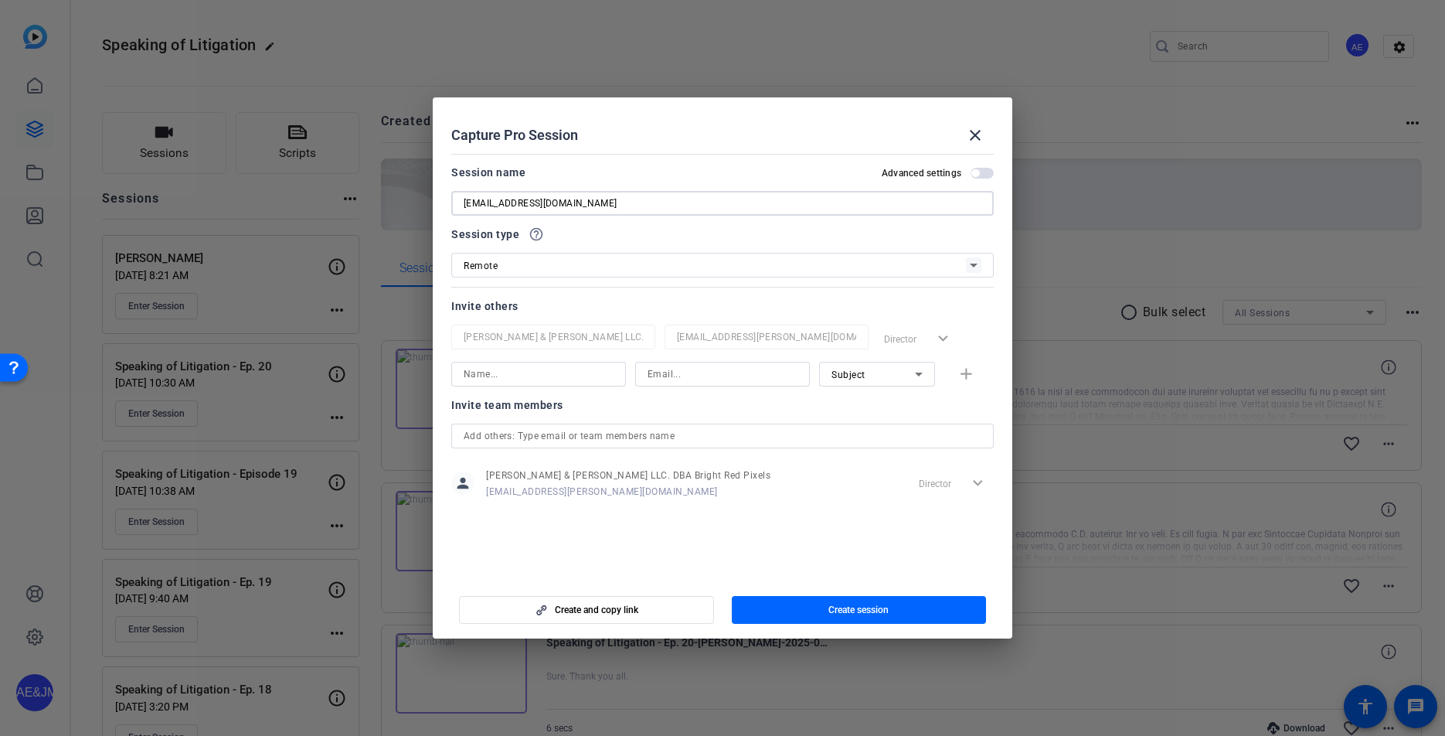
click at [520, 202] on input "[EMAIL_ADDRESS][DOMAIN_NAME]" at bounding box center [723, 203] width 518 height 19
type input "[PERSON_NAME]"
click at [501, 376] on input at bounding box center [539, 374] width 150 height 19
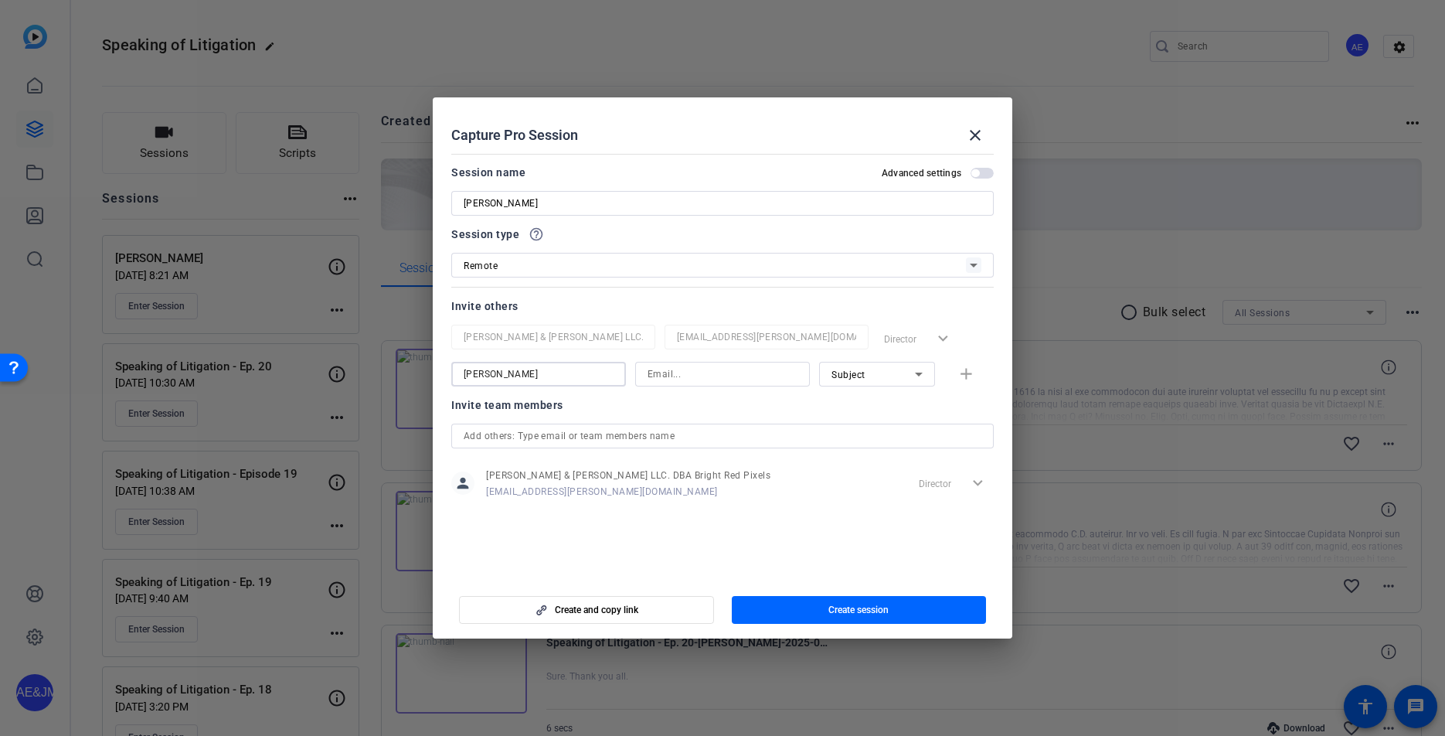
type input "[PERSON_NAME]"
paste input "[EMAIL_ADDRESS][DOMAIN_NAME]"
type input "[EMAIL_ADDRESS][DOMAIN_NAME]"
click at [880, 375] on div "Subject" at bounding box center [872, 374] width 83 height 19
click at [839, 396] on span "Collaborator" at bounding box center [859, 405] width 56 height 19
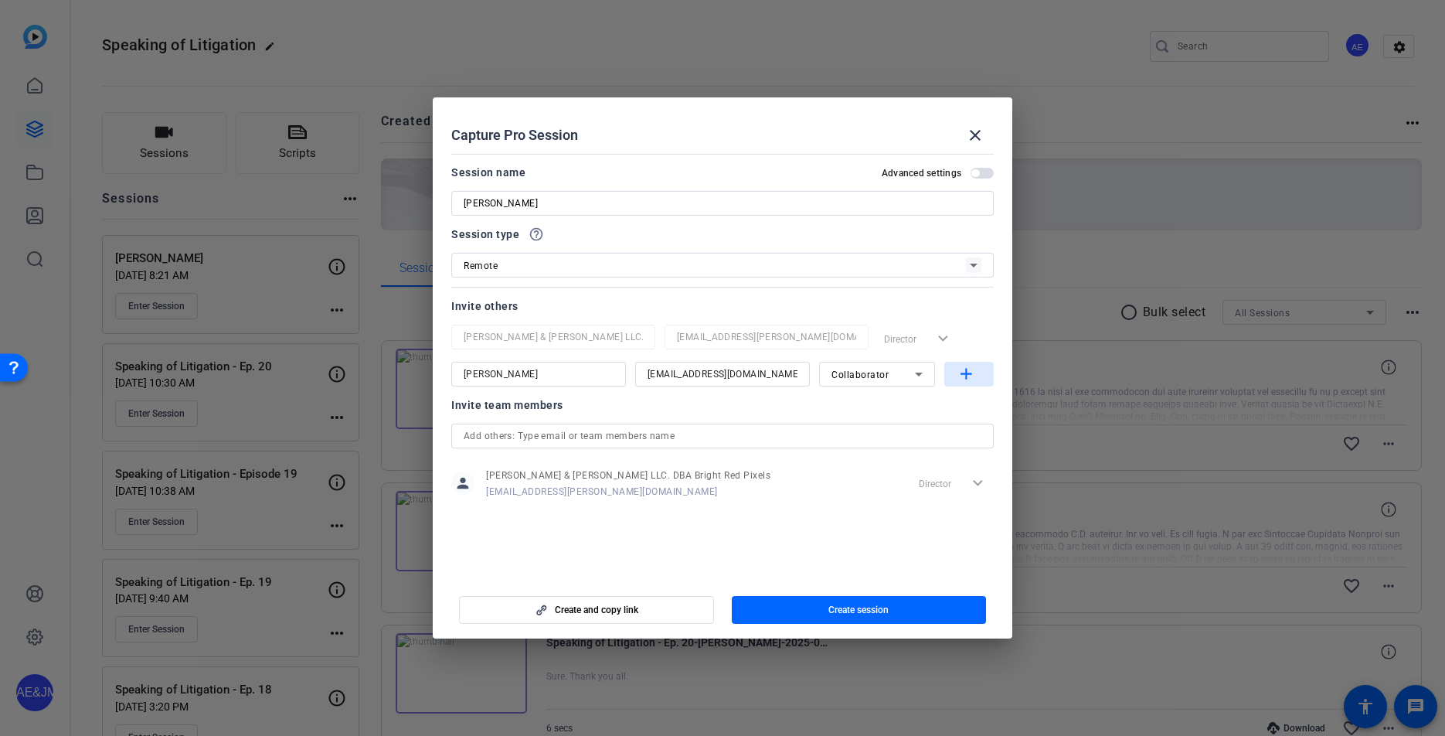
click at [964, 376] on mat-icon "add" at bounding box center [966, 374] width 19 height 19
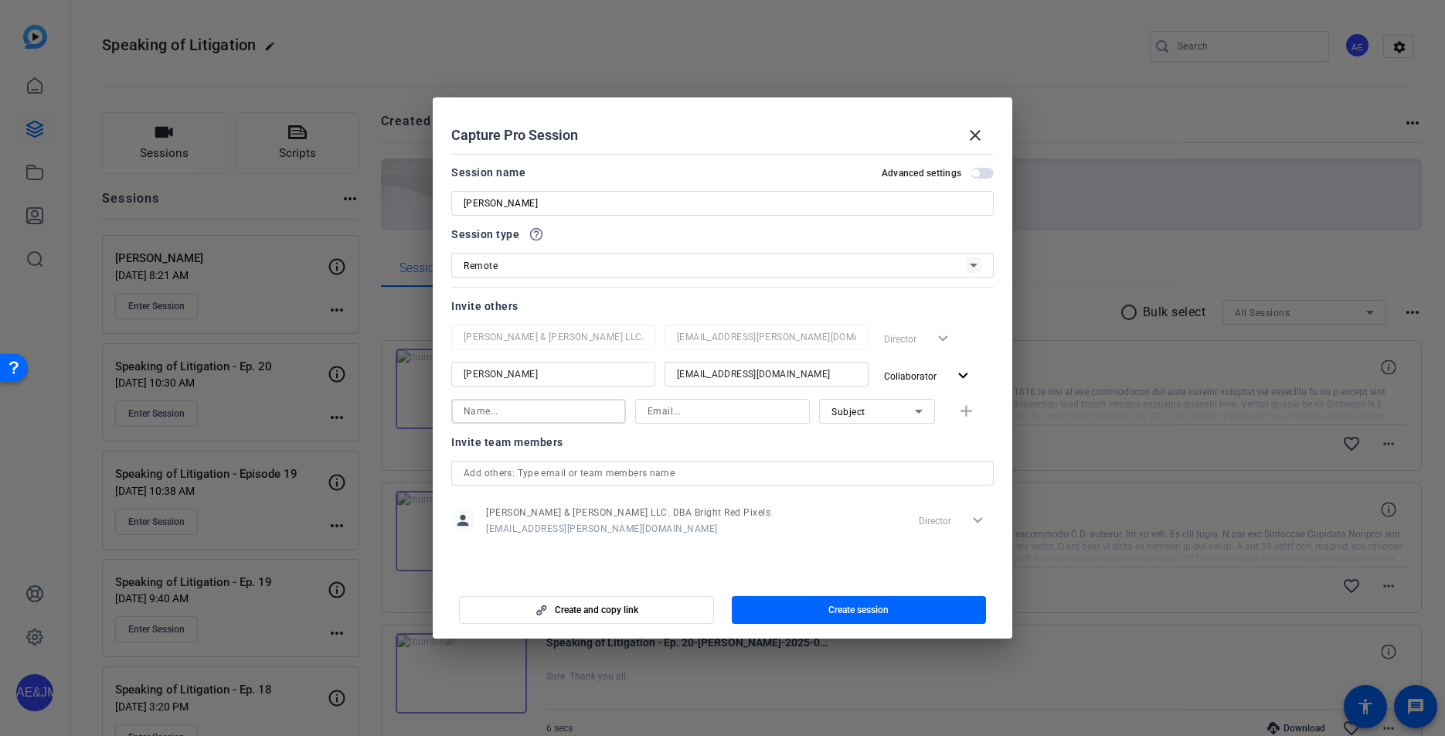
click at [534, 410] on input at bounding box center [539, 411] width 150 height 19
type input "[PERSON_NAME]"
paste input "[PERSON_NAME][EMAIL_ADDRESS][DOMAIN_NAME]"
type input "[PERSON_NAME][EMAIL_ADDRESS][DOMAIN_NAME]"
click at [857, 413] on span "Subject" at bounding box center [848, 411] width 34 height 11
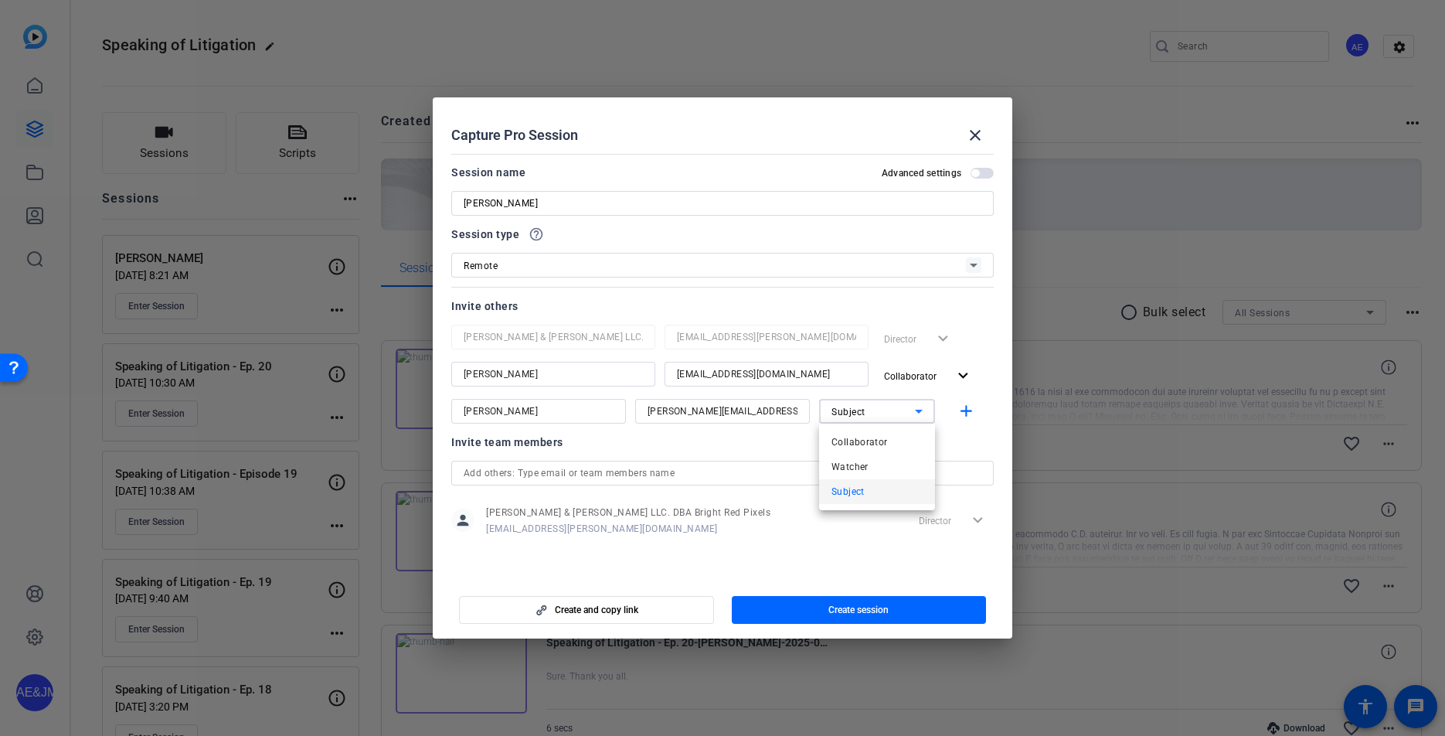
click at [846, 437] on span "Collaborator" at bounding box center [859, 442] width 56 height 19
click at [960, 415] on mat-icon "add" at bounding box center [966, 411] width 19 height 19
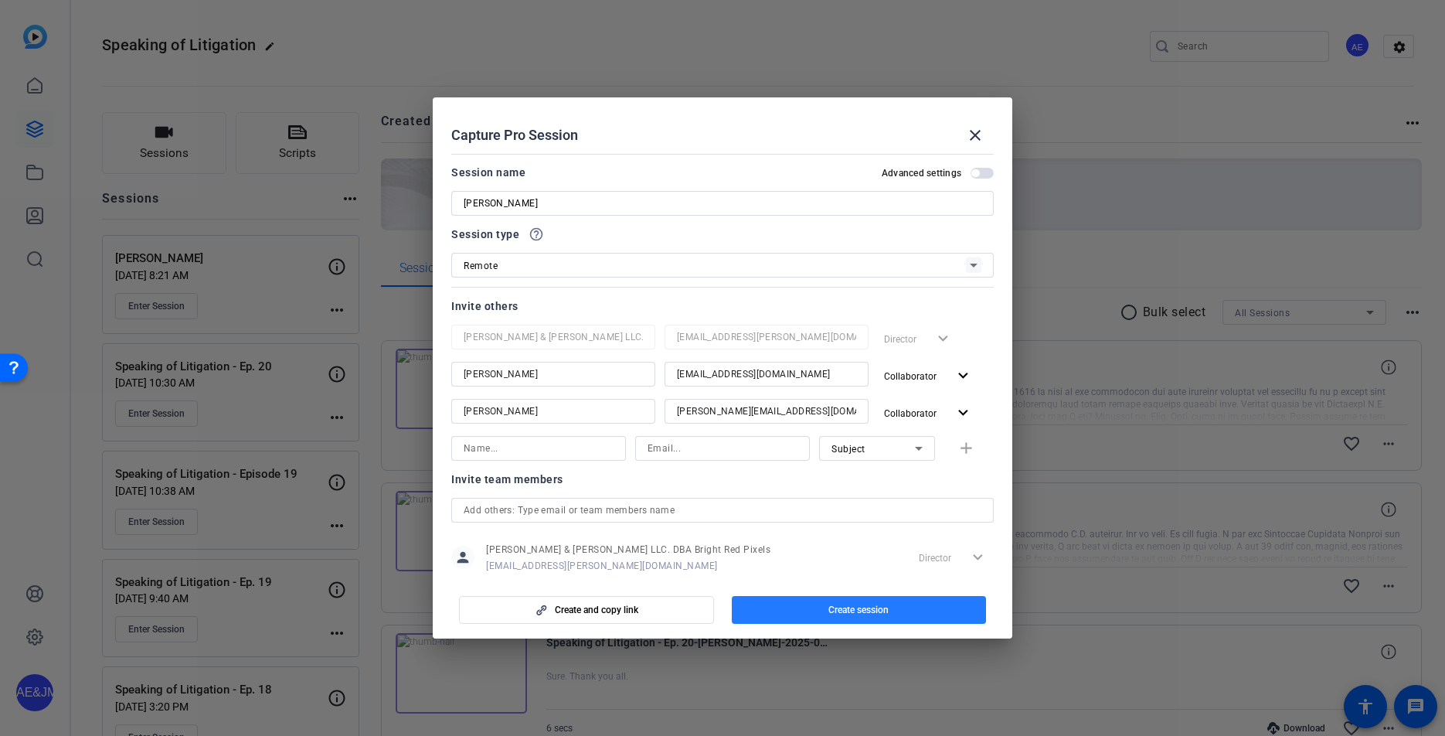
click at [832, 604] on span "Create session" at bounding box center [858, 609] width 60 height 12
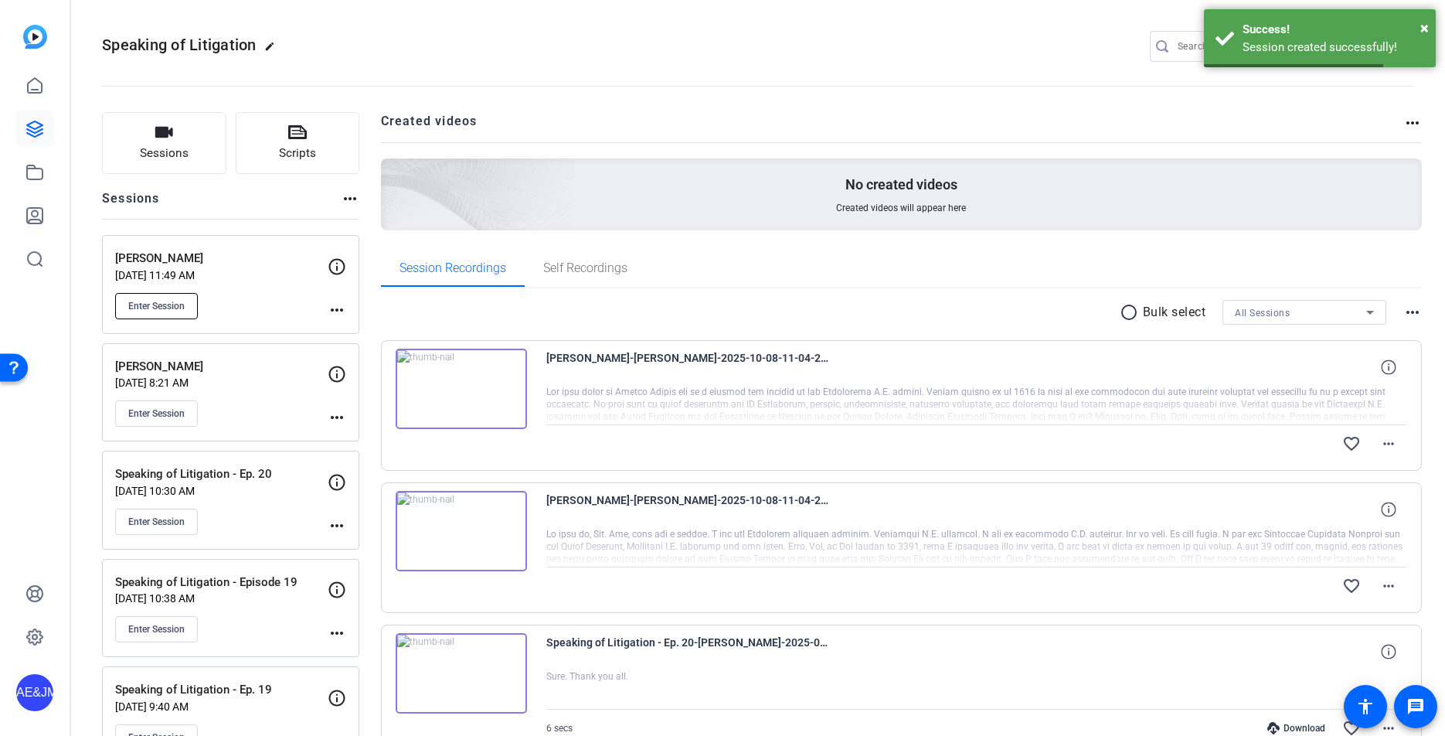
click at [159, 308] on span "Enter Session" at bounding box center [156, 306] width 56 height 12
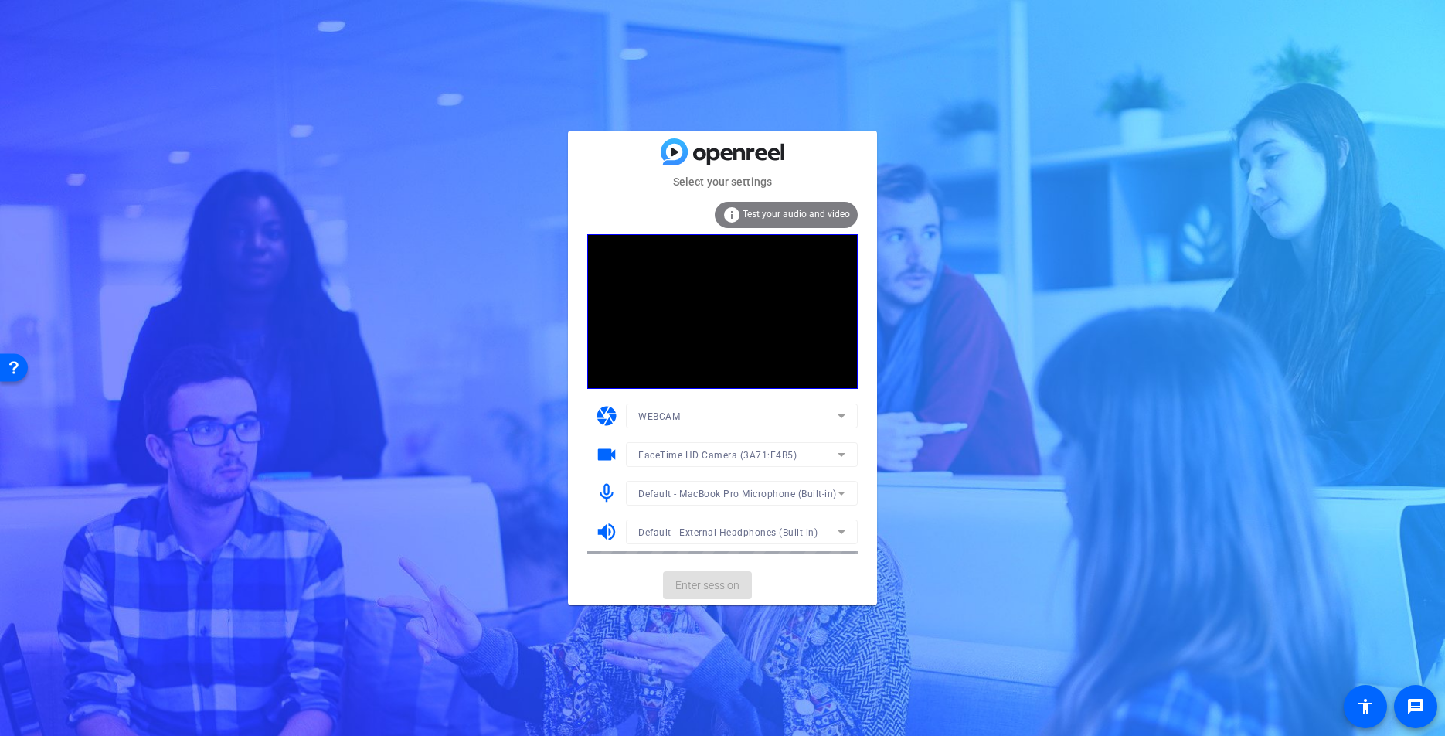
click at [711, 580] on mat-card-actions "Enter session" at bounding box center [722, 585] width 309 height 40
click at [711, 580] on span "Enter session" at bounding box center [707, 585] width 64 height 16
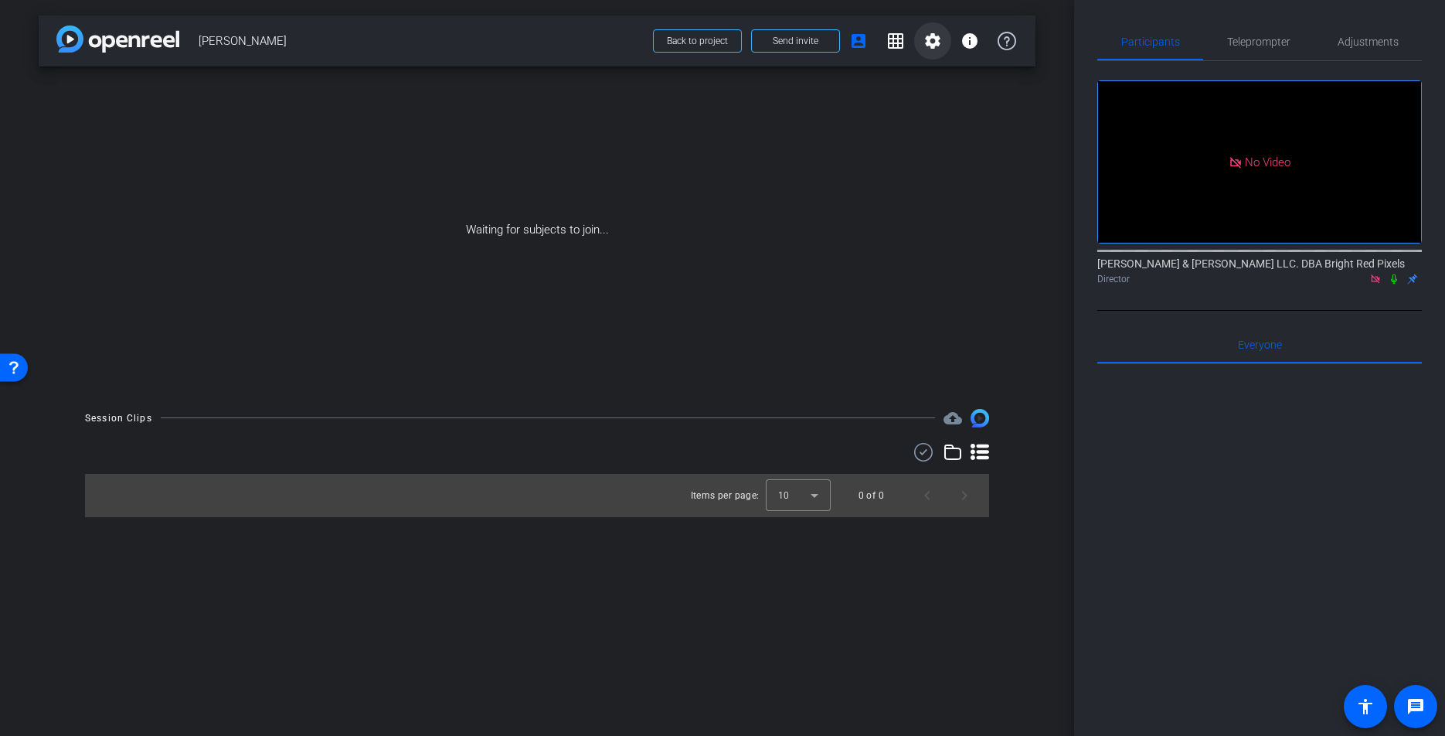
click at [931, 44] on mat-icon "settings" at bounding box center [932, 41] width 19 height 19
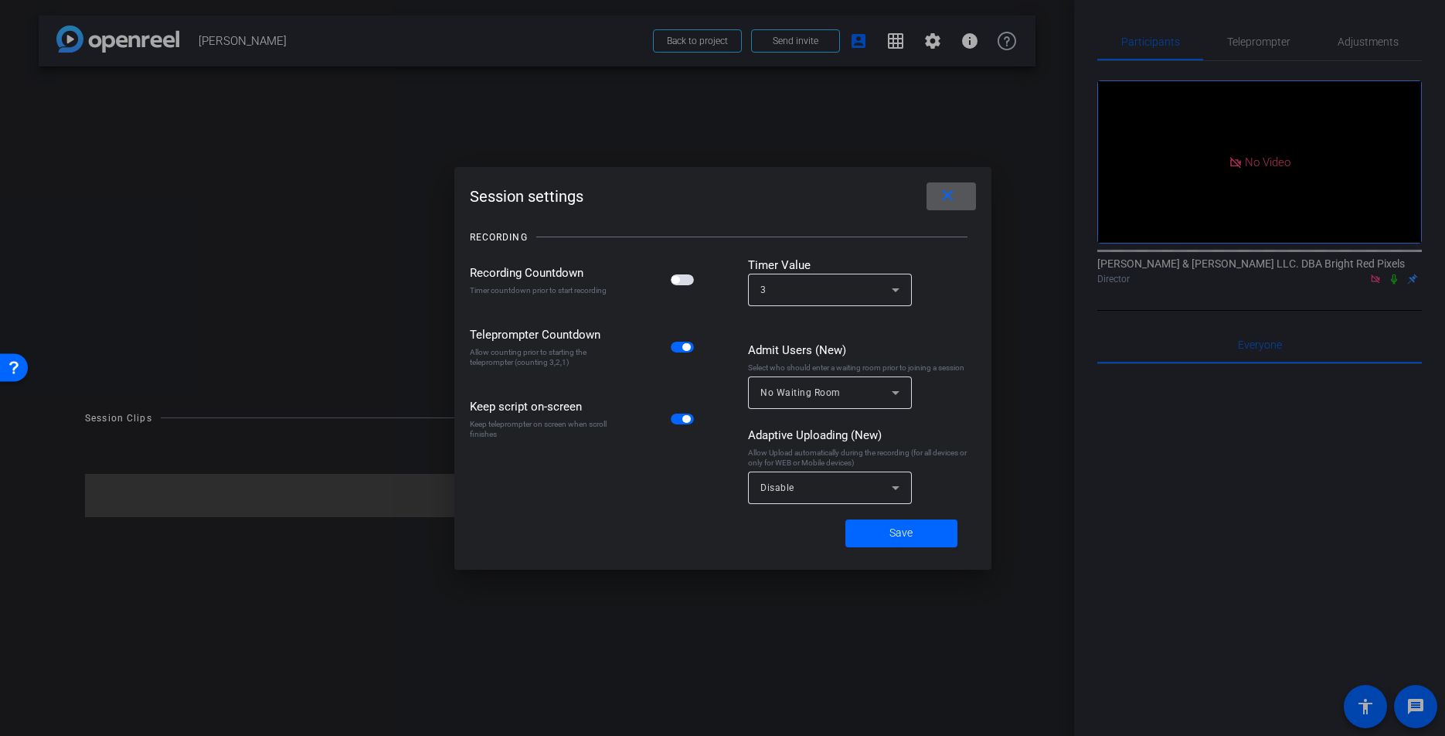
click at [826, 480] on div "Disable" at bounding box center [825, 487] width 131 height 19
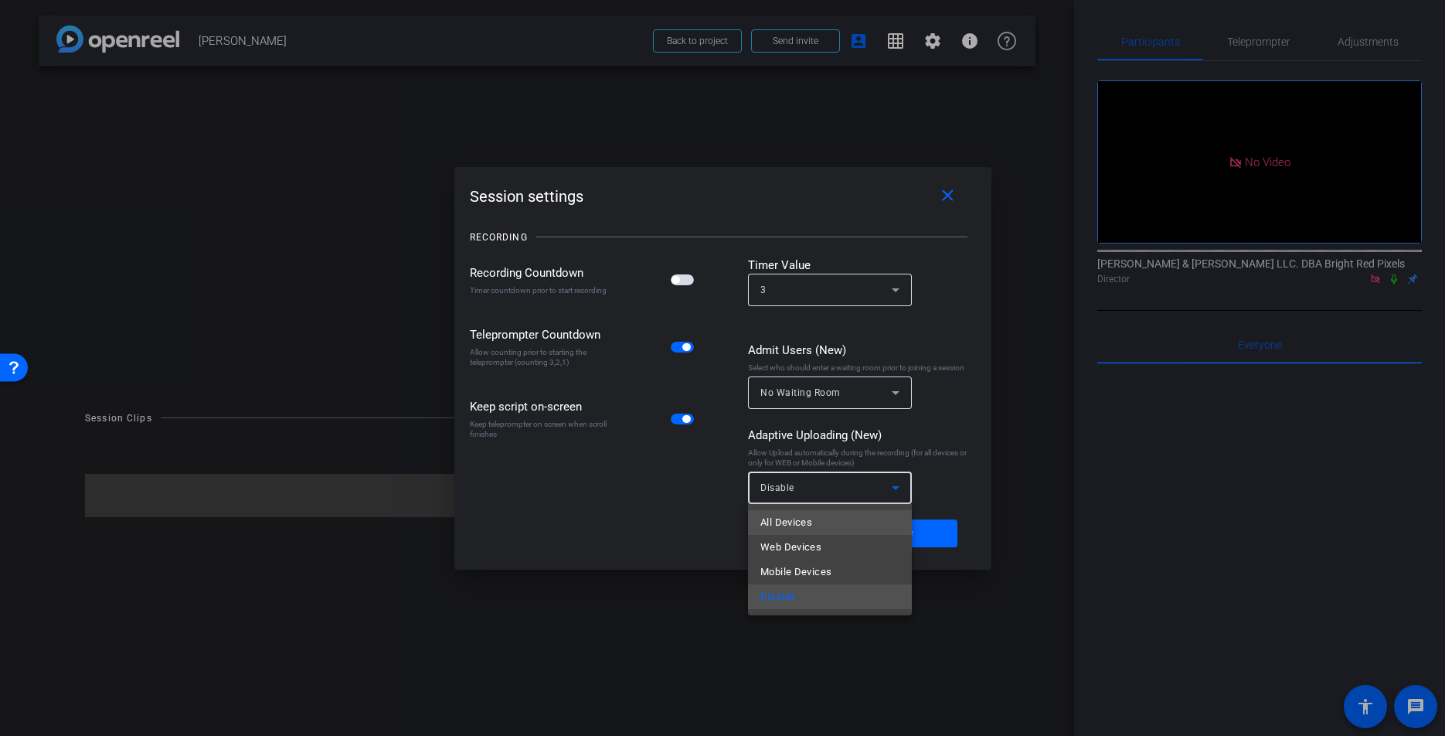
click at [811, 512] on mat-option "All Devices" at bounding box center [830, 522] width 164 height 25
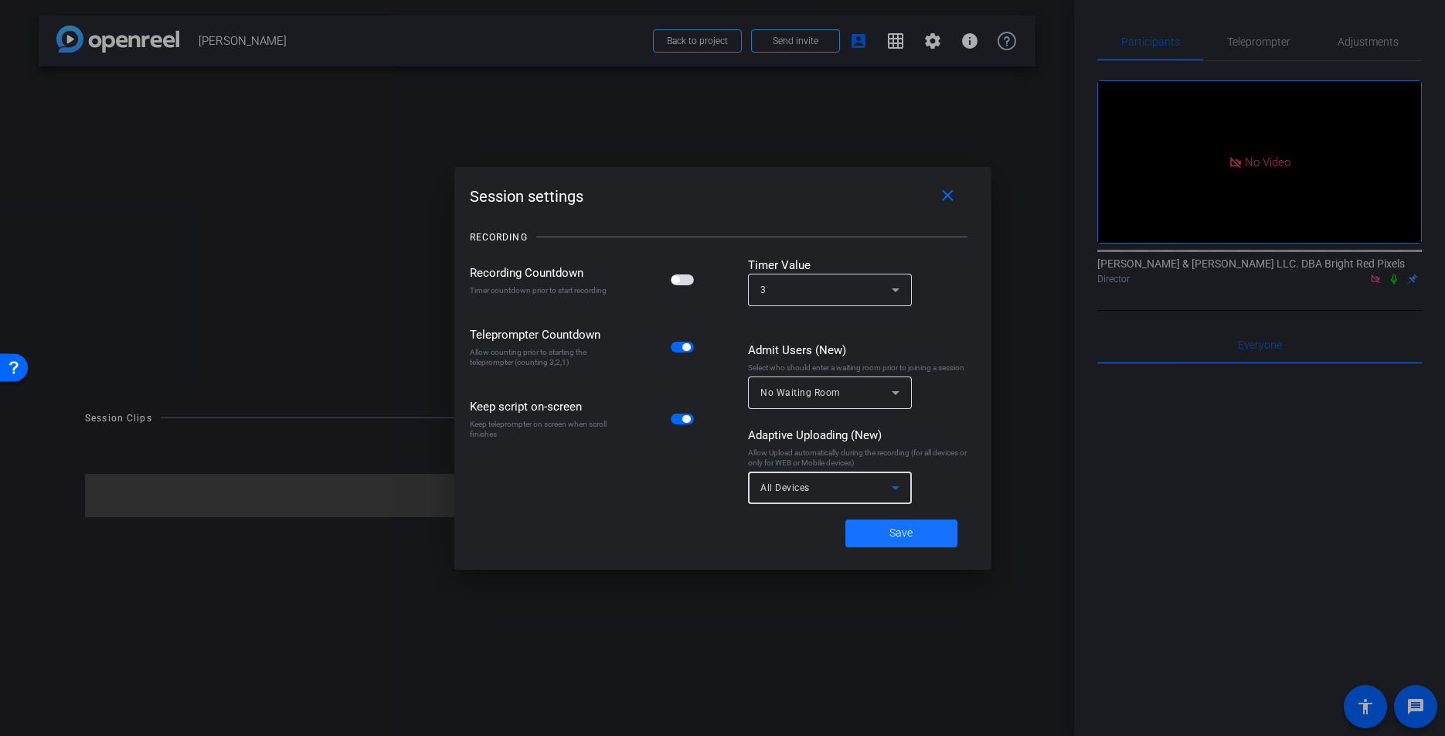
click at [877, 532] on span at bounding box center [901, 533] width 112 height 37
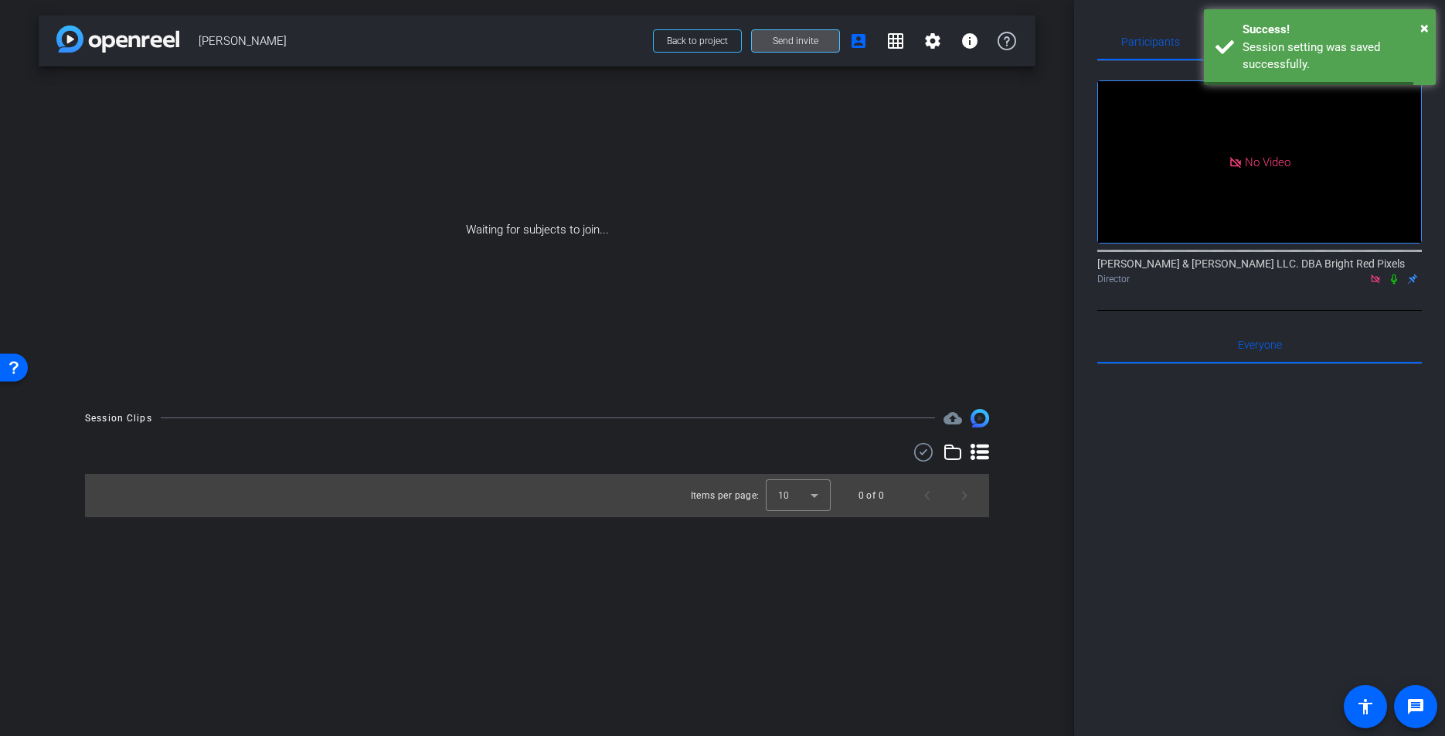
click at [787, 34] on span at bounding box center [795, 40] width 87 height 37
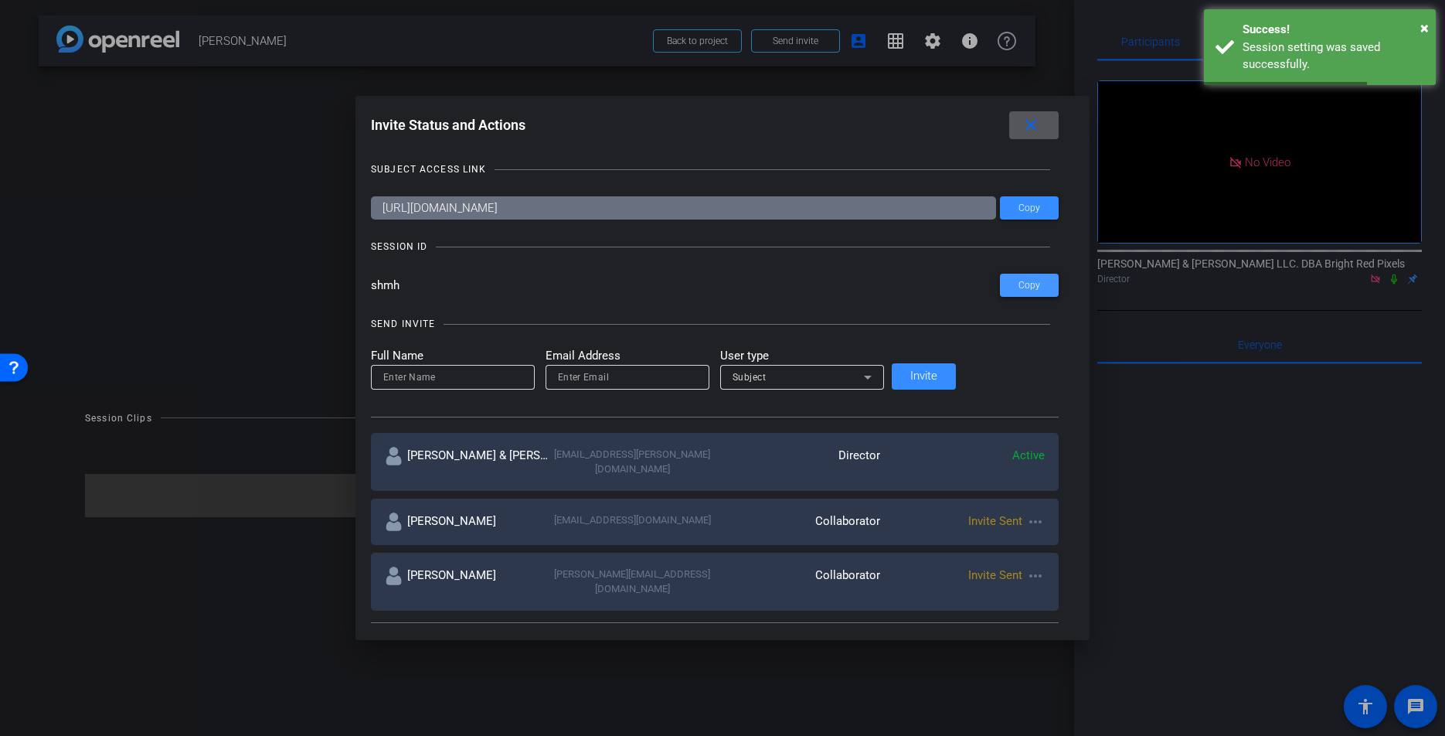
click at [1018, 283] on span "Copy" at bounding box center [1029, 286] width 22 height 12
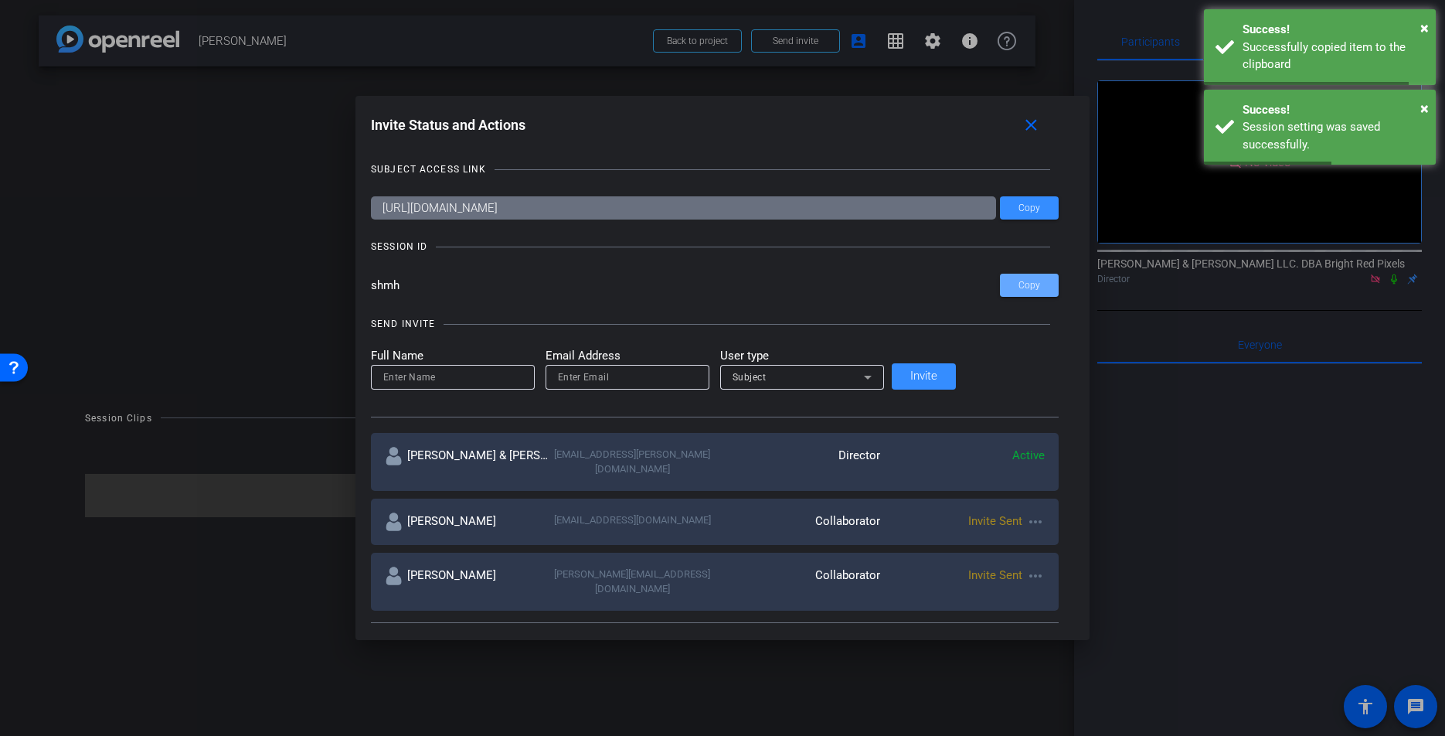
click at [703, 46] on div at bounding box center [722, 368] width 1445 height 736
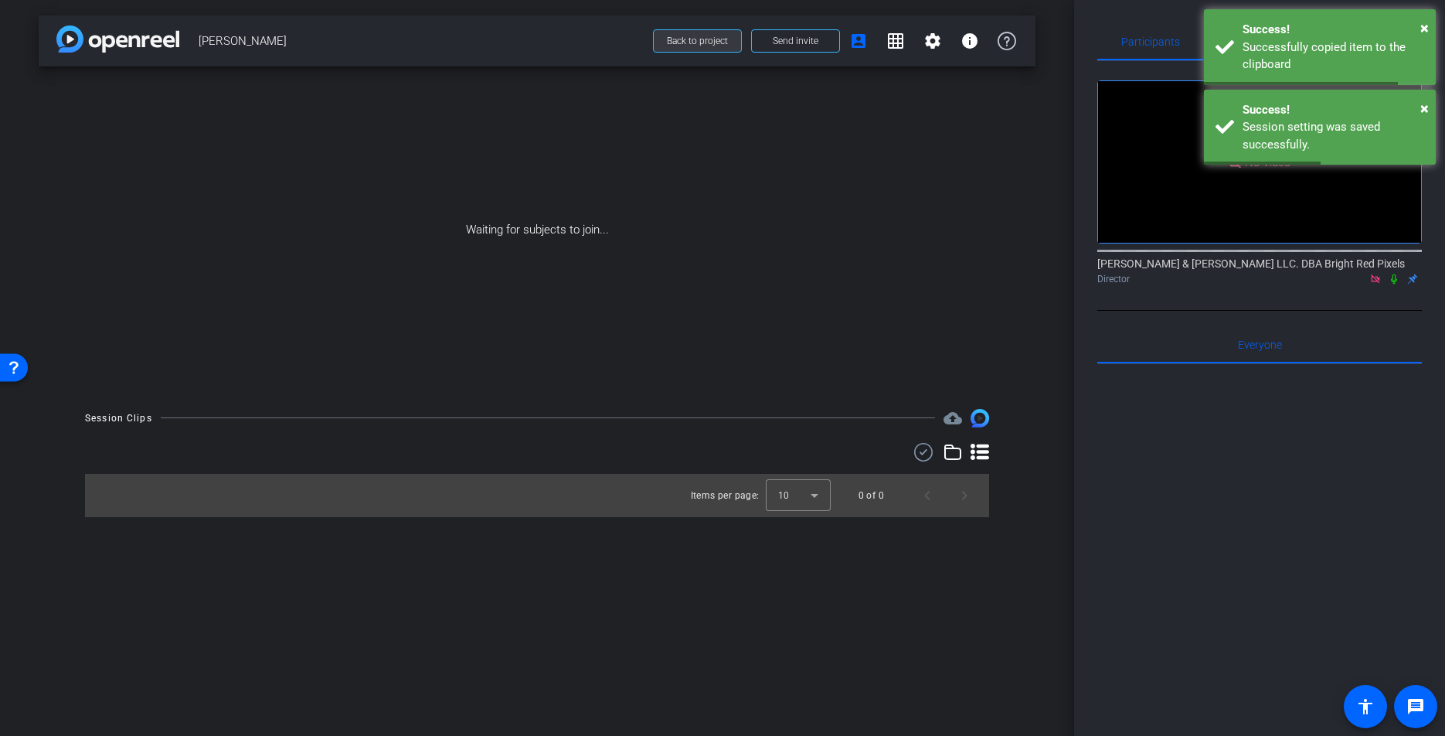
click at [700, 42] on span "Back to project" at bounding box center [697, 41] width 61 height 11
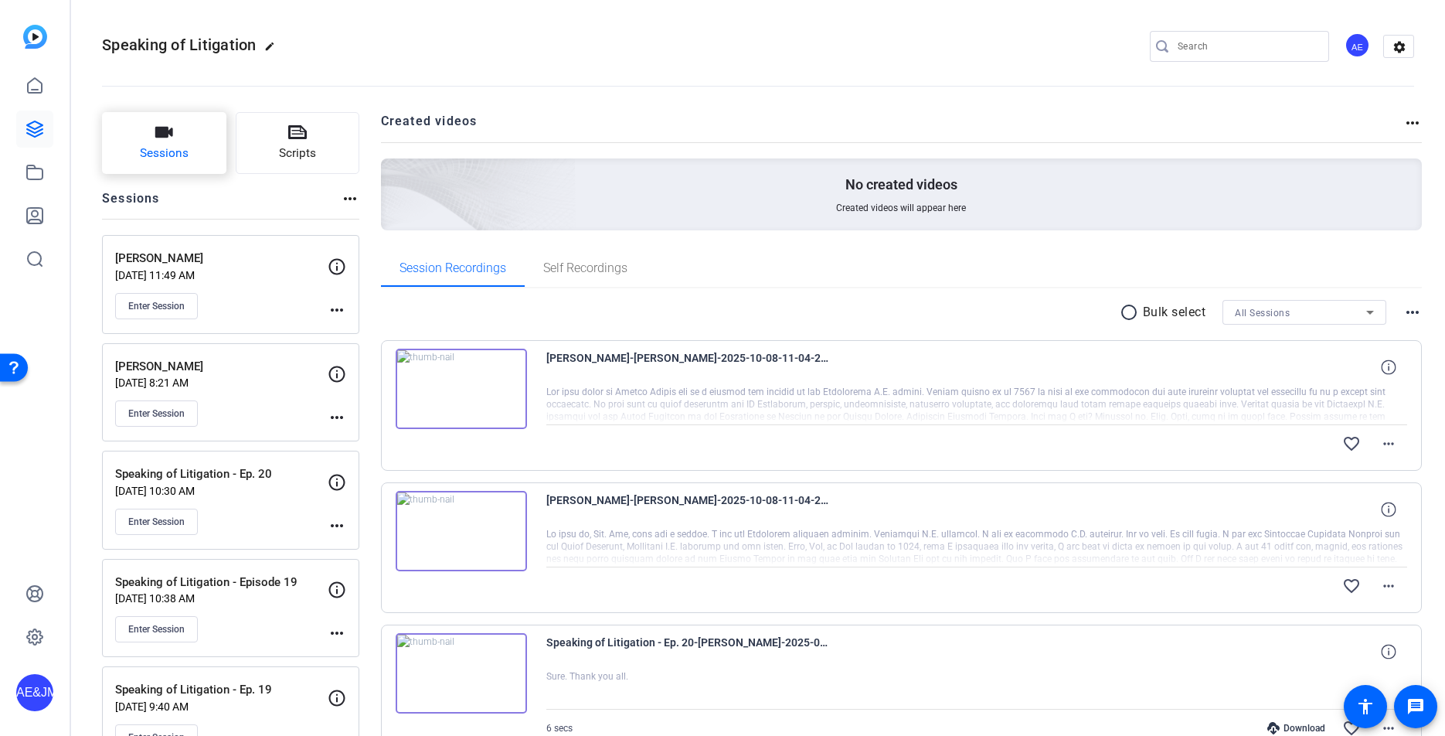
click at [184, 157] on span "Sessions" at bounding box center [164, 153] width 49 height 18
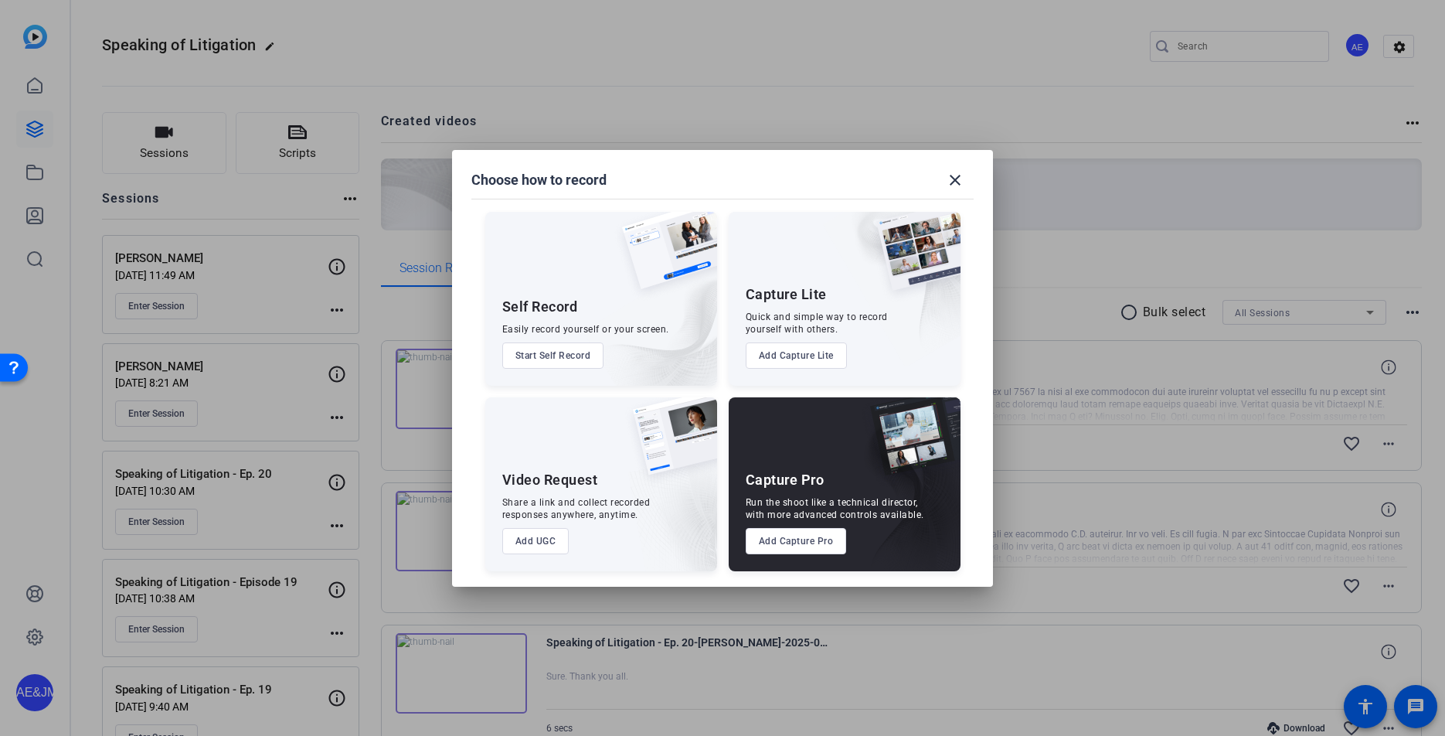
click at [828, 541] on button "Add Capture Pro" at bounding box center [796, 541] width 101 height 26
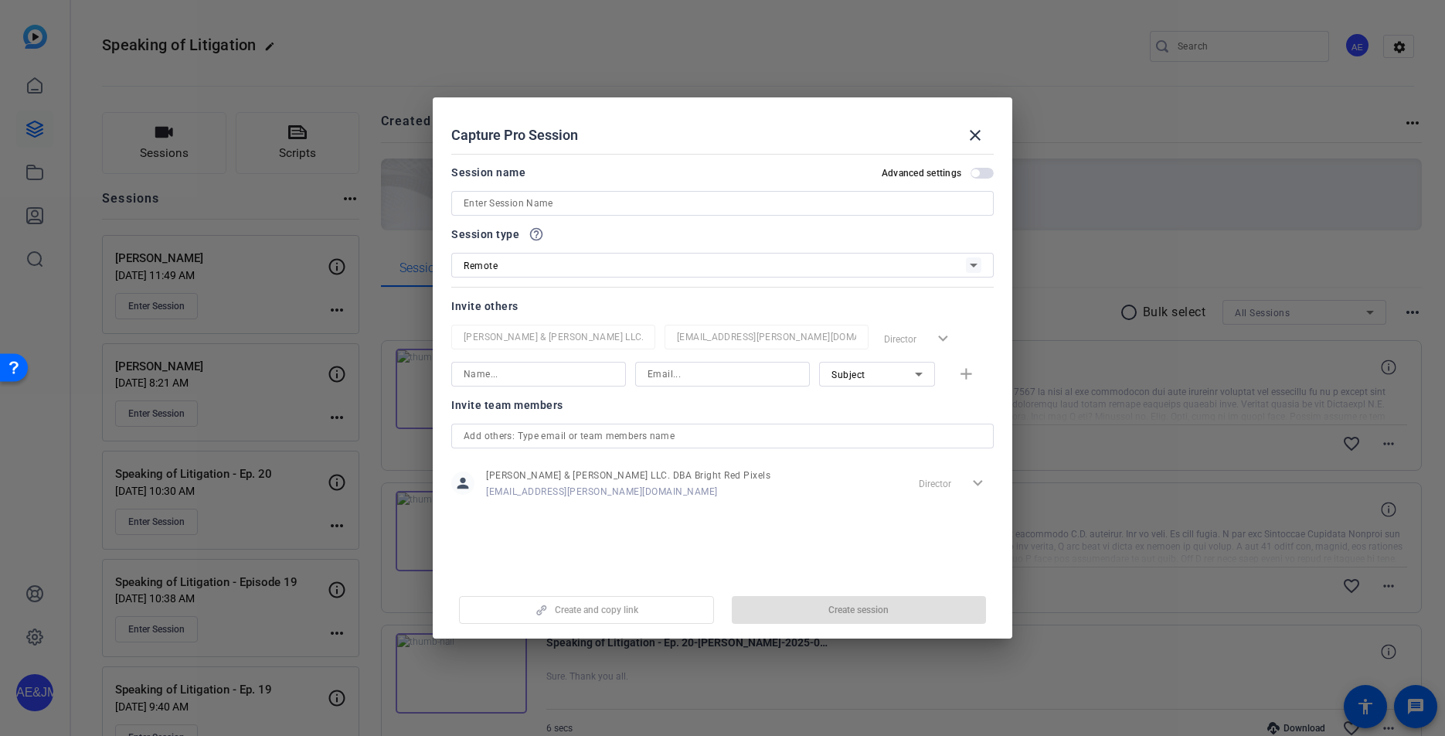
click at [510, 155] on mat-dialog-content "Session name Advanced settings Session type help_outline Remote Invite others A…" at bounding box center [722, 362] width 579 height 429
click at [518, 202] on input at bounding box center [723, 203] width 518 height 19
type input "Ron Green"
click at [526, 369] on input at bounding box center [539, 374] width 150 height 19
paste input "shmh"
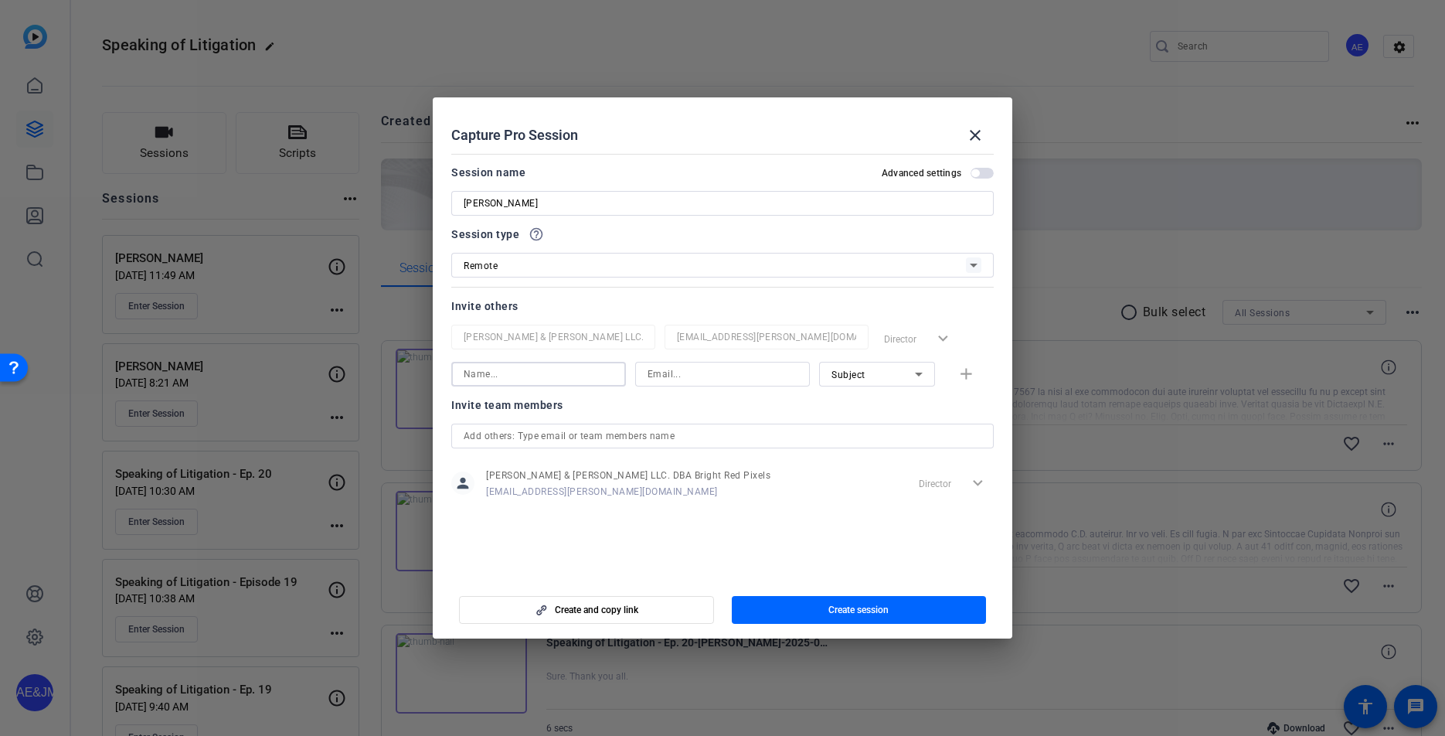
type input "shmh"
type input "Luke Pearce"
click at [698, 372] on input at bounding box center [722, 374] width 150 height 19
paste input "LPearce@ebglaw.com"
type input "LPearce@ebglaw.com"
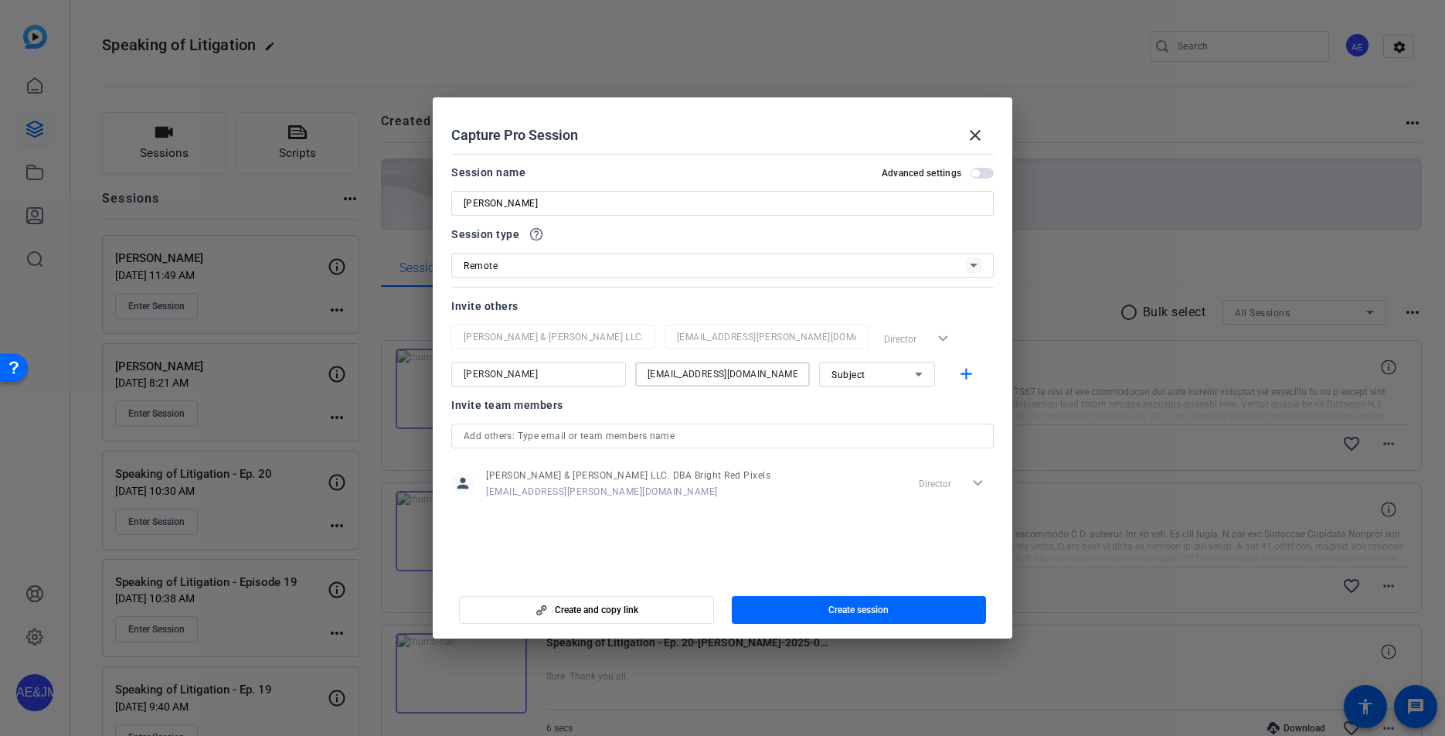
click at [872, 368] on div "Subject" at bounding box center [872, 374] width 83 height 19
click at [862, 397] on span "Collaborator" at bounding box center [859, 405] width 56 height 19
click at [960, 372] on mat-icon "add" at bounding box center [966, 374] width 19 height 19
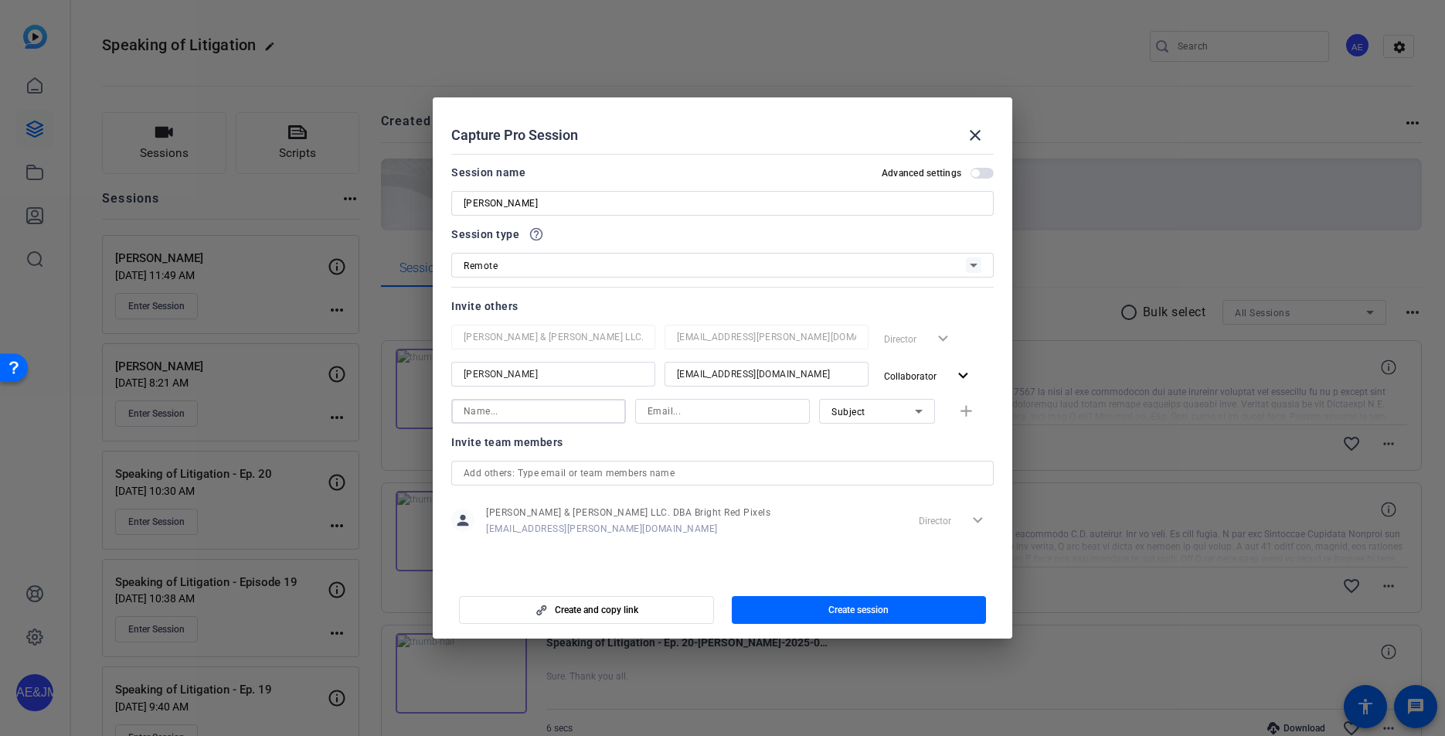
click at [532, 412] on input at bounding box center [539, 411] width 150 height 19
type input "Lori Anger"
click at [677, 414] on input at bounding box center [722, 411] width 150 height 19
paste input "LAnger@ebglaw.com"
type input "LAnger@ebglaw.com"
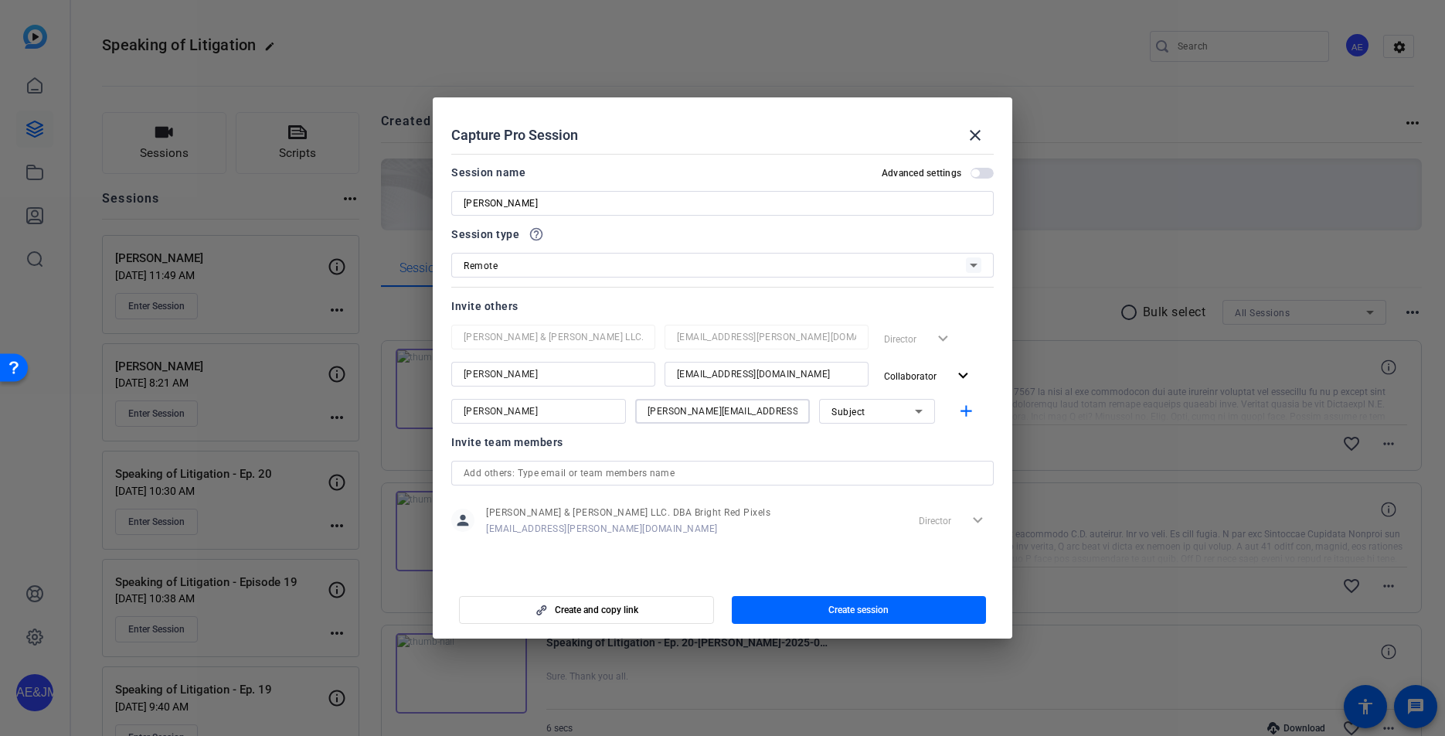
click at [879, 419] on div "Subject" at bounding box center [872, 411] width 83 height 19
drag, startPoint x: 856, startPoint y: 442, endPoint x: 865, endPoint y: 444, distance: 8.6
click at [856, 442] on span "Collaborator" at bounding box center [859, 442] width 56 height 19
click at [966, 411] on mat-icon "add" at bounding box center [966, 411] width 19 height 19
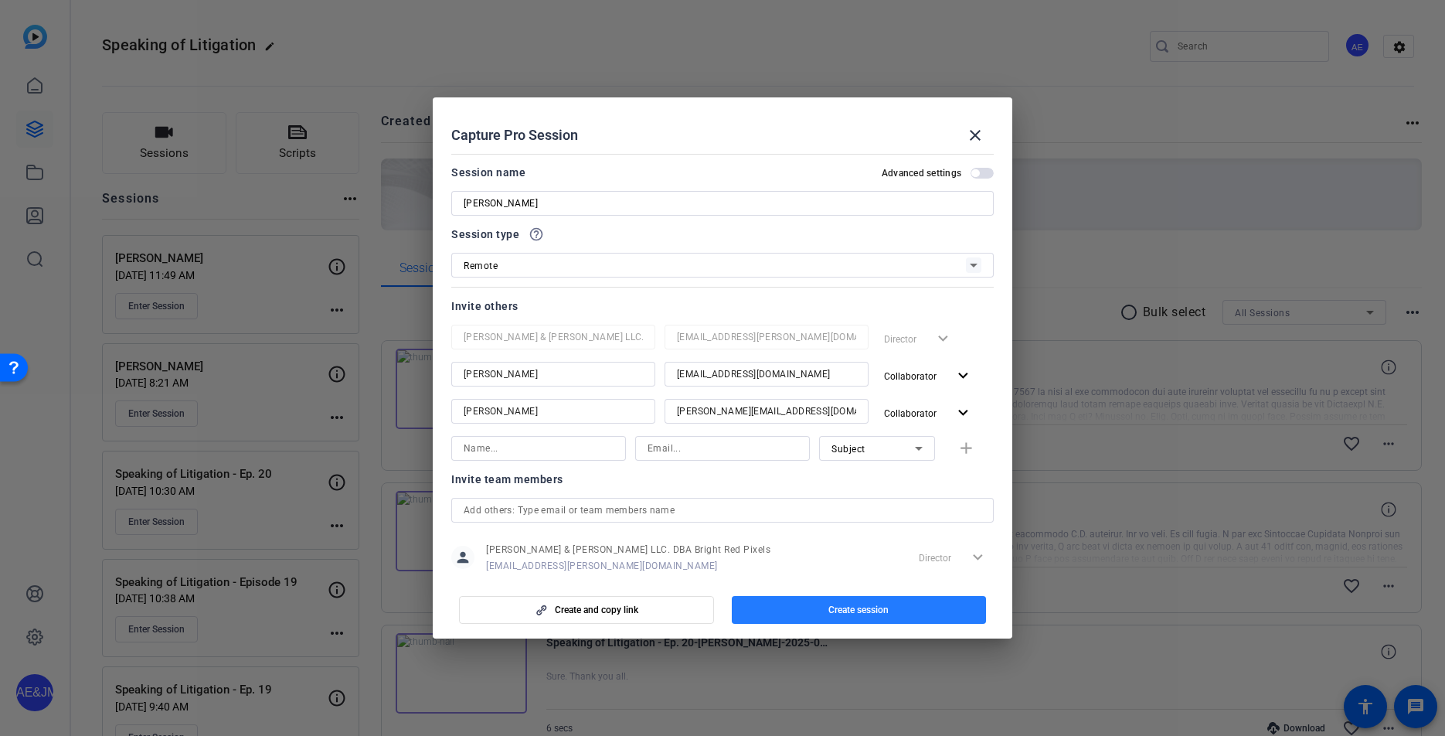
click at [863, 605] on span "Create session" at bounding box center [858, 609] width 60 height 12
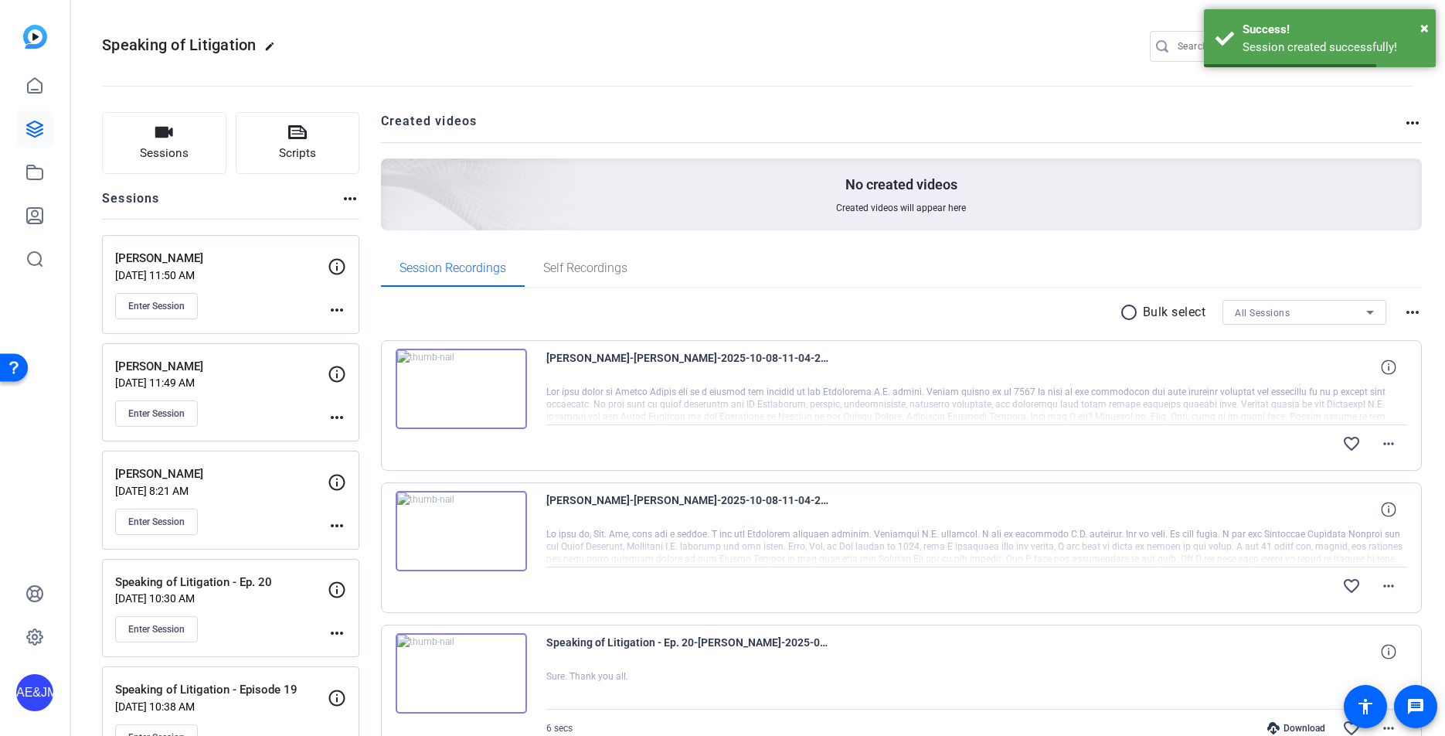
click at [172, 314] on button "Enter Session" at bounding box center [156, 306] width 83 height 26
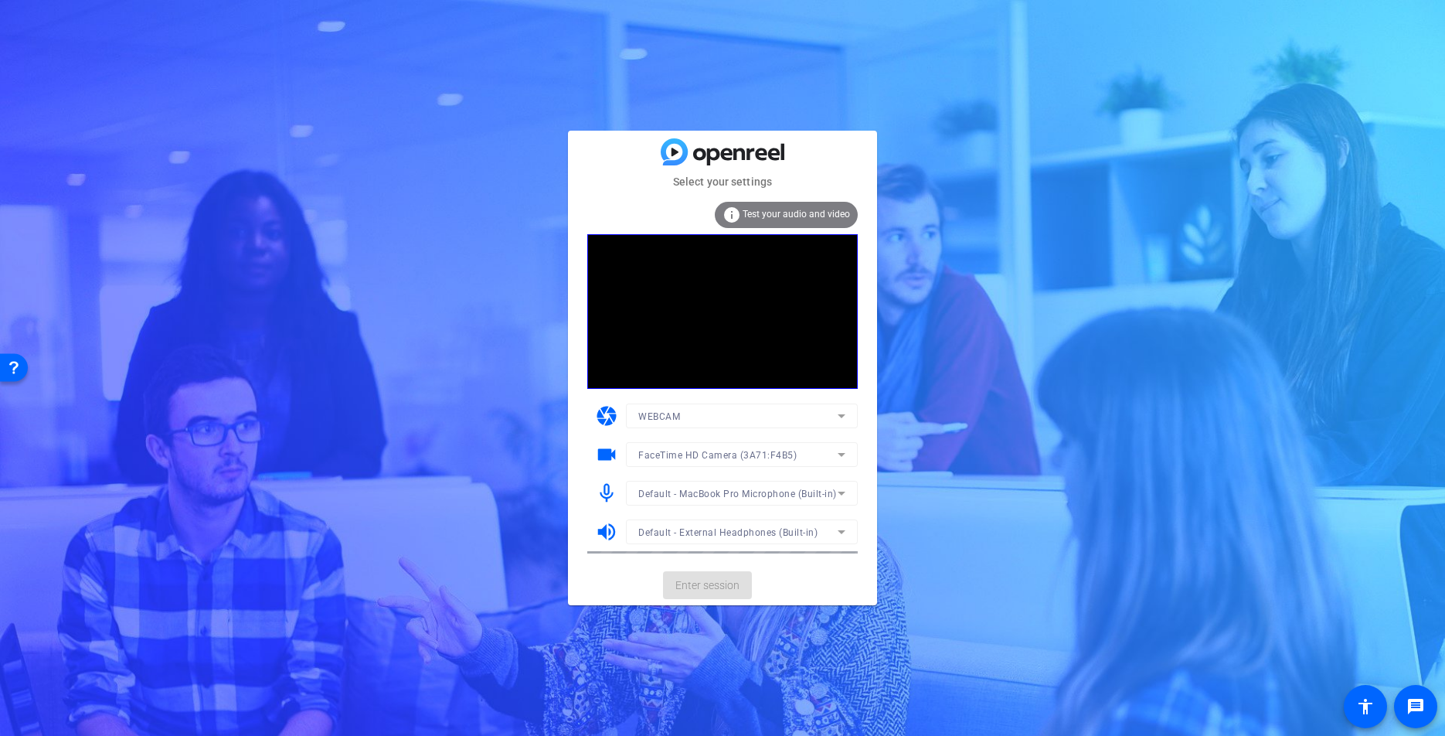
click at [702, 584] on mat-card-actions "Enter session" at bounding box center [722, 585] width 309 height 40
click at [702, 584] on span "Enter session" at bounding box center [707, 585] width 64 height 16
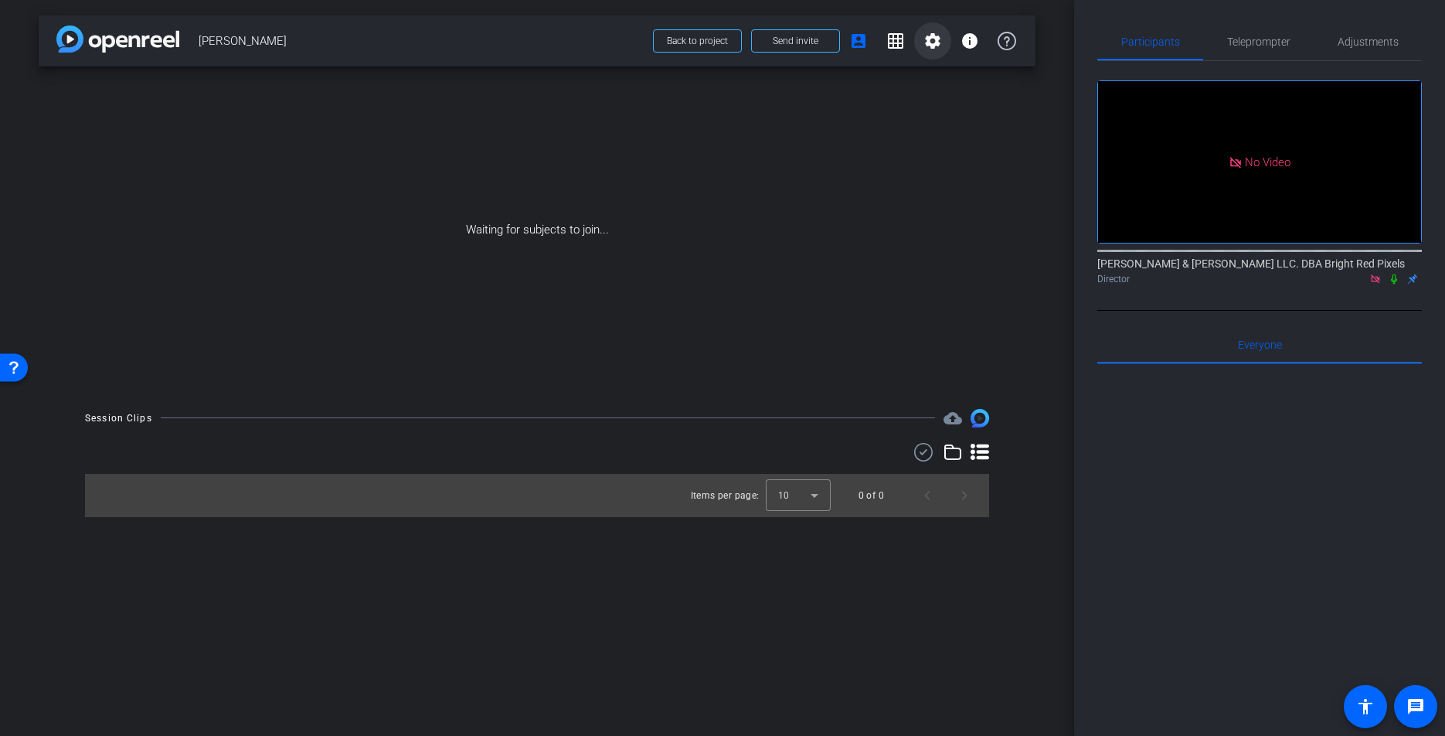
click at [926, 46] on mat-icon "settings" at bounding box center [932, 41] width 19 height 19
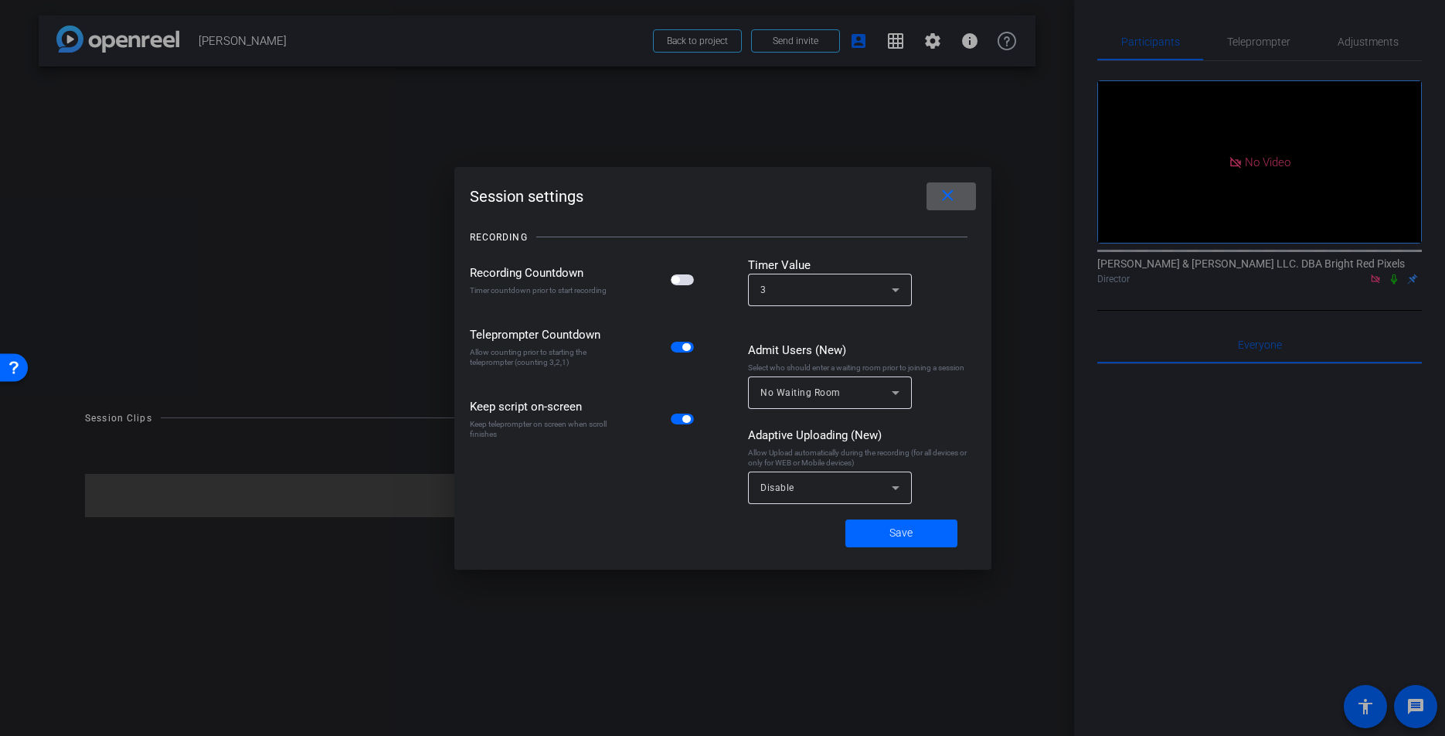
click at [842, 488] on div "Disable" at bounding box center [825, 487] width 131 height 19
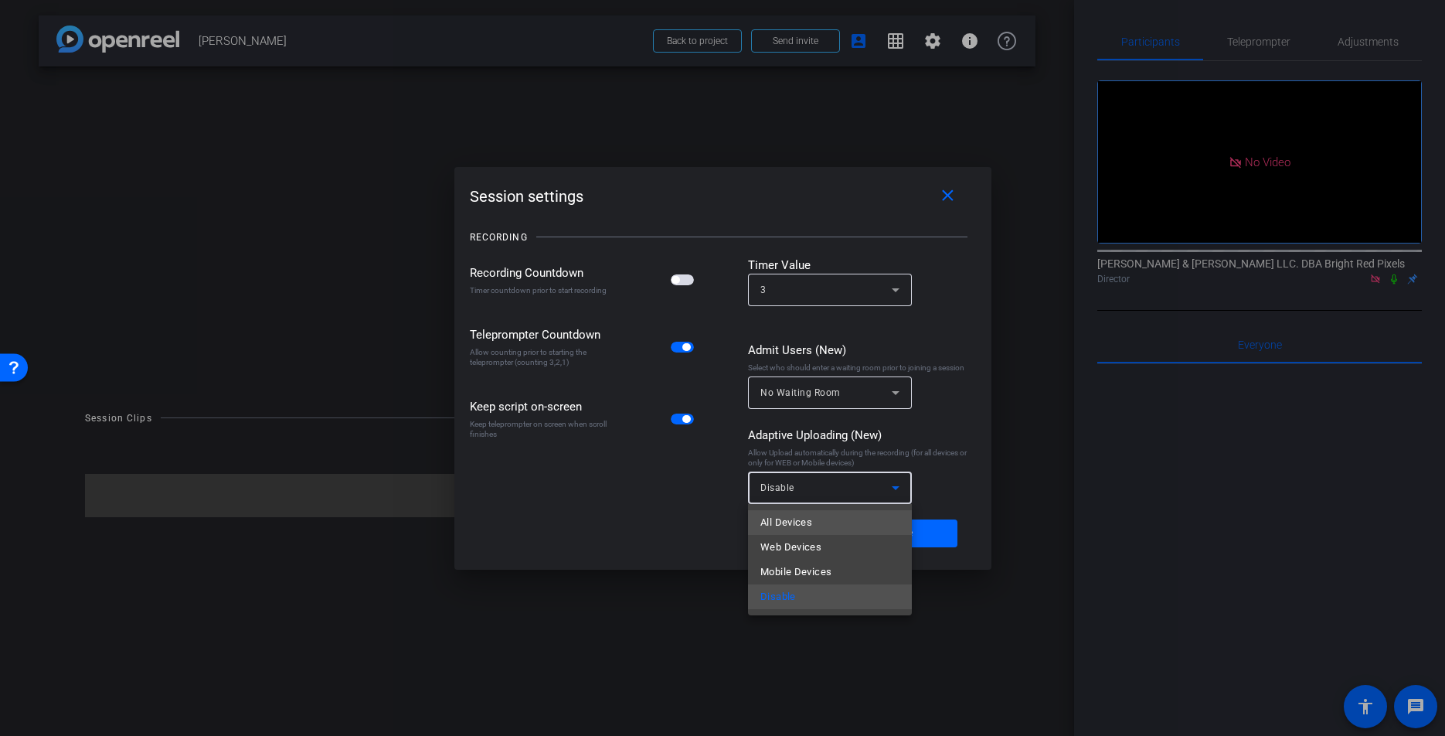
click at [808, 523] on span "All Devices" at bounding box center [786, 522] width 52 height 19
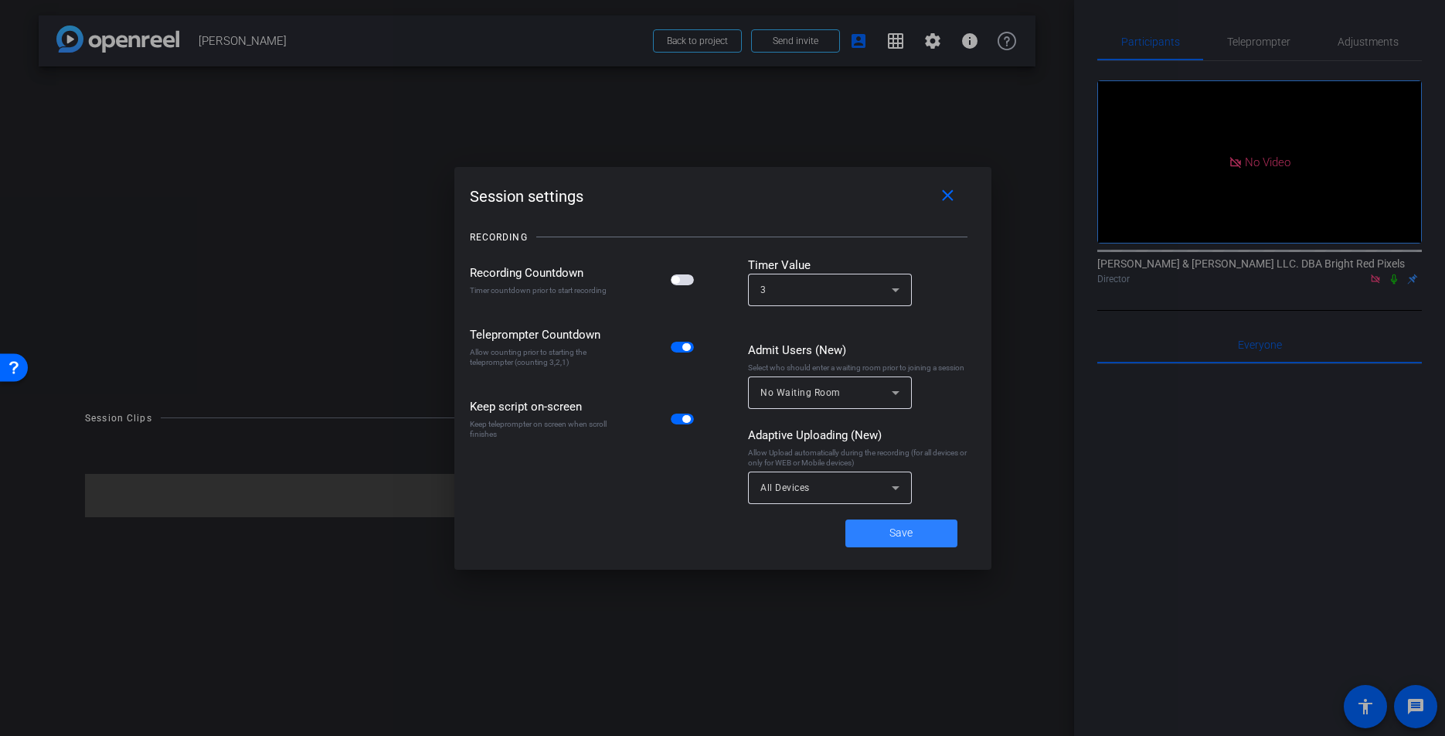
click at [879, 526] on span at bounding box center [901, 533] width 112 height 37
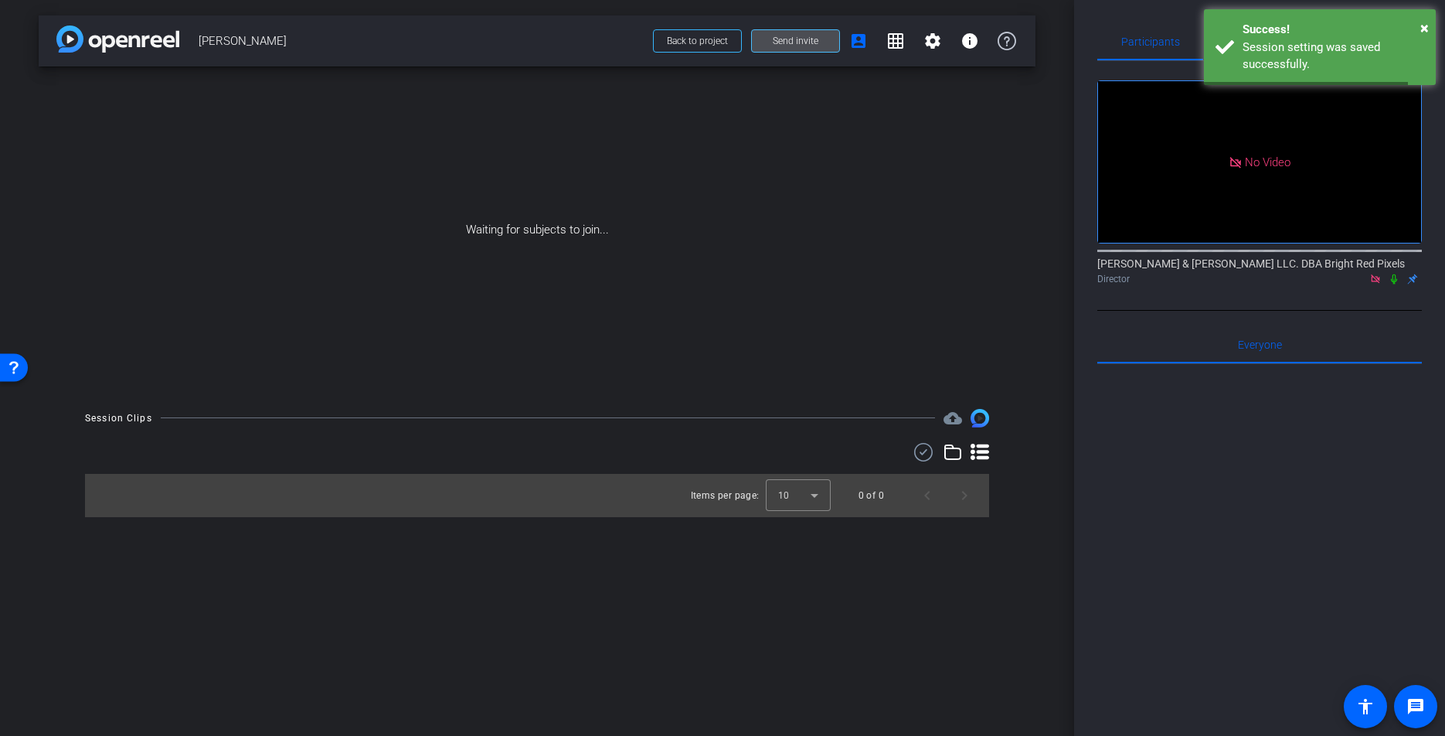
click at [793, 42] on span "Send invite" at bounding box center [796, 41] width 46 height 12
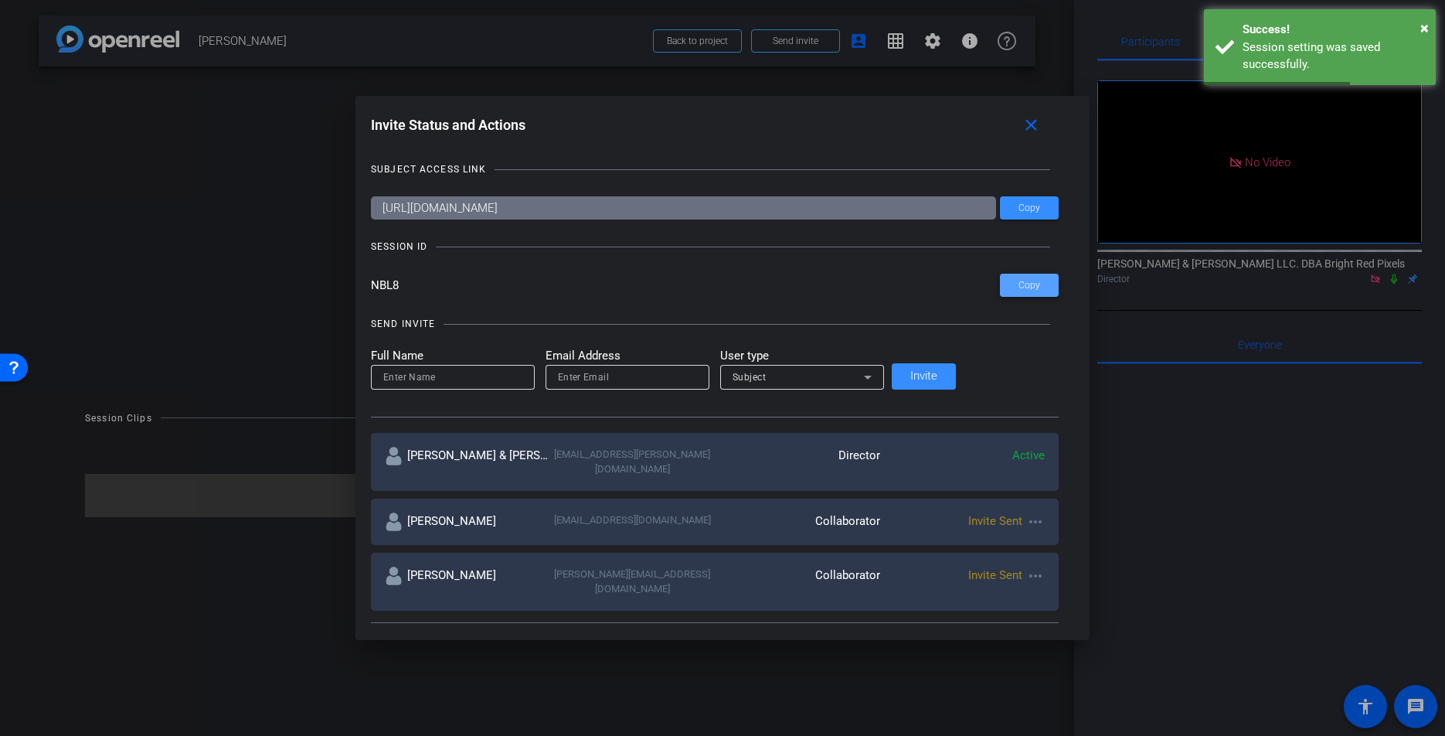
click at [1000, 280] on span at bounding box center [1029, 285] width 59 height 37
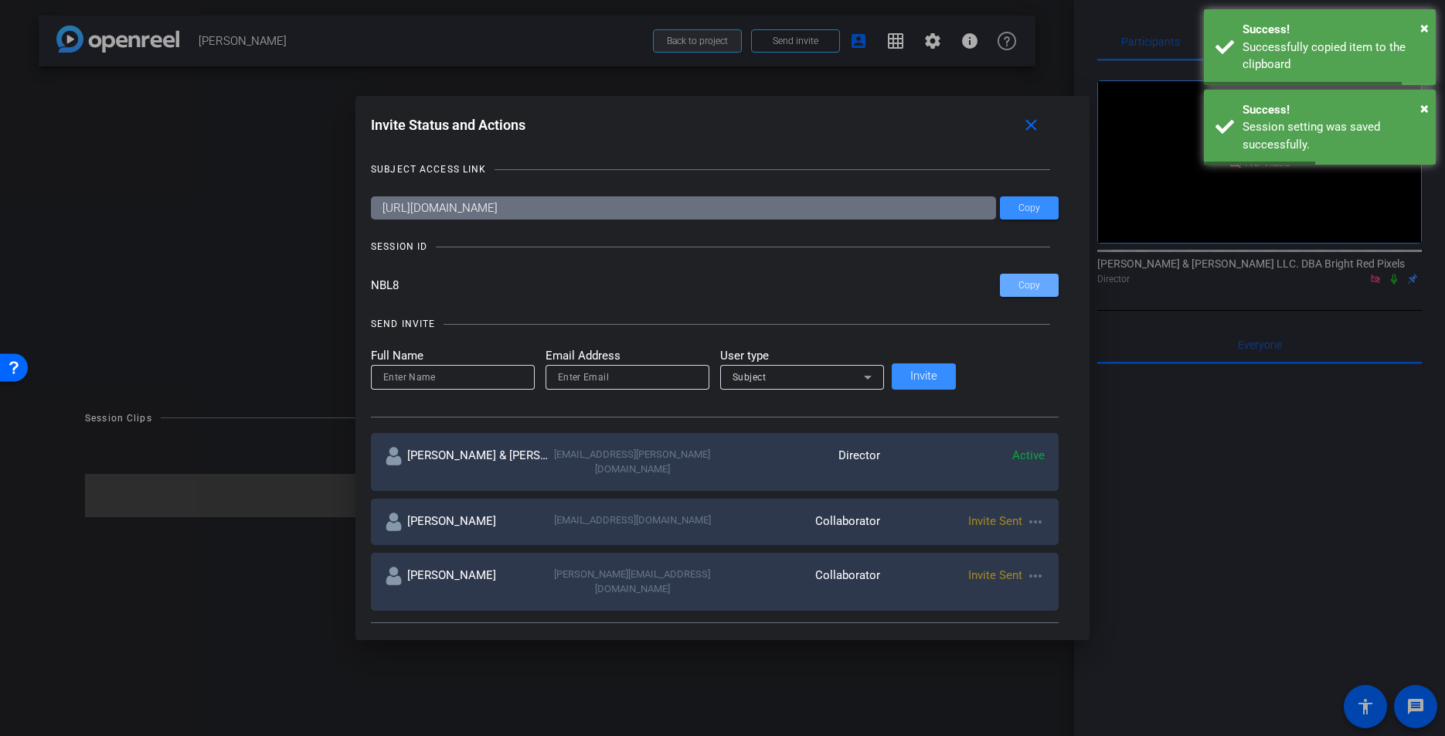
drag, startPoint x: 692, startPoint y: 24, endPoint x: 690, endPoint y: 38, distance: 14.1
click at [692, 24] on div at bounding box center [722, 368] width 1445 height 736
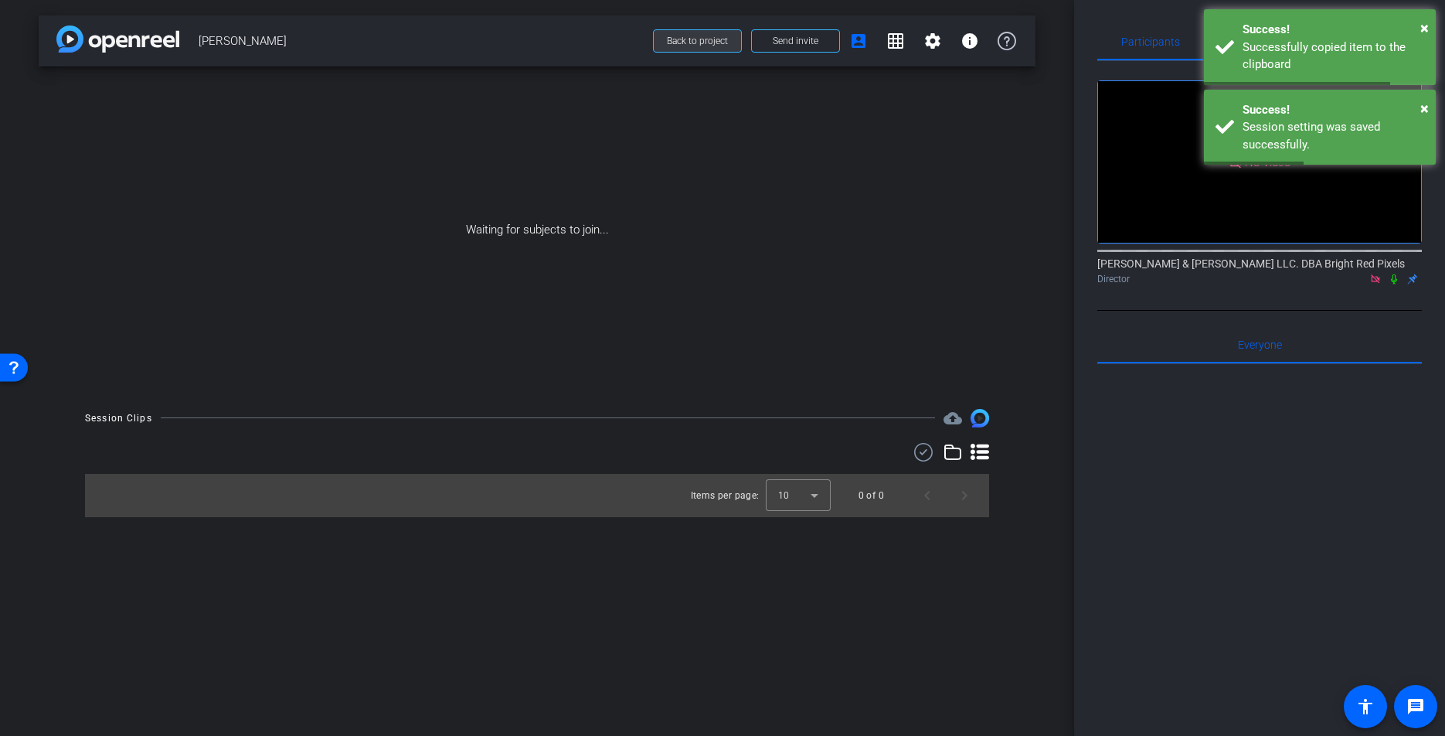
click at [690, 38] on span "Back to project" at bounding box center [697, 41] width 61 height 11
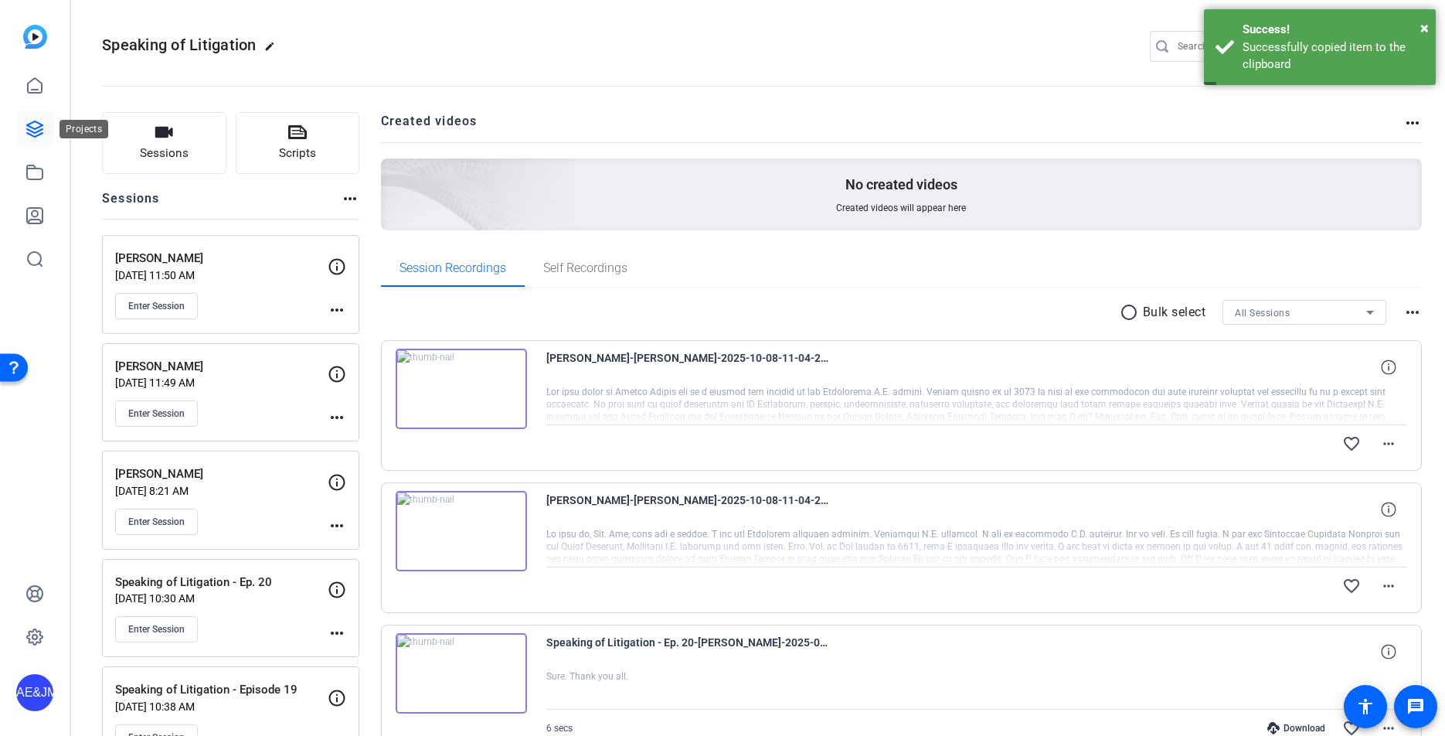
click at [36, 139] on link at bounding box center [34, 128] width 37 height 37
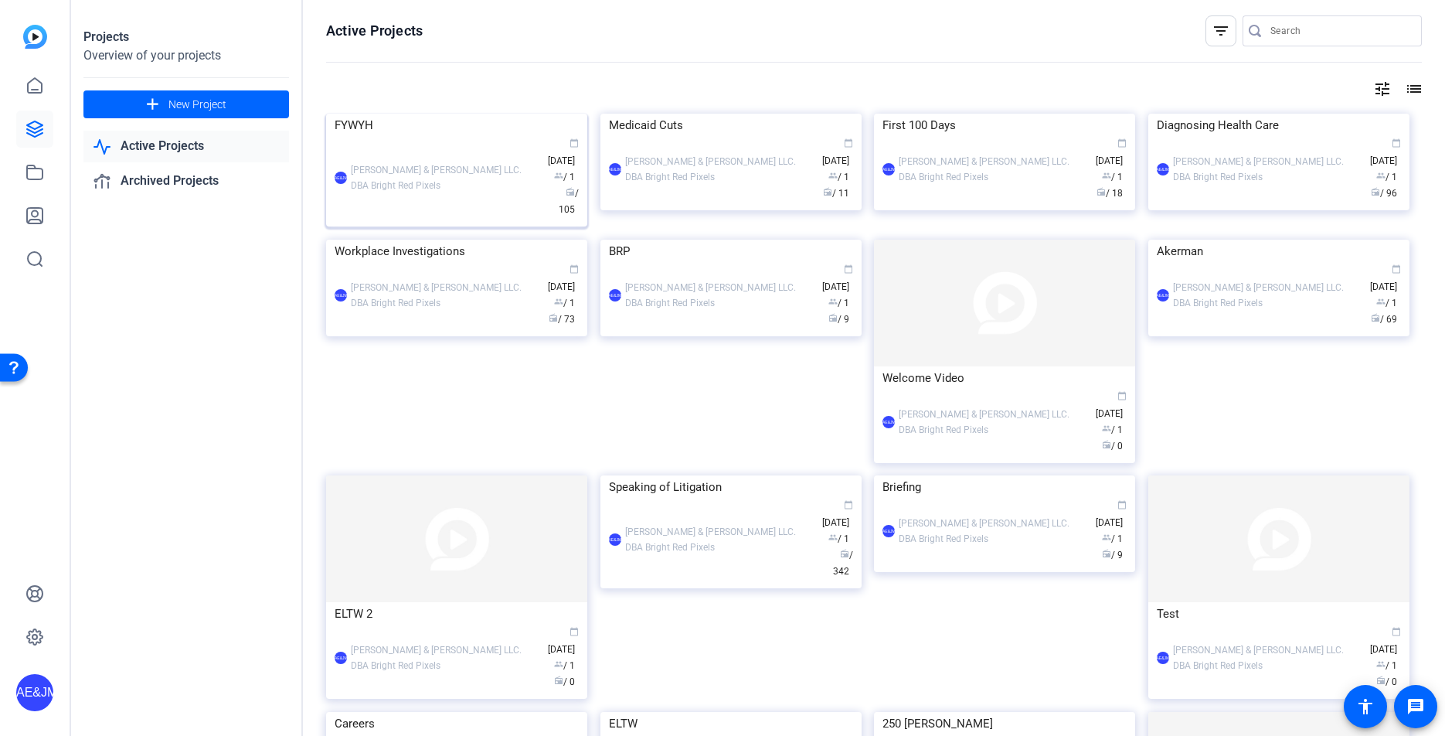
click at [394, 218] on div "AE&JMLDBRP Adam Elend & Jeff Marks LLC. DBA Bright Red Pixels calendar_today Ju…" at bounding box center [457, 177] width 244 height 81
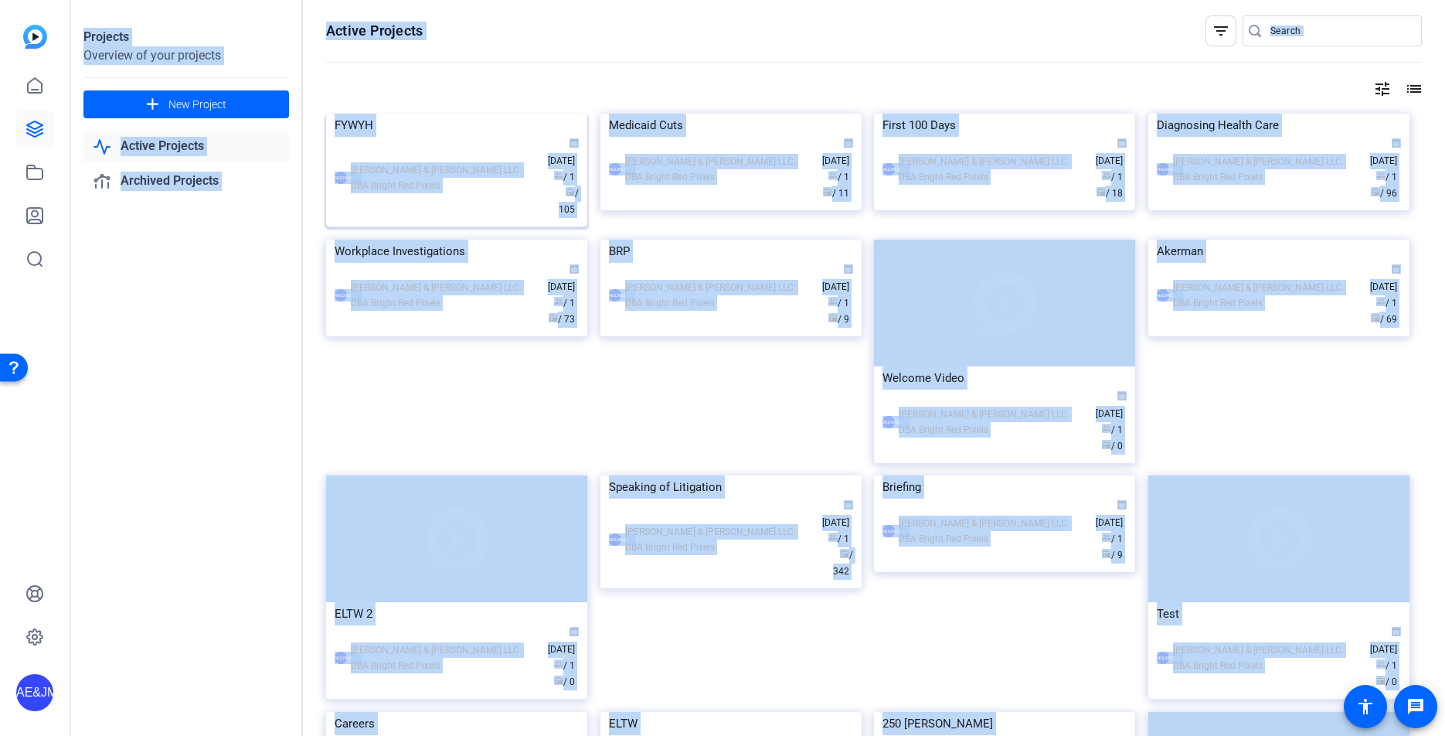
click at [394, 265] on div "Projects Overview of your projects add New Project Active Projects Archived Pro…" at bounding box center [758, 368] width 1374 height 736
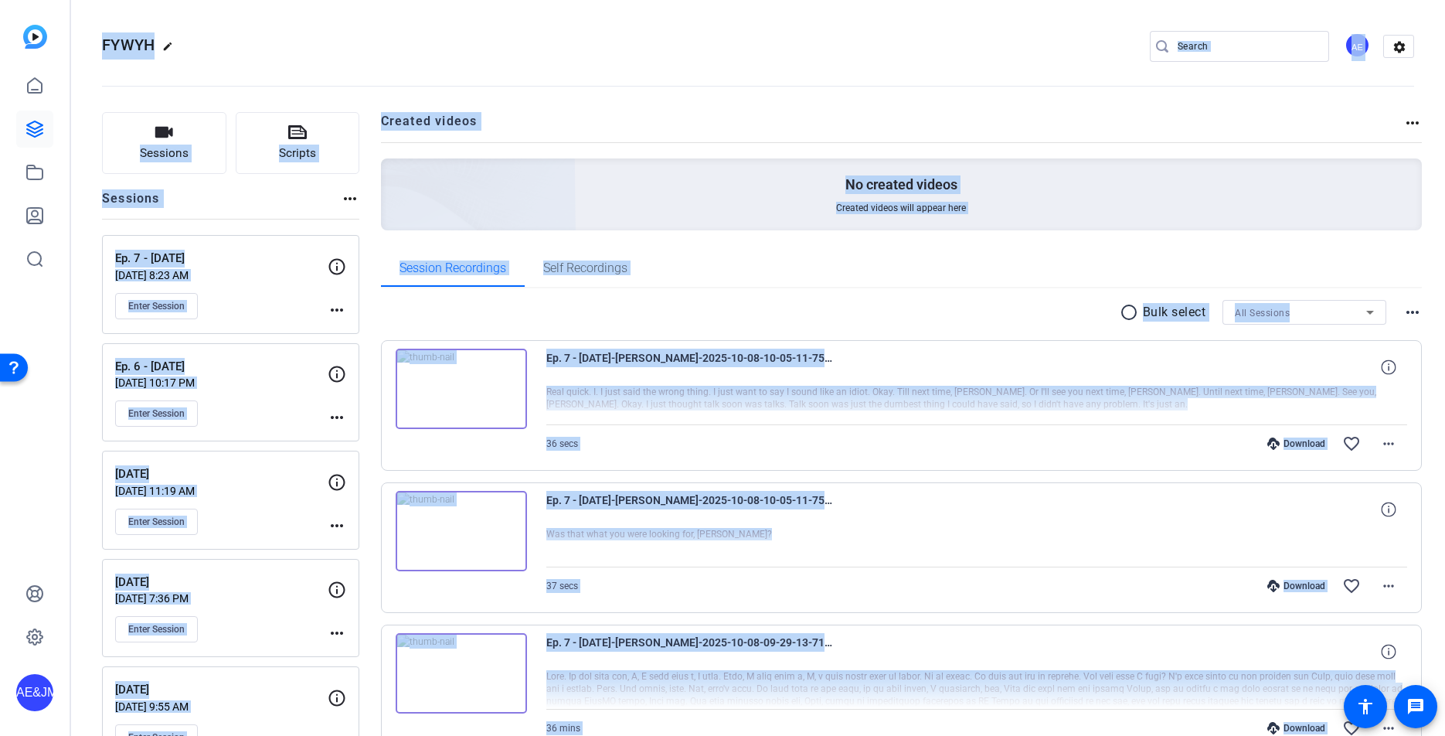
click at [517, 59] on openreel-divider-bar at bounding box center [758, 81] width 1312 height 47
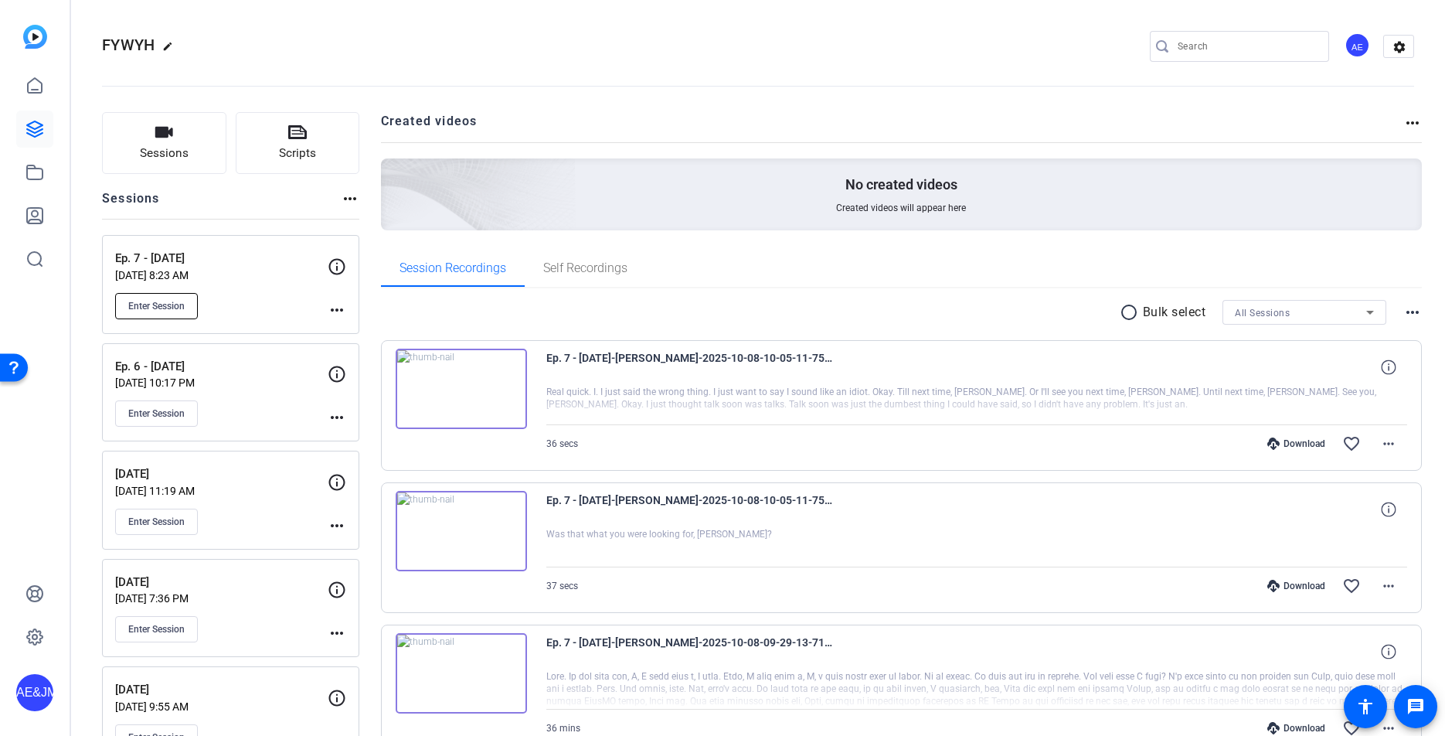
click at [160, 306] on span "Enter Session" at bounding box center [156, 306] width 56 height 12
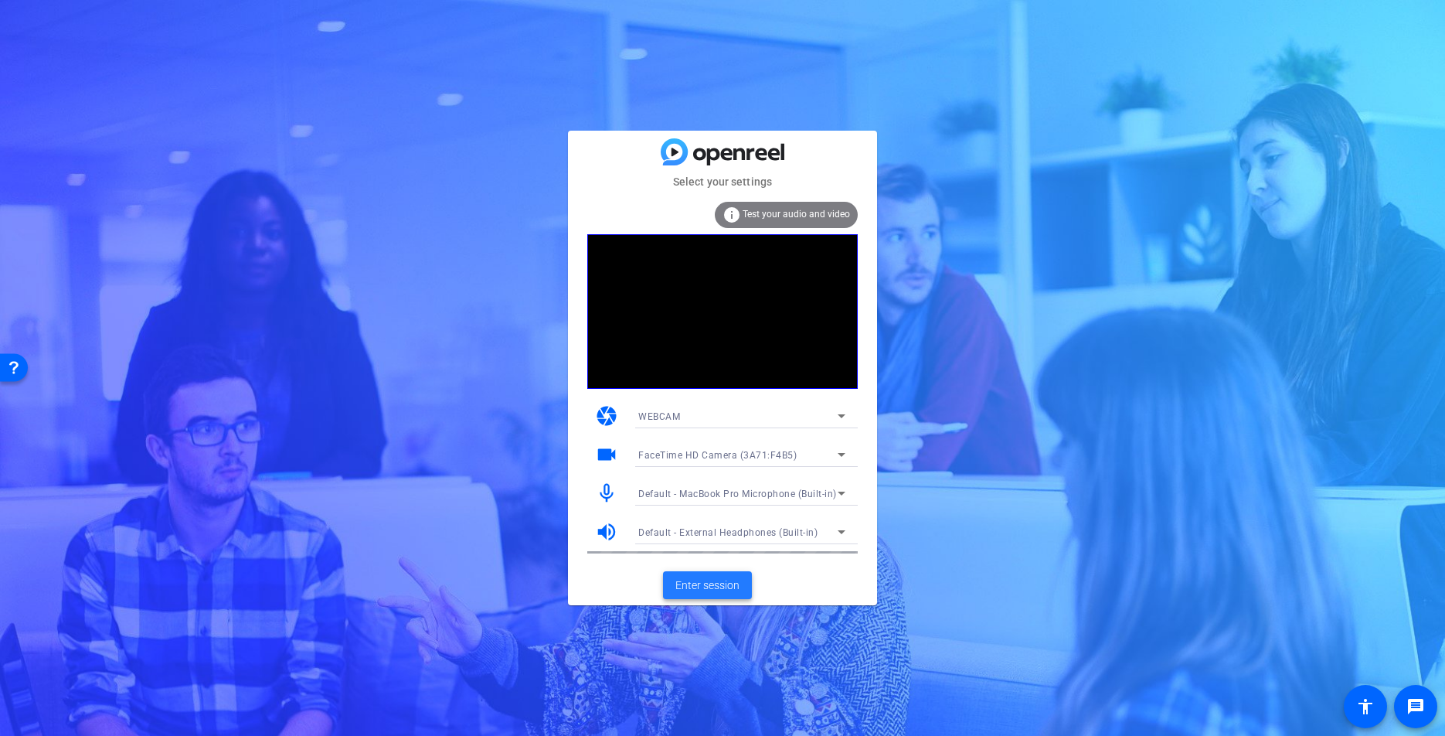
click at [730, 580] on span "Enter session" at bounding box center [707, 585] width 64 height 16
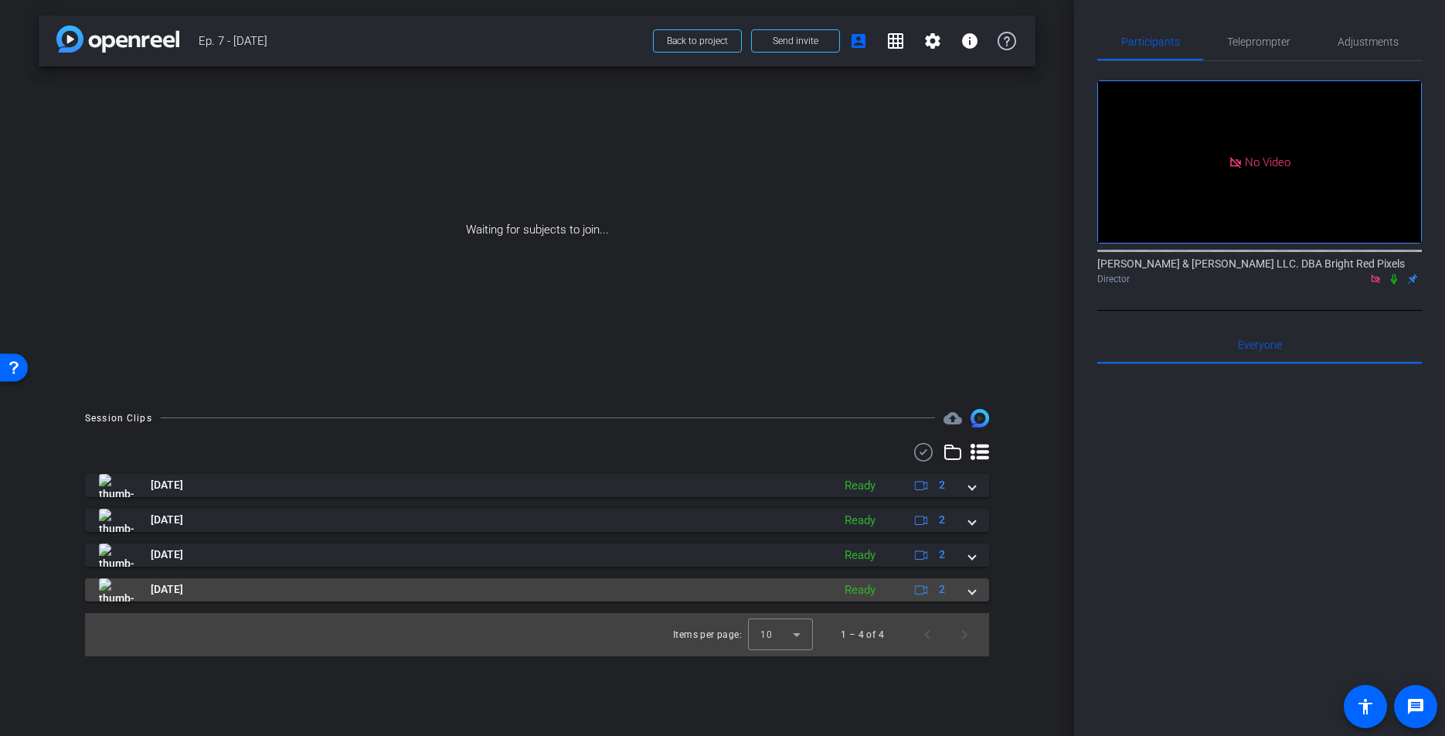
click at [960, 587] on div "[DATE] Ready 2" at bounding box center [534, 589] width 870 height 23
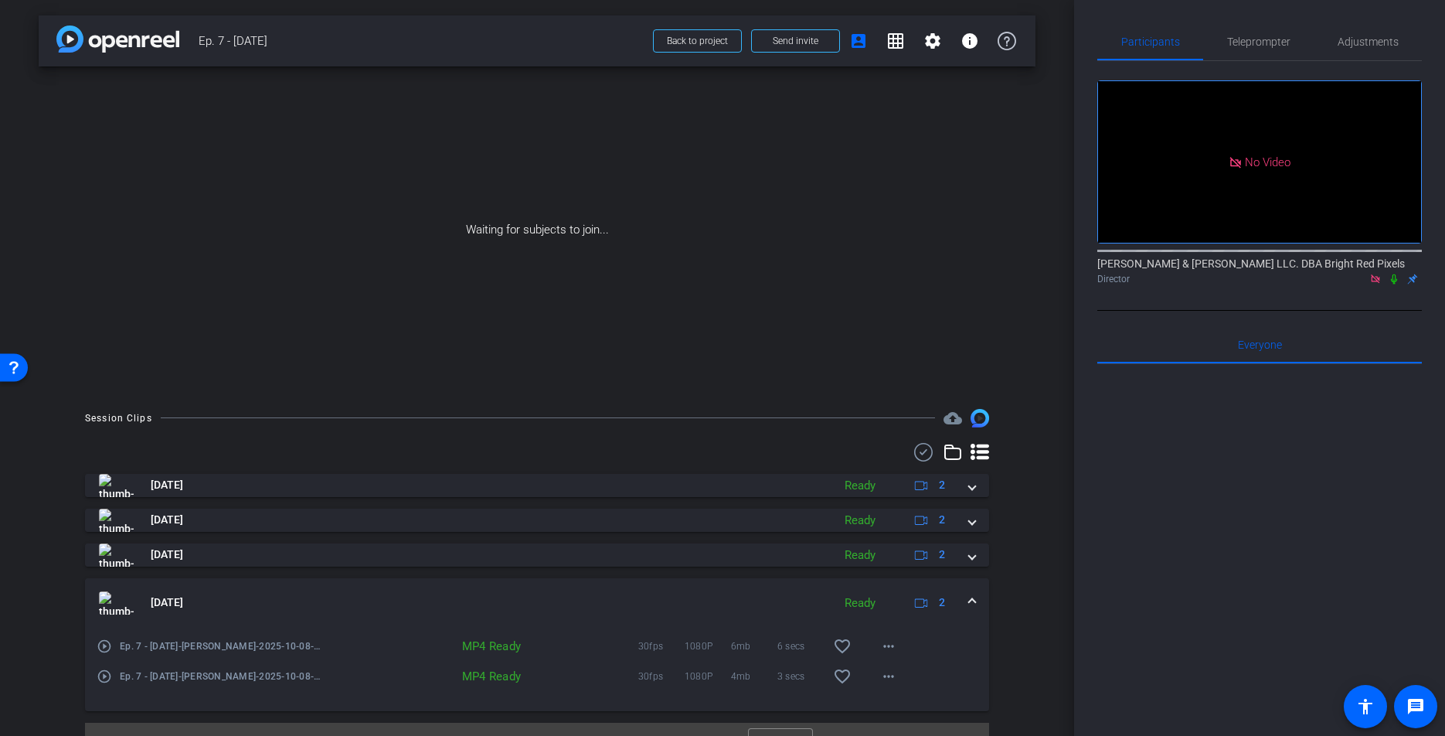
scroll to position [30, 0]
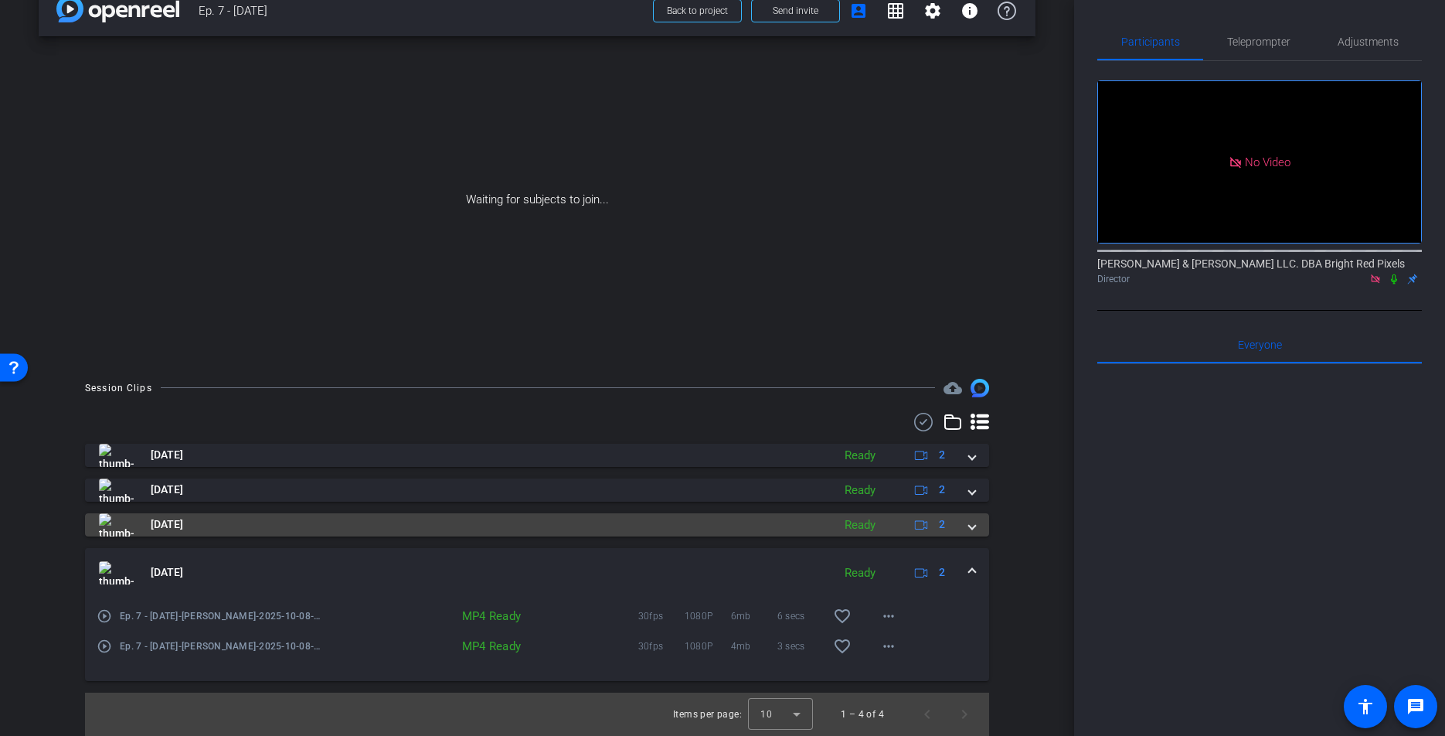
click at [973, 525] on span at bounding box center [972, 524] width 6 height 16
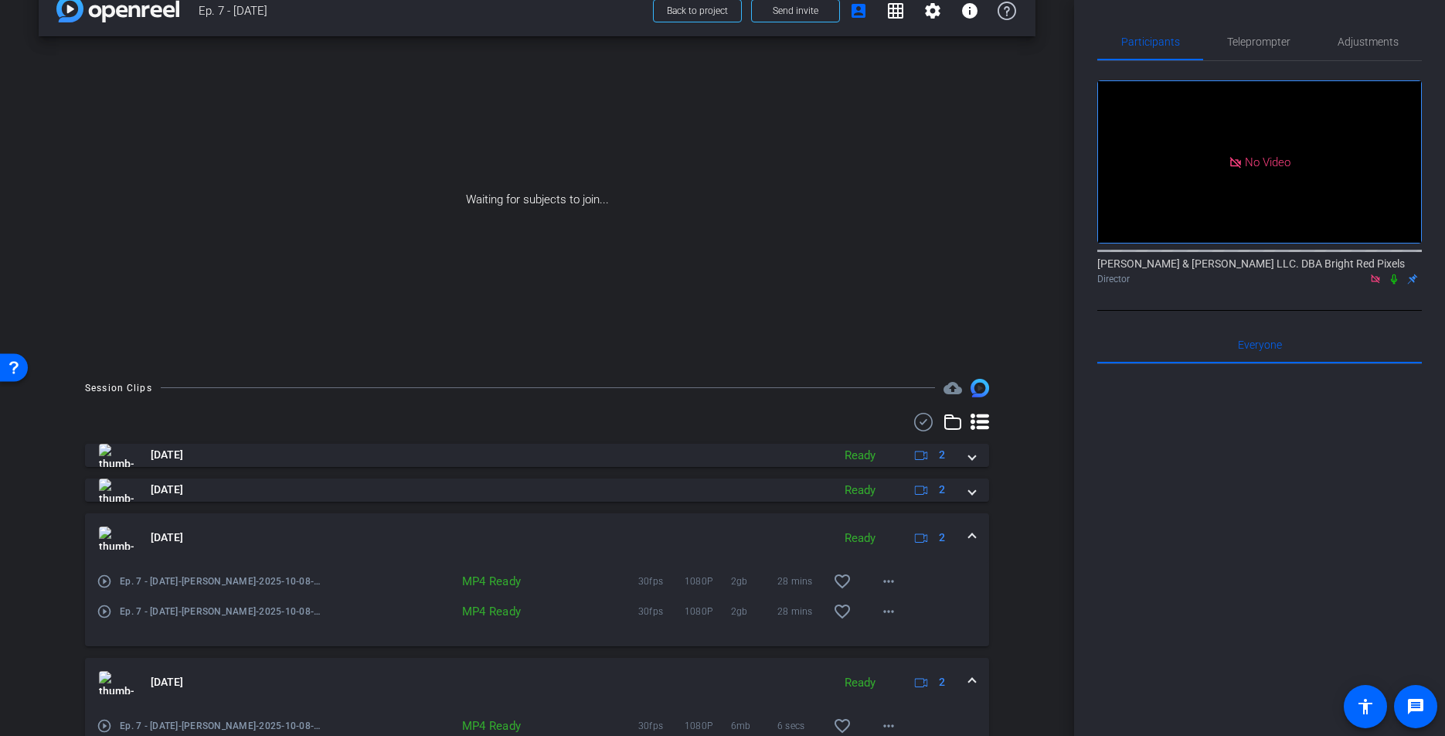
scroll to position [70, 0]
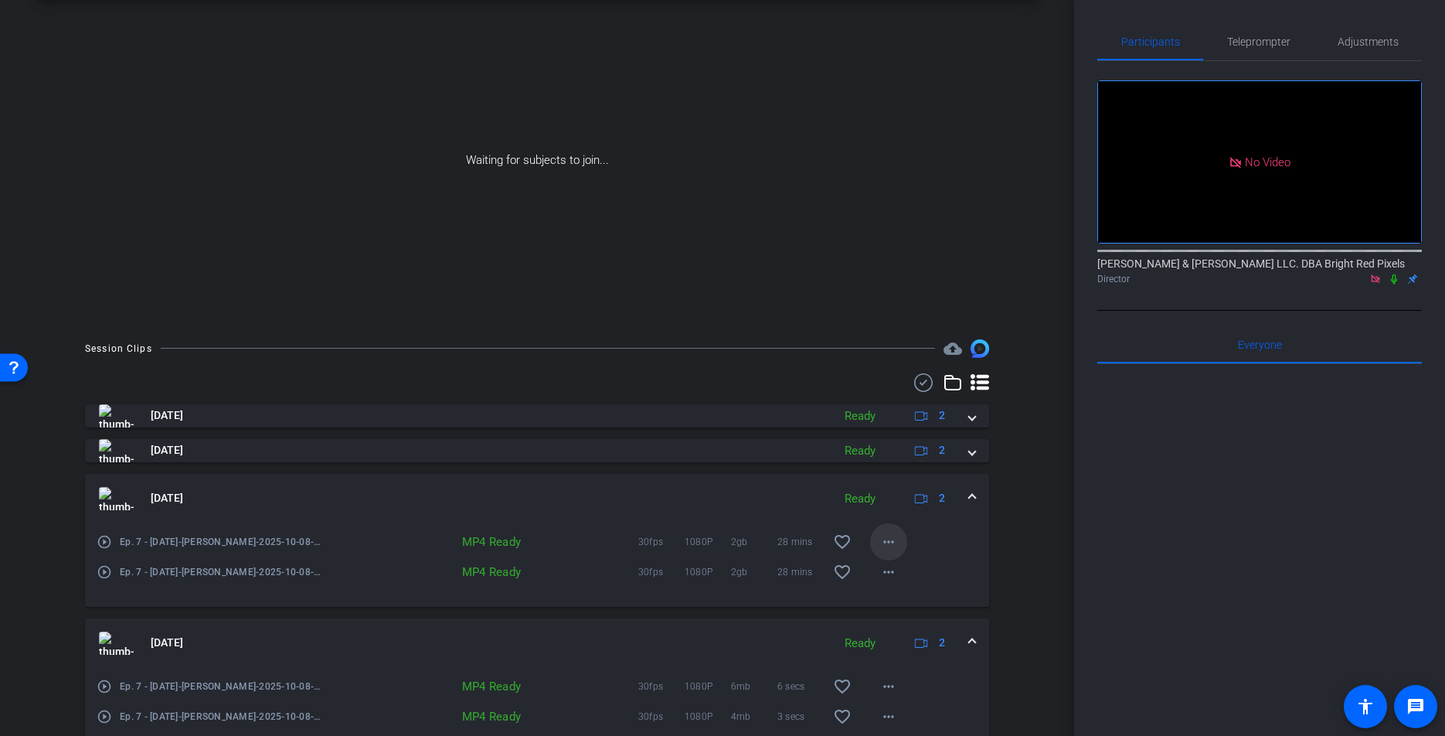
click at [893, 542] on mat-icon "more_horiz" at bounding box center [888, 541] width 19 height 19
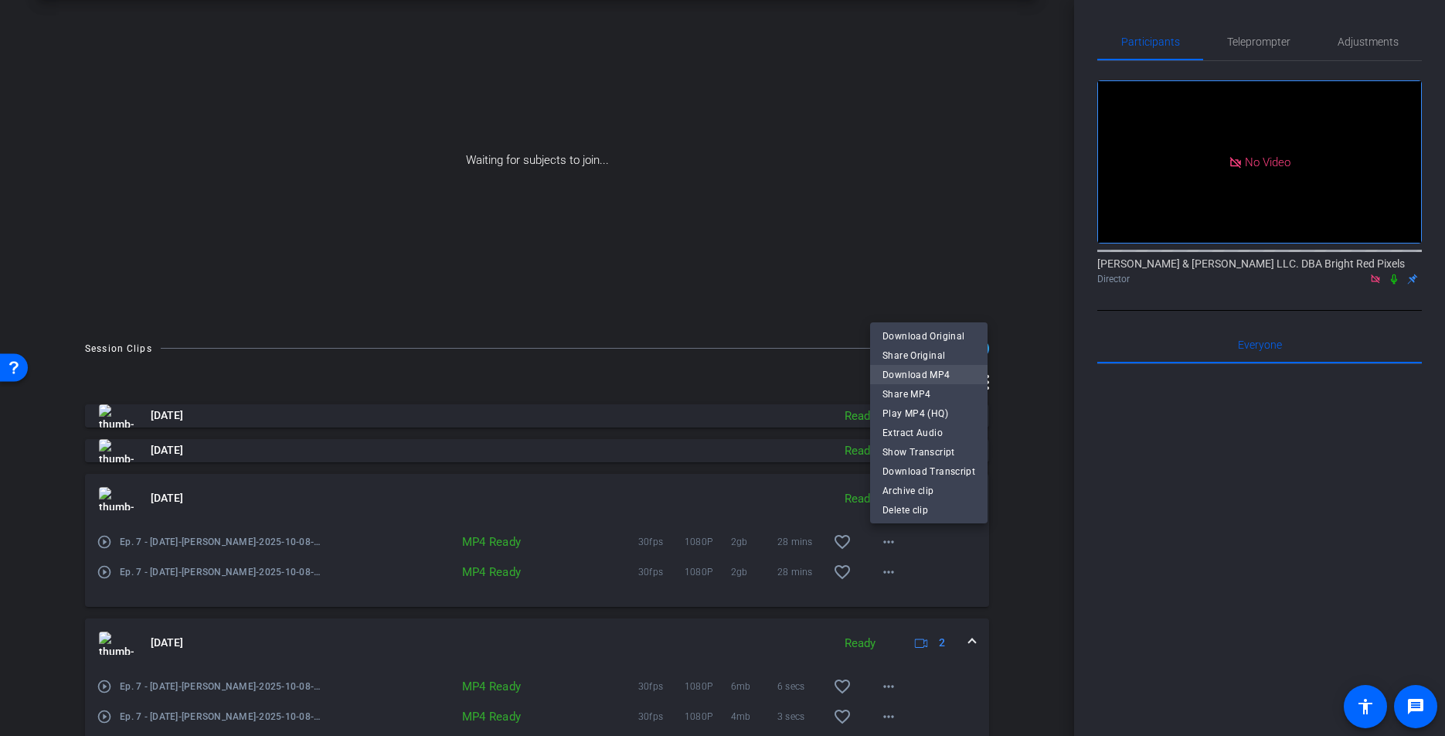
click at [894, 372] on span "Download MP4" at bounding box center [928, 374] width 93 height 19
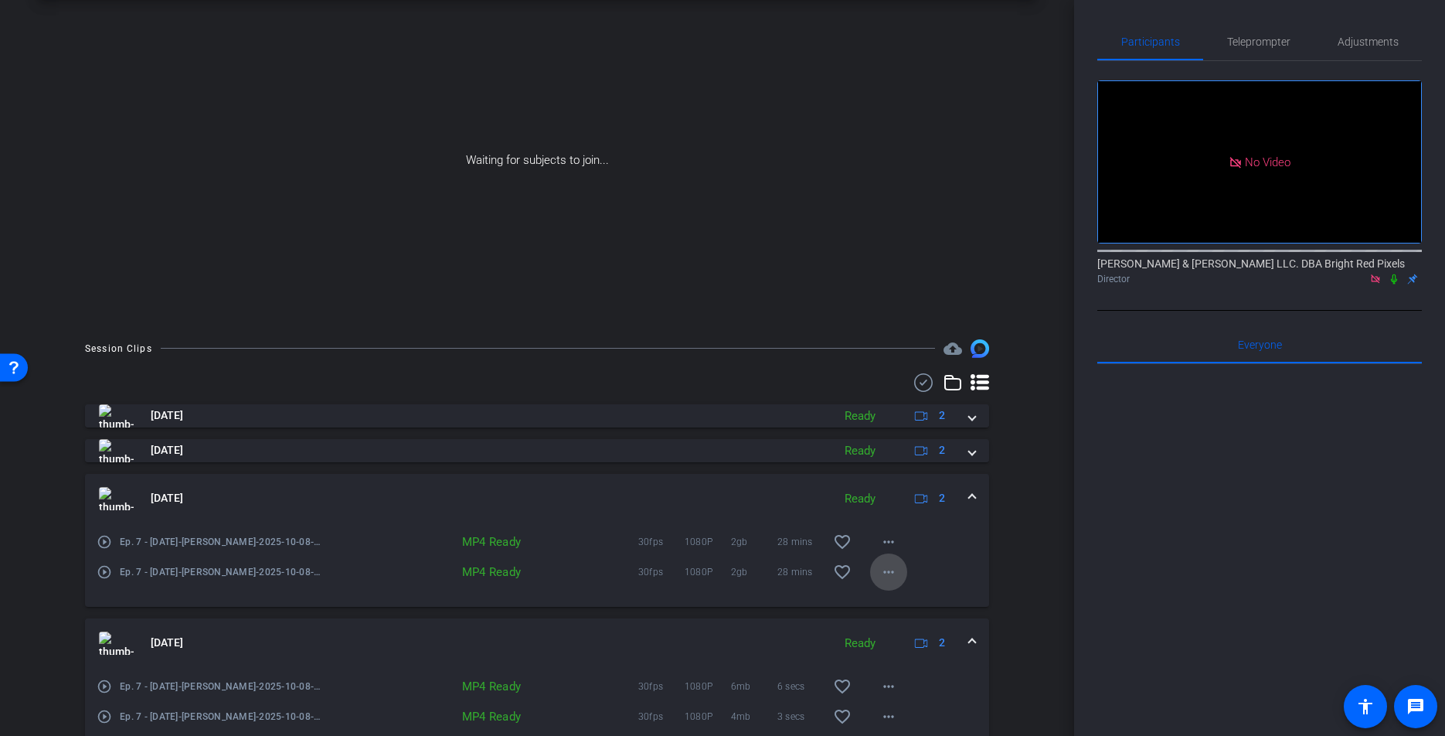
click at [887, 563] on mat-icon "more_horiz" at bounding box center [888, 572] width 19 height 19
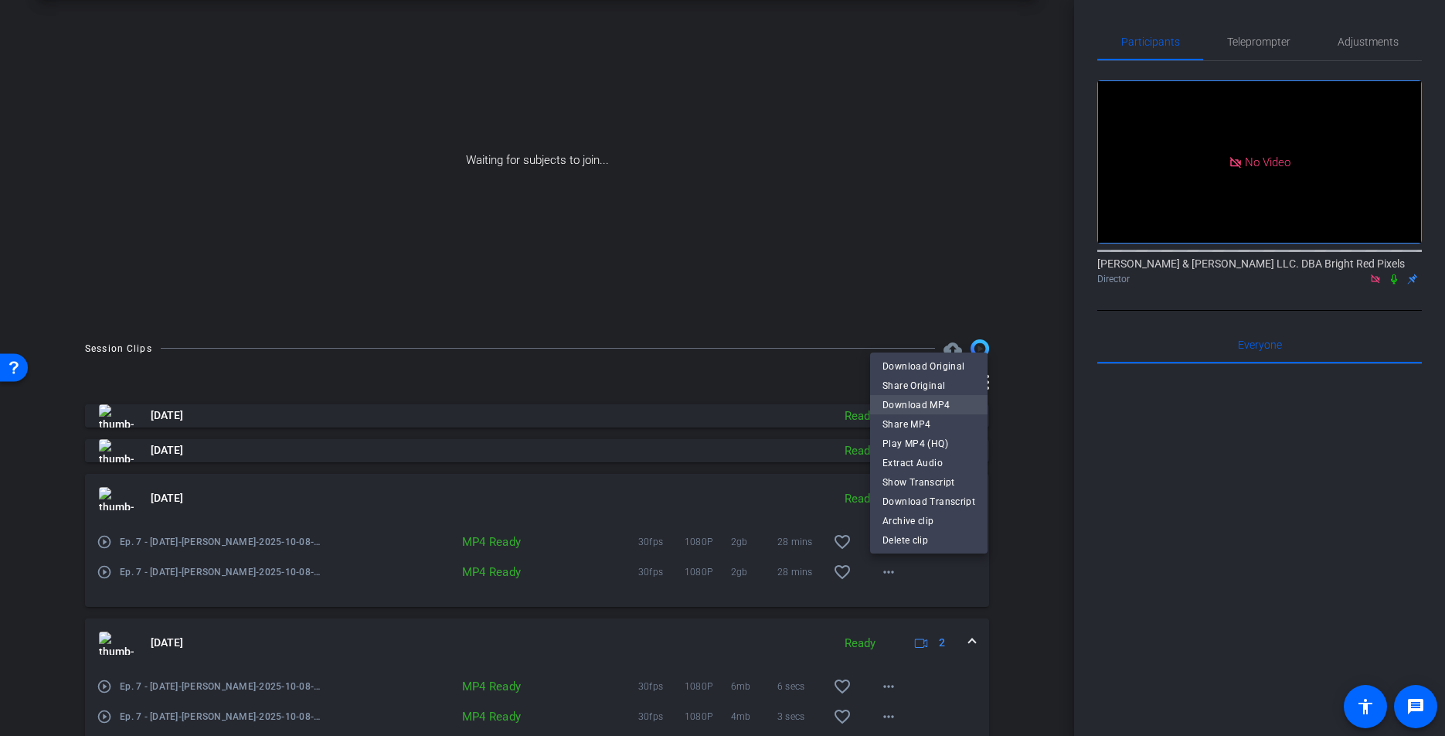
click at [906, 405] on span "Download MP4" at bounding box center [928, 405] width 93 height 19
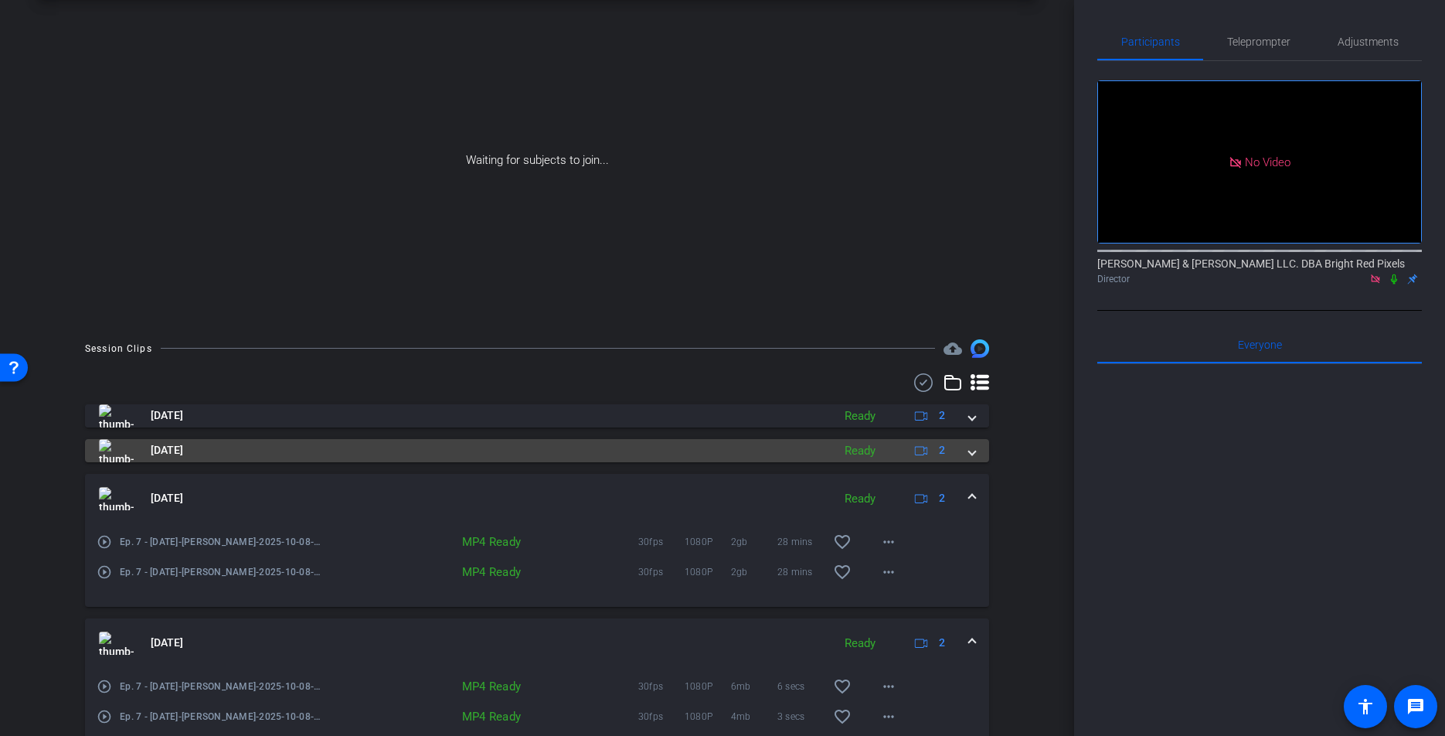
click at [967, 448] on div "[DATE] Ready 2" at bounding box center [534, 450] width 870 height 23
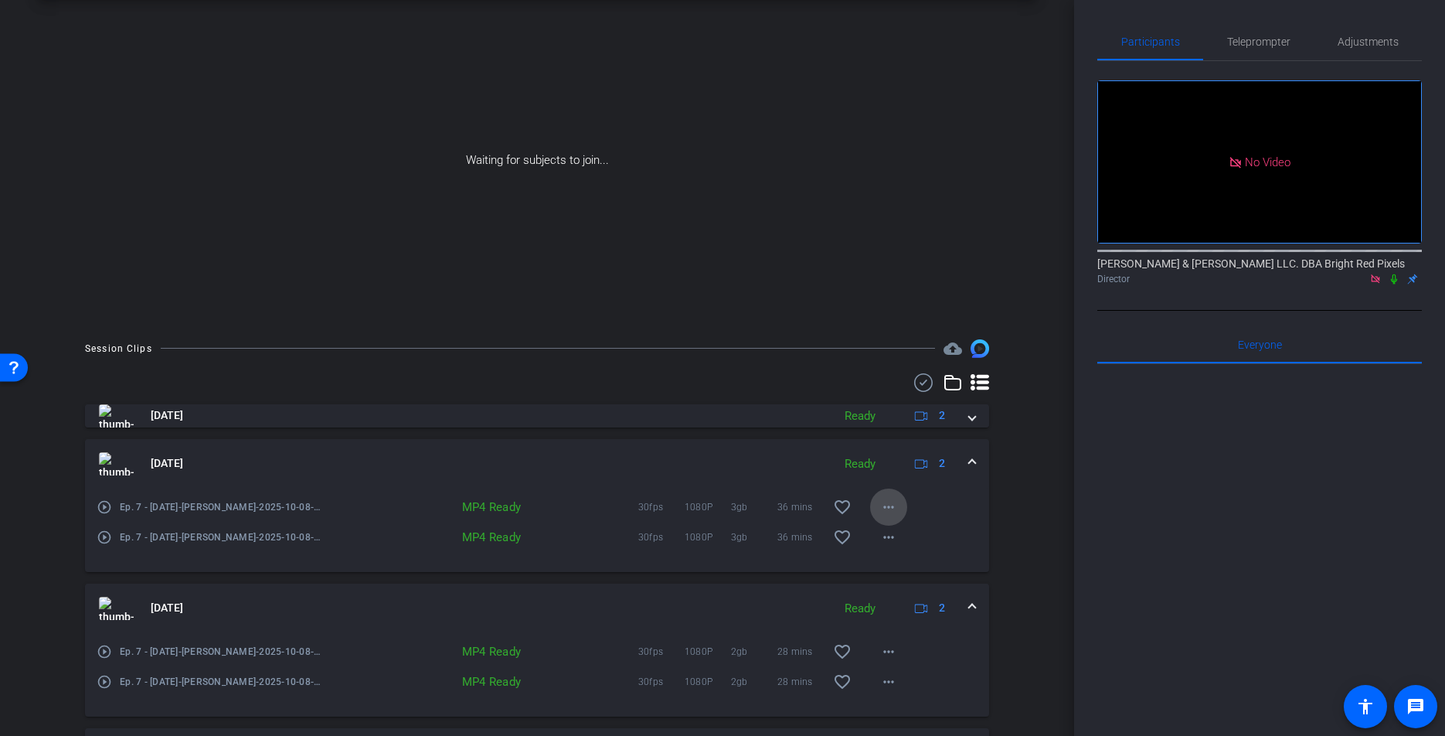
click at [880, 501] on mat-icon "more_horiz" at bounding box center [888, 507] width 19 height 19
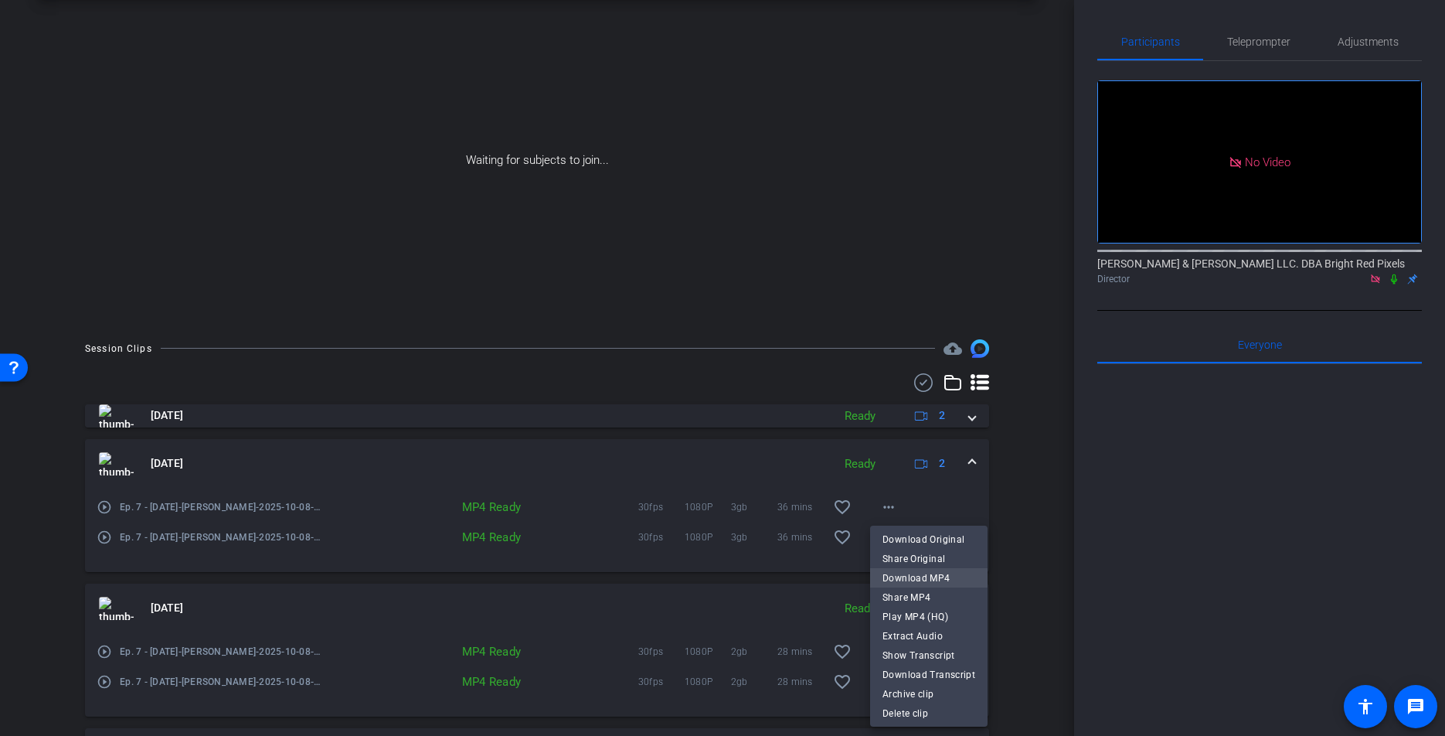
click at [904, 576] on span "Download MP4" at bounding box center [928, 578] width 93 height 19
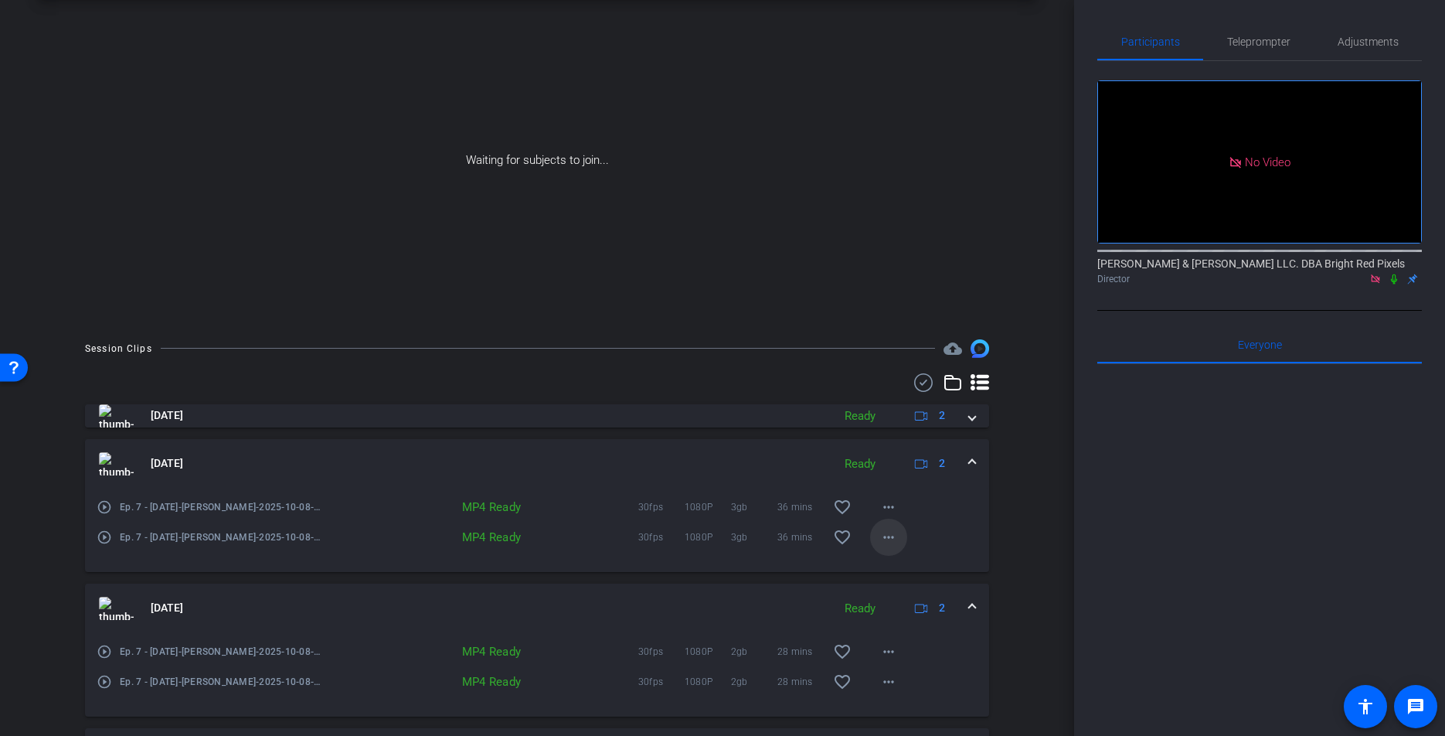
click at [893, 539] on mat-icon "more_horiz" at bounding box center [888, 537] width 19 height 19
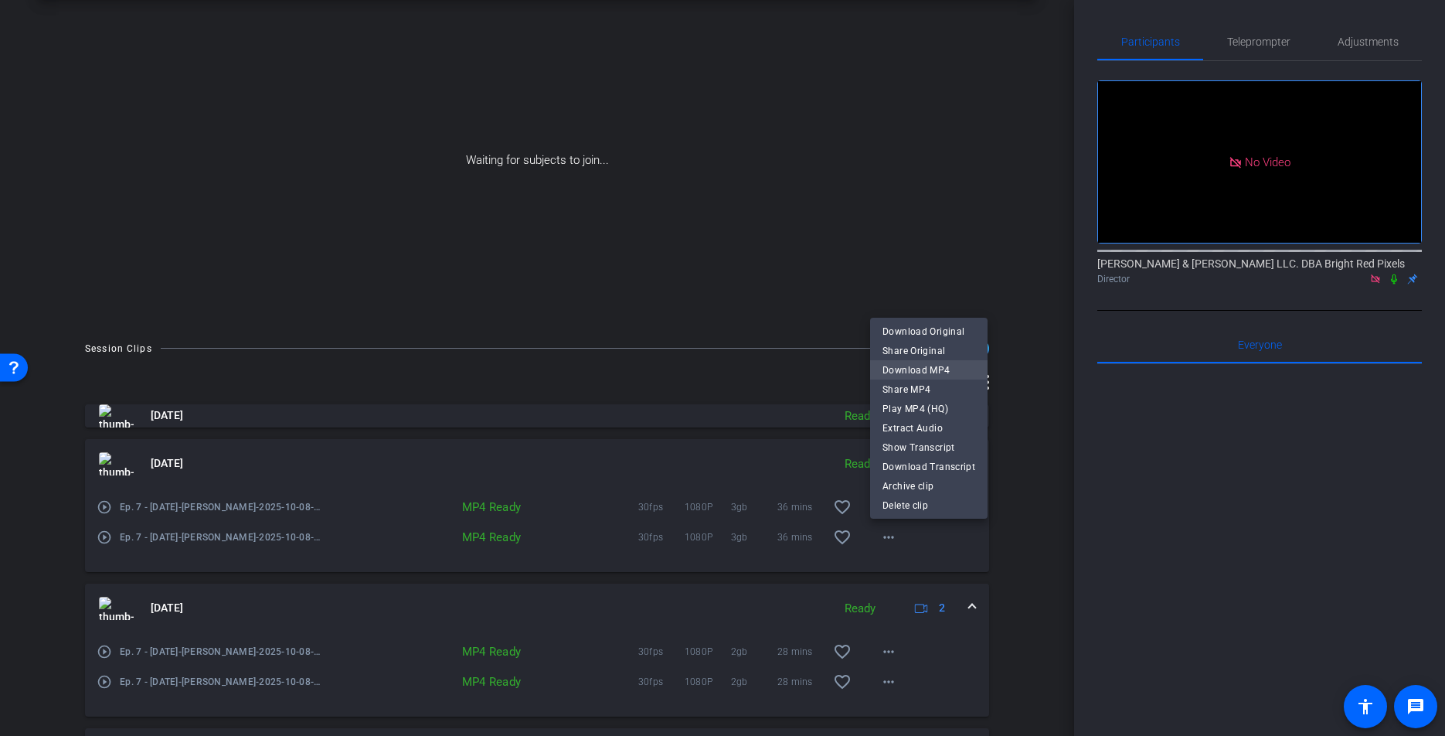
click at [910, 368] on span "Download MP4" at bounding box center [928, 370] width 93 height 19
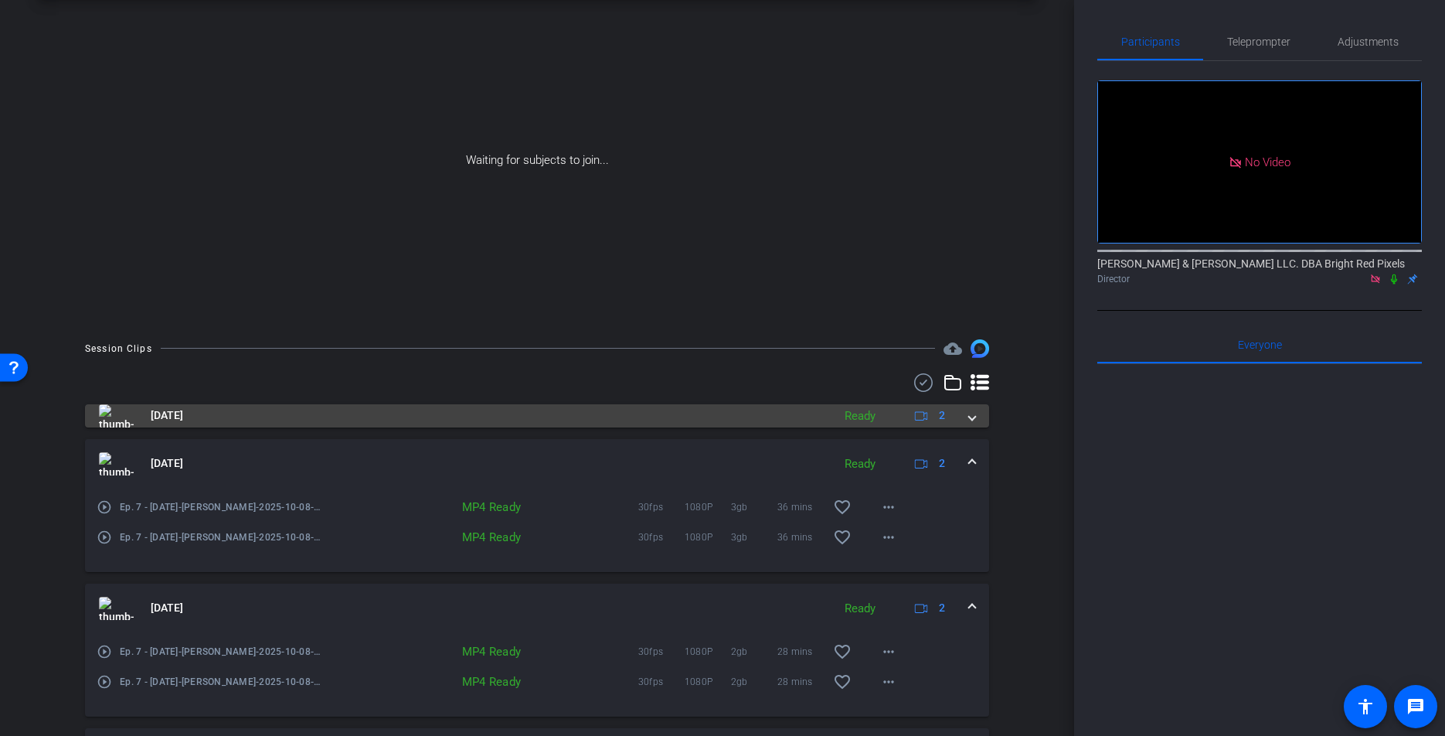
drag, startPoint x: 974, startPoint y: 421, endPoint x: 967, endPoint y: 423, distance: 8.1
click at [974, 421] on span at bounding box center [972, 415] width 6 height 16
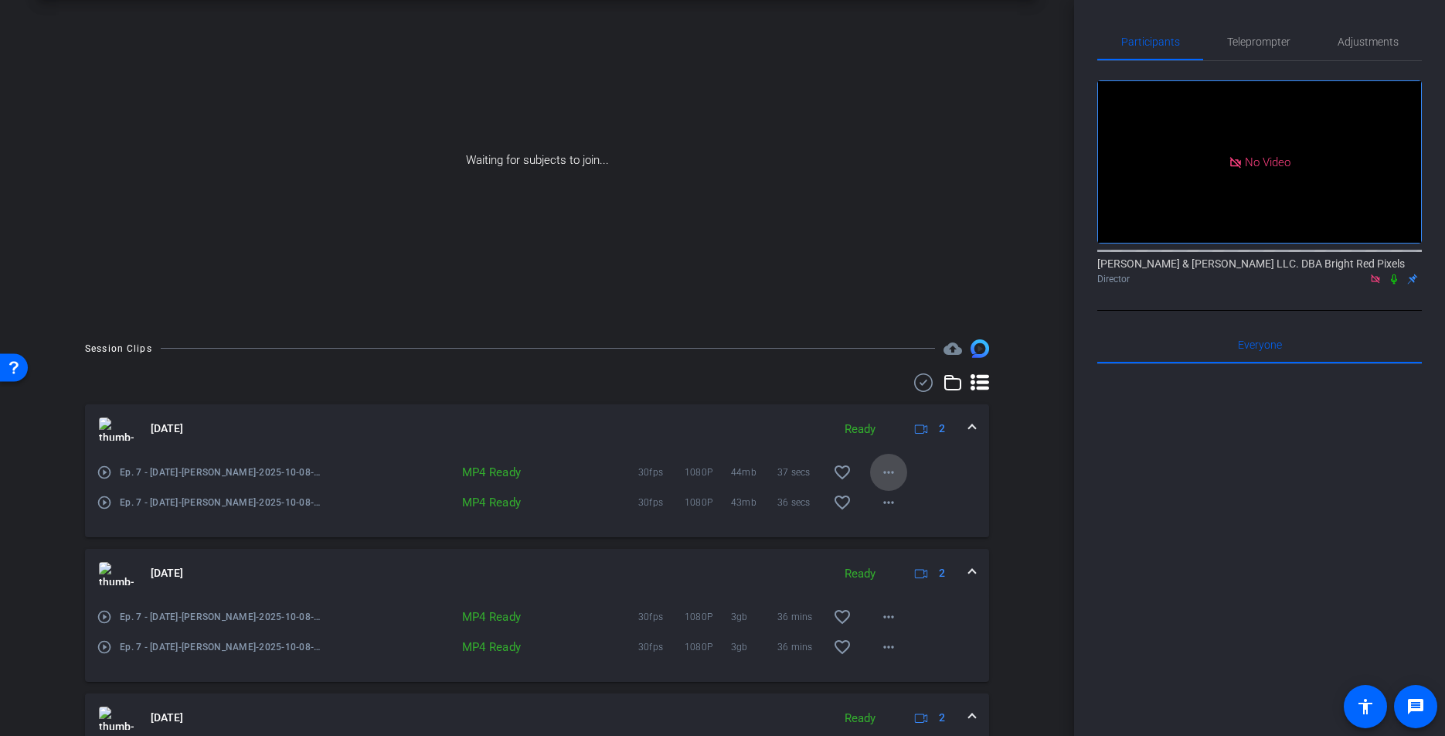
click at [878, 473] on span at bounding box center [888, 472] width 37 height 37
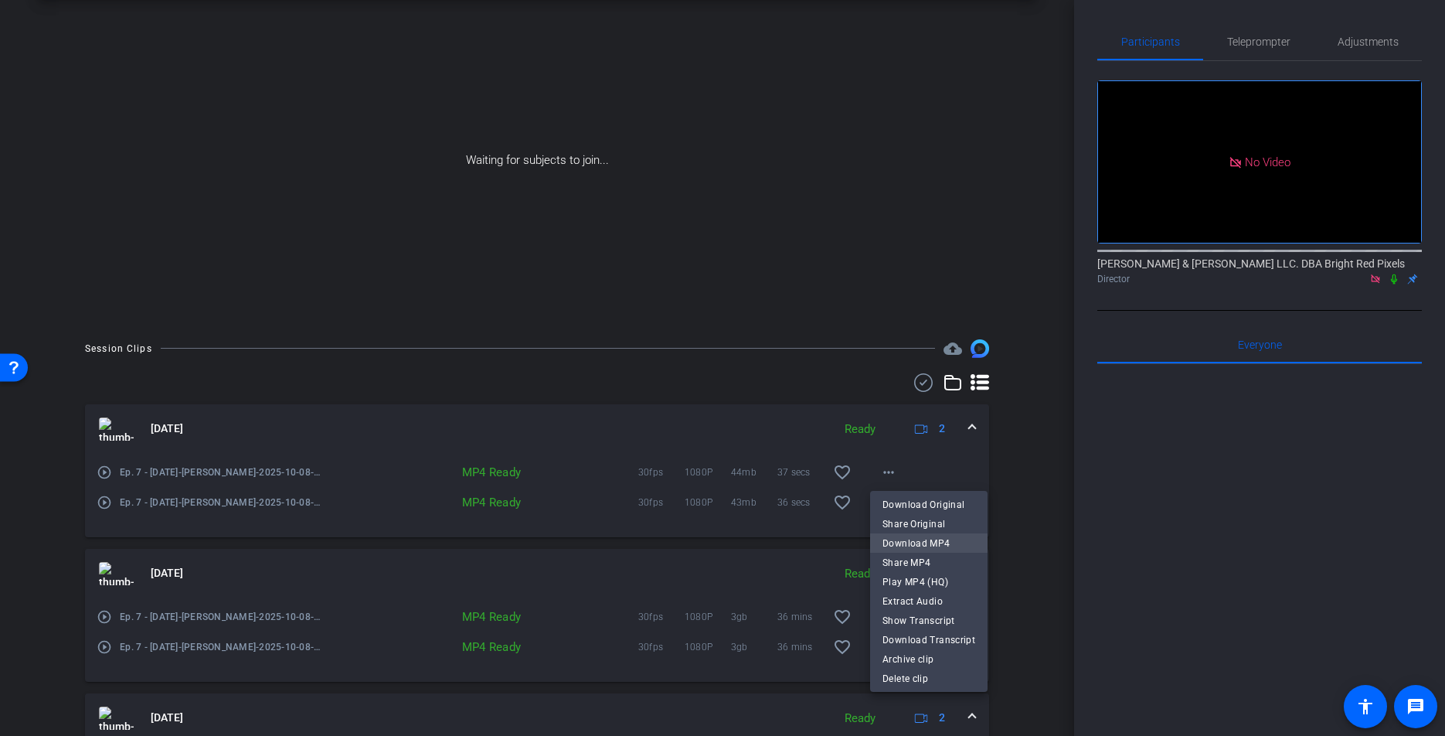
click at [902, 539] on span "Download MP4" at bounding box center [928, 543] width 93 height 19
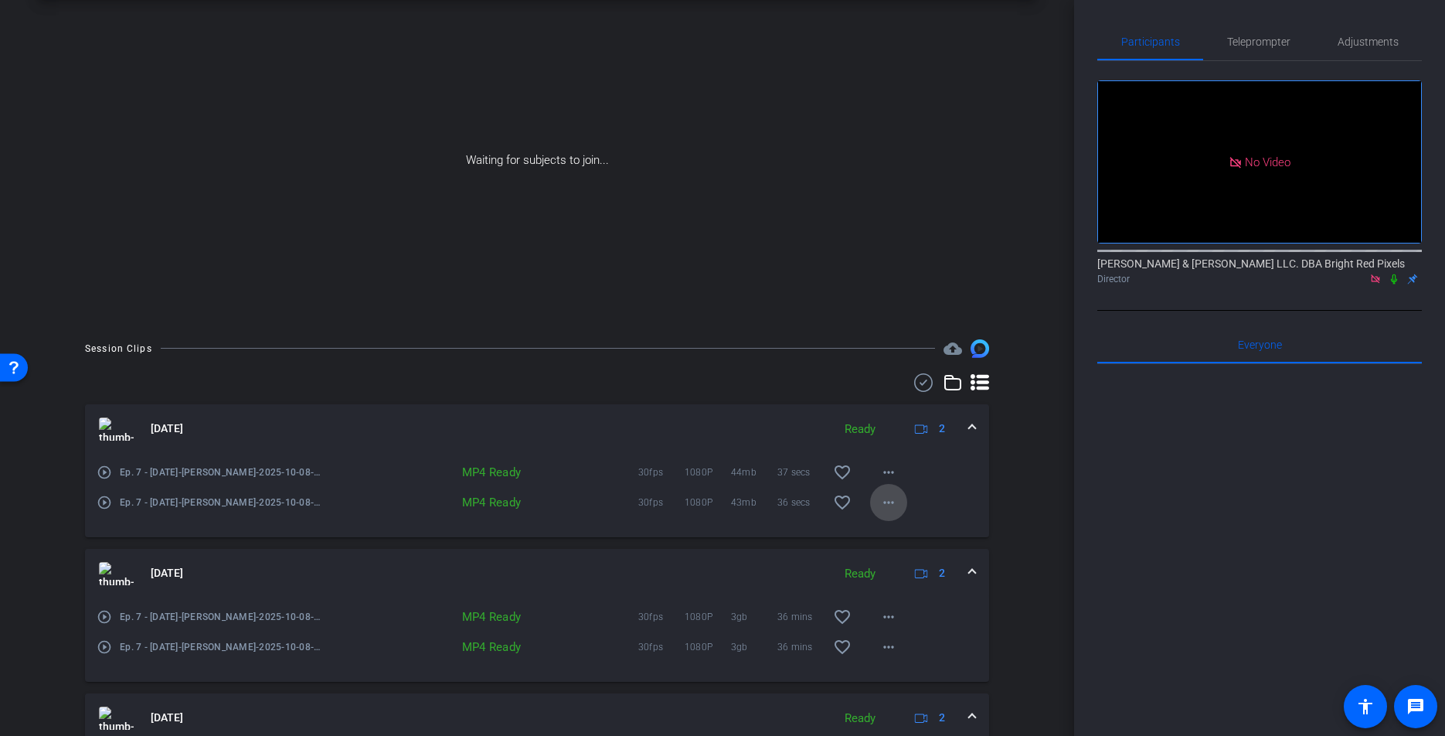
click at [893, 501] on mat-icon "more_horiz" at bounding box center [888, 502] width 19 height 19
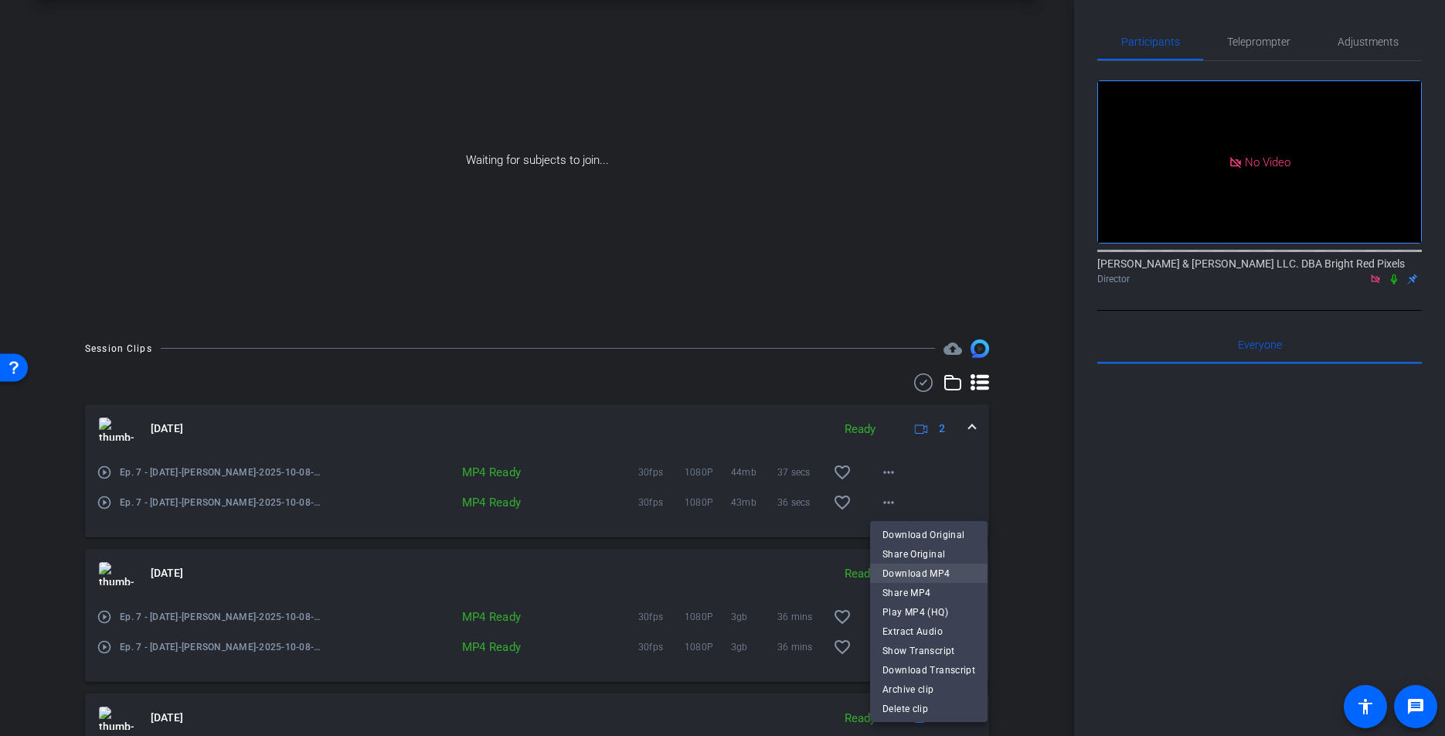
click at [930, 573] on span "Download MP4" at bounding box center [928, 573] width 93 height 19
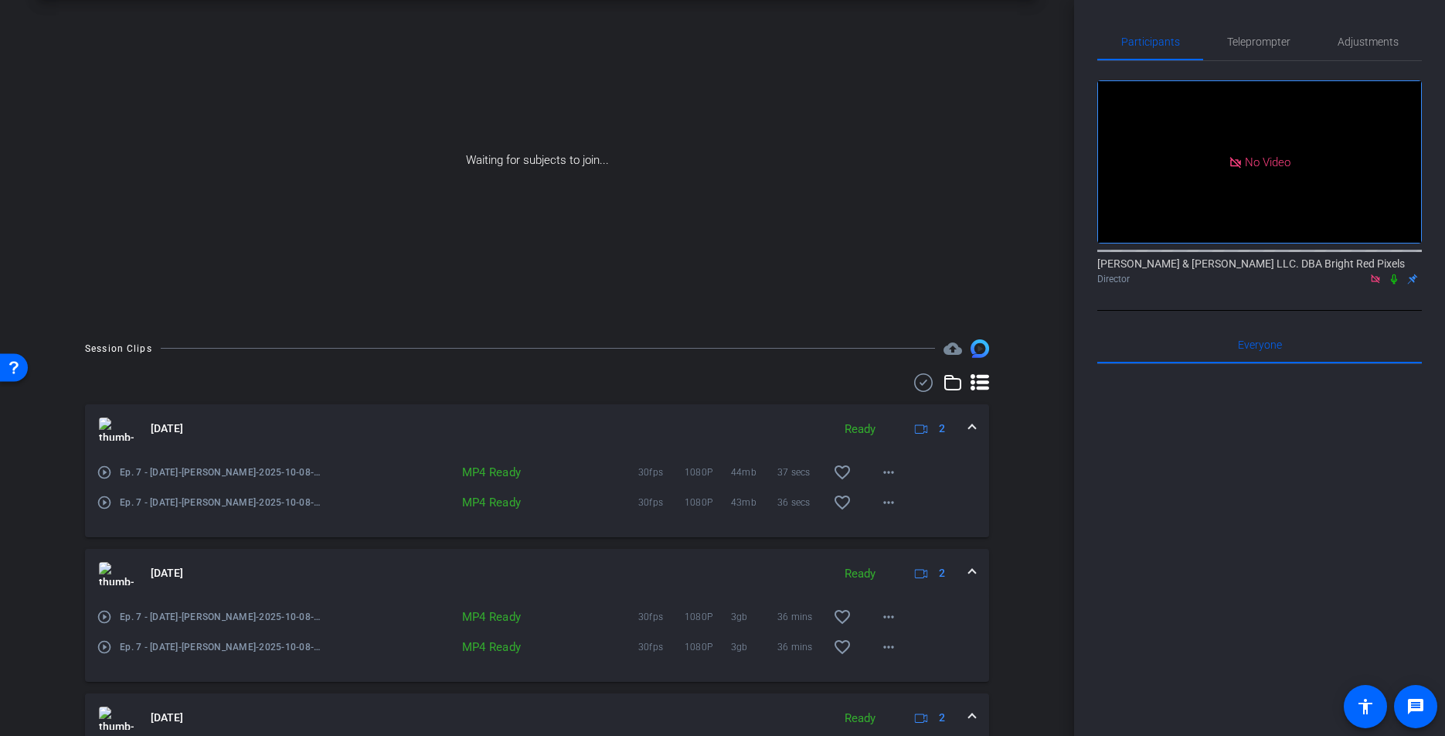
scroll to position [0, 0]
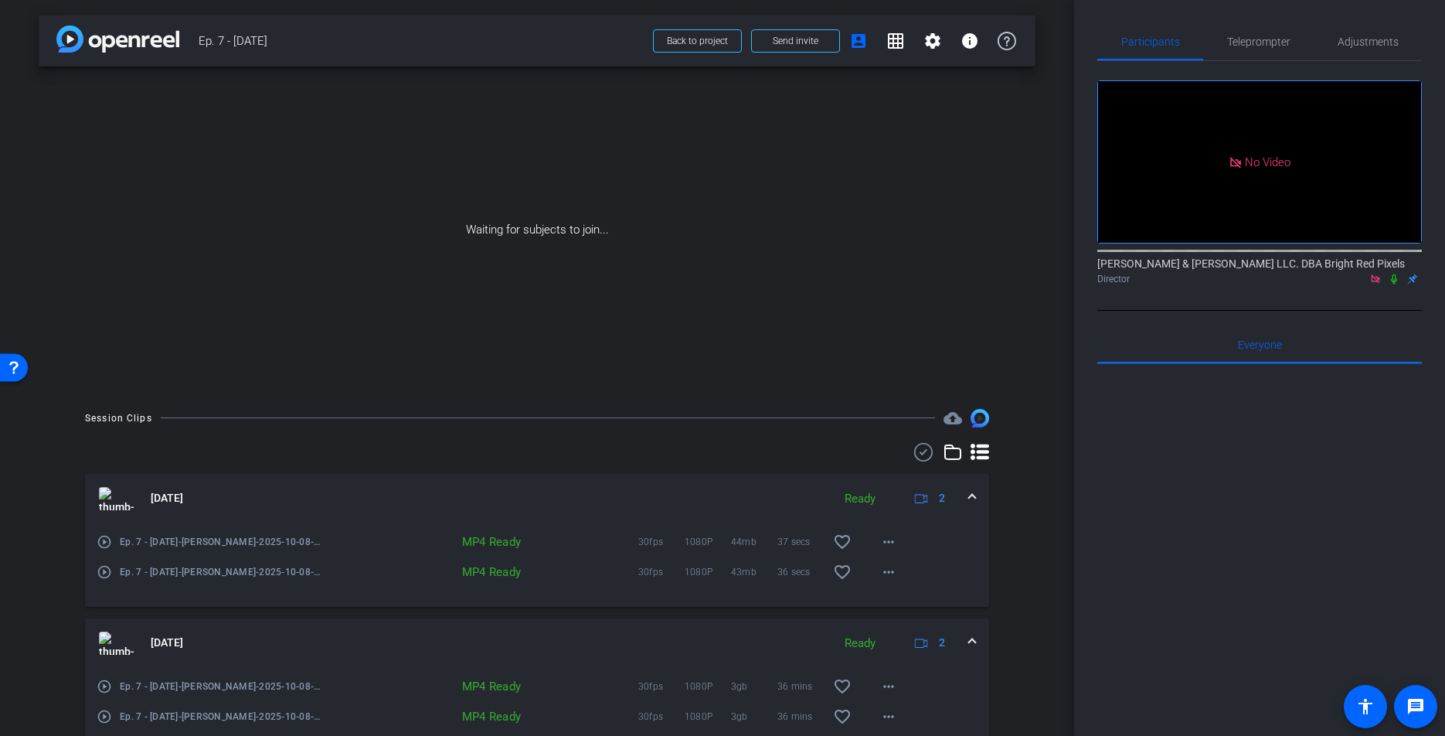
drag, startPoint x: 646, startPoint y: 247, endPoint x: 703, endPoint y: 131, distance: 129.9
click at [645, 247] on div "Waiting for subjects to join..." at bounding box center [537, 229] width 997 height 327
click at [721, 43] on span "Back to project" at bounding box center [697, 41] width 61 height 11
